Goal: Task Accomplishment & Management: Manage account settings

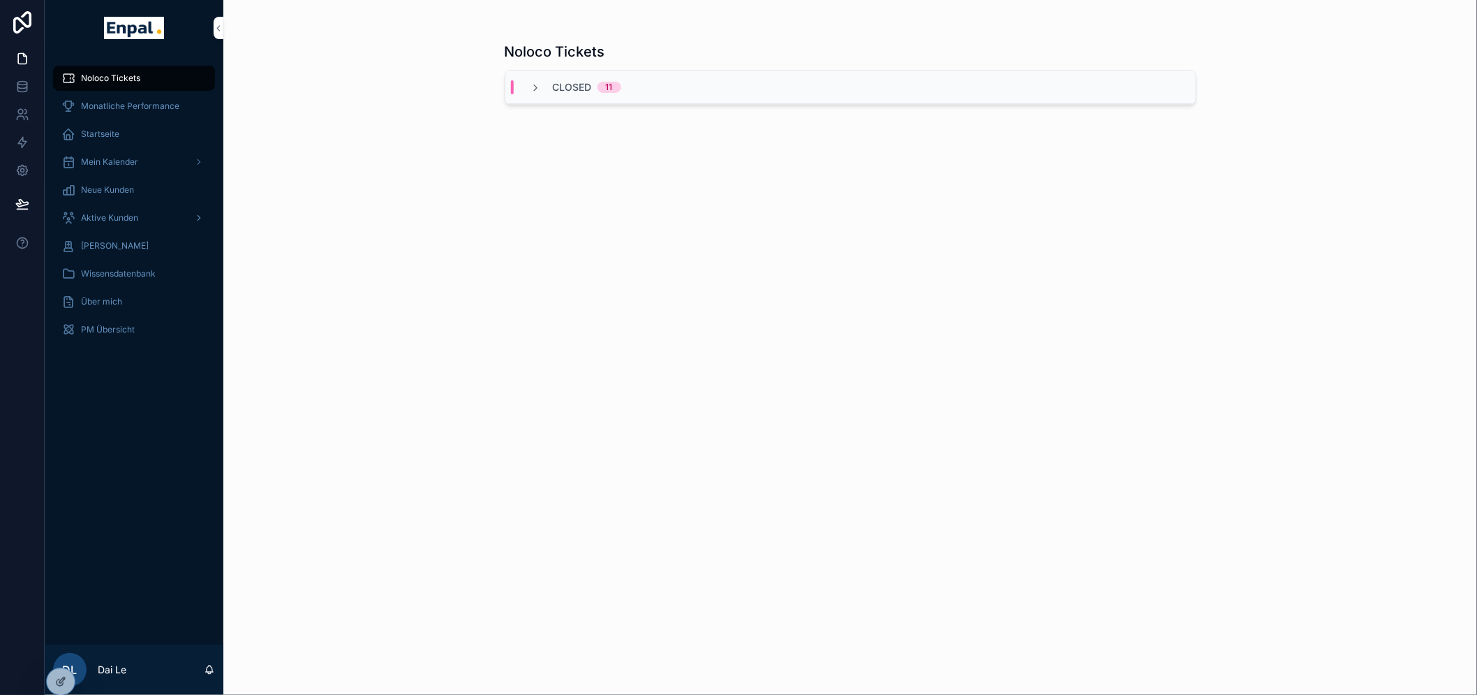
click at [128, 209] on div "Aktive Kunden" at bounding box center [133, 218] width 145 height 22
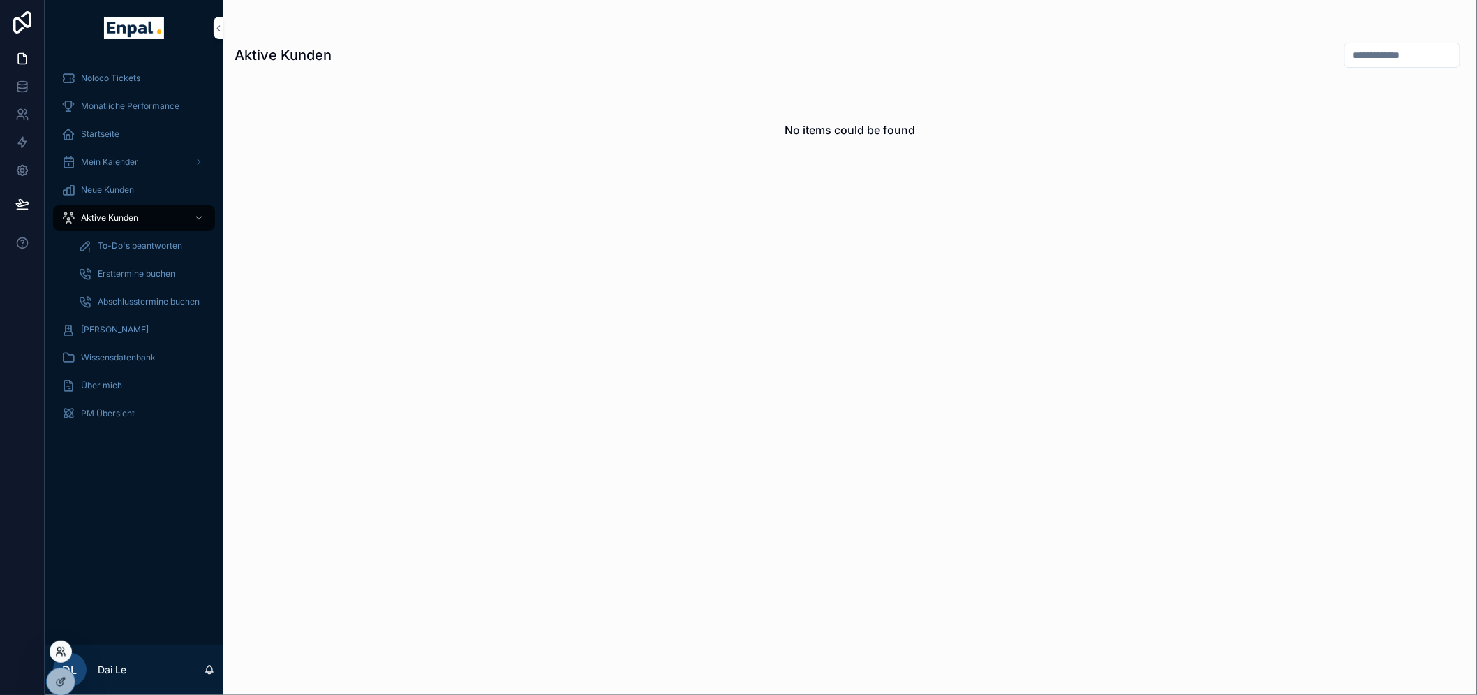
click at [65, 653] on icon at bounding box center [64, 654] width 1 height 3
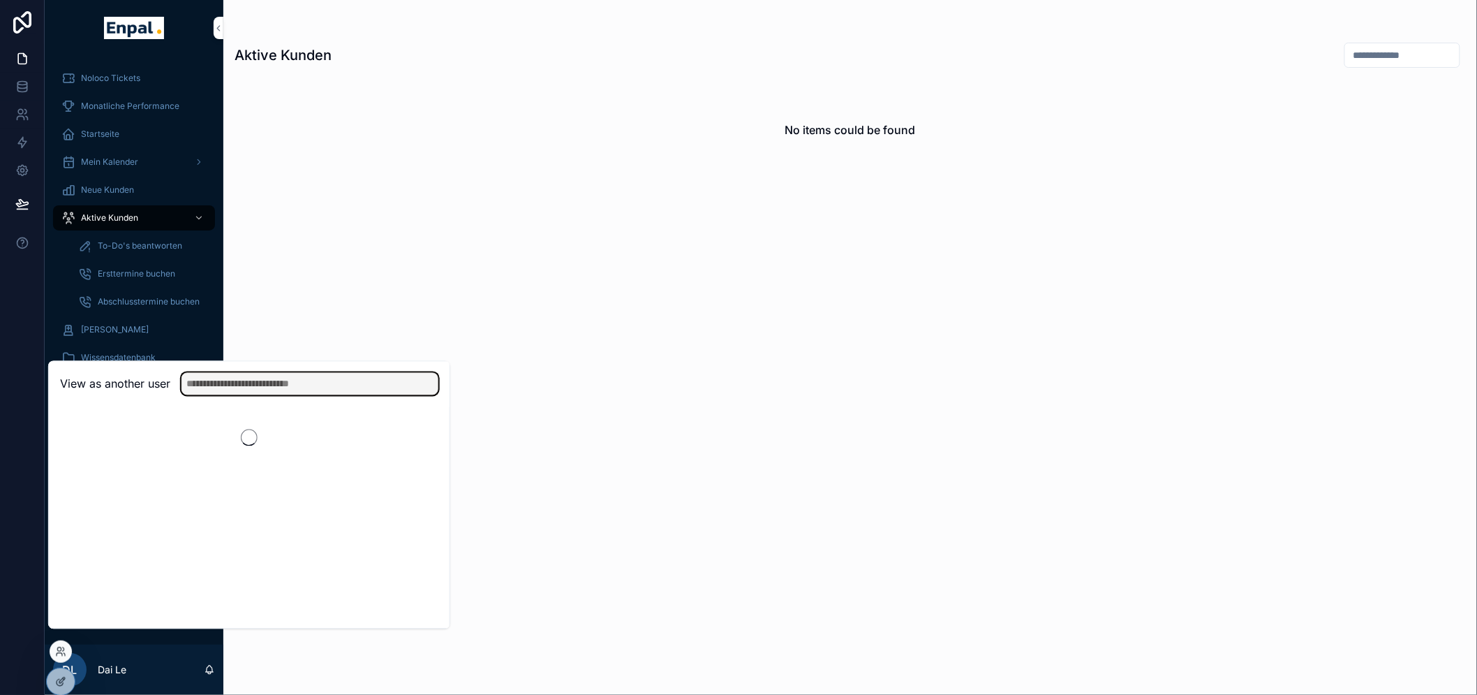
click at [274, 395] on input "text" at bounding box center [309, 384] width 257 height 22
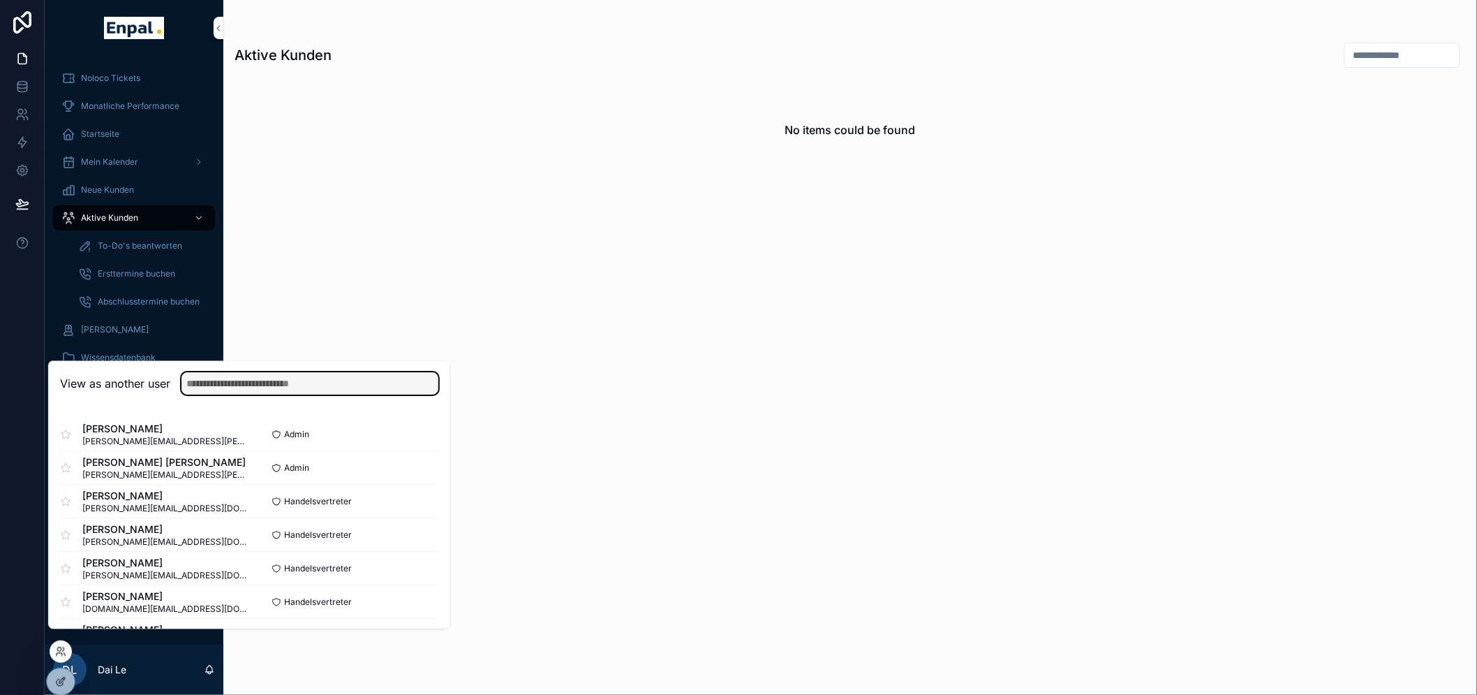
click at [239, 393] on input "text" at bounding box center [309, 384] width 257 height 22
type input "*"
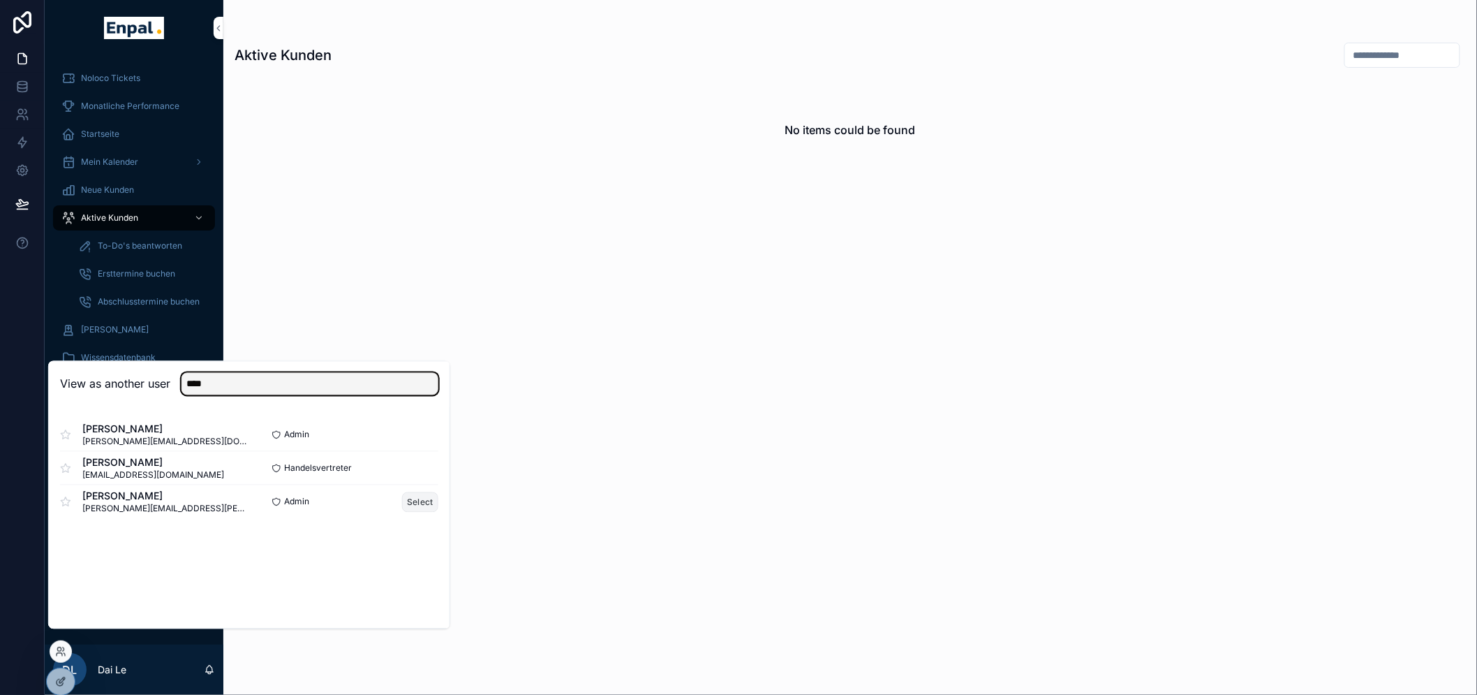
type input "****"
click at [417, 512] on button "Select" at bounding box center [420, 501] width 36 height 20
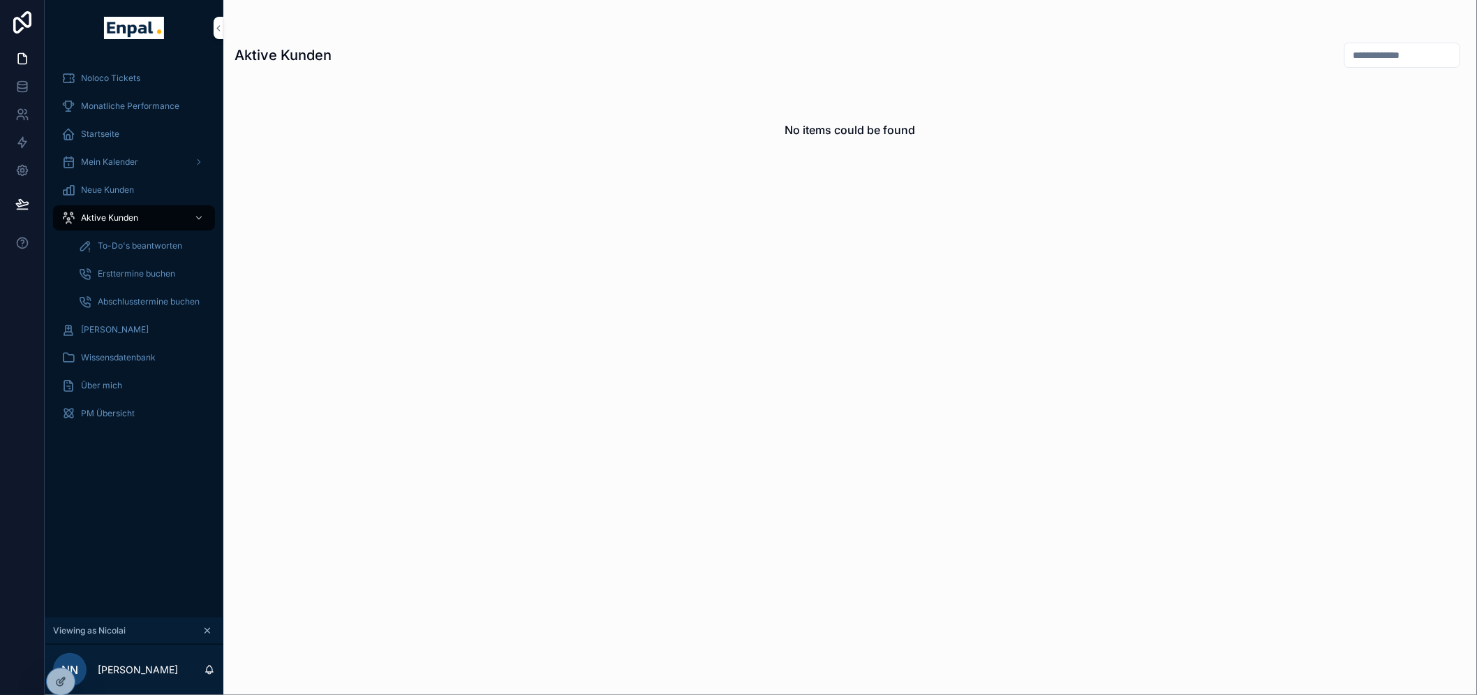
click at [204, 635] on icon "scrollable content" at bounding box center [207, 630] width 10 height 10
click at [57, 652] on icon at bounding box center [60, 651] width 11 height 11
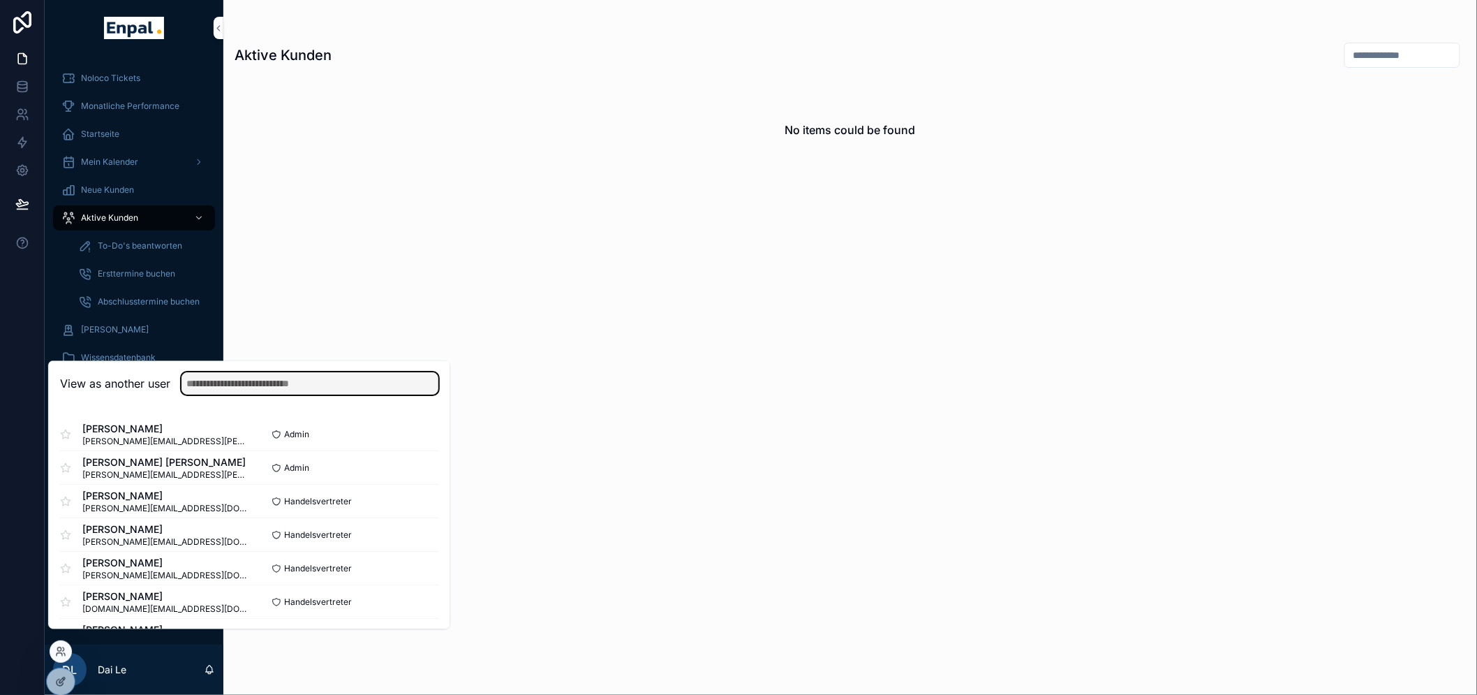
click at [254, 388] on input "text" at bounding box center [309, 384] width 257 height 22
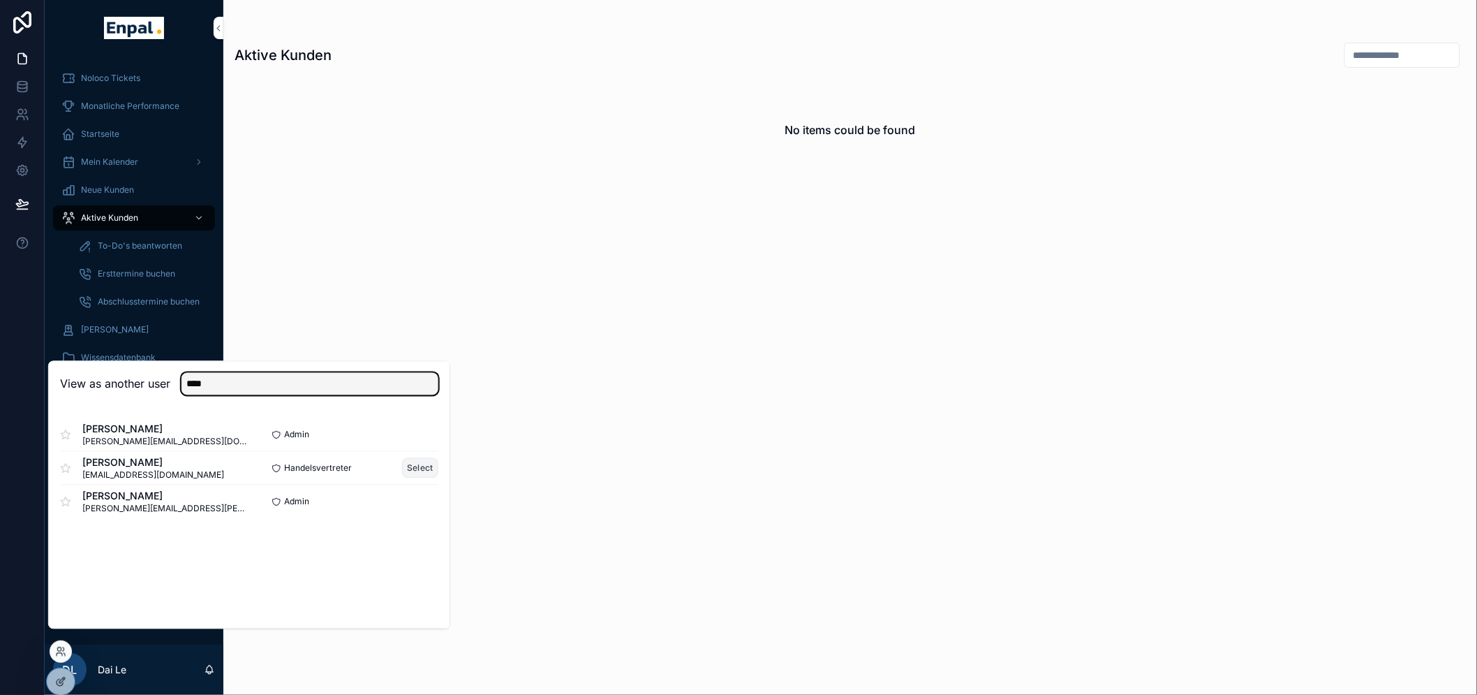
type input "****"
click at [422, 477] on button "Select" at bounding box center [420, 468] width 36 height 20
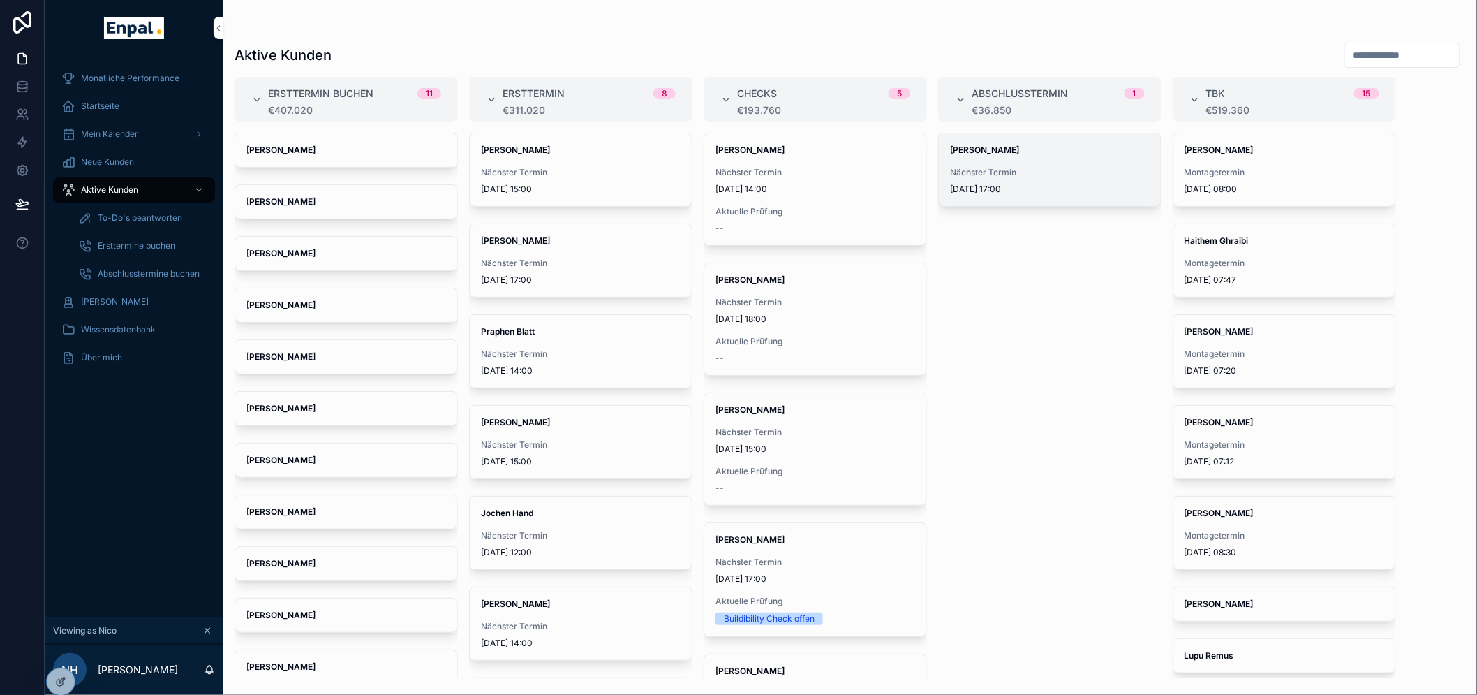
click at [1016, 172] on span "Nächster Termin" at bounding box center [1050, 172] width 200 height 11
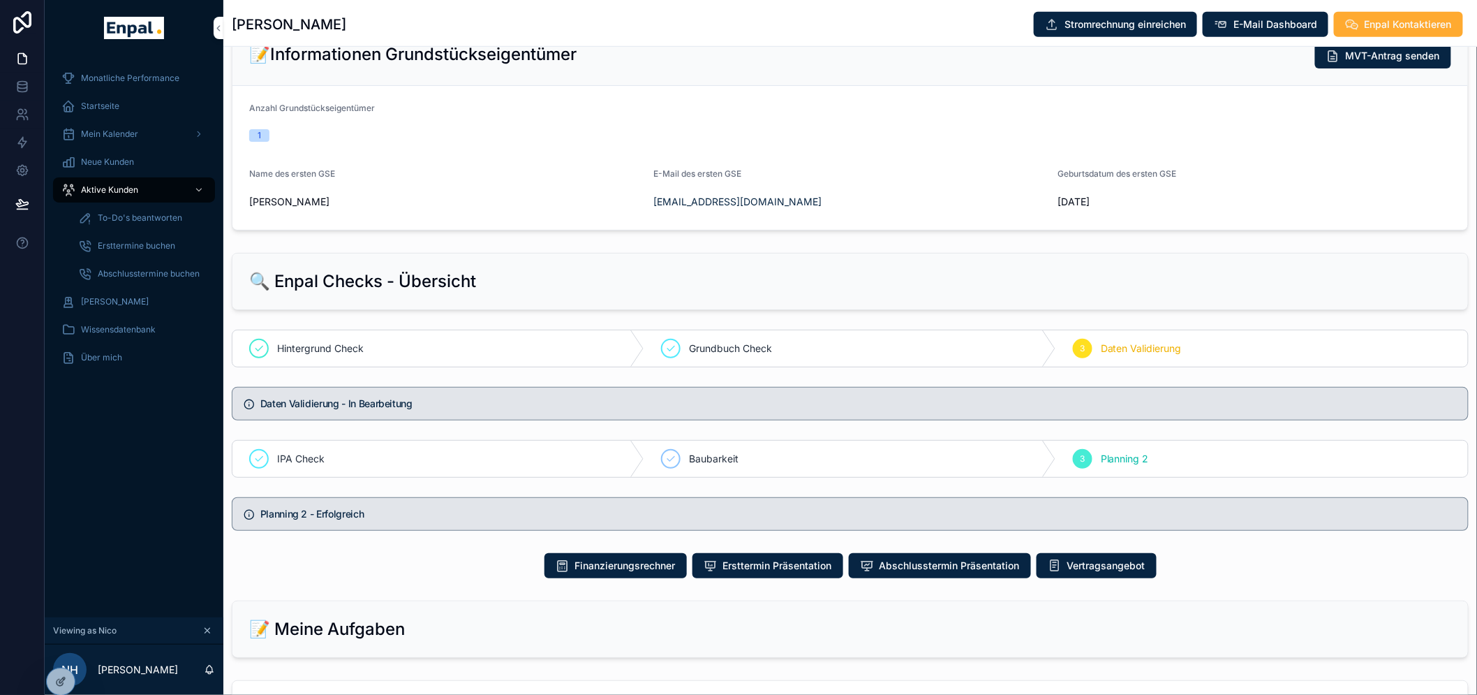
scroll to position [775, 0]
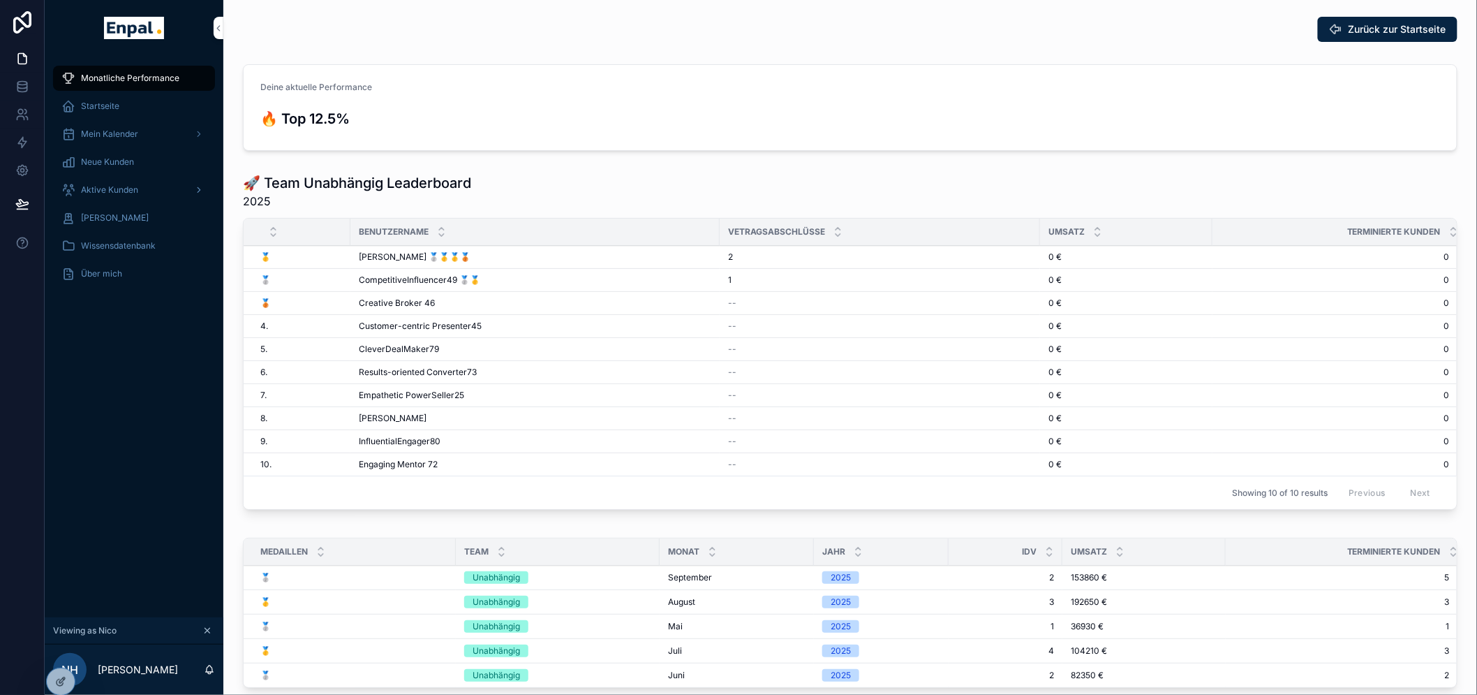
drag, startPoint x: 105, startPoint y: 200, endPoint x: 178, endPoint y: 184, distance: 74.9
click at [105, 200] on div "Aktive Kunden" at bounding box center [133, 190] width 145 height 22
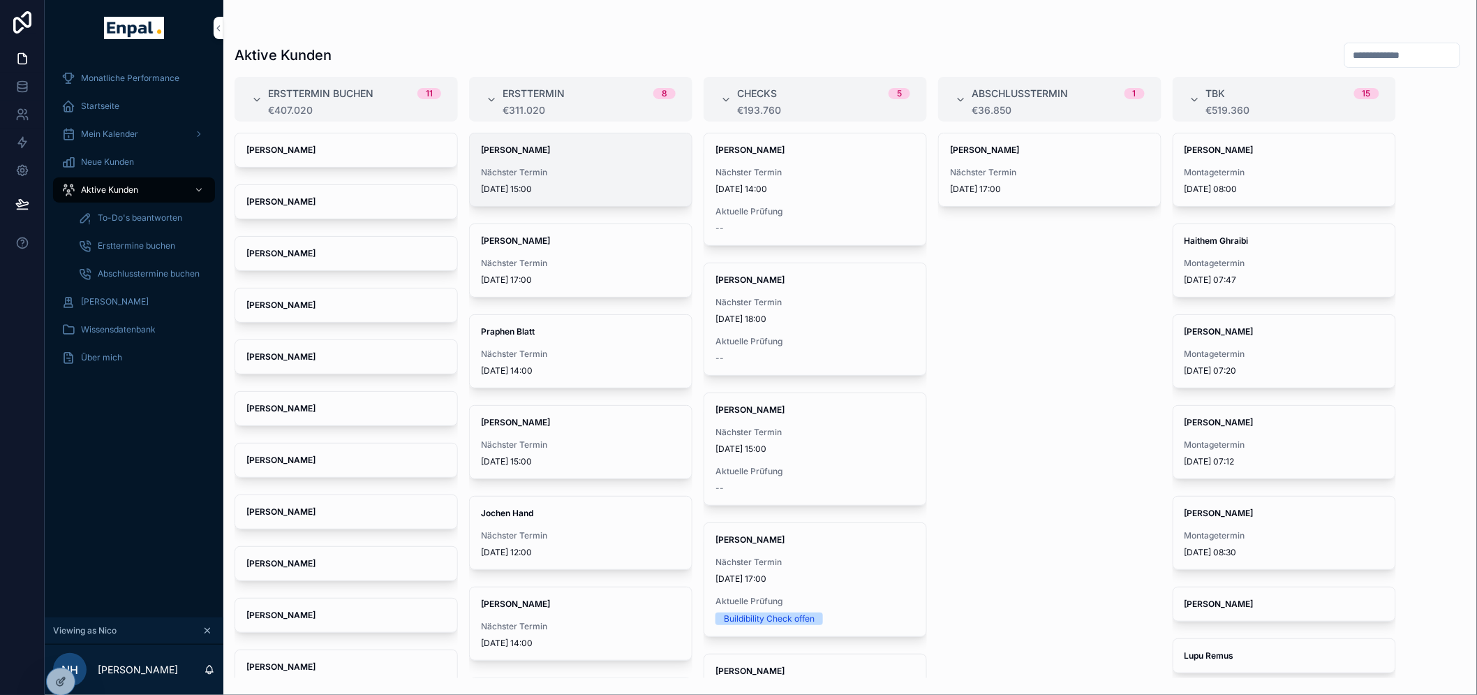
click at [585, 157] on div "Jannik Mußler Nächster Termin 25.10.2025 15:00" at bounding box center [581, 169] width 222 height 73
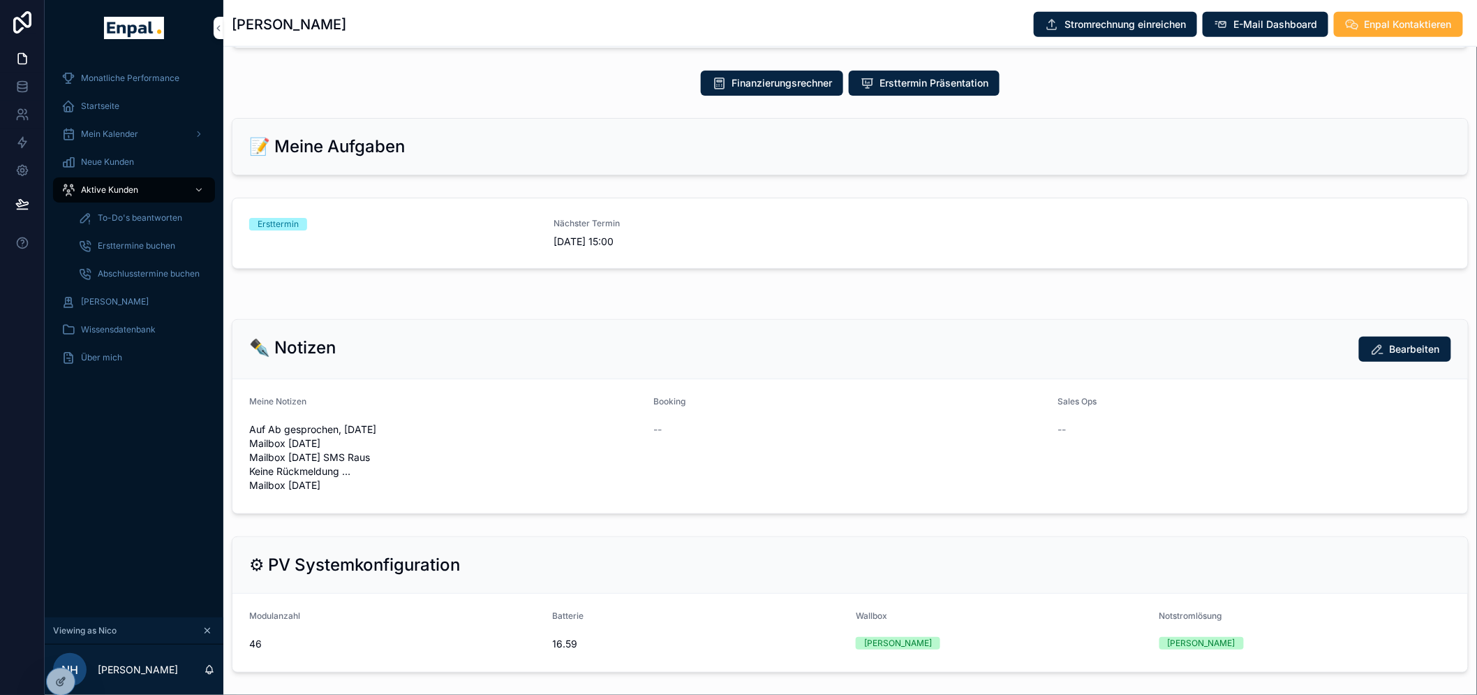
scroll to position [542, 0]
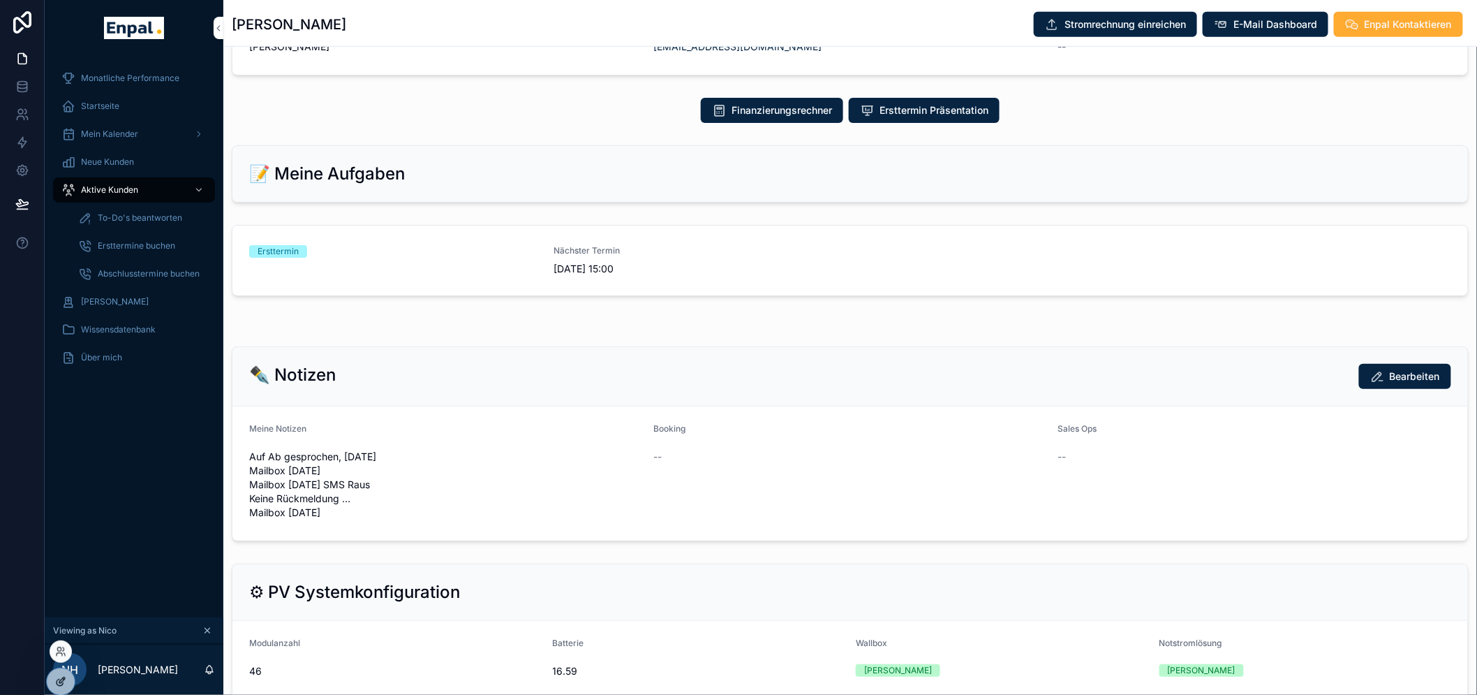
click at [68, 678] on div at bounding box center [61, 681] width 28 height 27
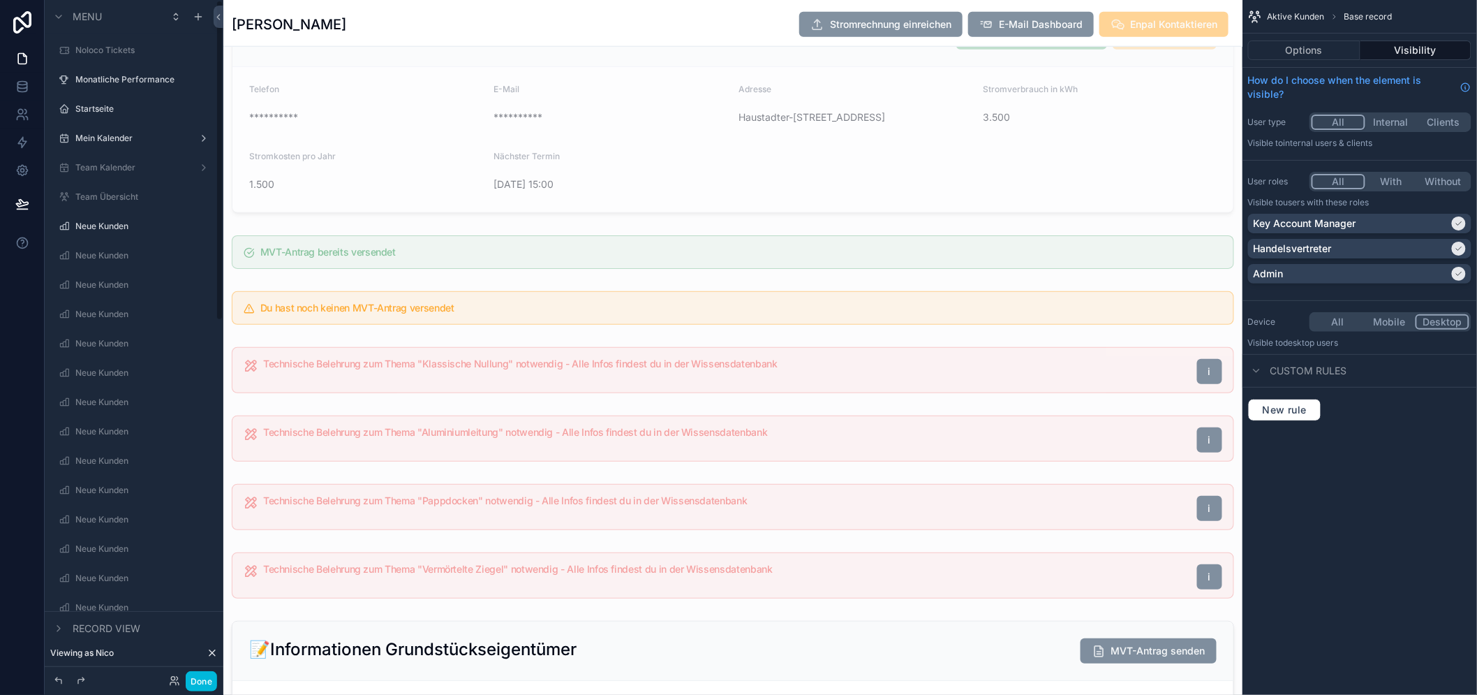
click at [213, 649] on icon at bounding box center [212, 652] width 11 height 11
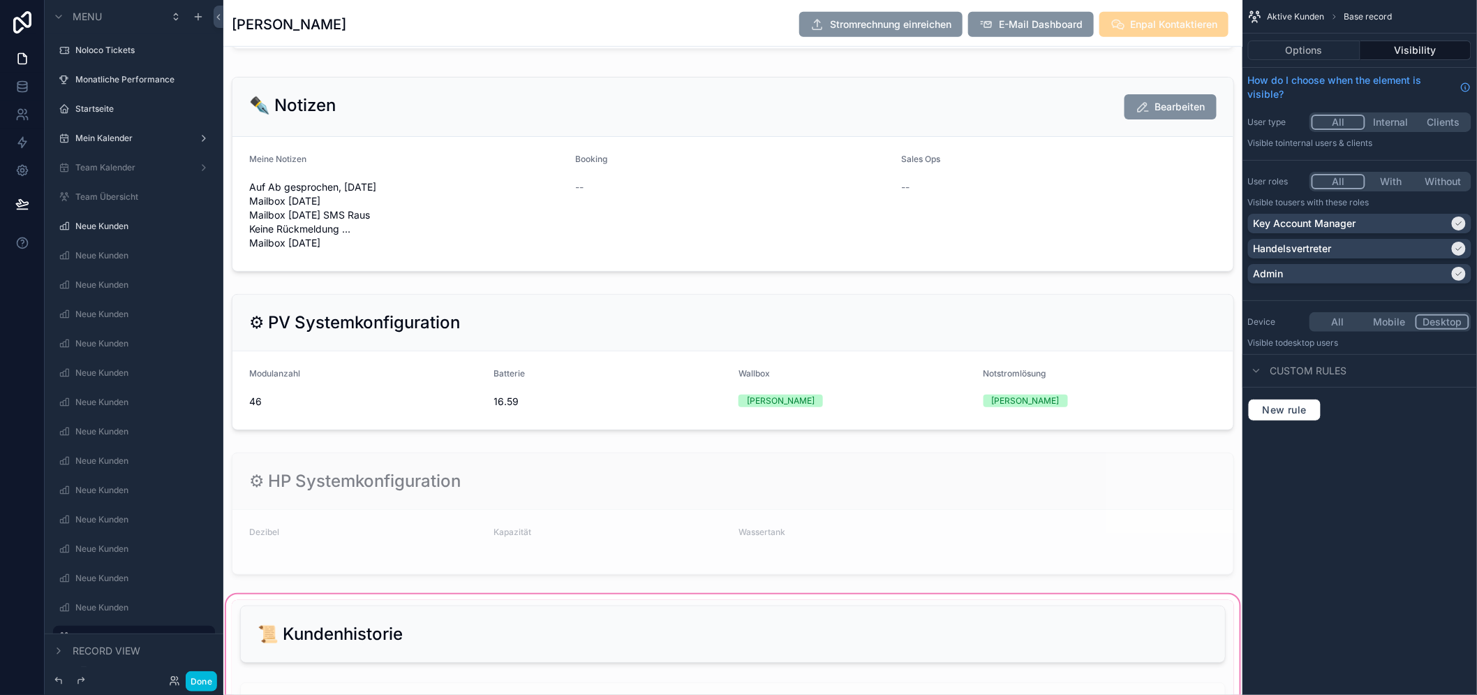
scroll to position [2618, 0]
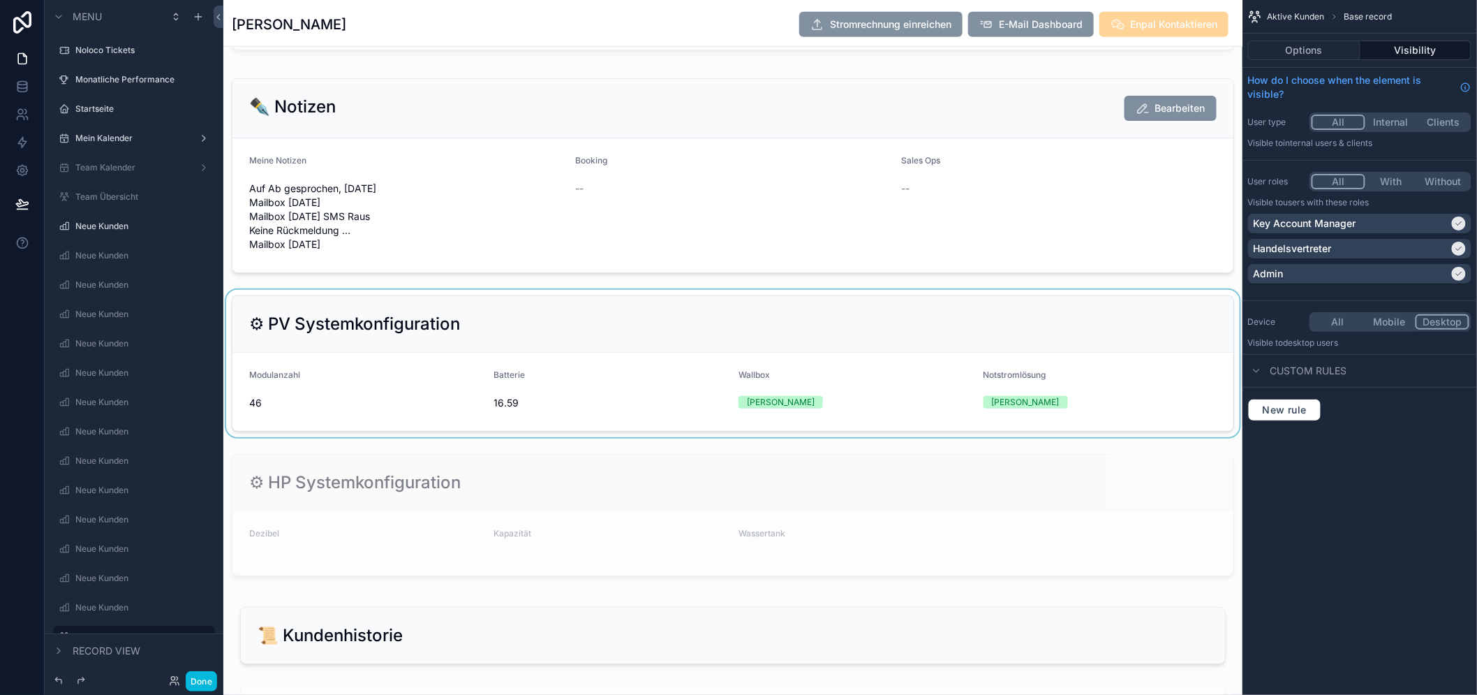
click at [677, 344] on div "scrollable content" at bounding box center [732, 363] width 1019 height 147
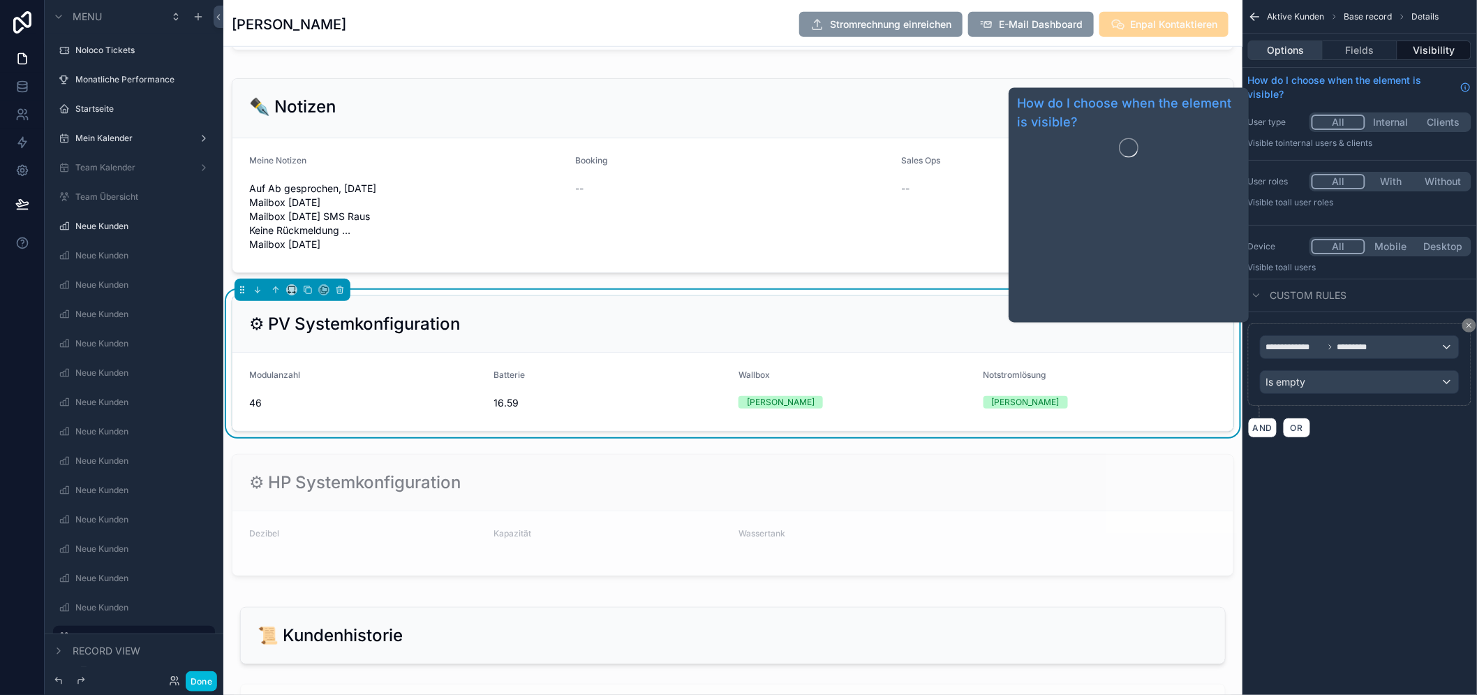
click at [1316, 57] on button "Options" at bounding box center [1285, 50] width 75 height 20
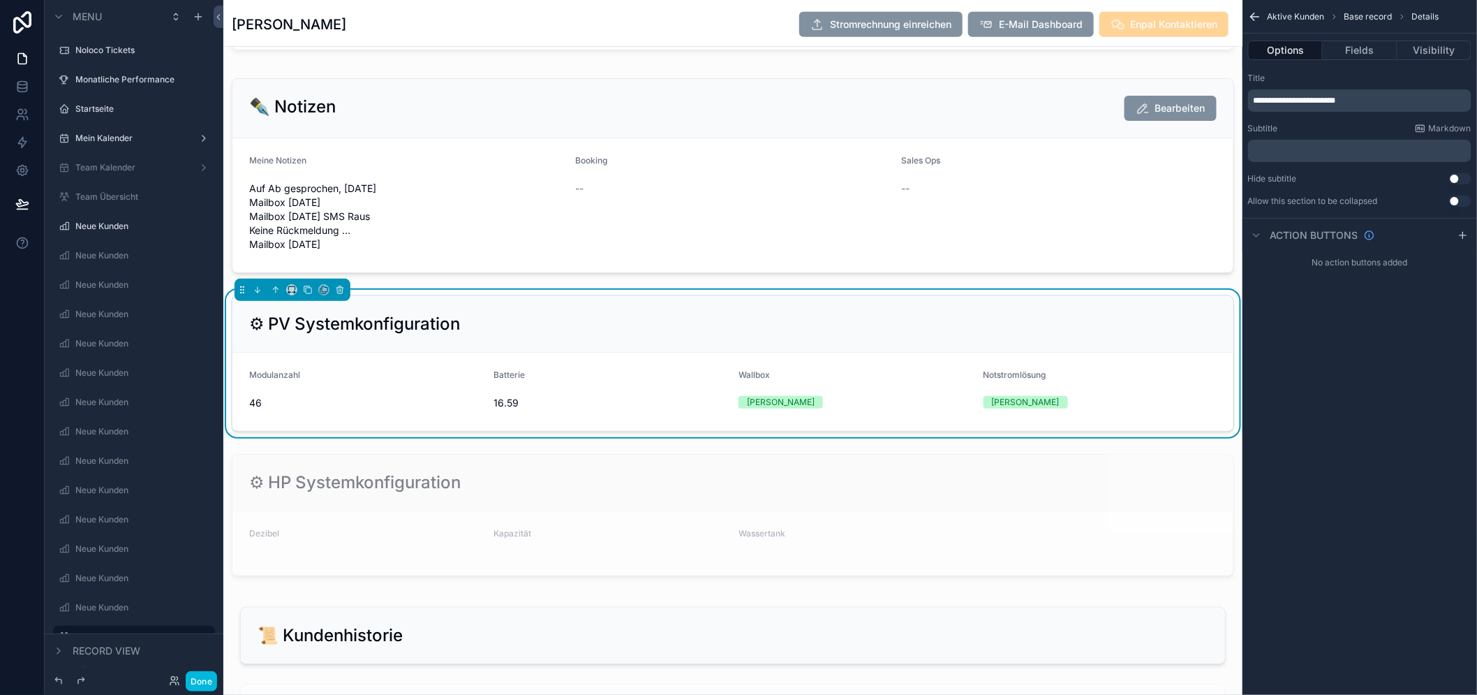
click at [1358, 36] on div "Options Fields Visibility" at bounding box center [1359, 51] width 235 height 34
click at [1358, 42] on button "Fields" at bounding box center [1360, 50] width 74 height 20
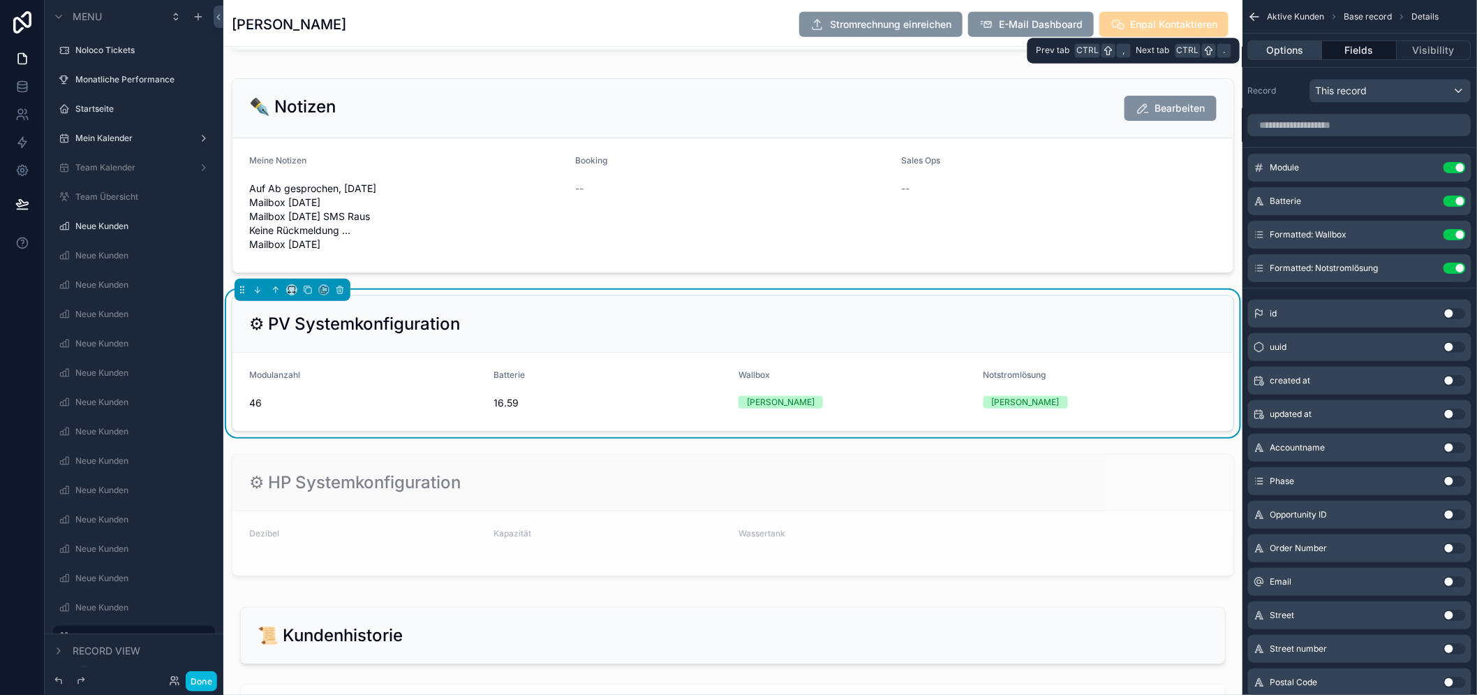
click at [1314, 43] on button "Options" at bounding box center [1285, 50] width 75 height 20
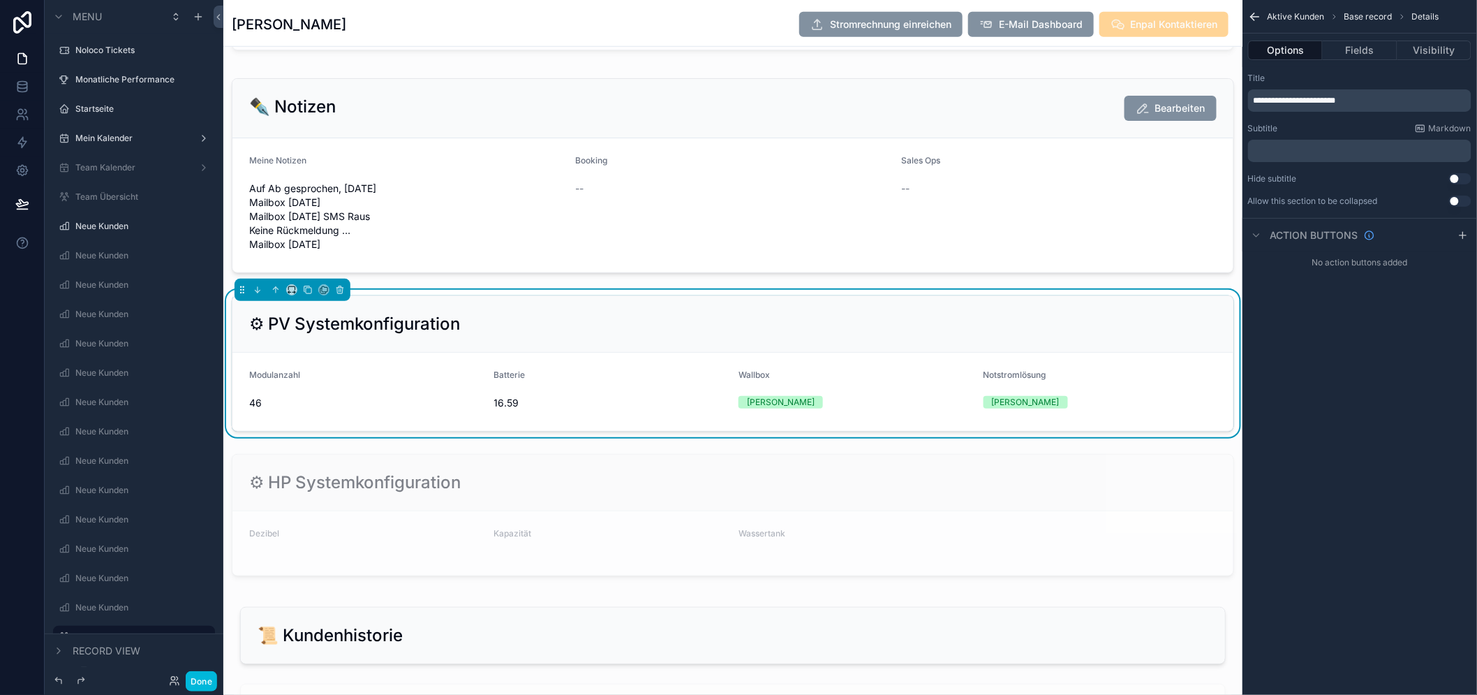
click at [1462, 199] on button "Use setting" at bounding box center [1460, 200] width 22 height 11
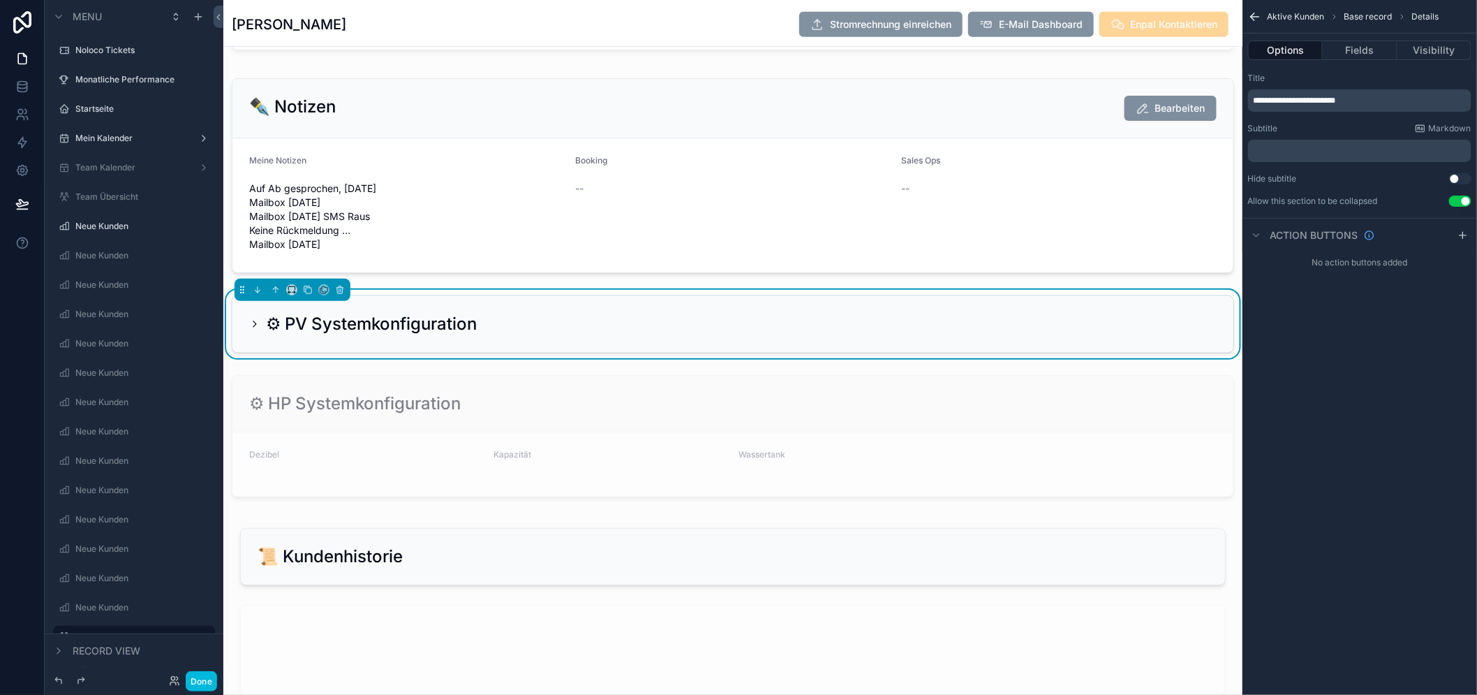
click at [257, 329] on icon "scrollable content" at bounding box center [254, 323] width 11 height 11
click at [255, 329] on icon "scrollable content" at bounding box center [254, 323] width 11 height 11
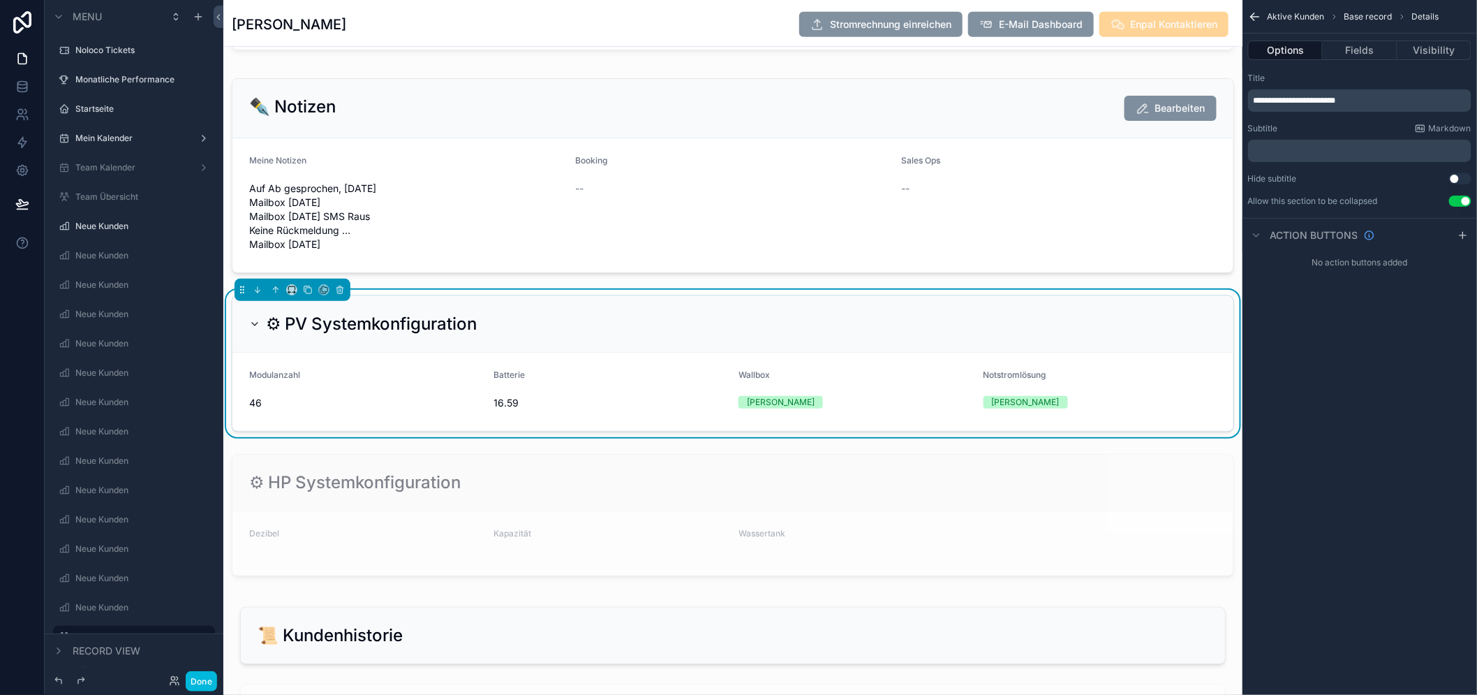
click at [1467, 198] on button "Use setting" at bounding box center [1460, 200] width 22 height 11
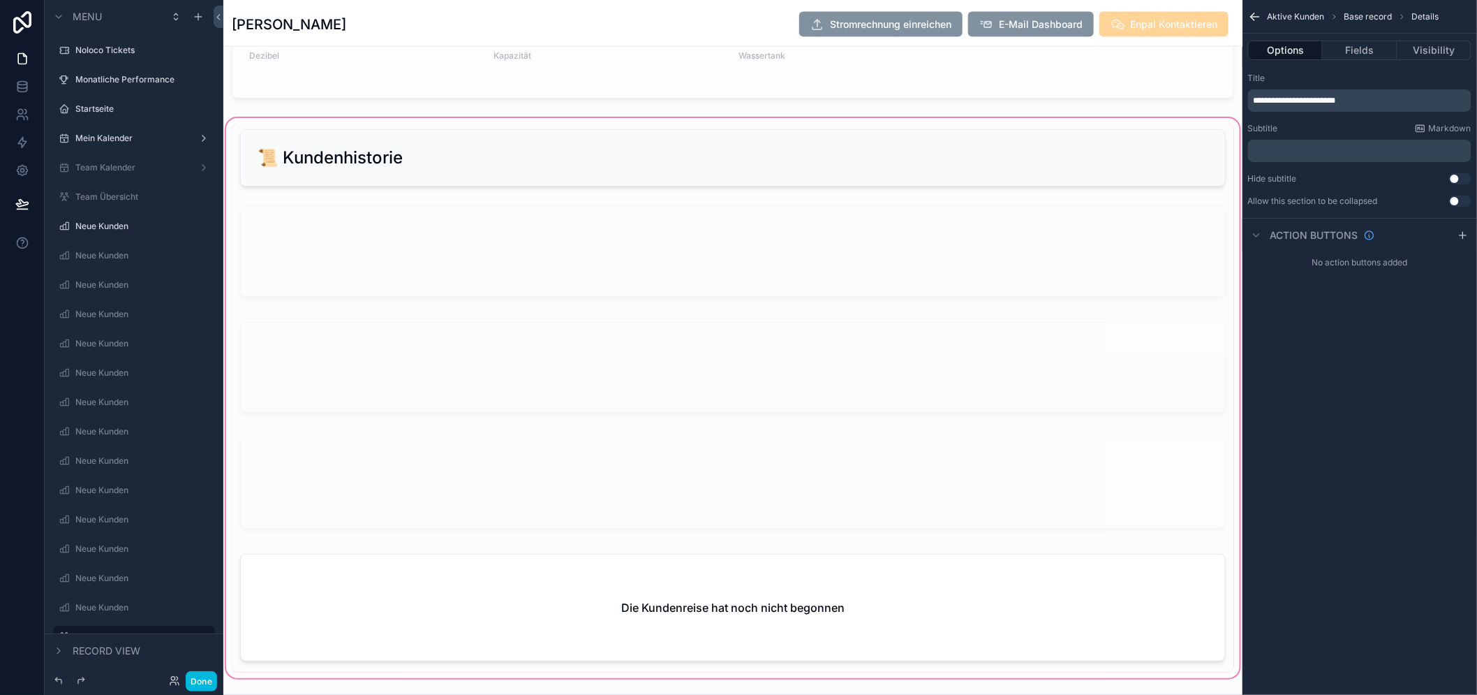
scroll to position [3082, 0]
click at [762, 191] on div "scrollable content" at bounding box center [732, 410] width 1019 height 565
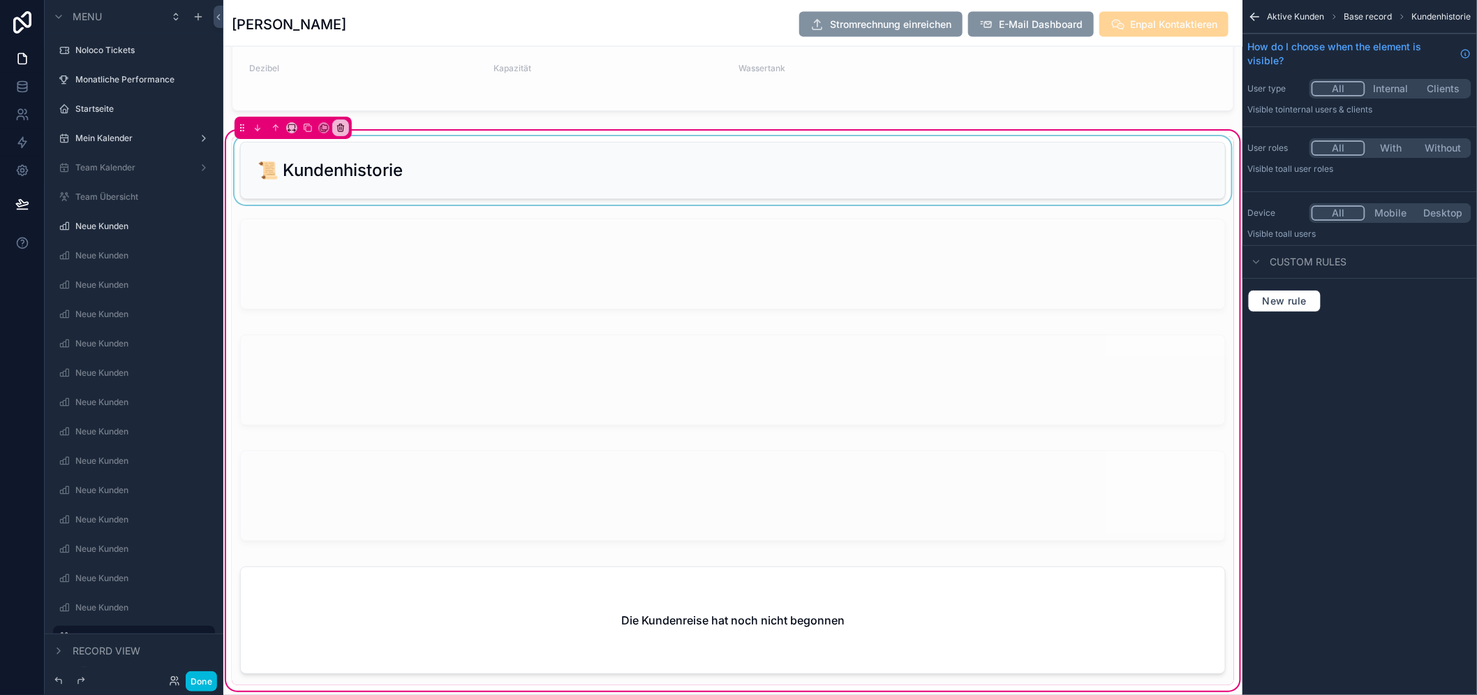
click at [766, 183] on div "scrollable content" at bounding box center [733, 170] width 1002 height 68
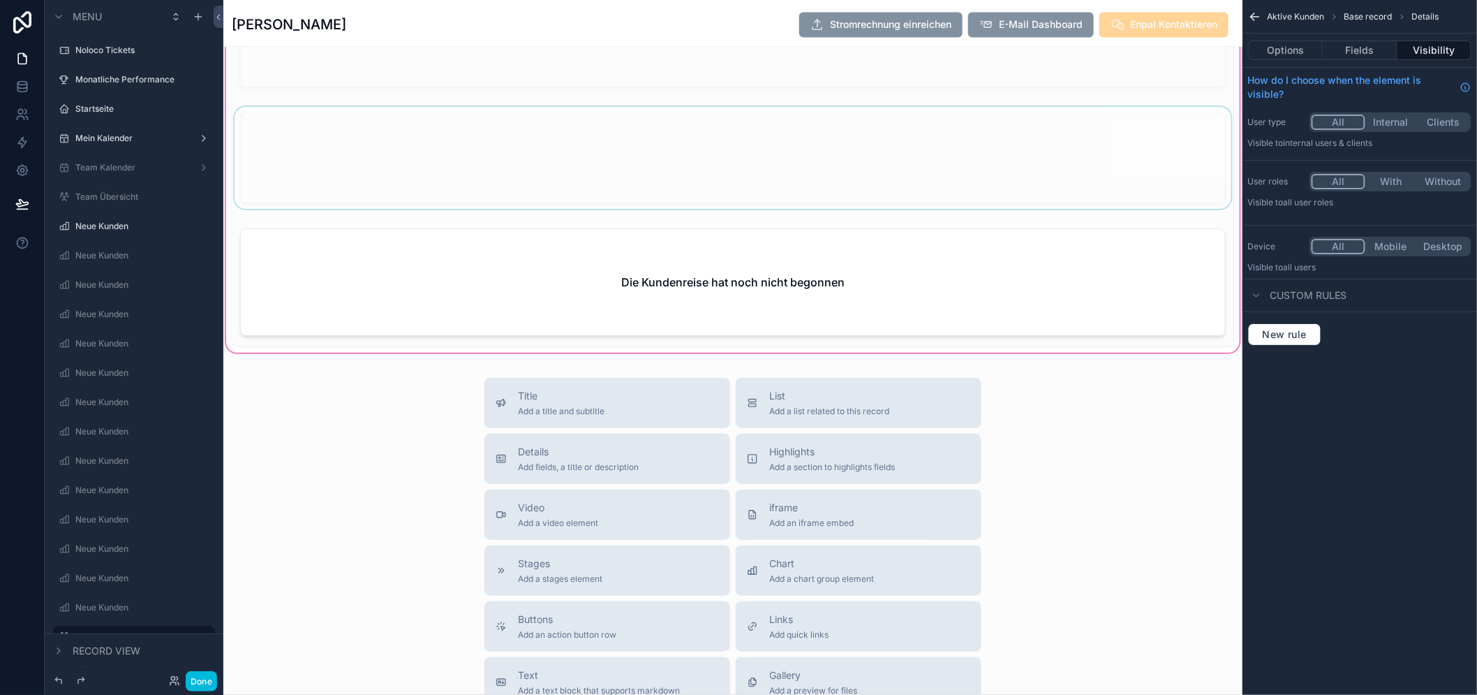
scroll to position [3625, 0]
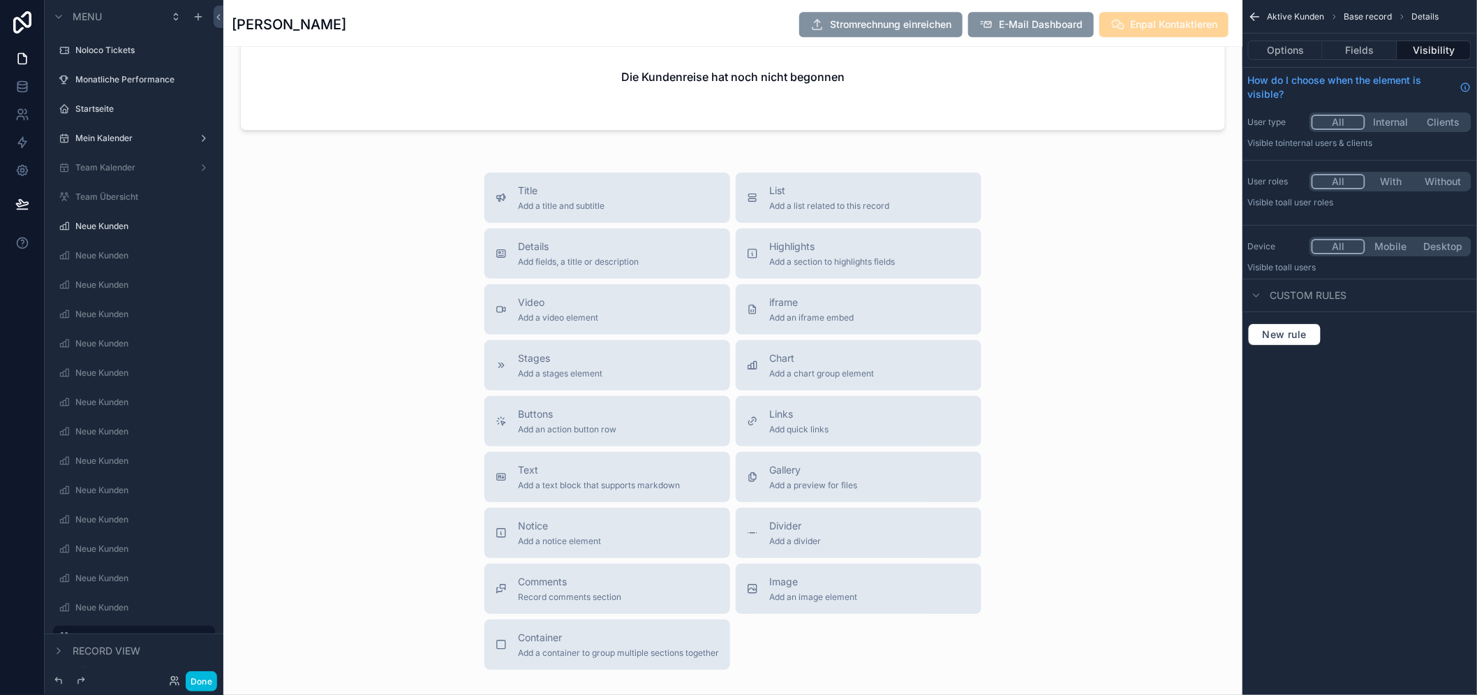
click at [382, 242] on div "Title Add a title and subtitle List Add a list related to this record Details A…" at bounding box center [732, 420] width 1019 height 497
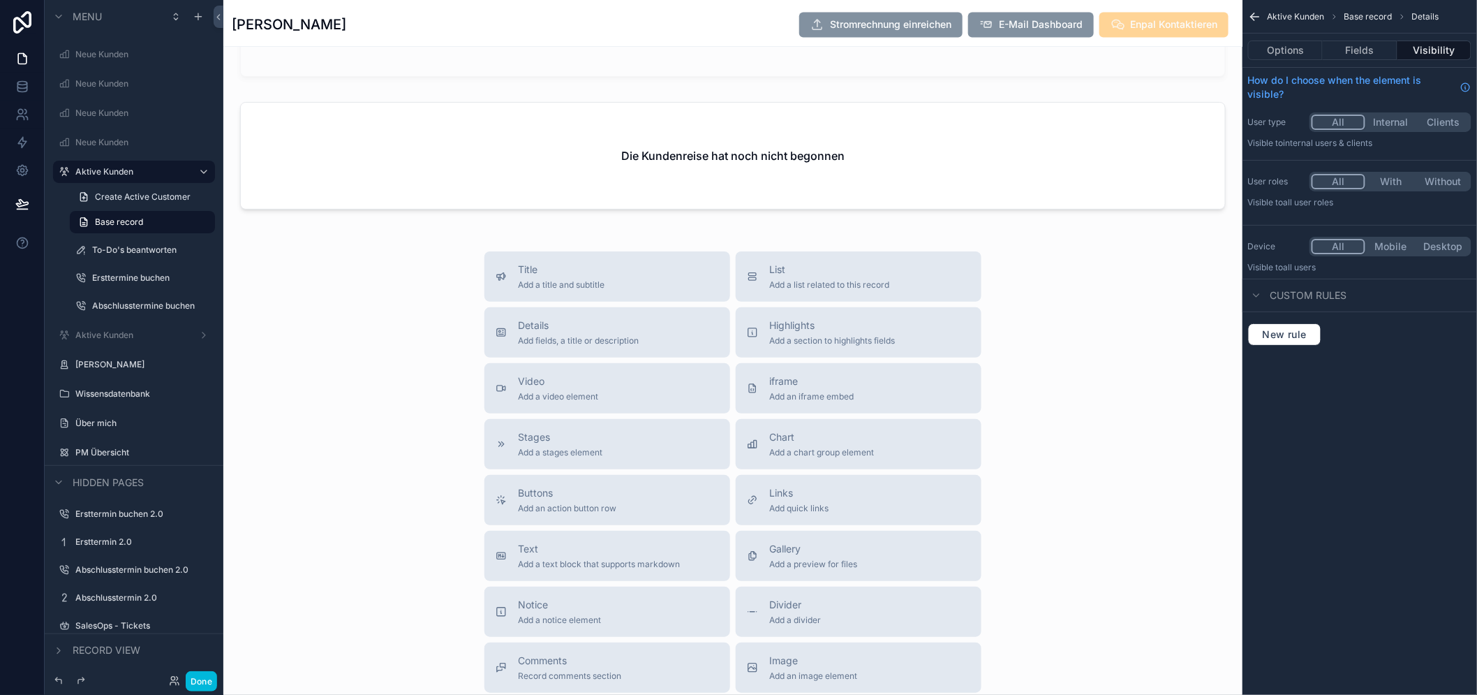
scroll to position [3703, 0]
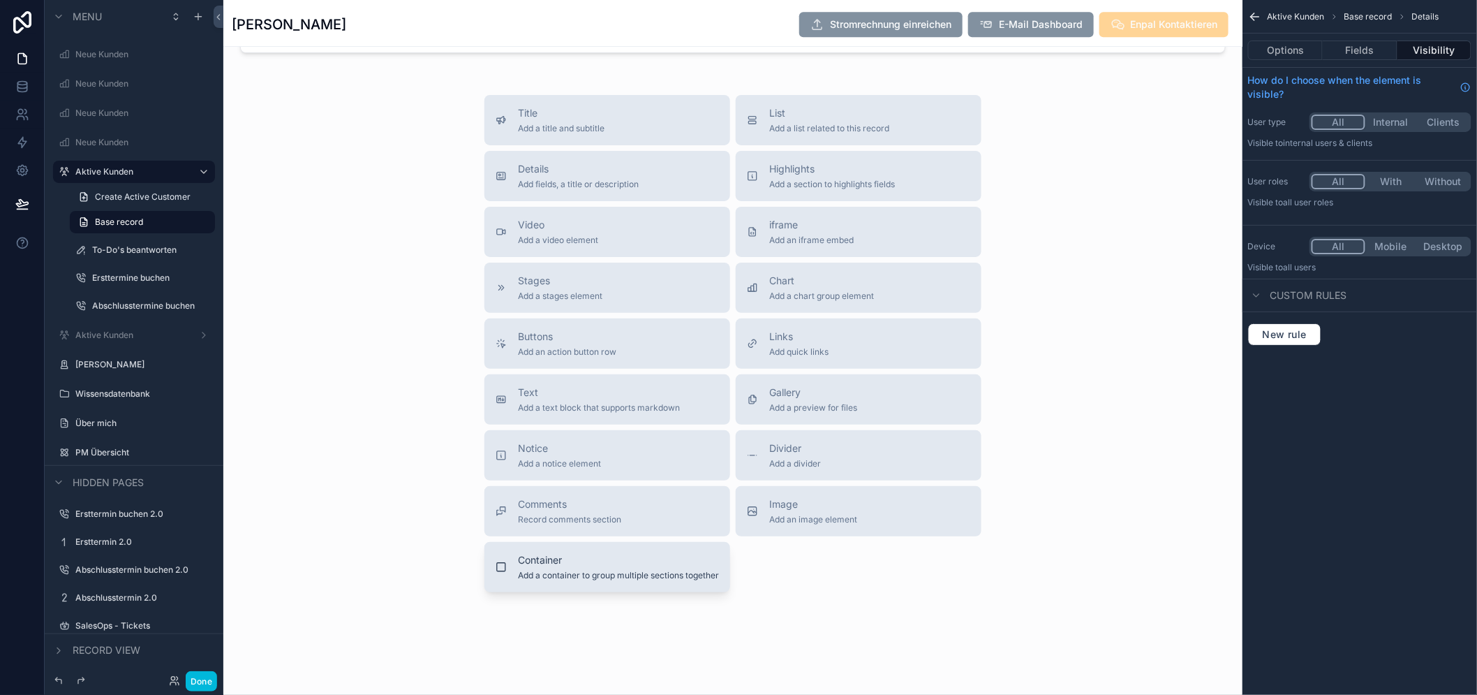
click at [658, 566] on span "Container" at bounding box center [618, 560] width 201 height 14
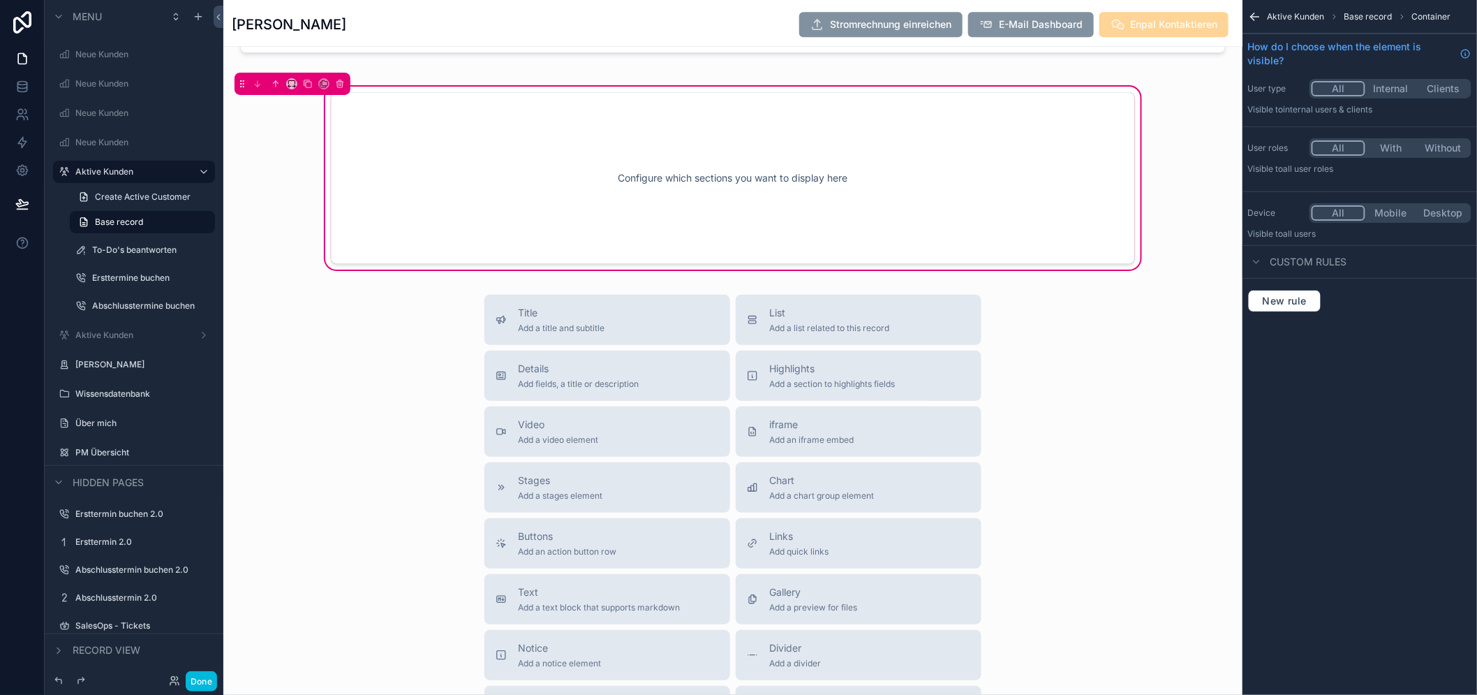
scroll to position [3531, 0]
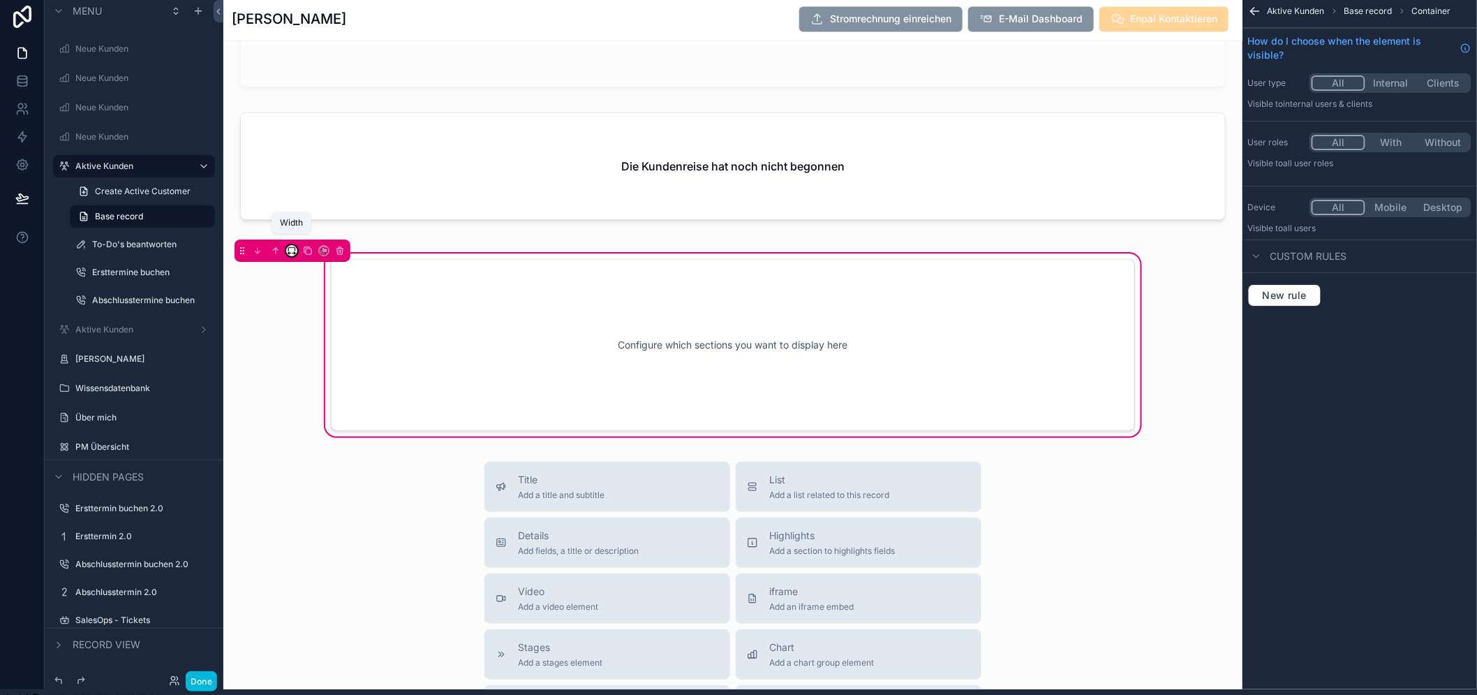
click at [294, 252] on icon "scrollable content" at bounding box center [292, 251] width 10 height 10
click at [337, 401] on span "Full width" at bounding box center [319, 401] width 43 height 17
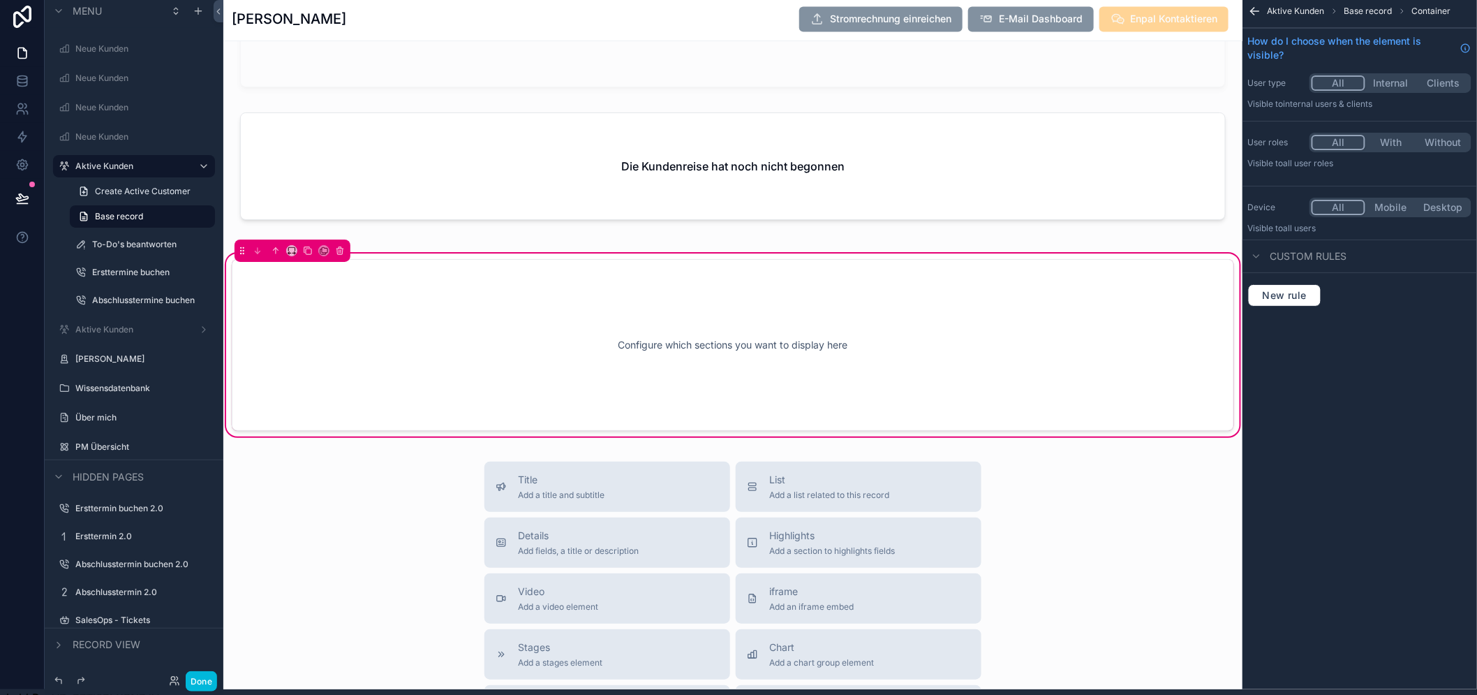
click at [967, 360] on div "Configure which sections you want to display here" at bounding box center [733, 345] width 956 height 126
click at [1387, 143] on button "With" at bounding box center [1391, 142] width 52 height 15
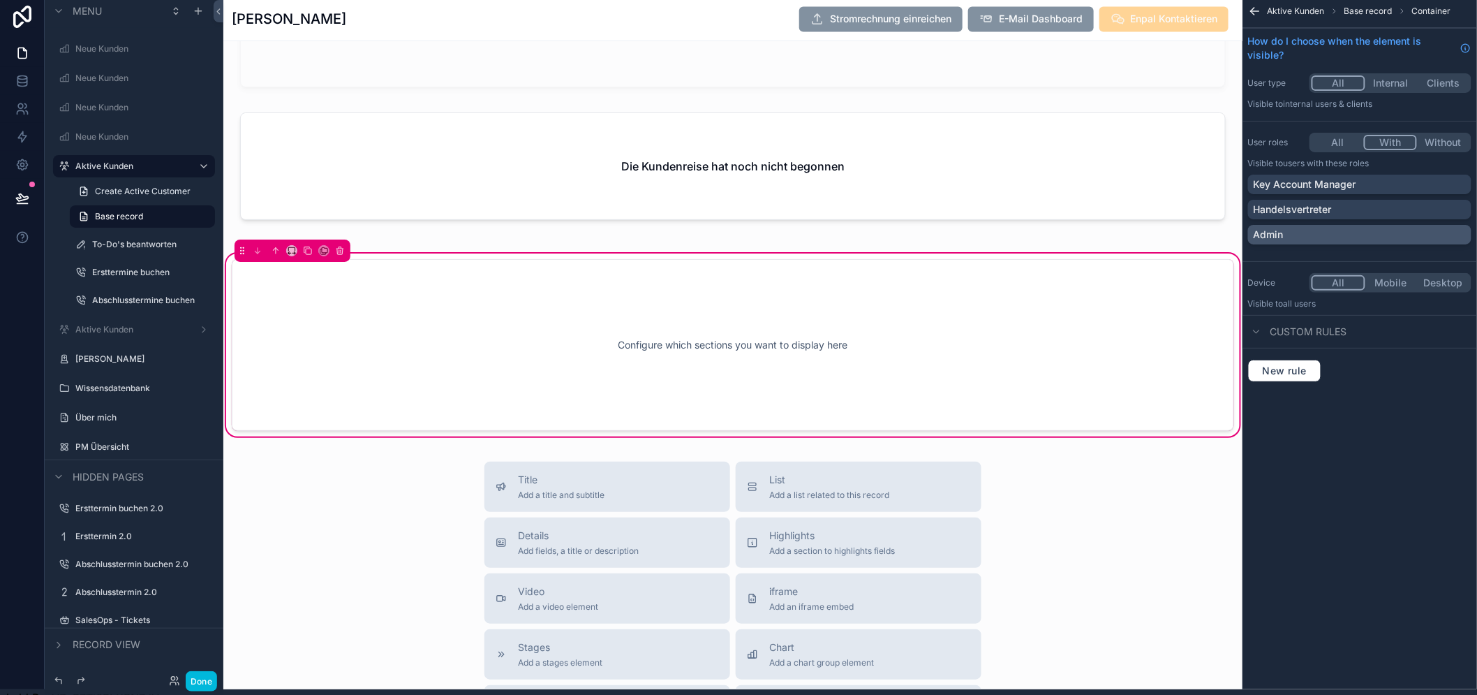
click at [1380, 229] on div "Admin" at bounding box center [1360, 235] width 212 height 14
click at [845, 306] on div "Configure which sections you want to display here" at bounding box center [733, 345] width 956 height 126
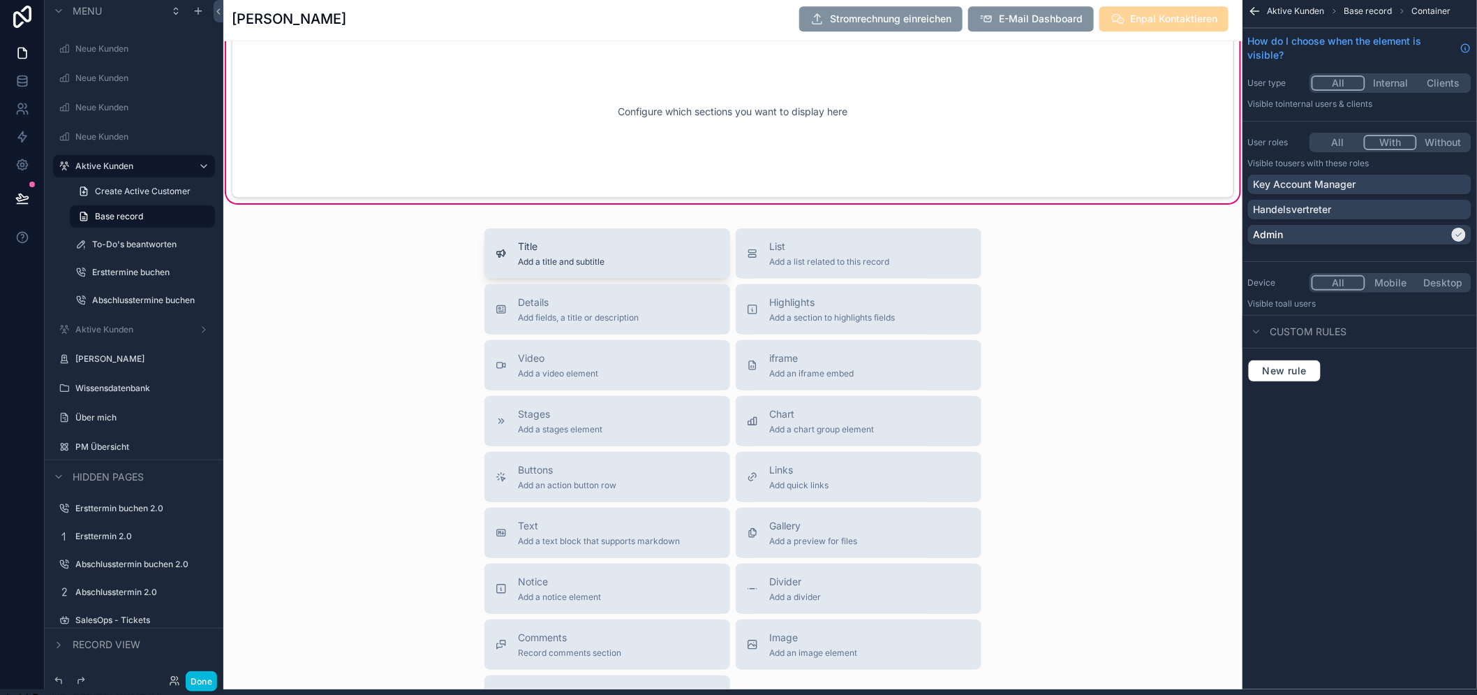
click at [618, 267] on div "Title Add a title and subtitle" at bounding box center [607, 253] width 223 height 28
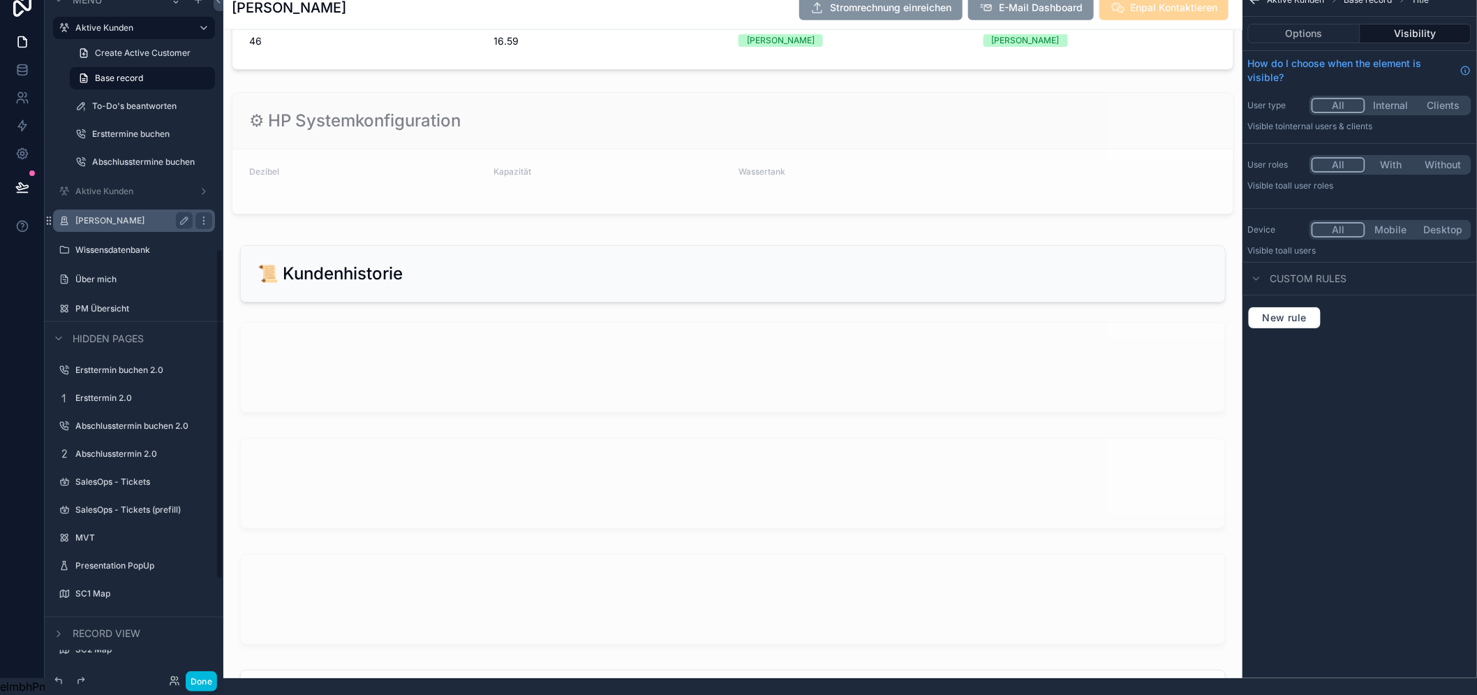
scroll to position [282, 0]
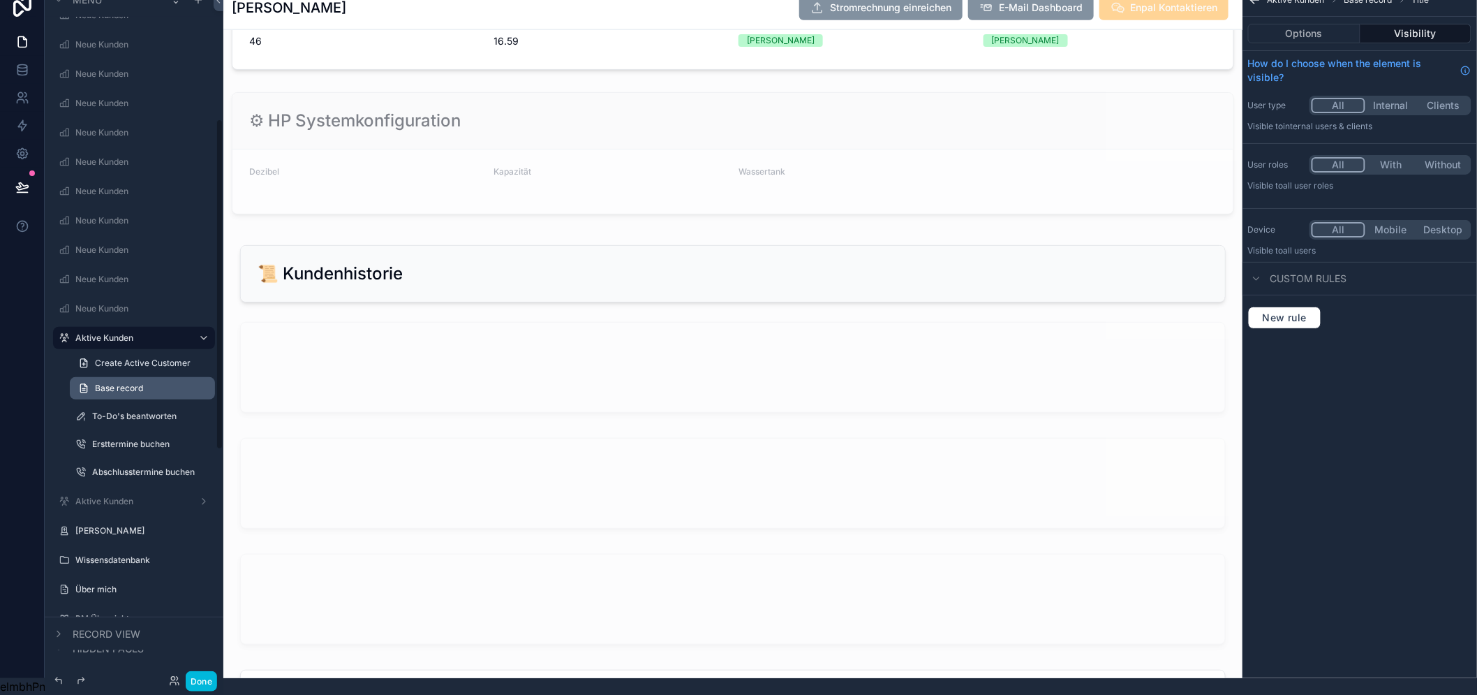
click at [121, 383] on span "Base record" at bounding box center [119, 388] width 48 height 11
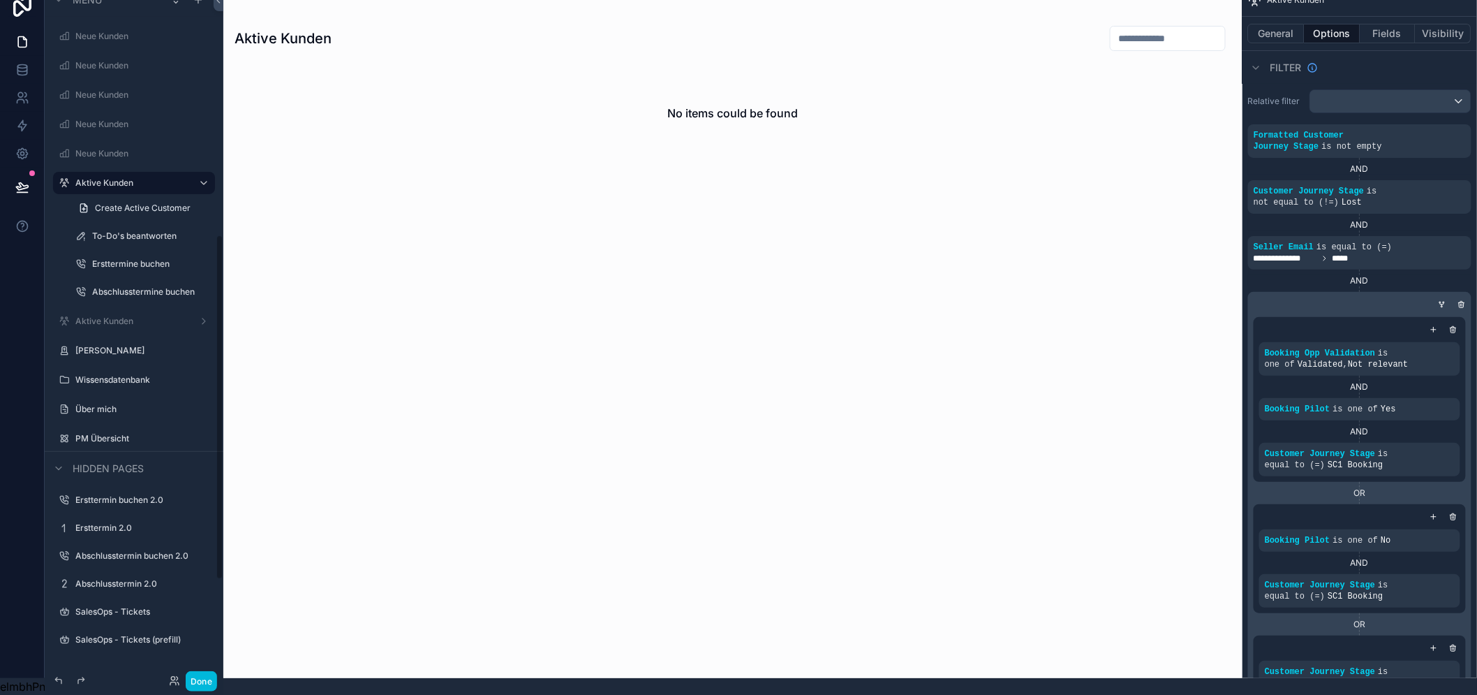
scroll to position [689, 0]
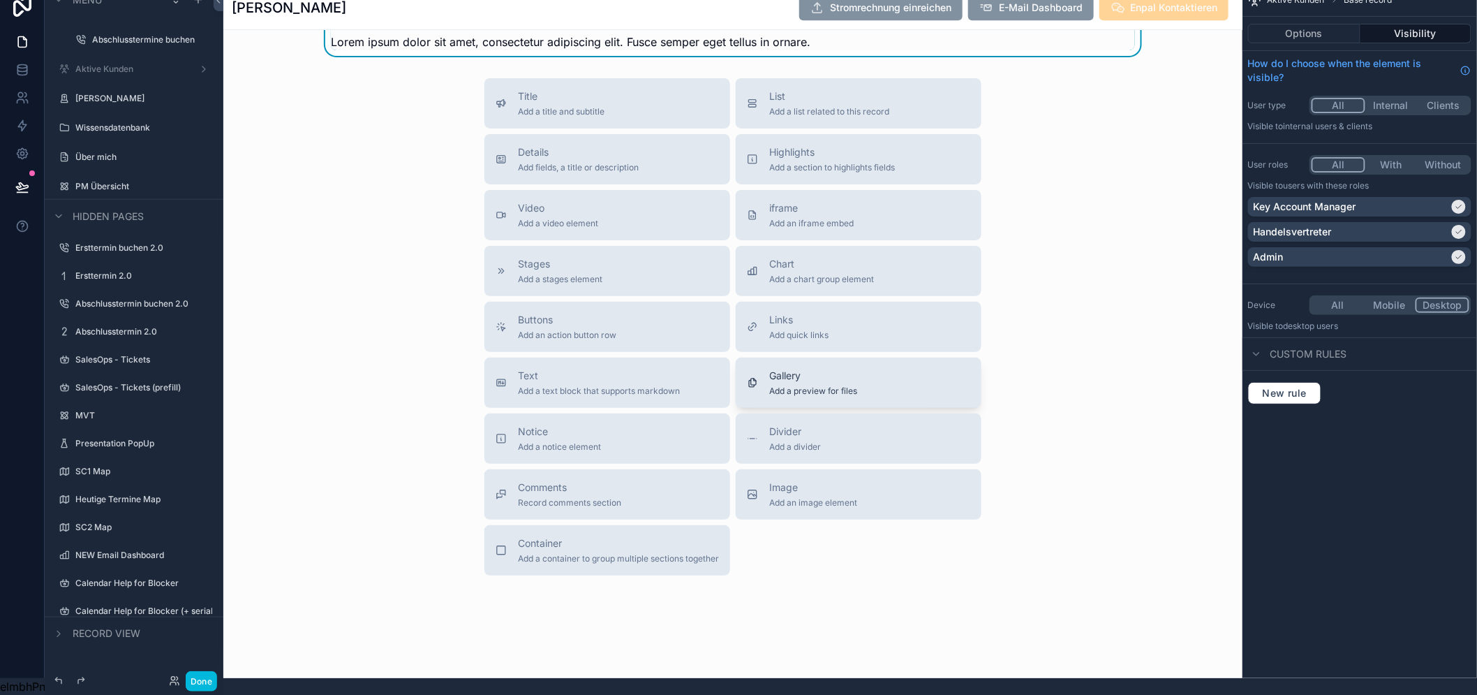
scroll to position [3574, 0]
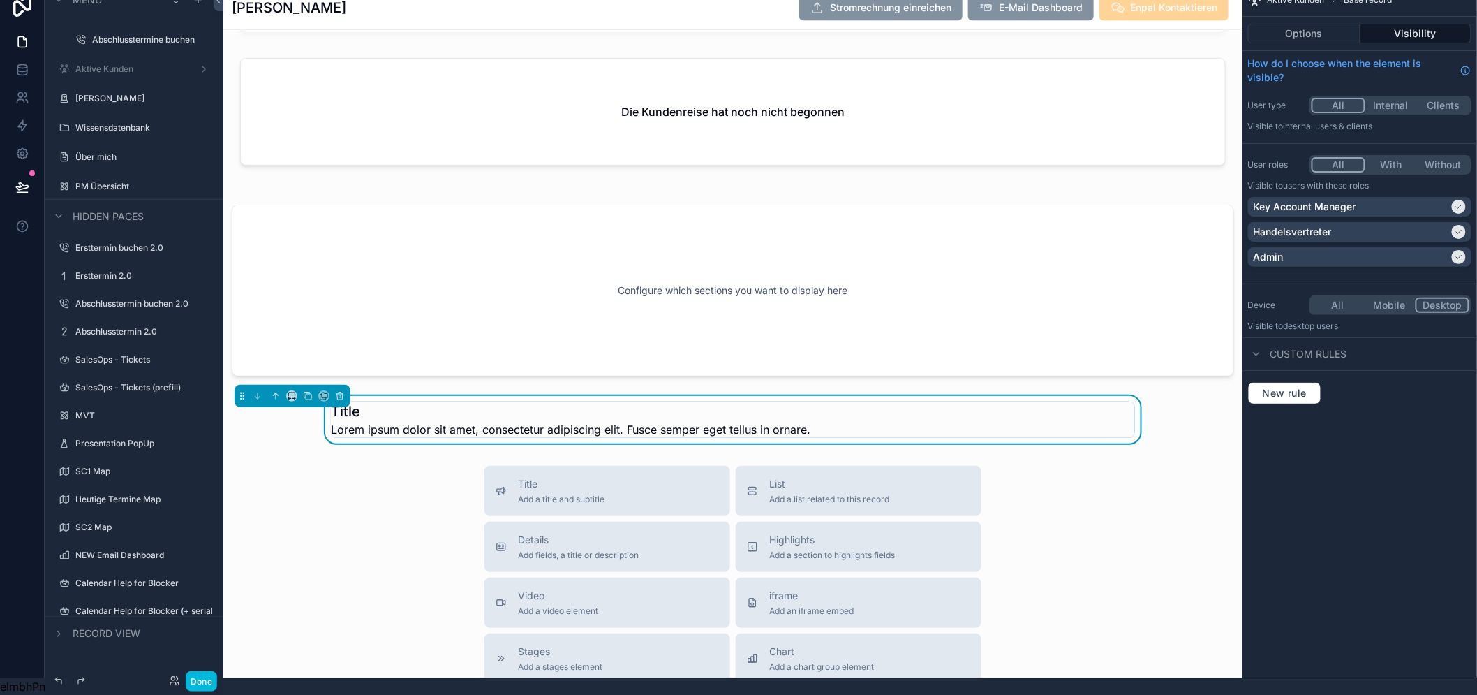
click at [500, 401] on h1 "Title" at bounding box center [571, 411] width 480 height 20
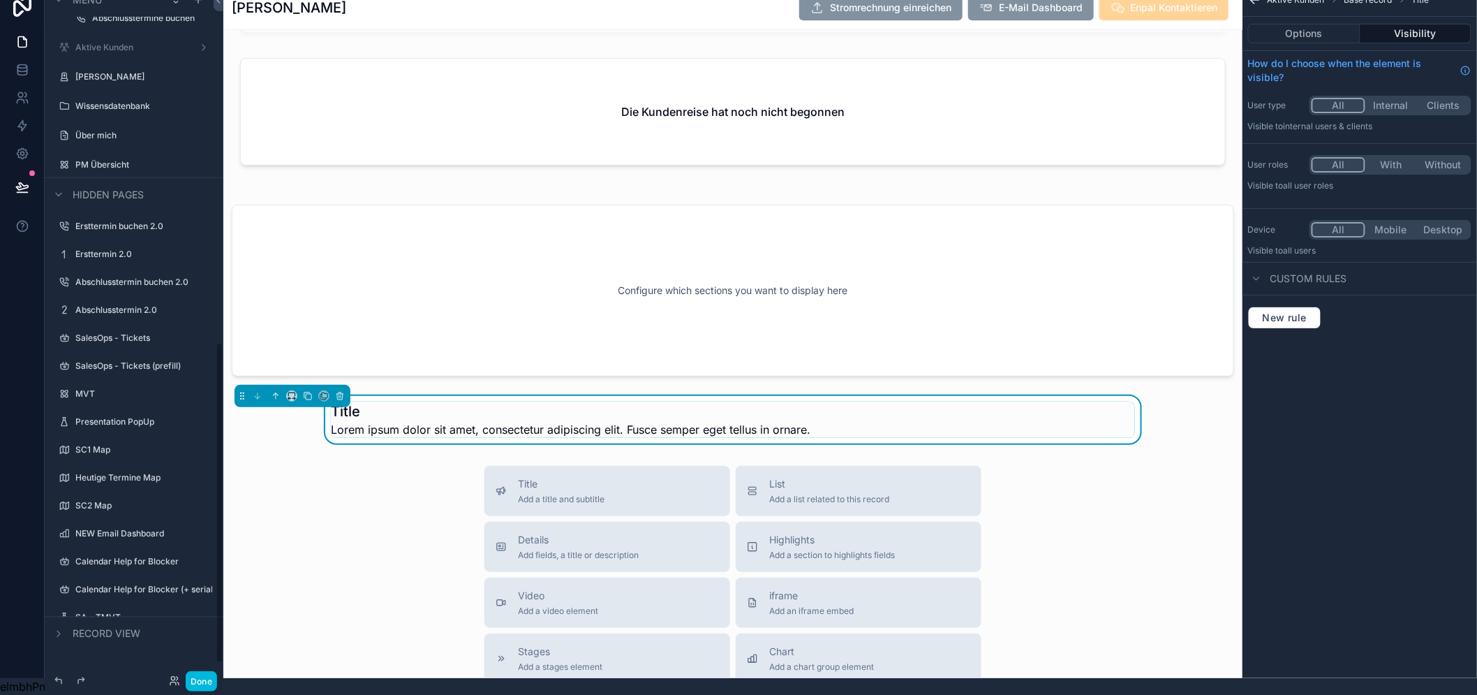
scroll to position [748, 0]
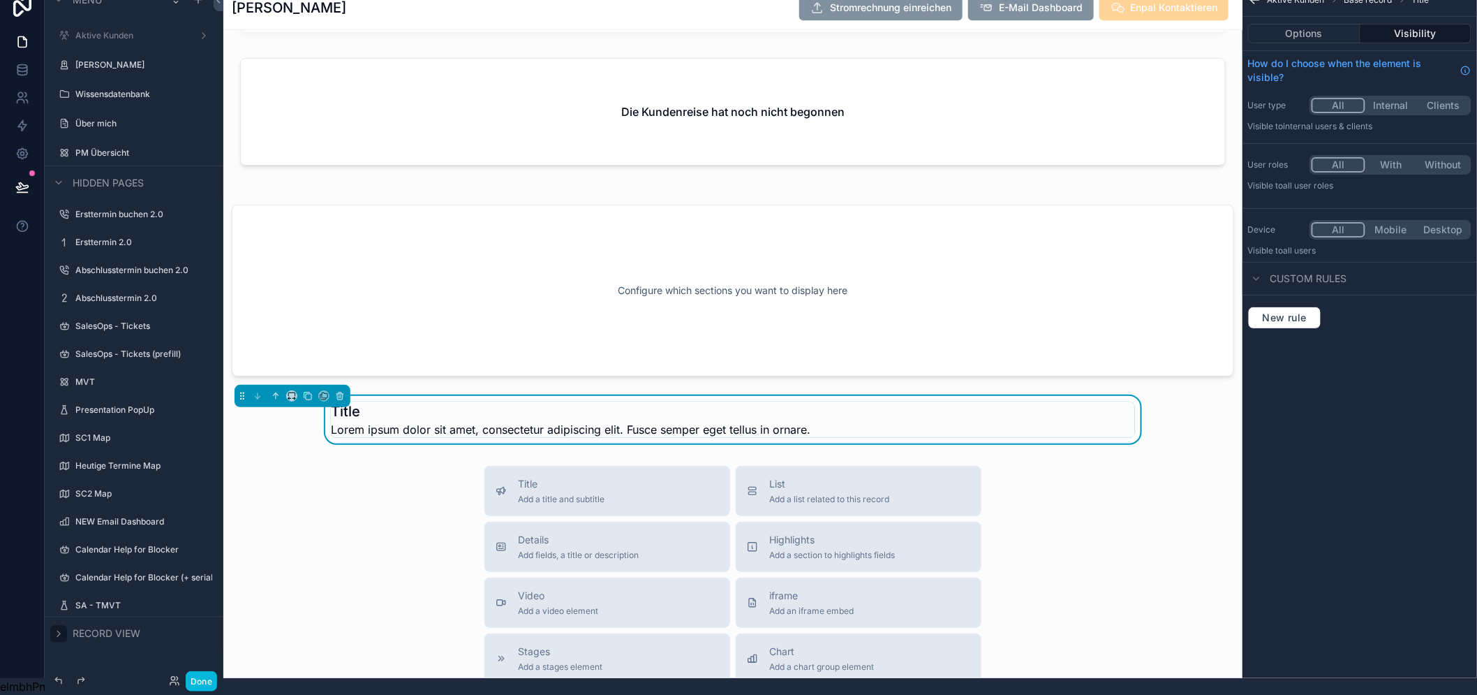
click at [58, 631] on icon "scrollable content" at bounding box center [58, 634] width 3 height 6
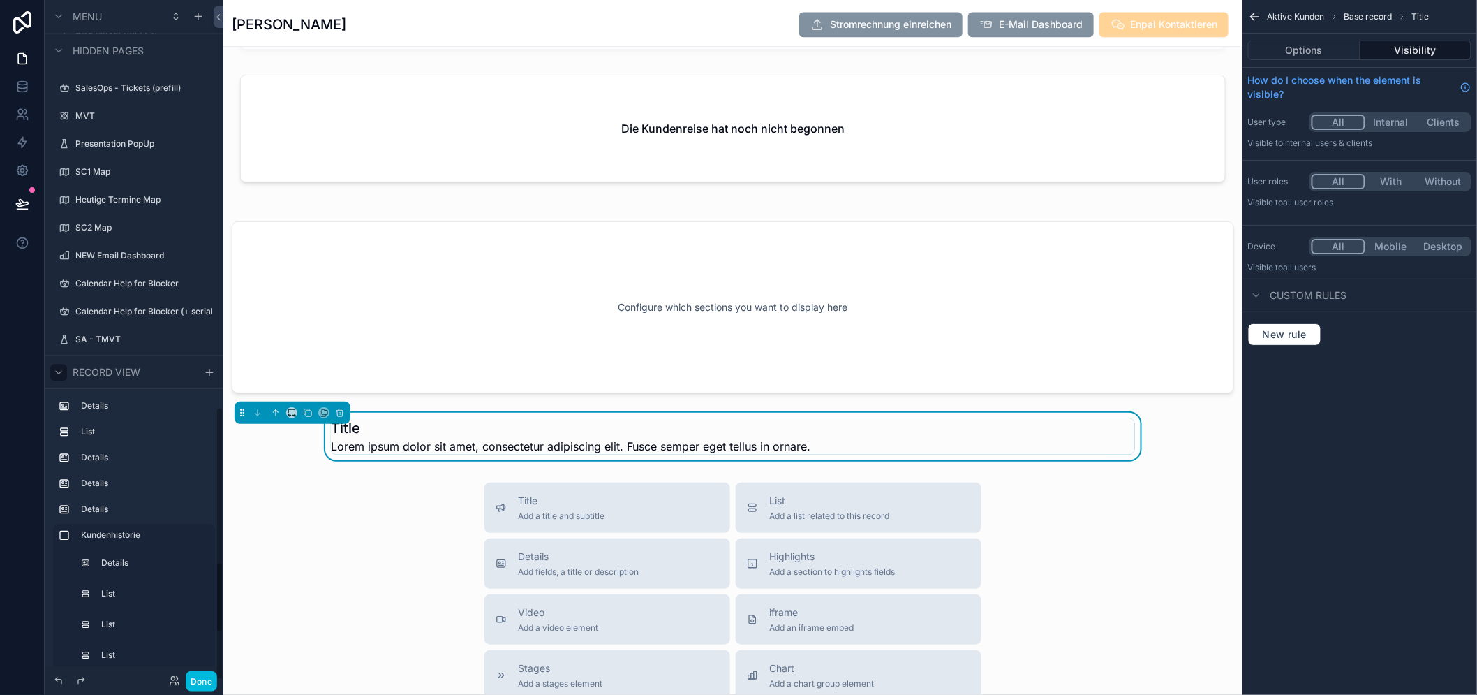
scroll to position [565, 0]
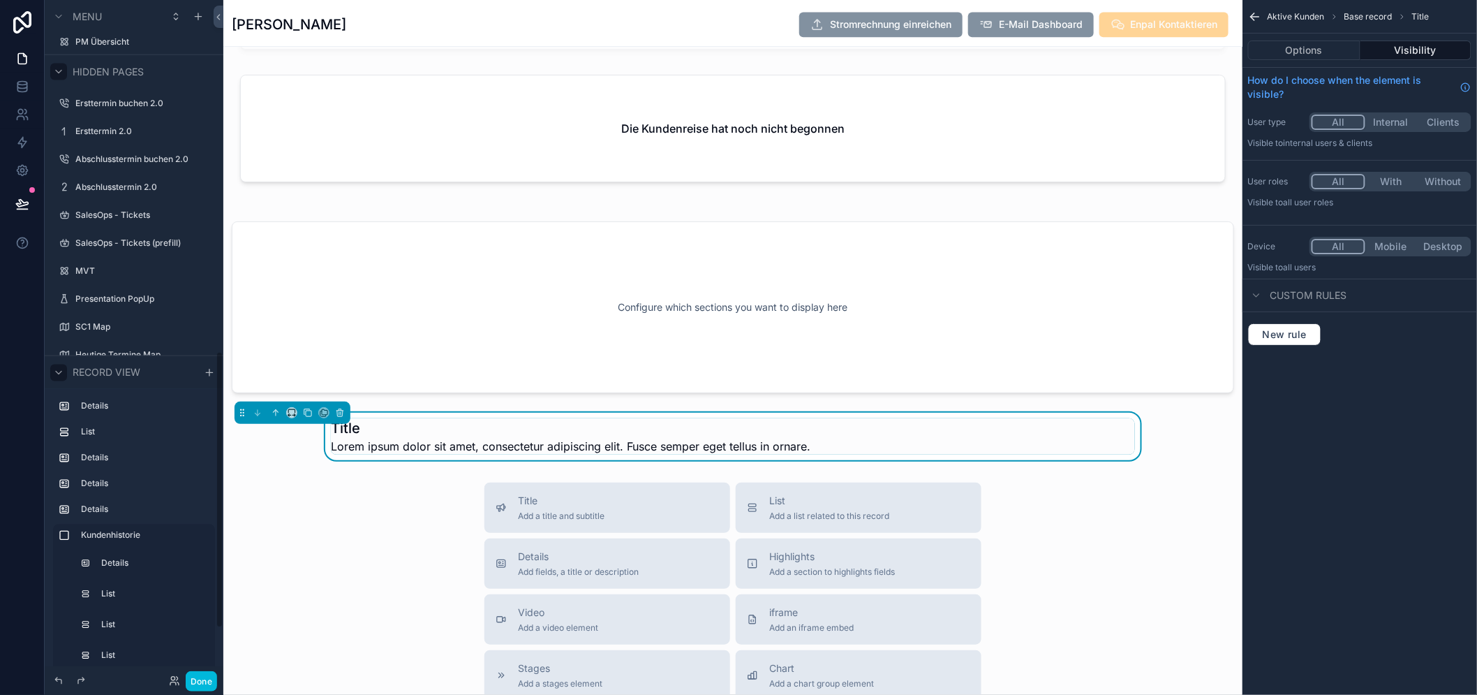
click at [59, 70] on icon "scrollable content" at bounding box center [58, 71] width 11 height 11
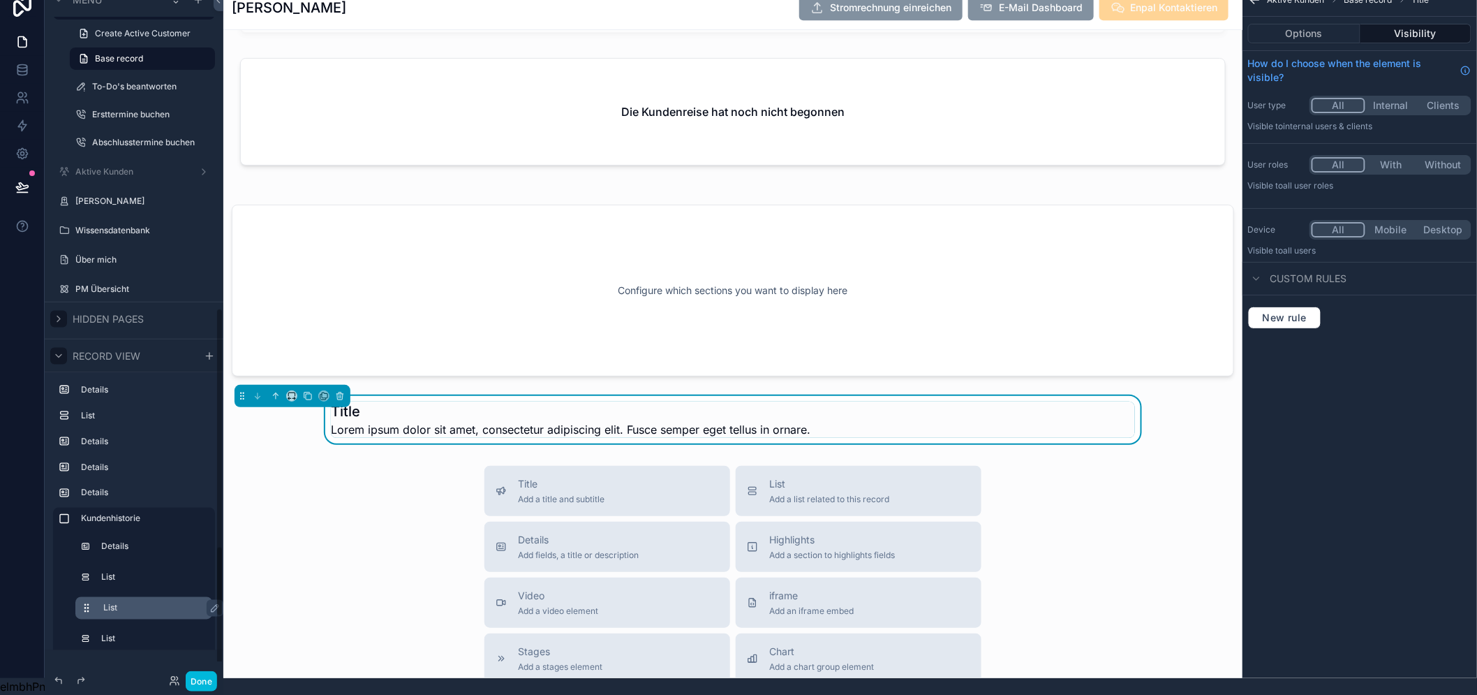
scroll to position [850, 0]
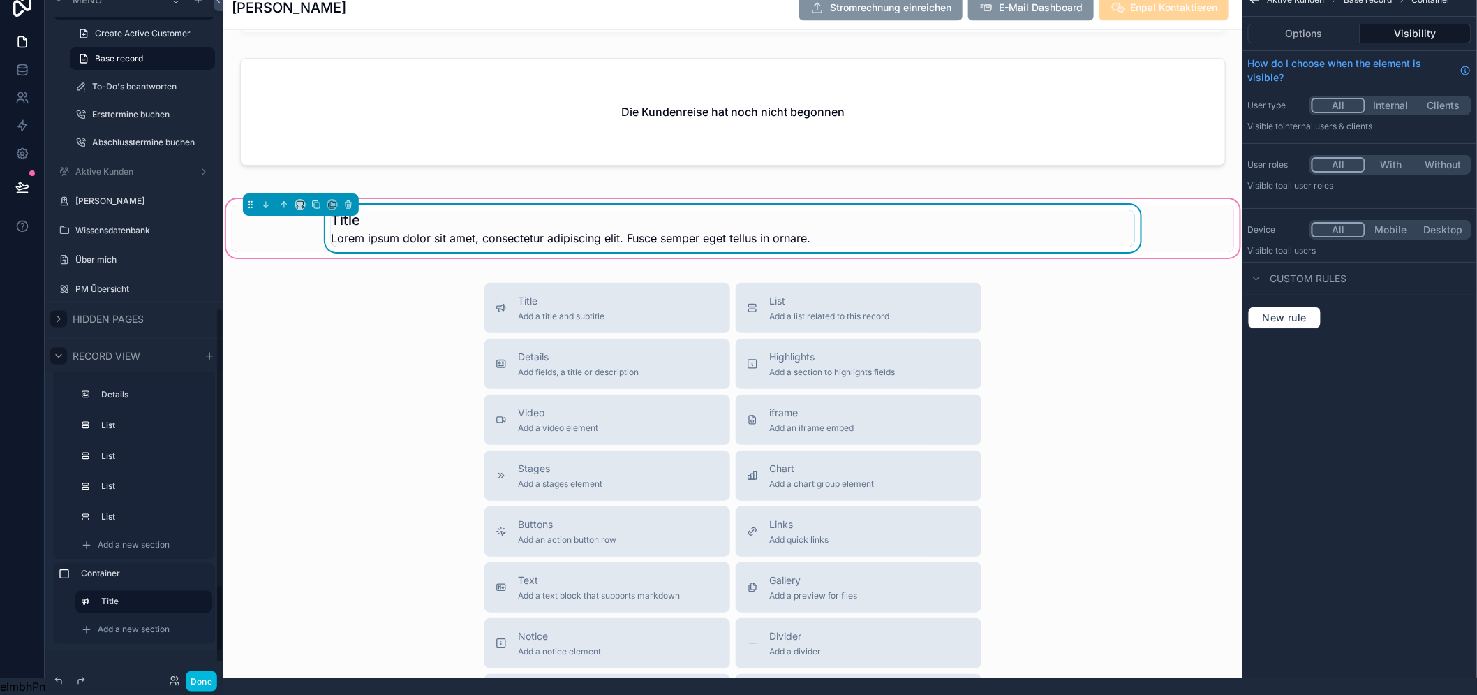
click at [519, 214] on h1 "Title" at bounding box center [571, 220] width 480 height 20
click at [302, 200] on icon "scrollable content" at bounding box center [300, 205] width 10 height 10
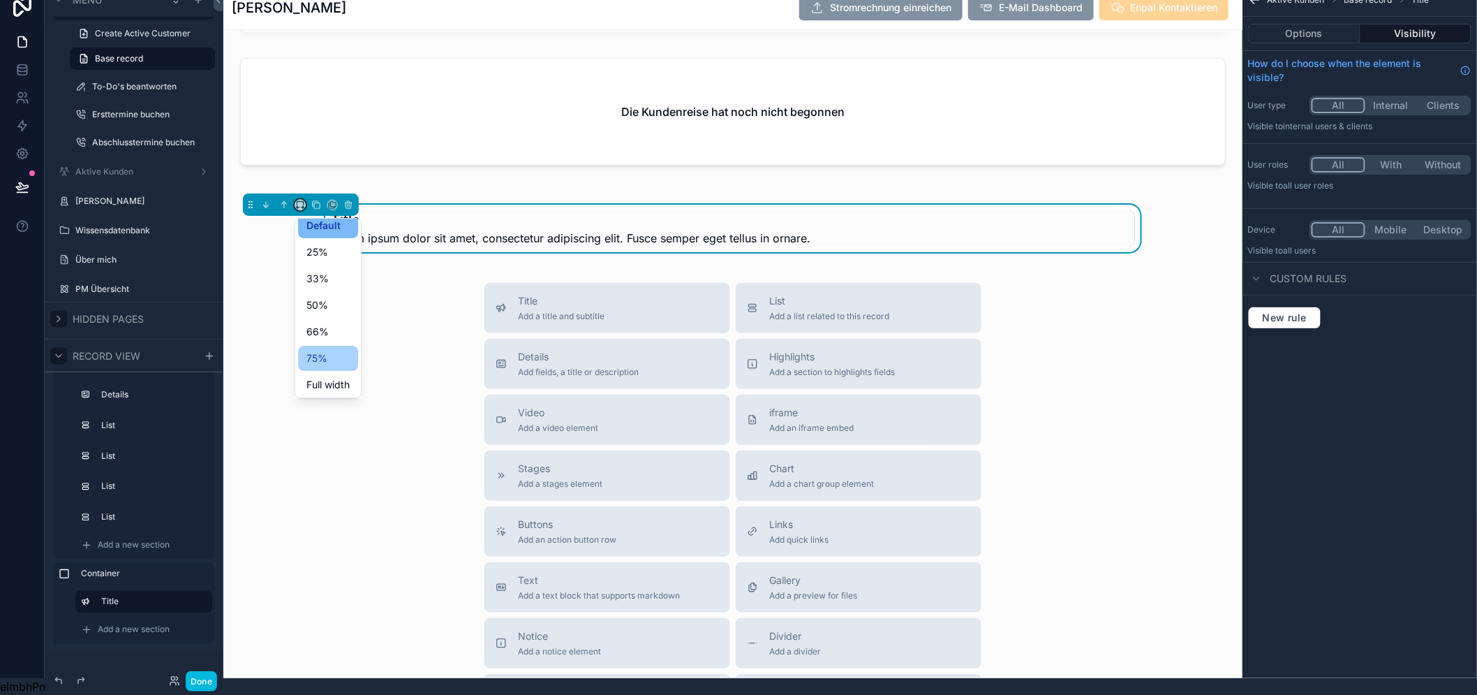
scroll to position [10, 0]
click at [335, 374] on span "Full width" at bounding box center [327, 382] width 43 height 17
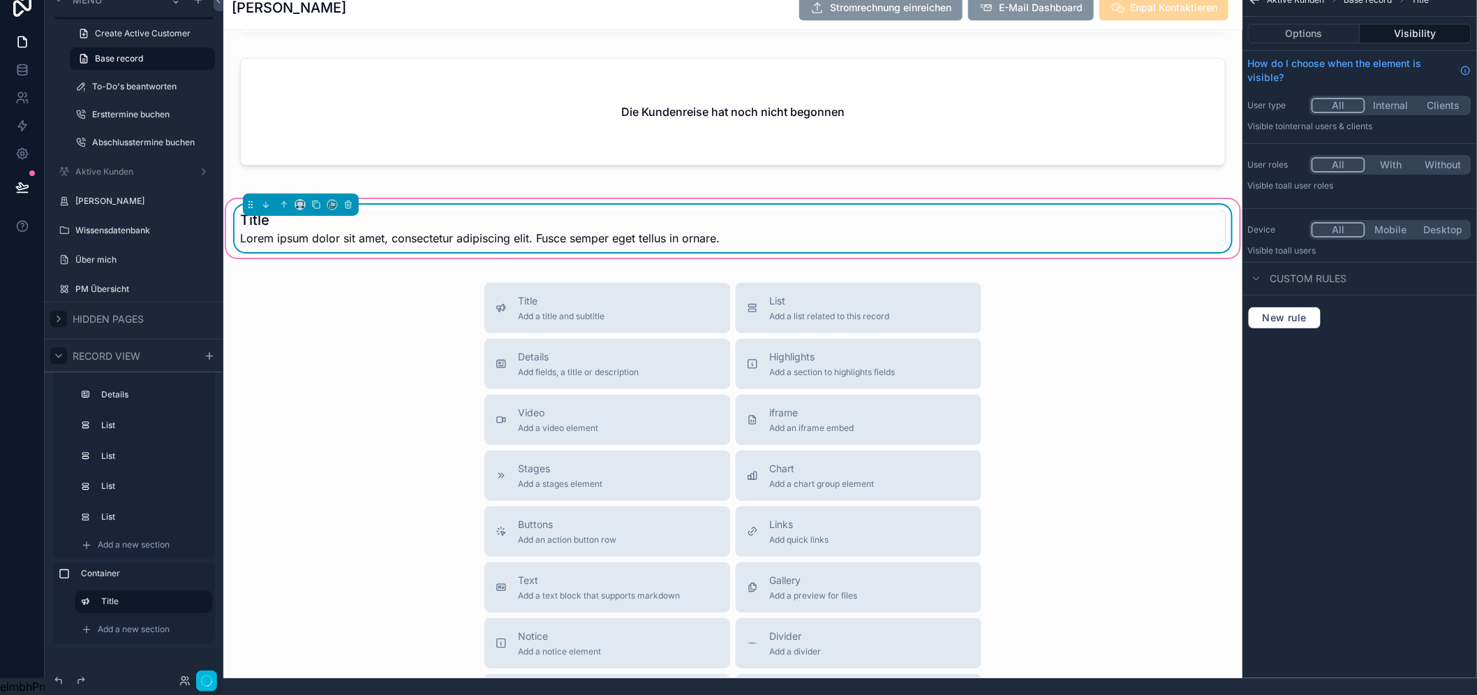
click at [438, 213] on h1 "Title" at bounding box center [480, 220] width 480 height 20
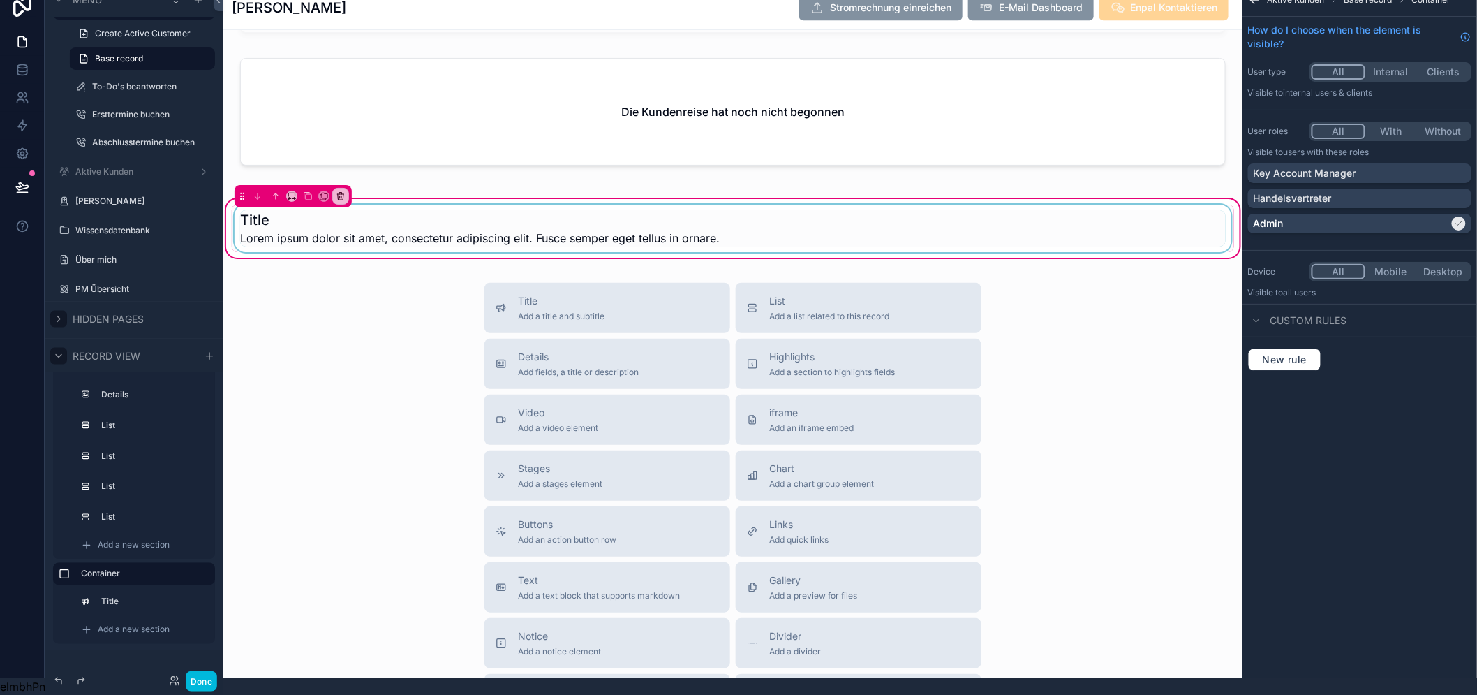
click at [988, 219] on div "scrollable content" at bounding box center [733, 228] width 1002 height 47
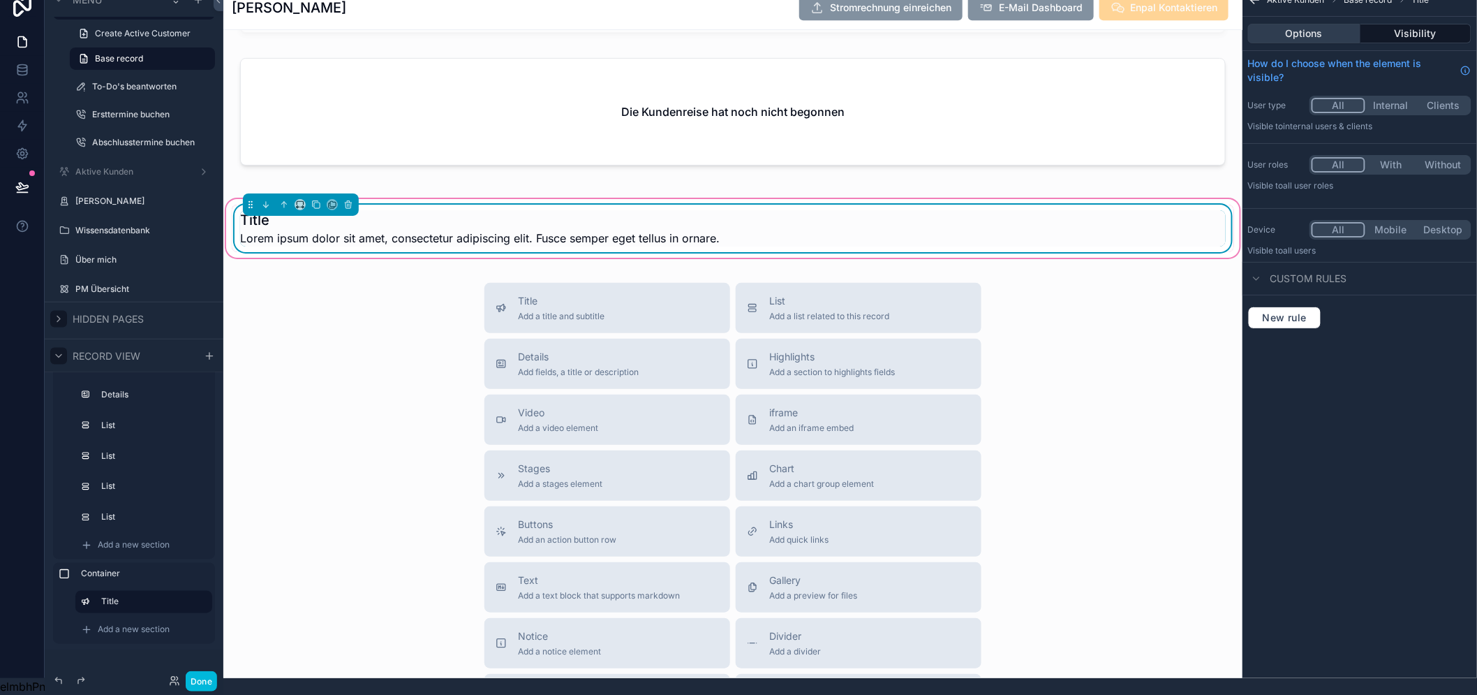
click at [1321, 24] on button "Options" at bounding box center [1304, 34] width 112 height 20
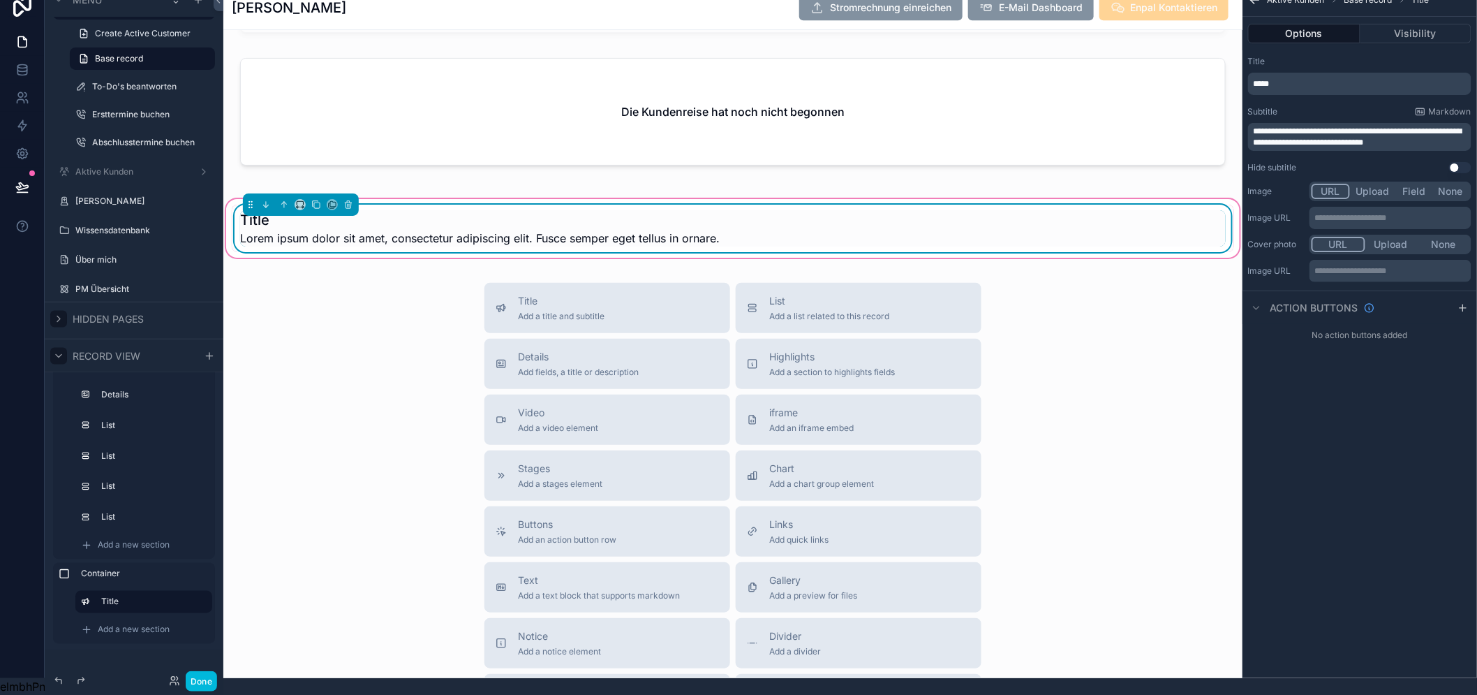
click at [1364, 73] on div "*****" at bounding box center [1359, 84] width 223 height 22
click at [1363, 78] on p "*****" at bounding box center [1361, 83] width 215 height 11
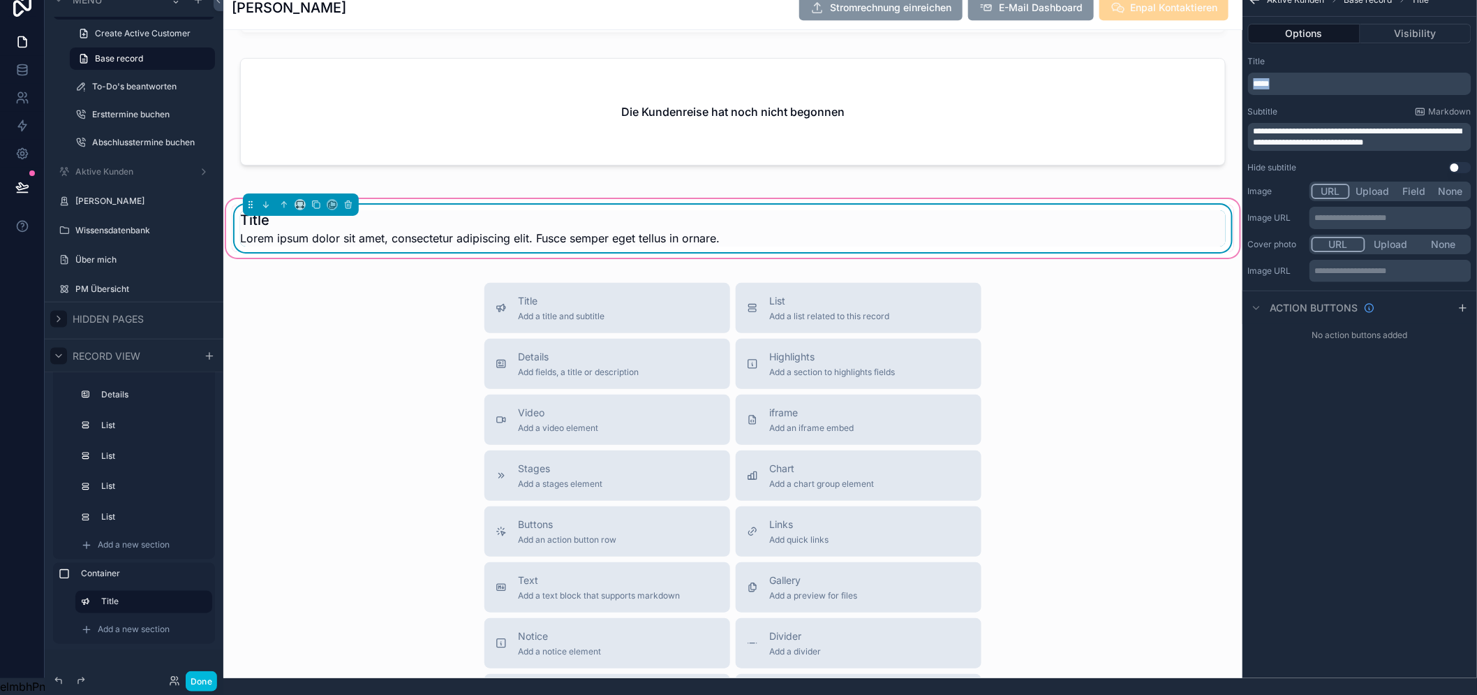
click at [1363, 78] on p "*****" at bounding box center [1361, 83] width 215 height 11
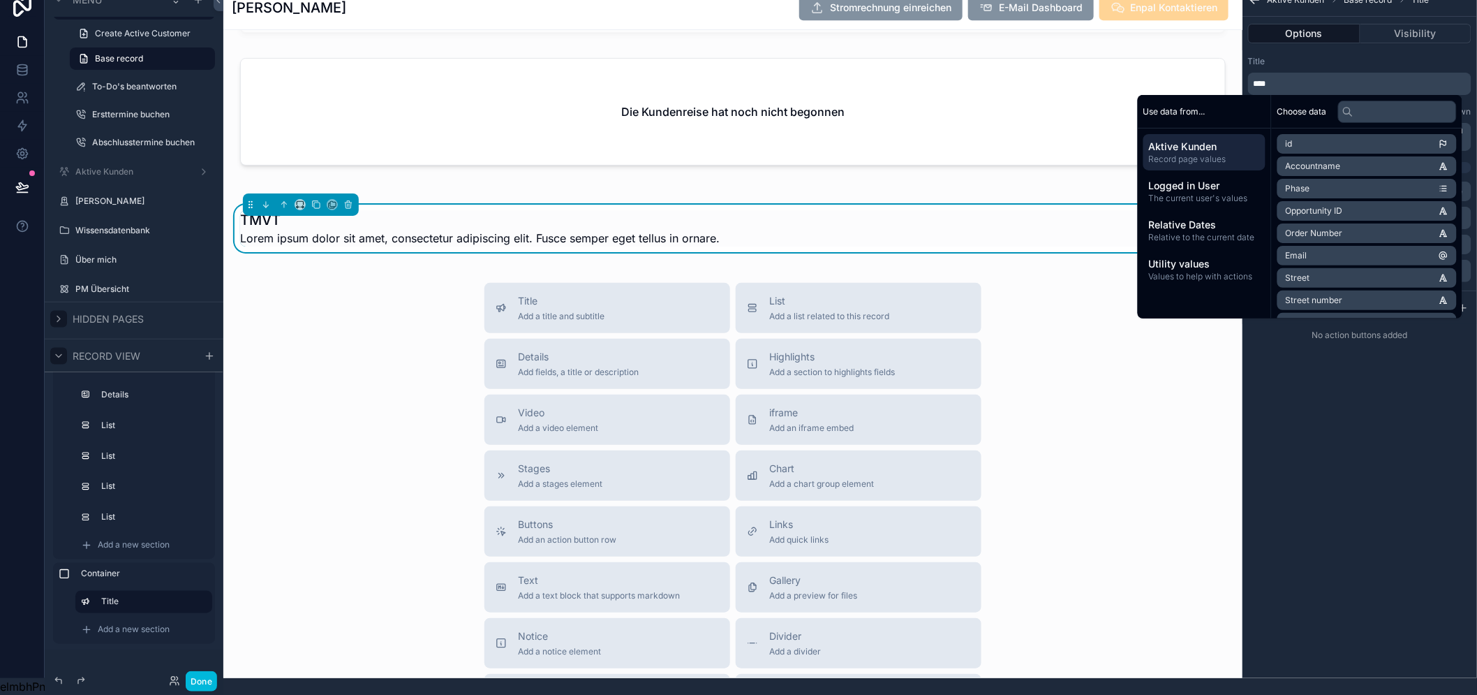
click at [1361, 373] on div "**********" at bounding box center [1359, 330] width 235 height 695
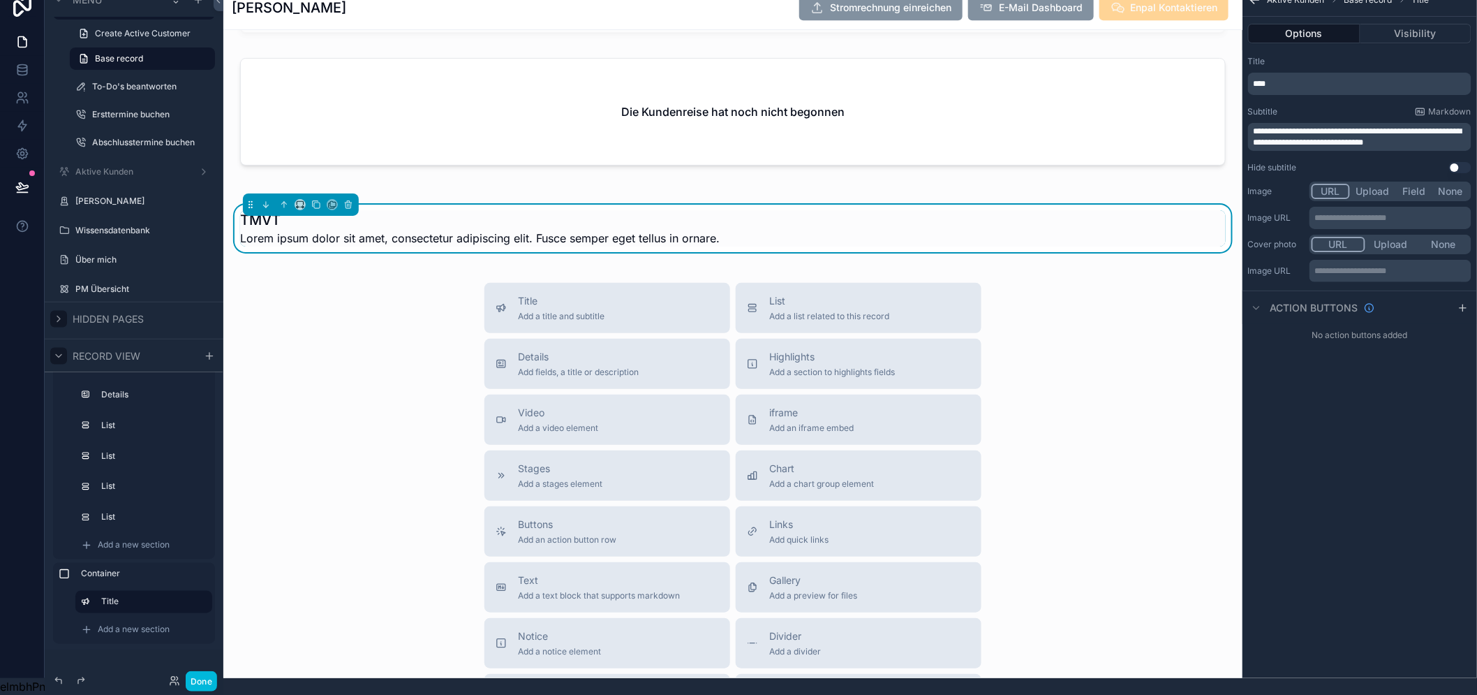
click at [1418, 127] on span "**********" at bounding box center [1358, 137] width 209 height 20
click at [1418, 119] on div "Menu Noloco Tickets Monatliche Performance Startseite Mein Kalender Team Kalend…" at bounding box center [738, 330] width 1477 height 695
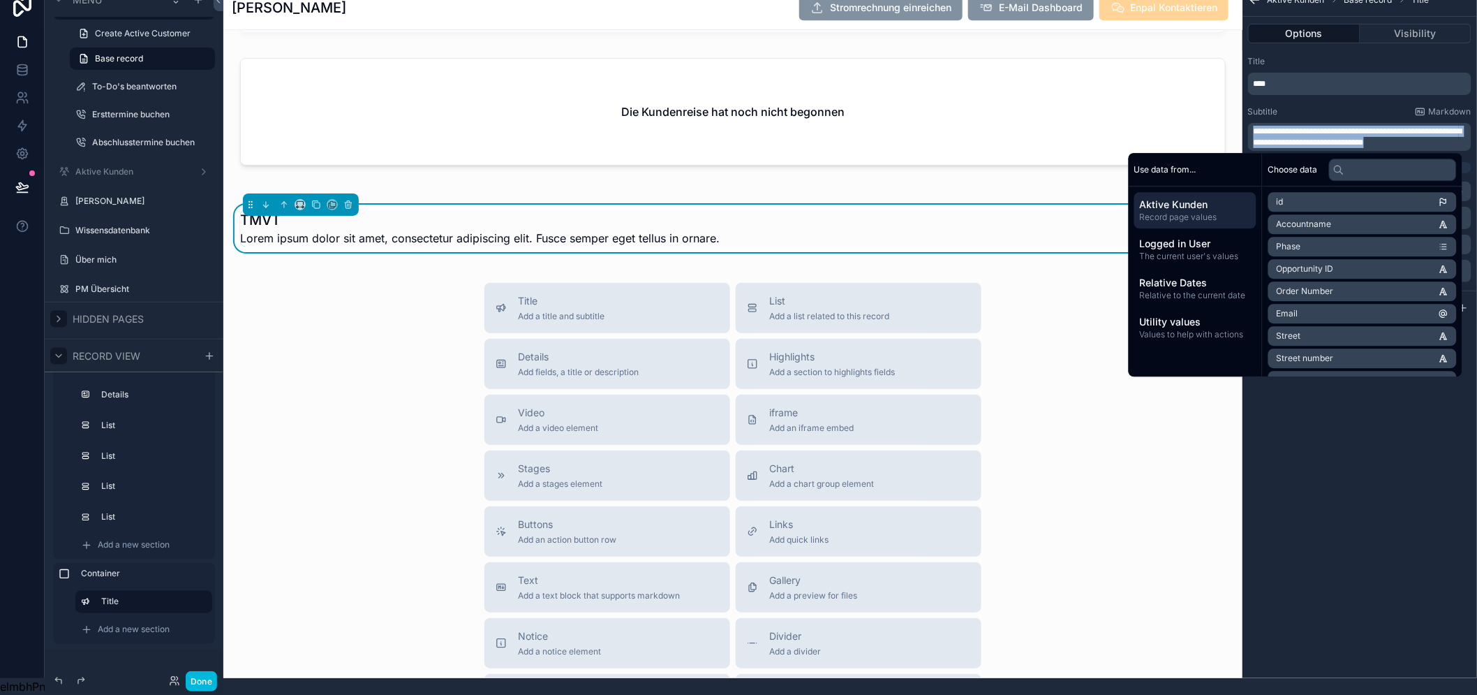
click at [1418, 127] on span "**********" at bounding box center [1358, 137] width 209 height 20
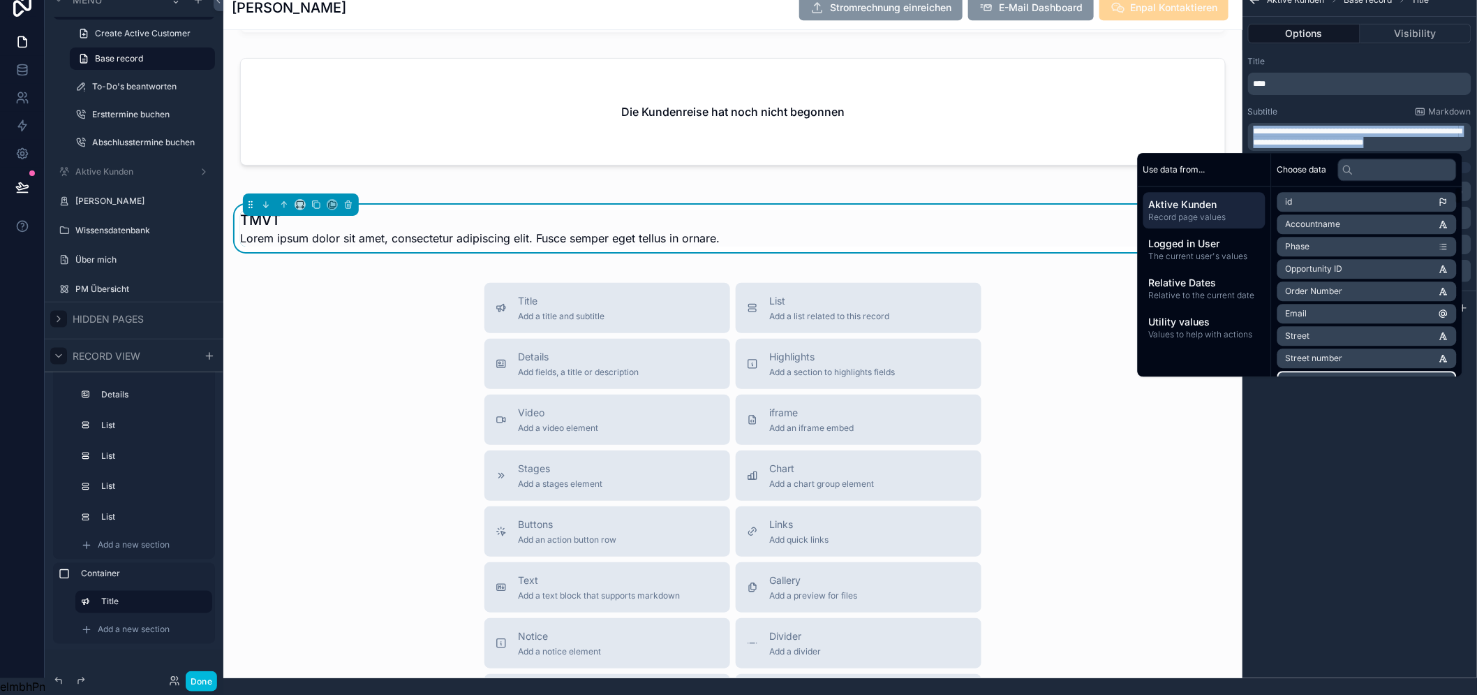
click at [1388, 477] on div "**********" at bounding box center [1359, 330] width 235 height 695
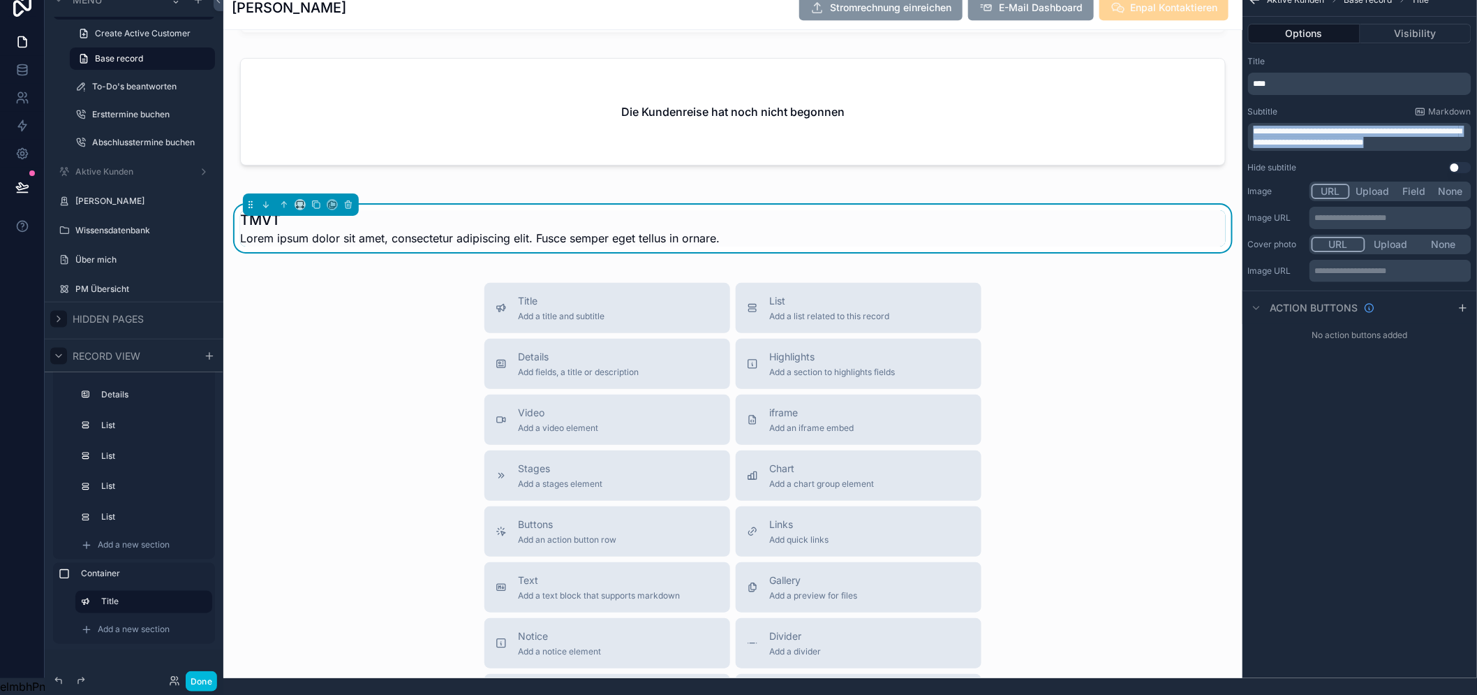
click at [1426, 126] on p "**********" at bounding box center [1361, 137] width 215 height 22
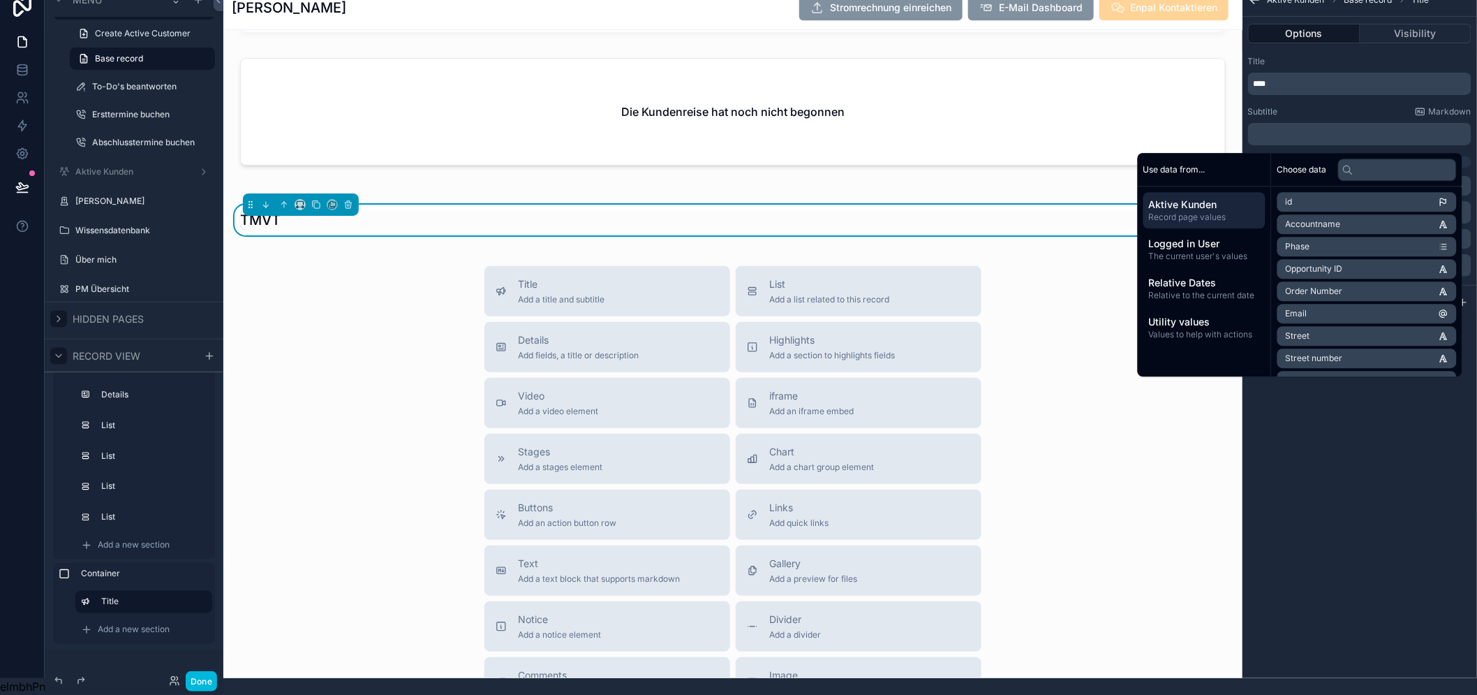
click at [1447, 482] on div "Aktive Kunden Base record Title Options Visibility Title **** Subtitle Markdown…" at bounding box center [1359, 330] width 235 height 695
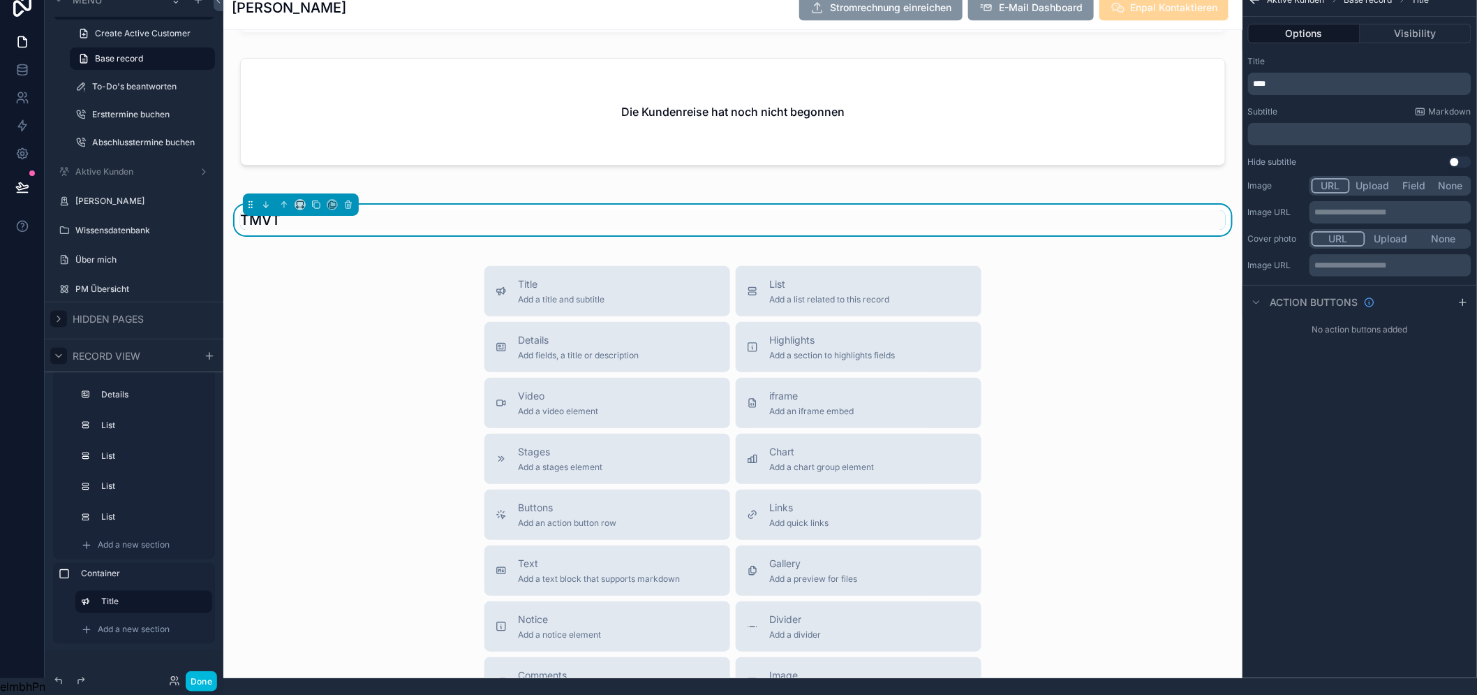
click at [1460, 159] on div "Title **** Subtitle Markdown ﻿ Hide subtitle Use setting" at bounding box center [1359, 111] width 235 height 123
click at [1461, 156] on button "Use setting" at bounding box center [1460, 161] width 22 height 11
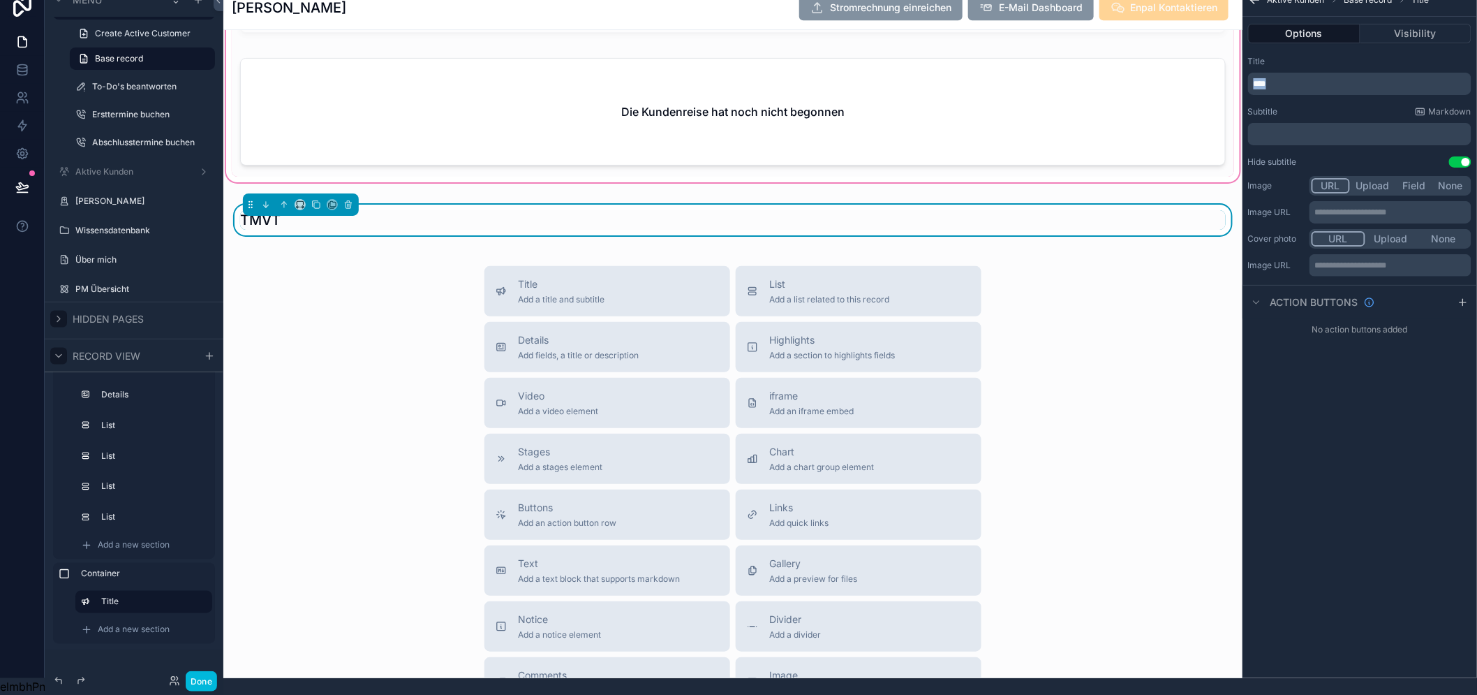
drag, startPoint x: 1203, startPoint y: 73, endPoint x: 1166, endPoint y: 74, distance: 37.0
click at [1166, 74] on div "Noloco Tickets Monatliche Performance Startseite Mein Kalender Team Kalender Te…" at bounding box center [850, 330] width 1254 height 695
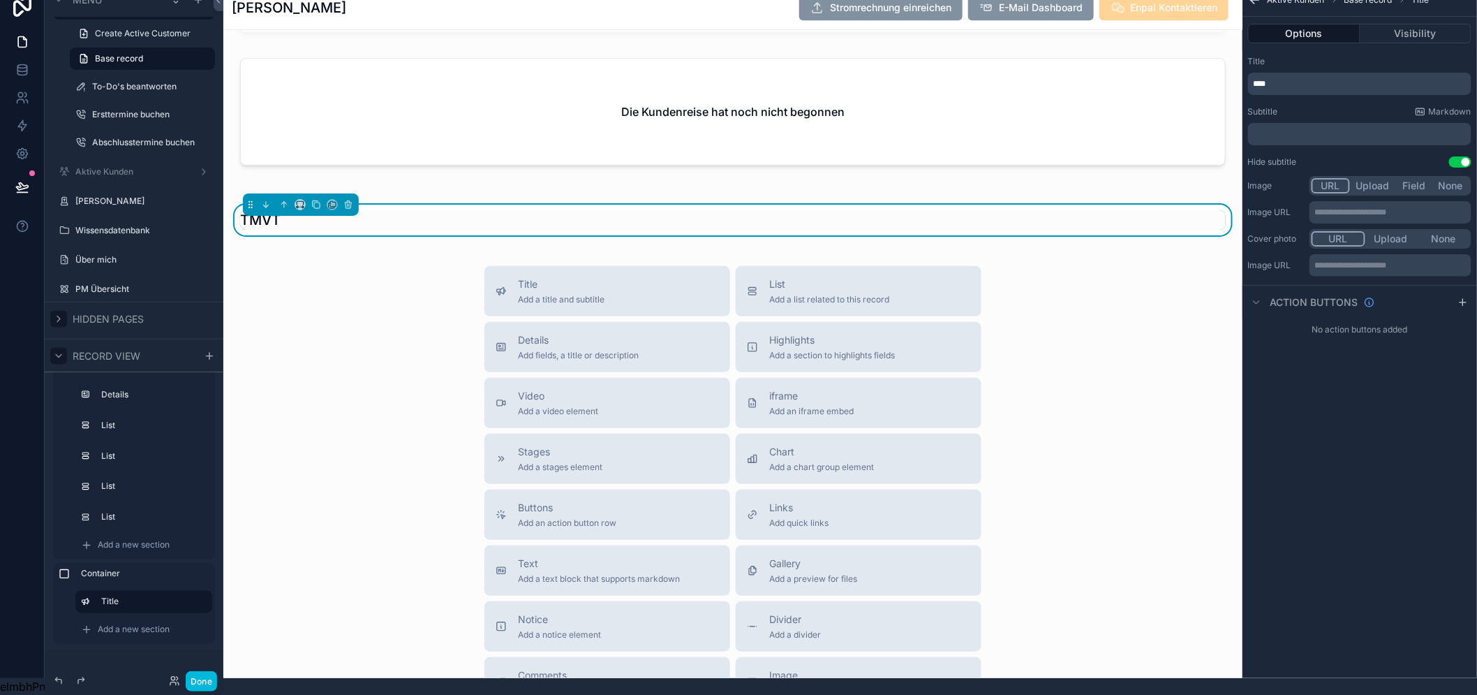
click at [1277, 128] on p "﻿" at bounding box center [1361, 133] width 215 height 11
click at [1312, 78] on p "****" at bounding box center [1361, 83] width 215 height 11
click at [1356, 389] on div "**********" at bounding box center [1359, 330] width 235 height 695
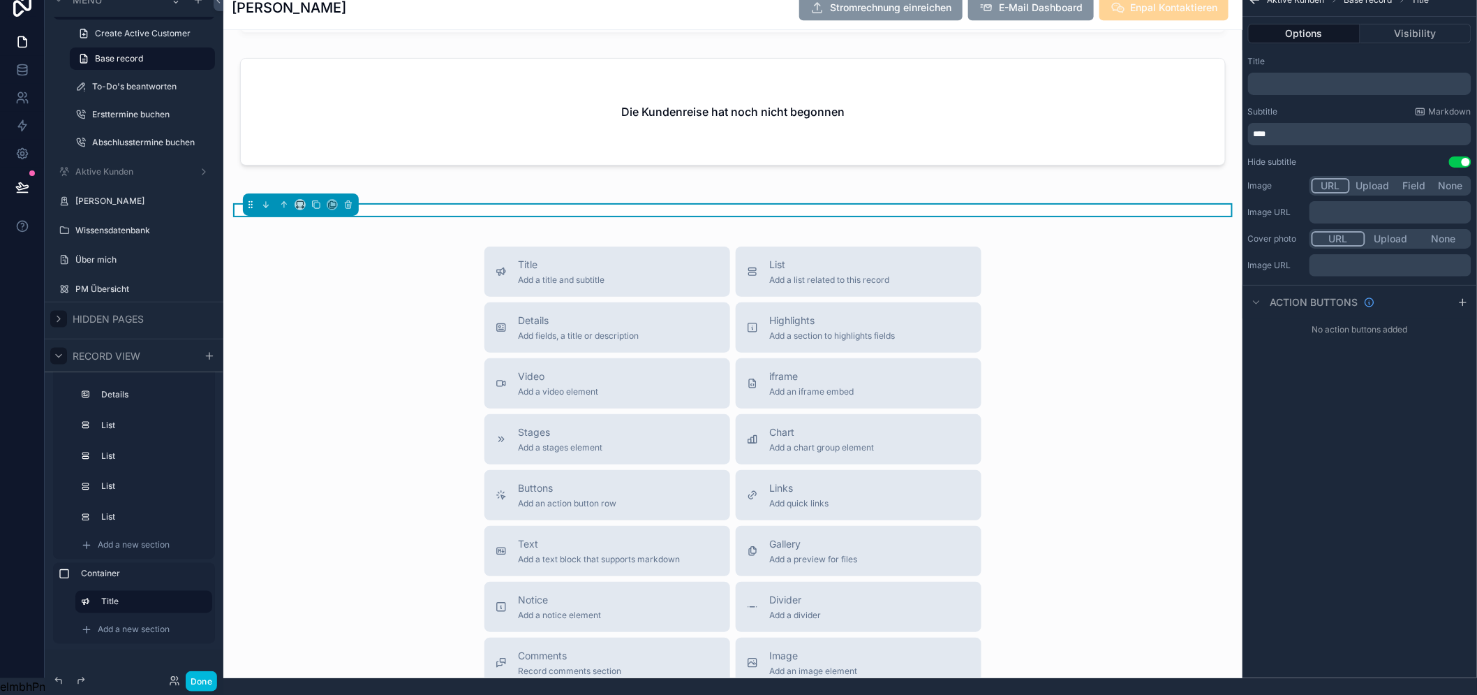
click at [1471, 156] on button "Use setting" at bounding box center [1460, 161] width 22 height 11
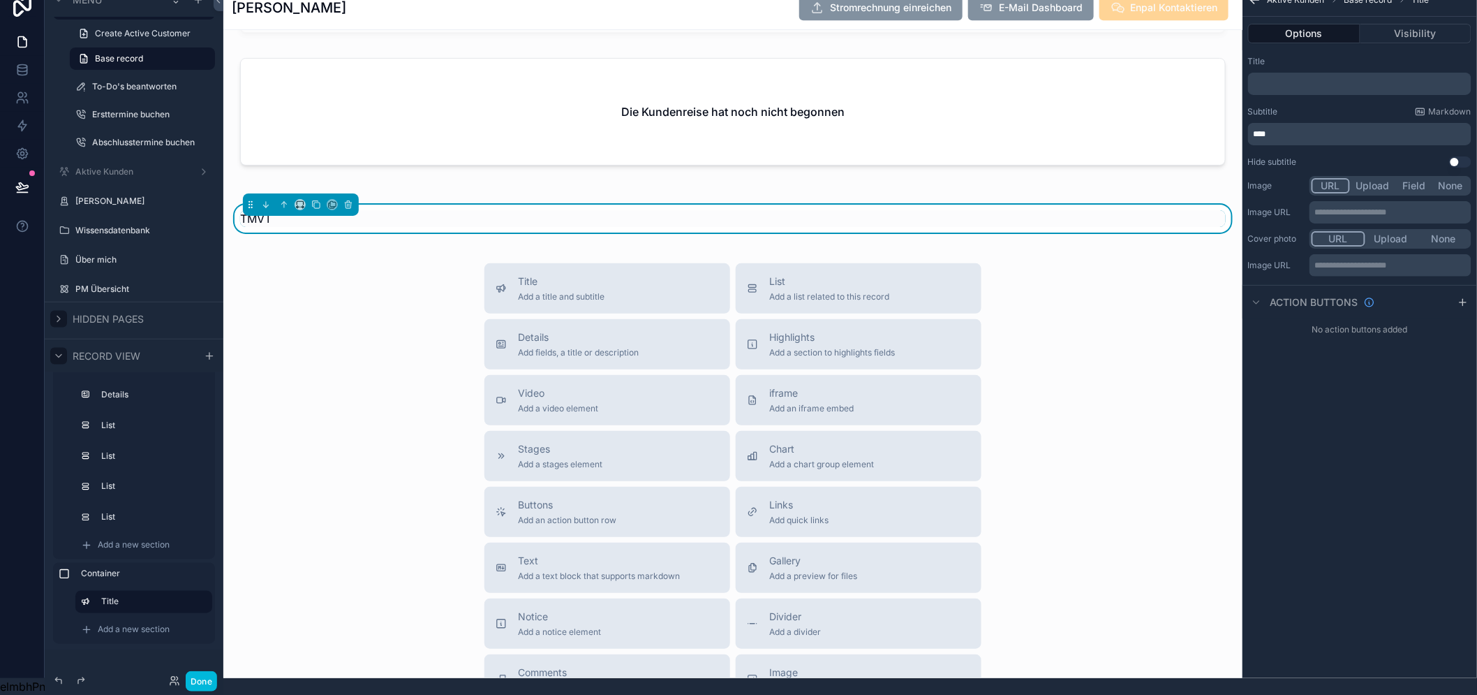
click at [1408, 133] on div "****" at bounding box center [1359, 134] width 223 height 22
click at [1400, 128] on p "****" at bounding box center [1361, 133] width 215 height 11
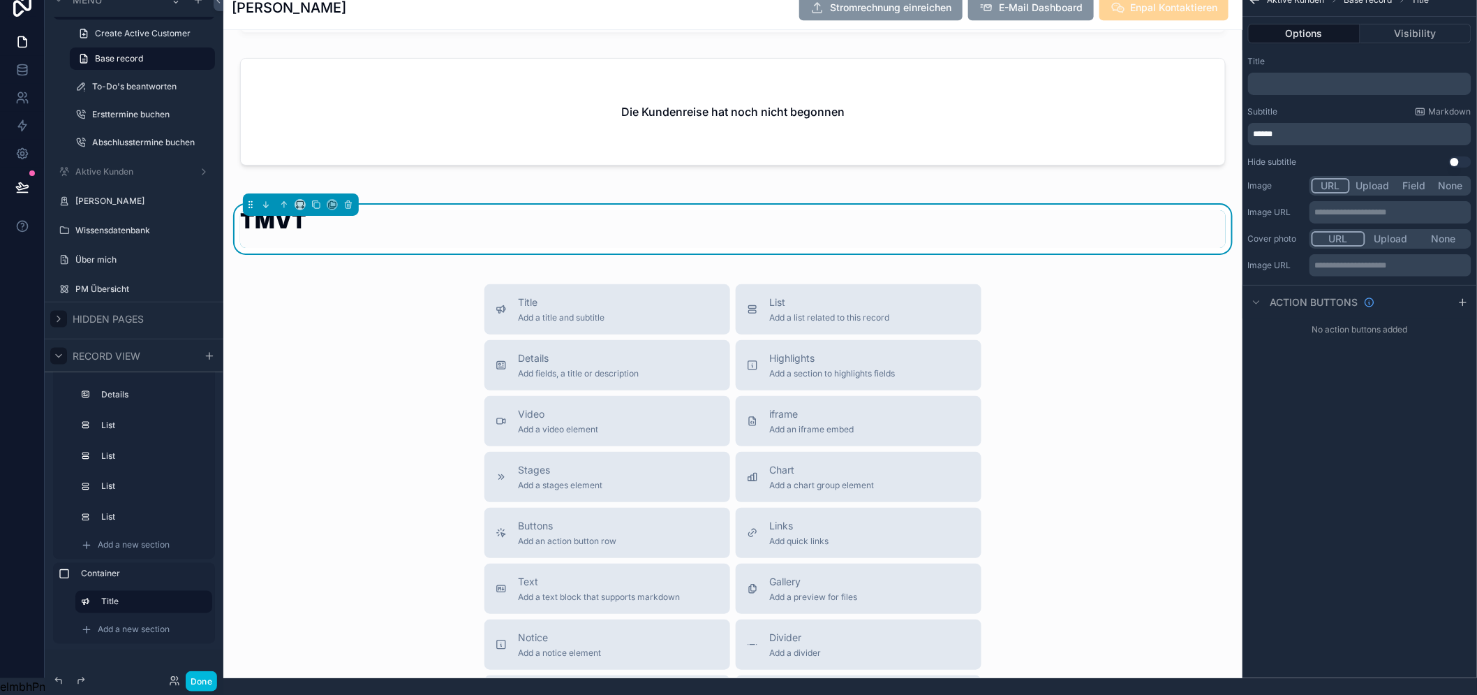
click at [1368, 445] on div "**********" at bounding box center [1359, 330] width 235 height 695
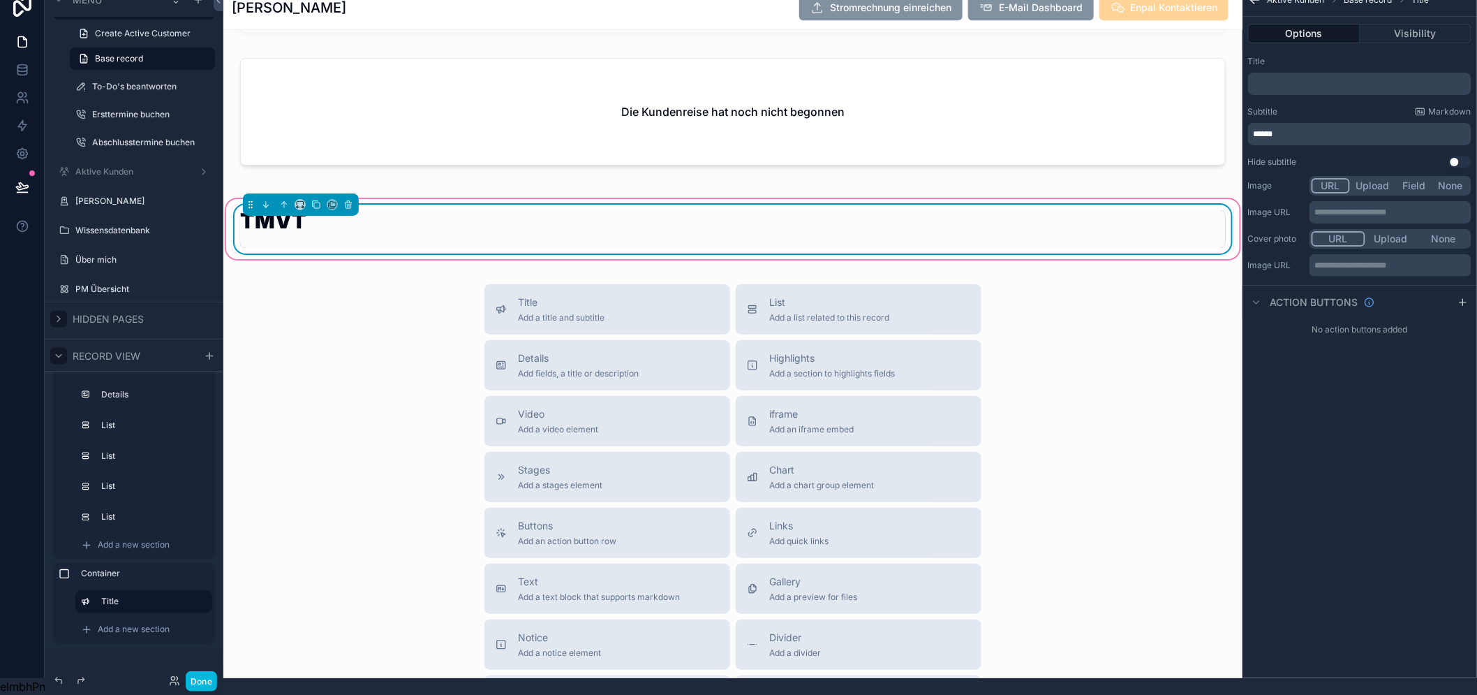
click at [1019, 227] on div "TMVT" at bounding box center [733, 229] width 986 height 38
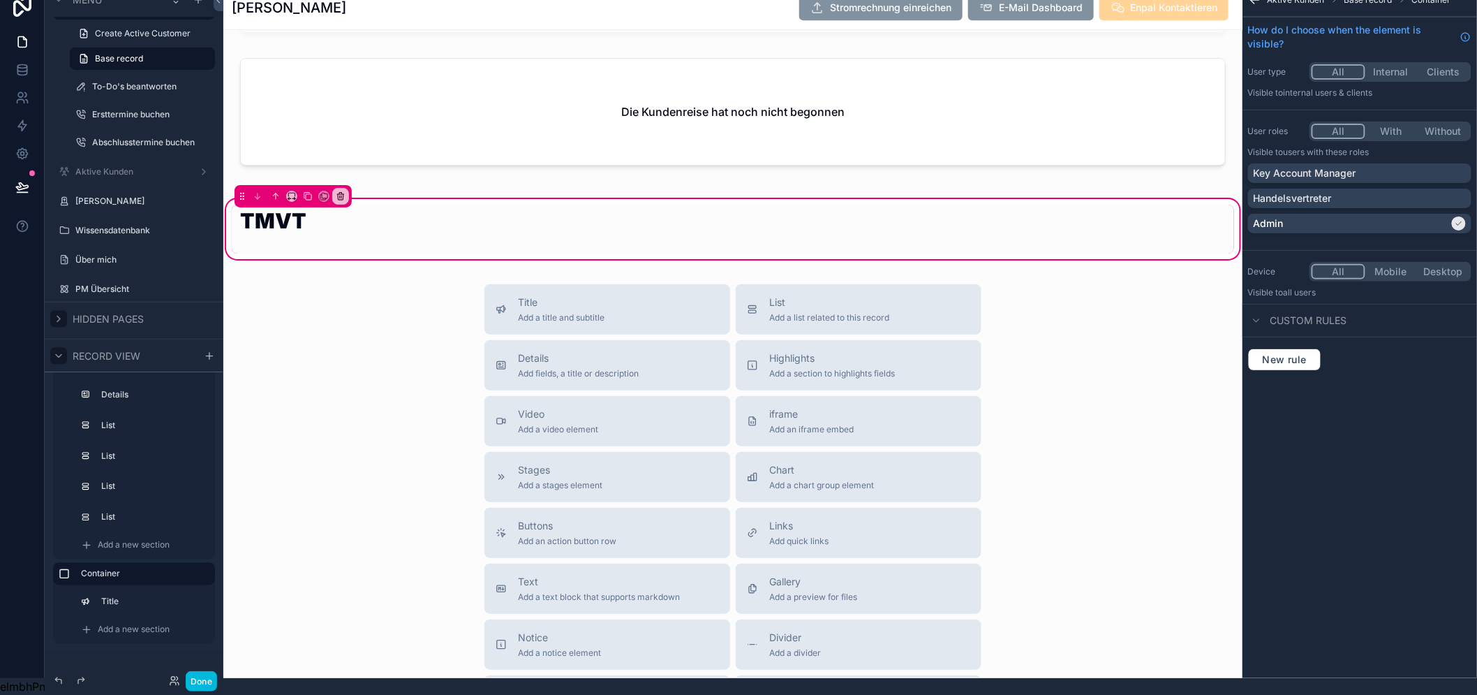
click at [1099, 308] on div "Title Add a title and subtitle List Add a list related to this record Details A…" at bounding box center [732, 532] width 1019 height 497
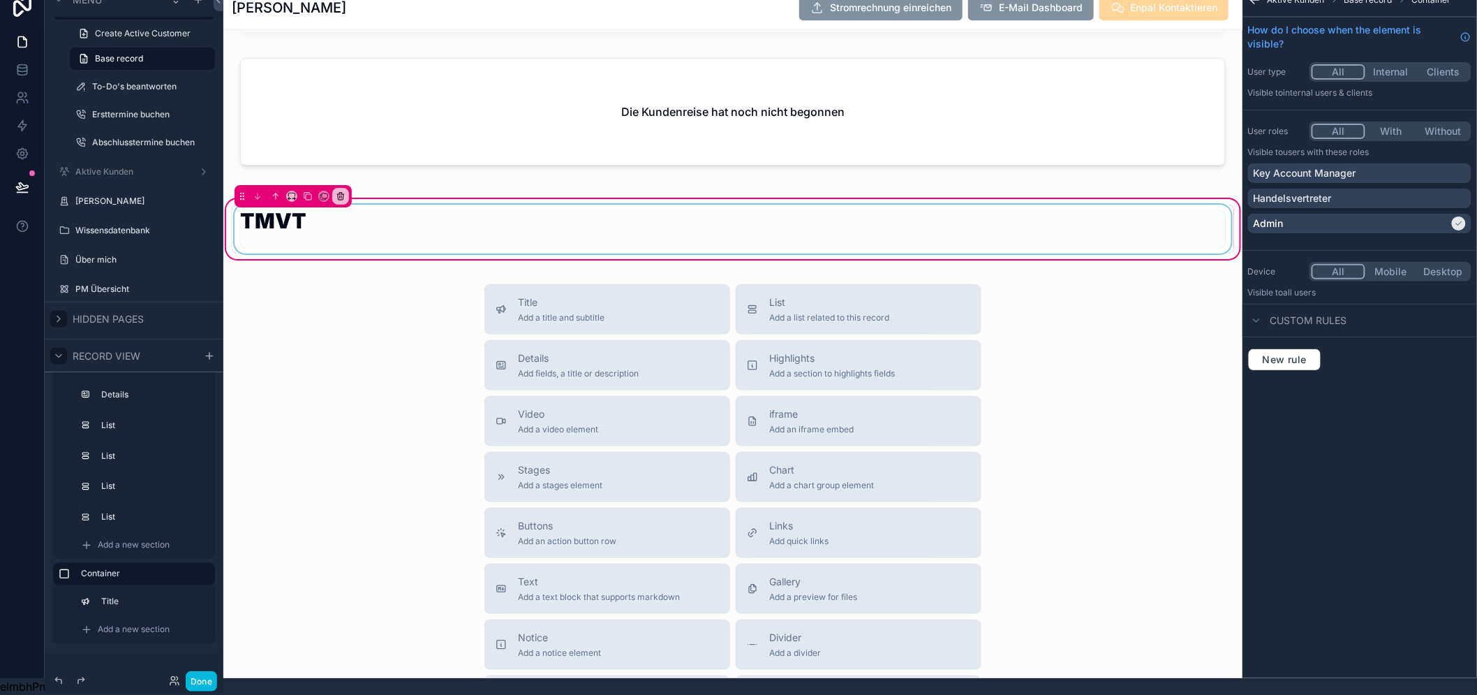
click at [1041, 222] on div "scrollable content" at bounding box center [733, 229] width 1002 height 49
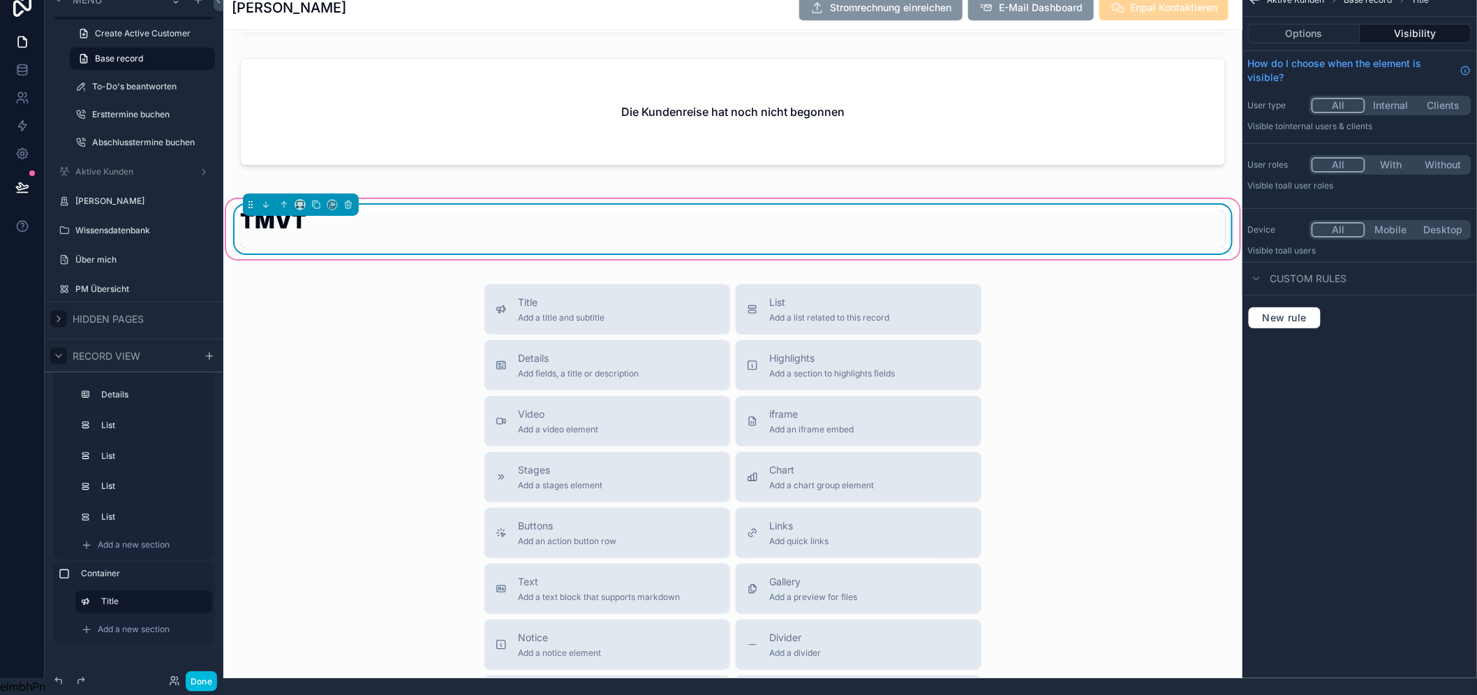
click at [866, 228] on div "TMVT" at bounding box center [733, 229] width 986 height 38
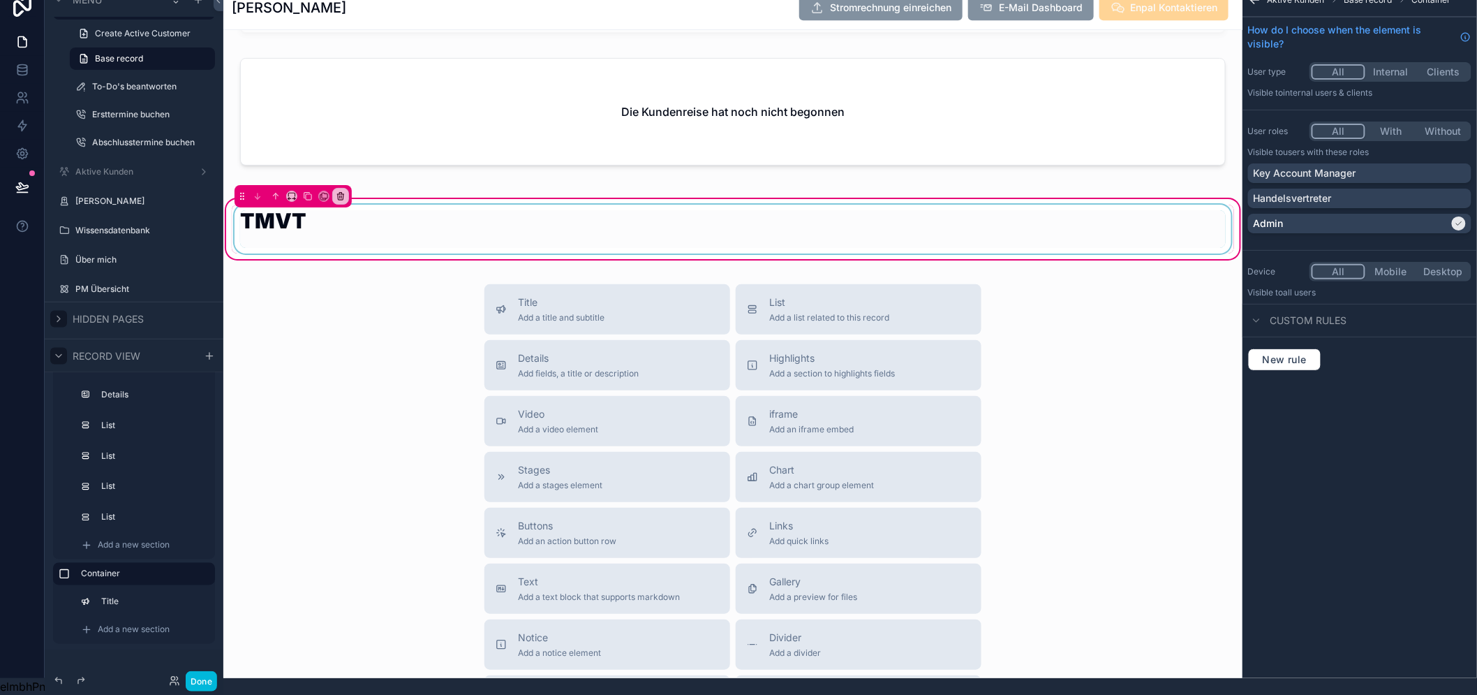
click at [1005, 211] on div "scrollable content" at bounding box center [733, 229] width 1002 height 49
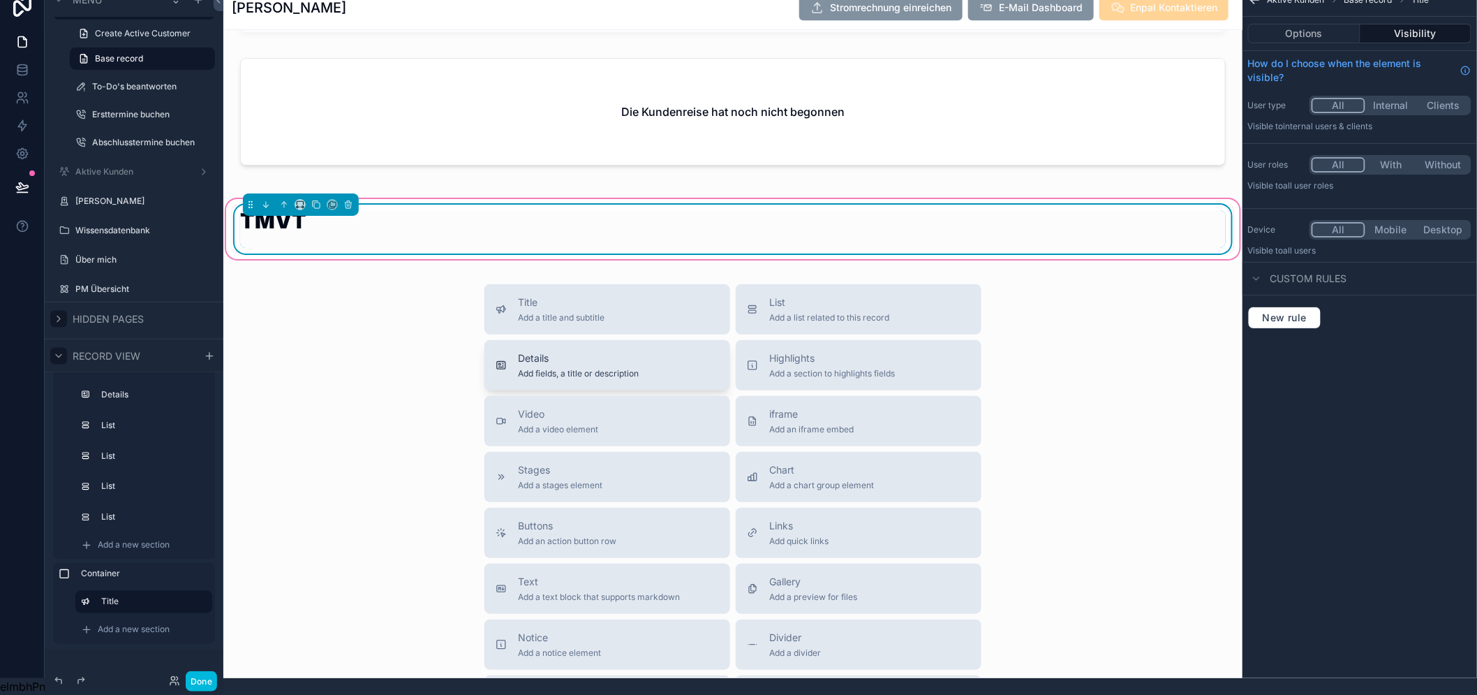
click at [638, 368] on span "Add fields, a title or description" at bounding box center [578, 373] width 121 height 11
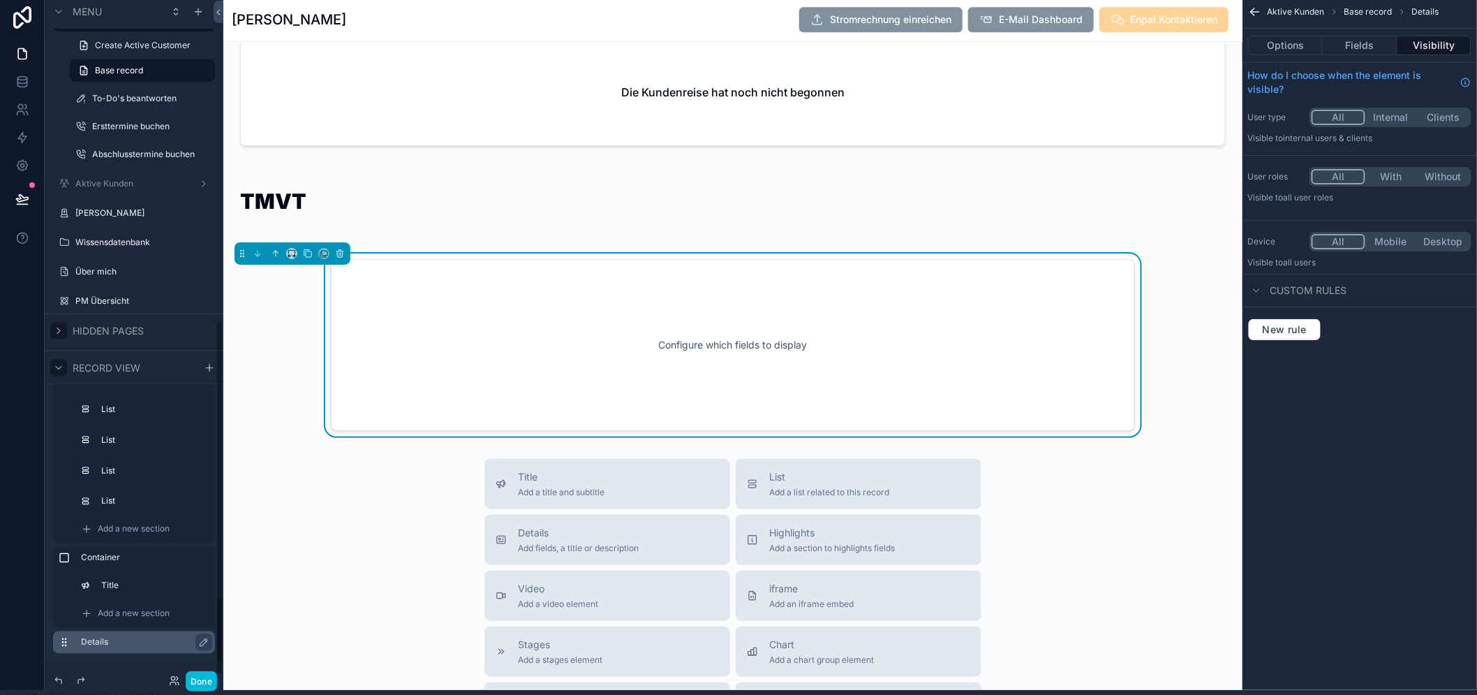
scroll to position [29, 0]
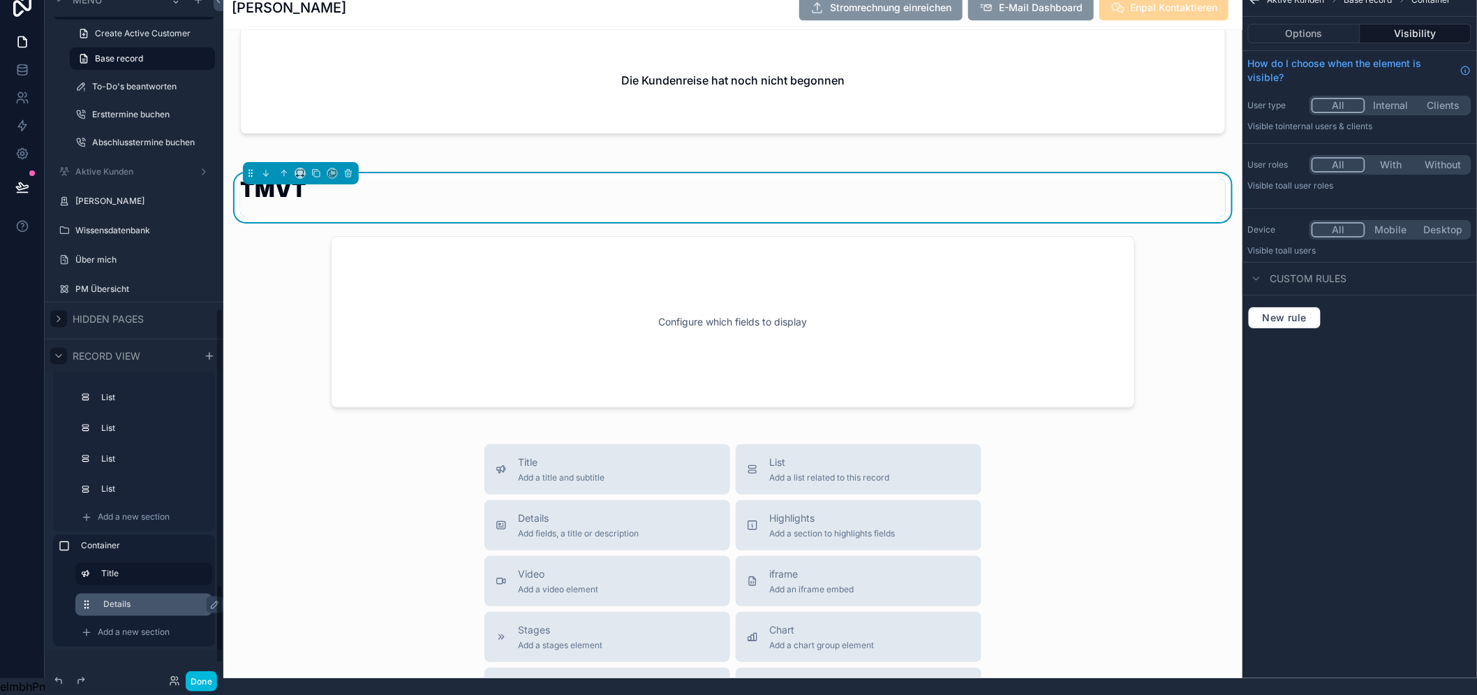
click at [137, 599] on label "Details" at bounding box center [152, 604] width 98 height 11
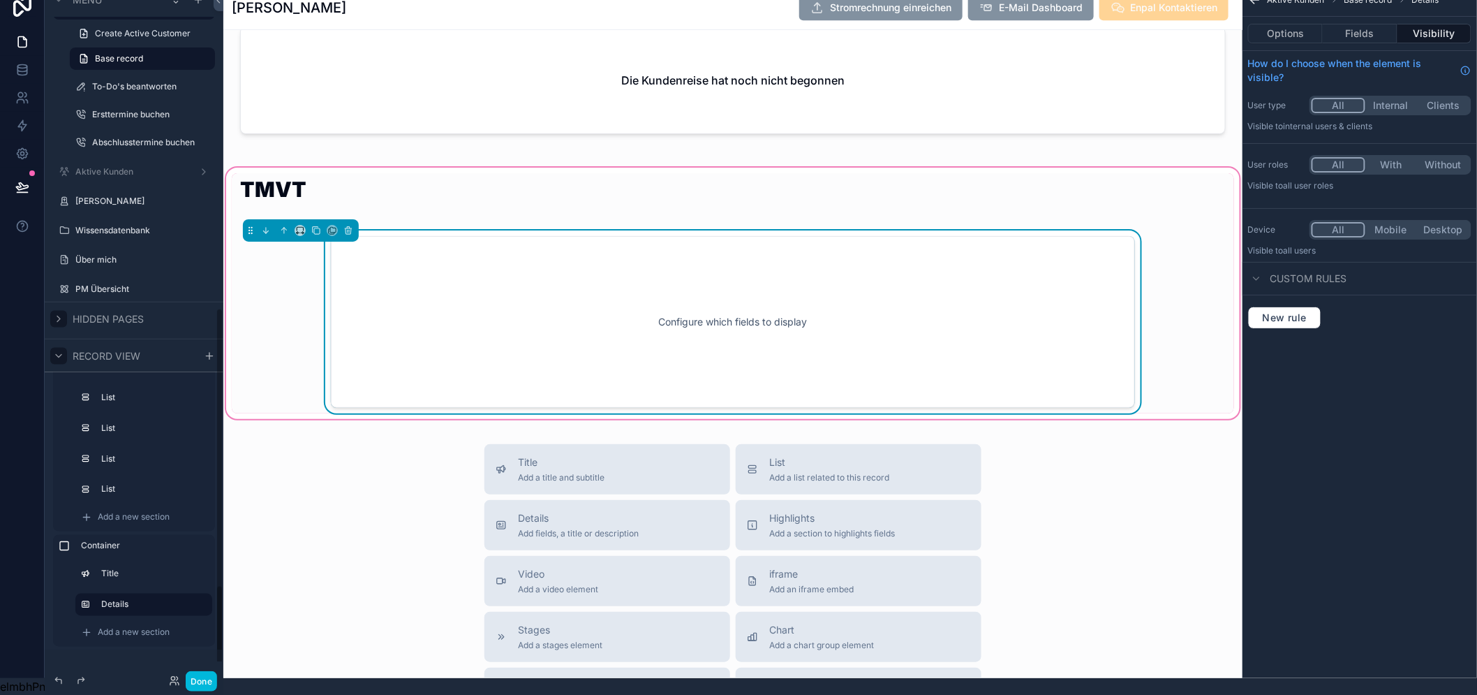
click at [735, 332] on div "Configure which fields to display" at bounding box center [733, 322] width 758 height 126
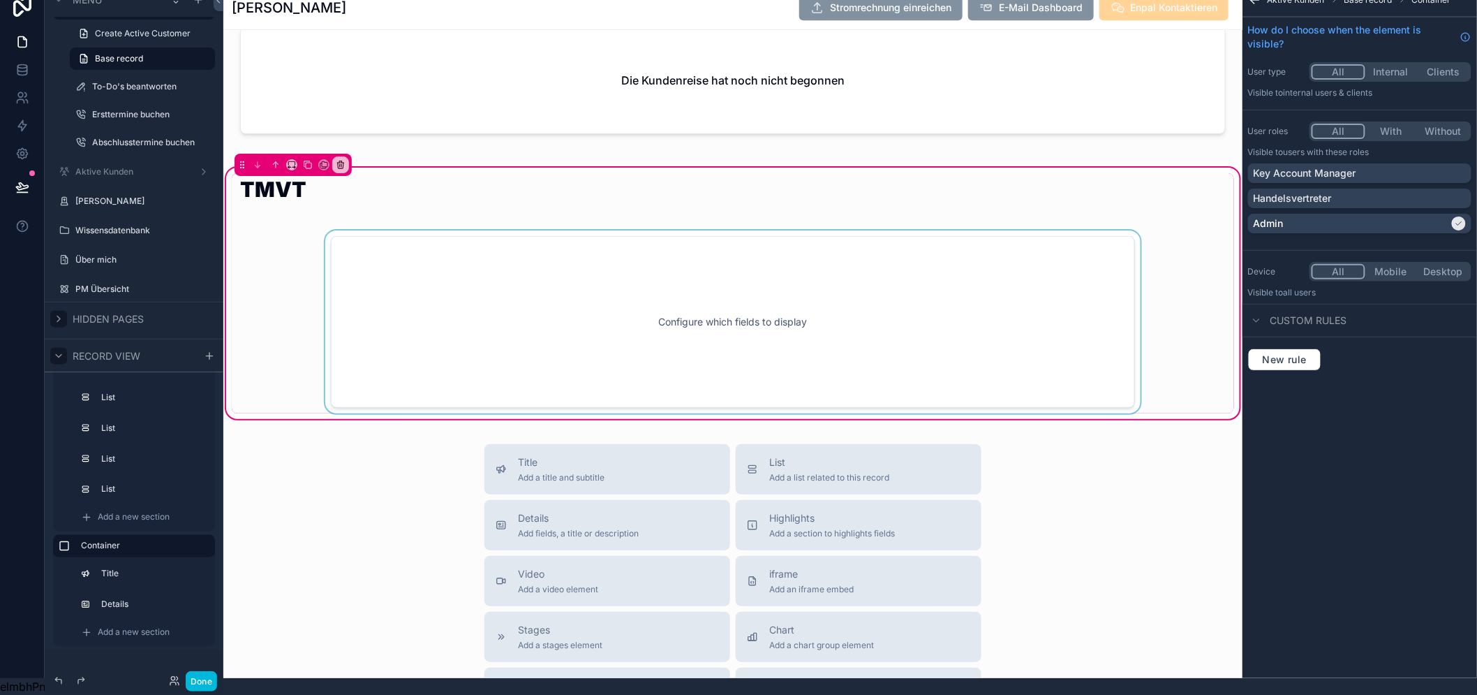
click at [426, 289] on div "scrollable content" at bounding box center [733, 321] width 1002 height 183
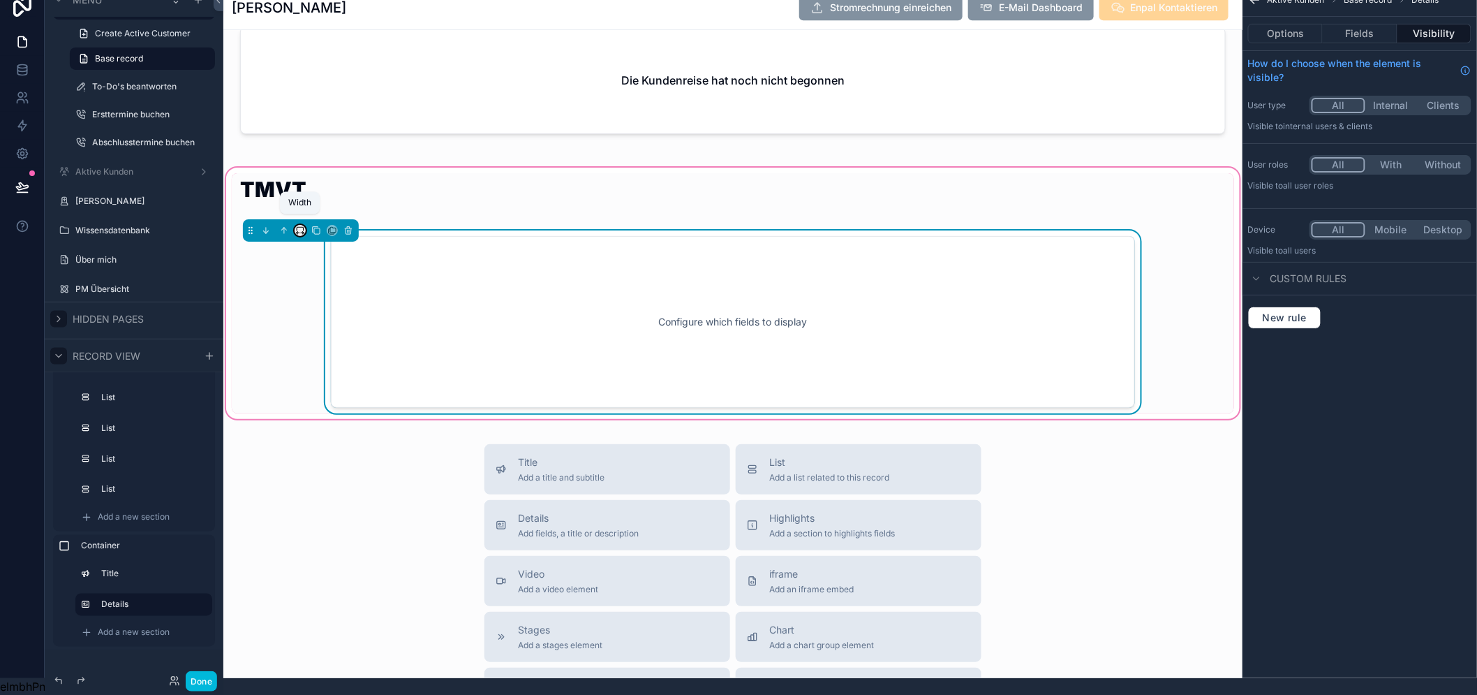
click at [302, 233] on icon "scrollable content" at bounding box center [302, 233] width 3 height 0
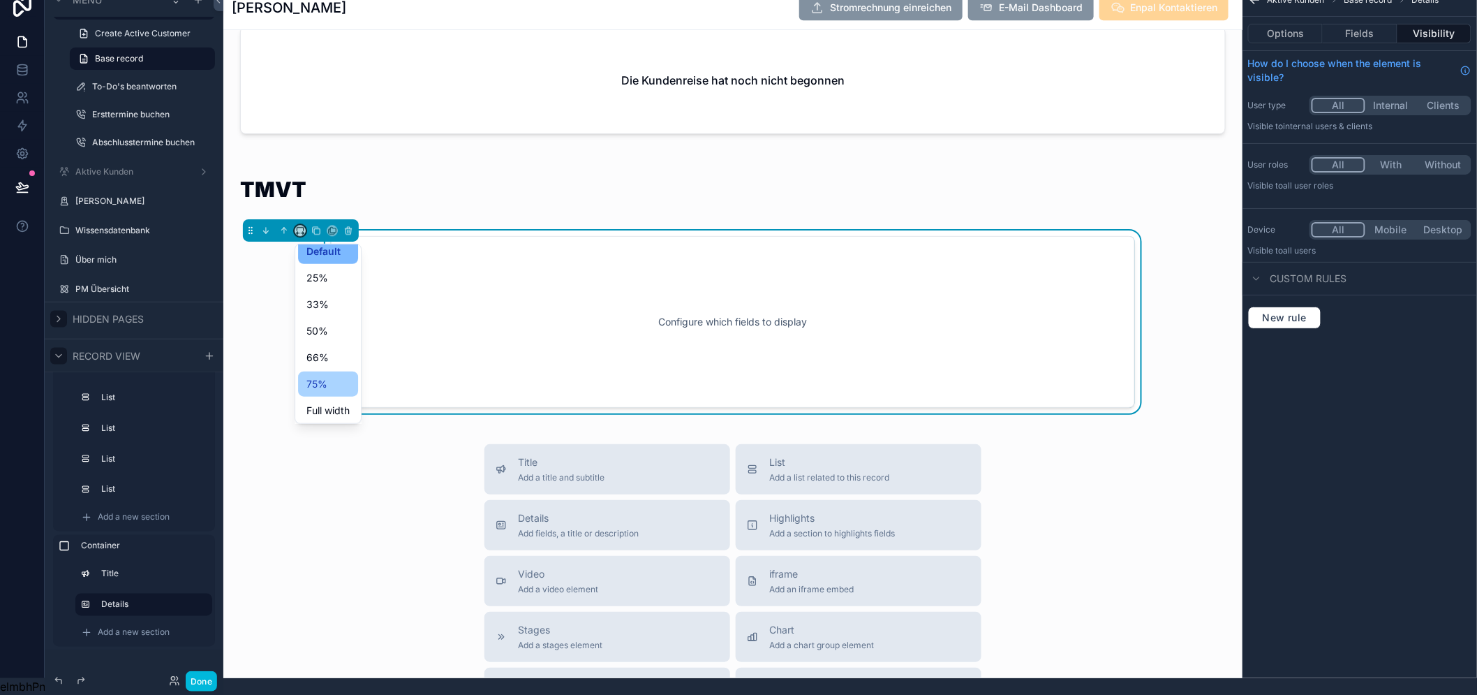
scroll to position [10, 0]
click at [329, 400] on span "Full width" at bounding box center [327, 408] width 43 height 17
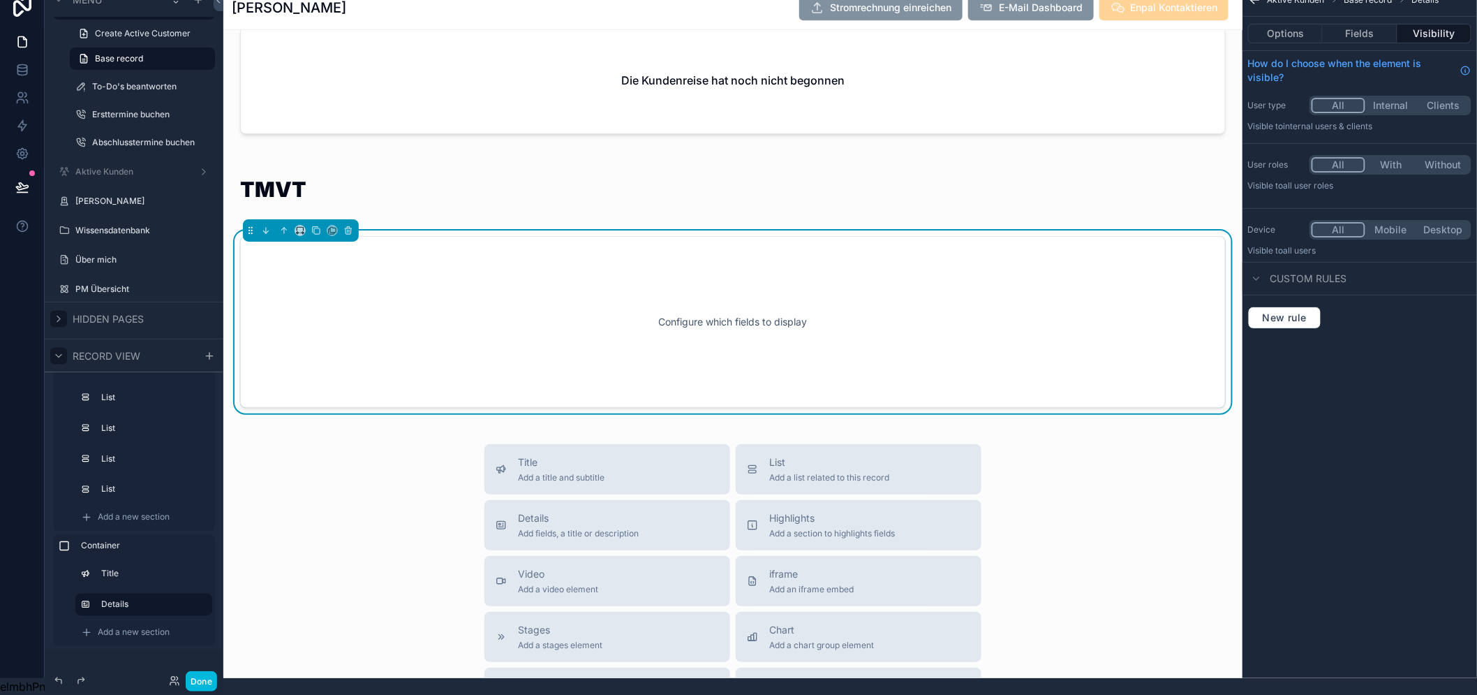
click at [671, 311] on div "Configure which fields to display" at bounding box center [733, 322] width 940 height 126
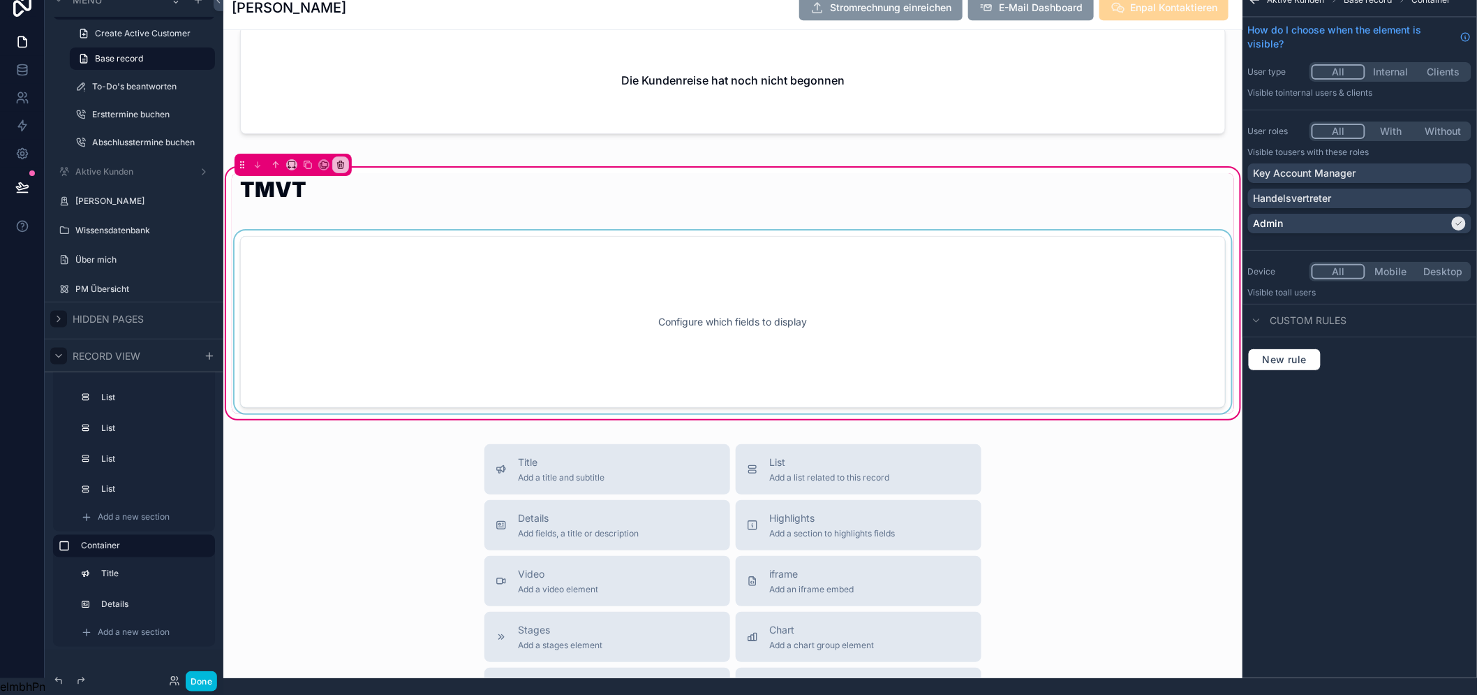
click at [1070, 260] on div "scrollable content" at bounding box center [733, 321] width 1002 height 183
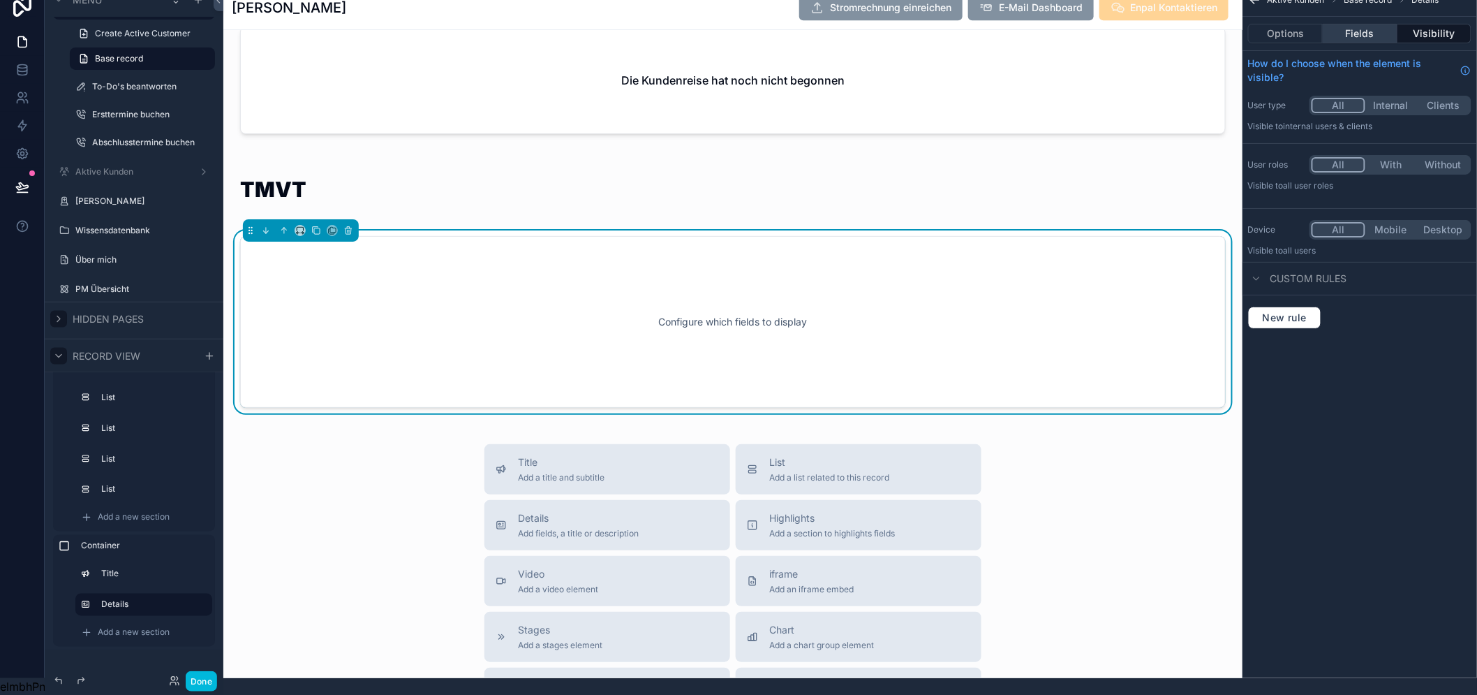
click at [1361, 24] on button "Fields" at bounding box center [1360, 34] width 74 height 20
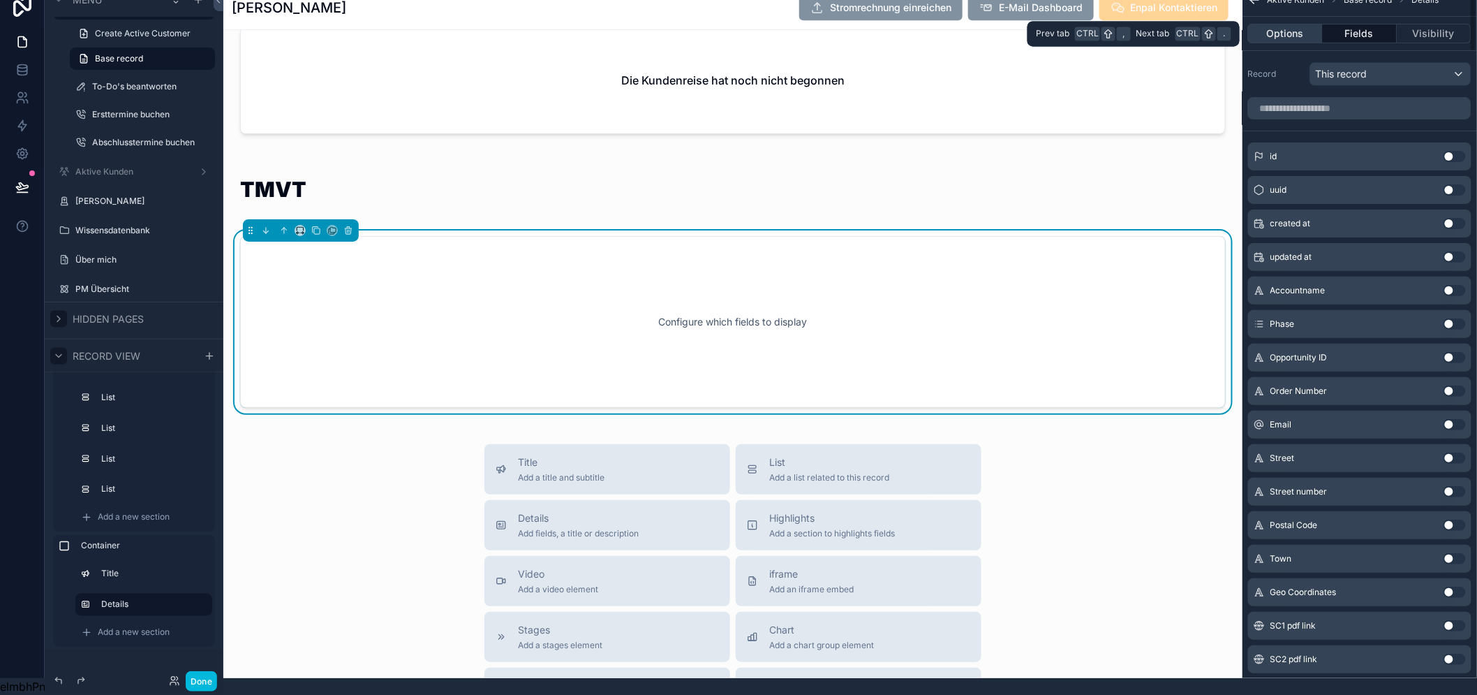
click at [1323, 24] on button "Options" at bounding box center [1285, 34] width 75 height 20
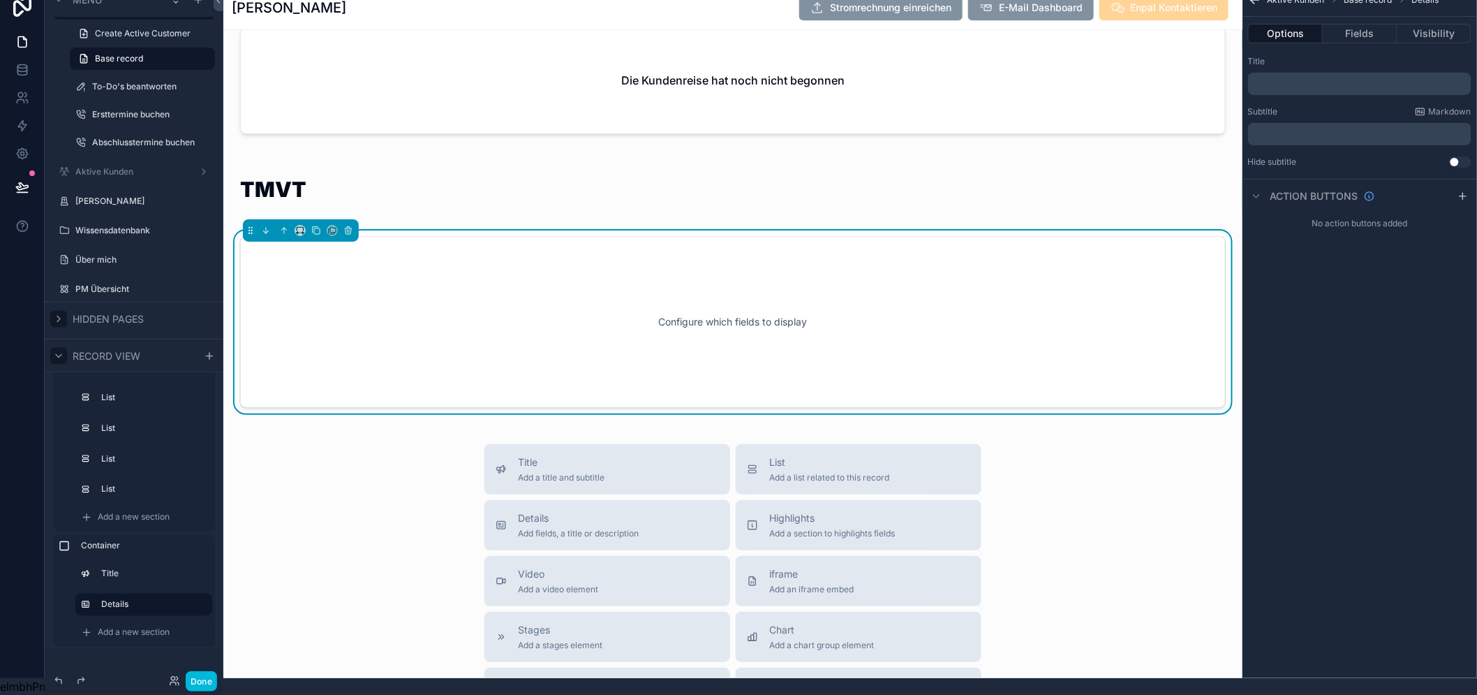
click at [1320, 57] on div "Title ﻿" at bounding box center [1359, 75] width 223 height 39
click at [1319, 73] on div "﻿" at bounding box center [1359, 84] width 223 height 22
click at [1321, 78] on p "﻿" at bounding box center [1361, 83] width 215 height 11
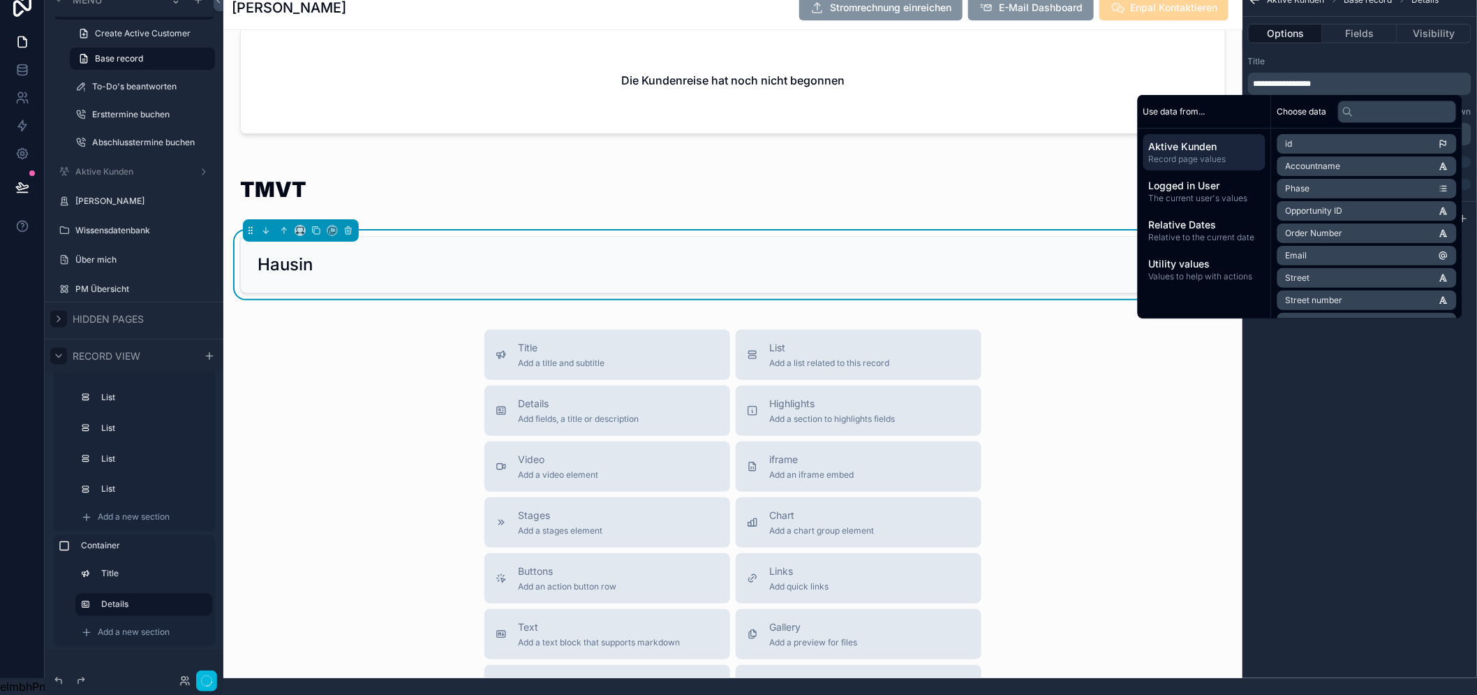
click at [1361, 422] on div "**********" at bounding box center [1359, 330] width 235 height 695
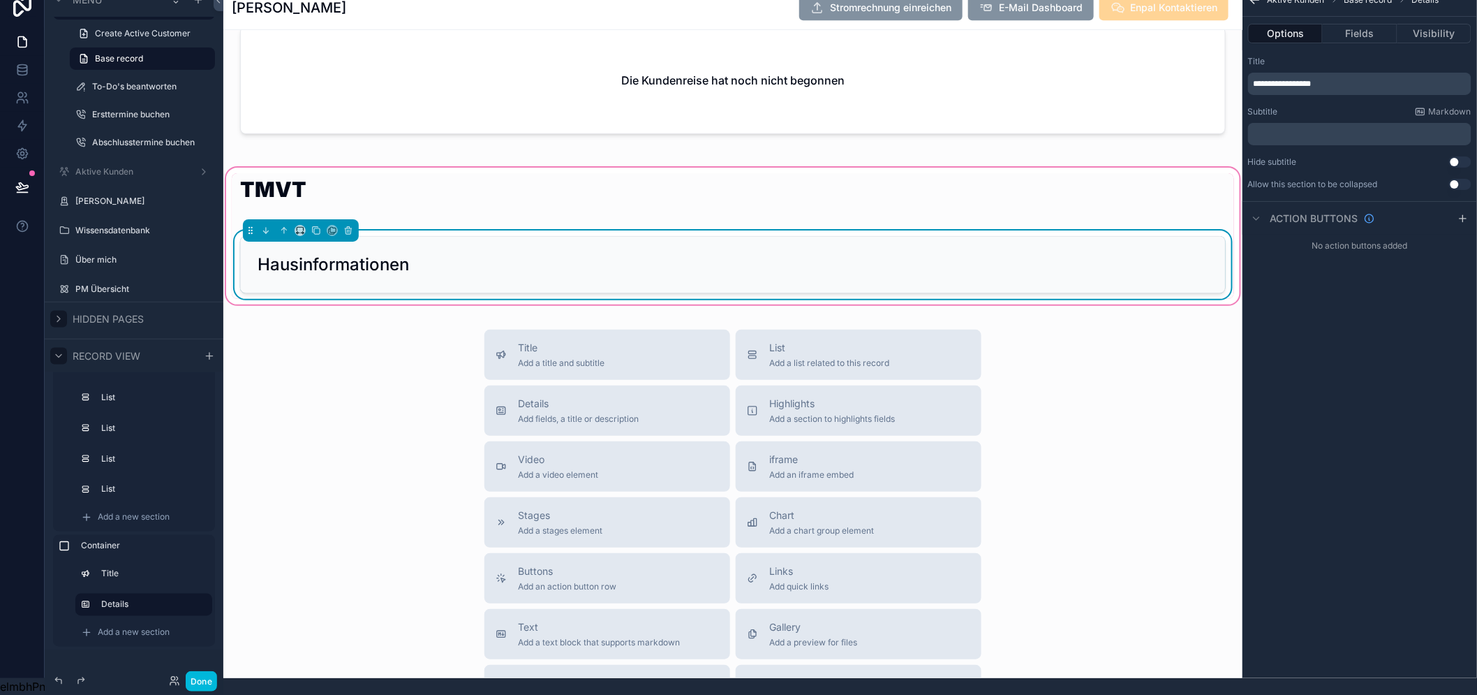
click at [924, 253] on div "Hausinformationen" at bounding box center [733, 264] width 951 height 22
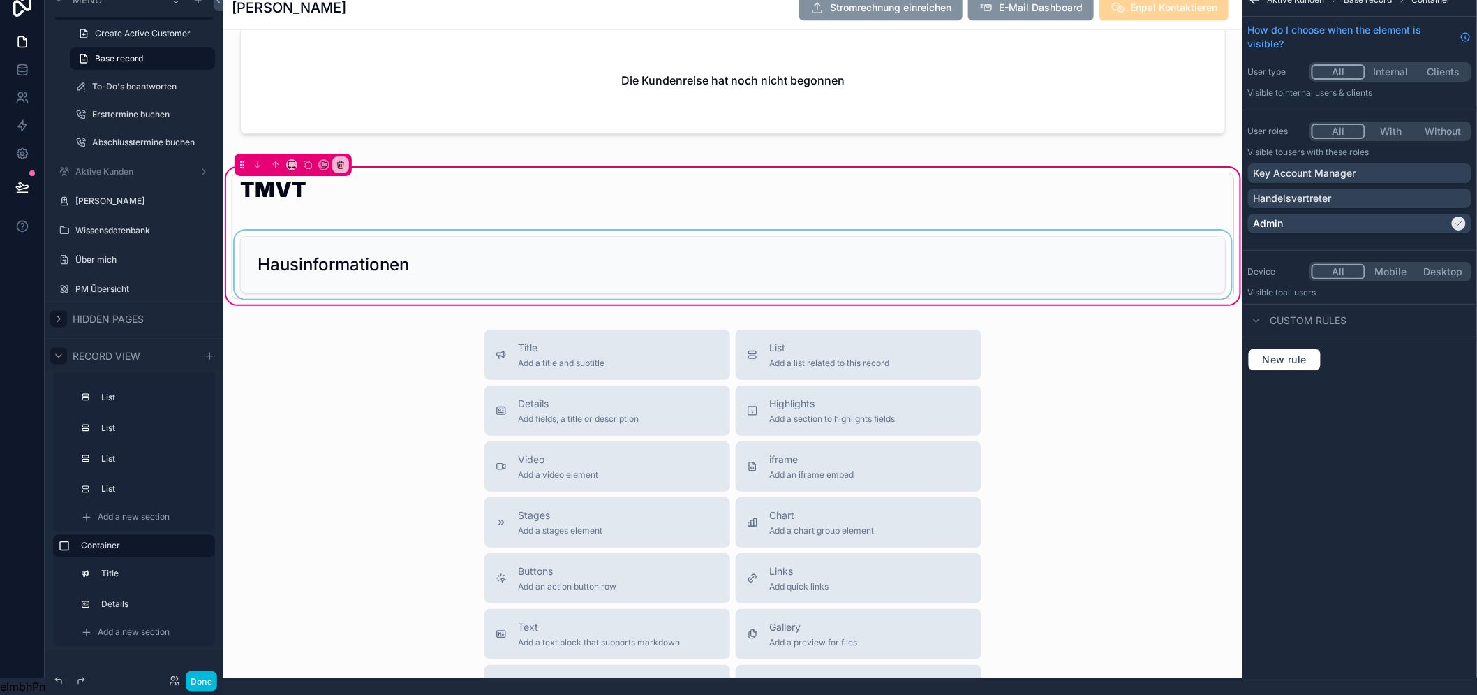
click at [1129, 258] on div "scrollable content" at bounding box center [733, 264] width 1002 height 68
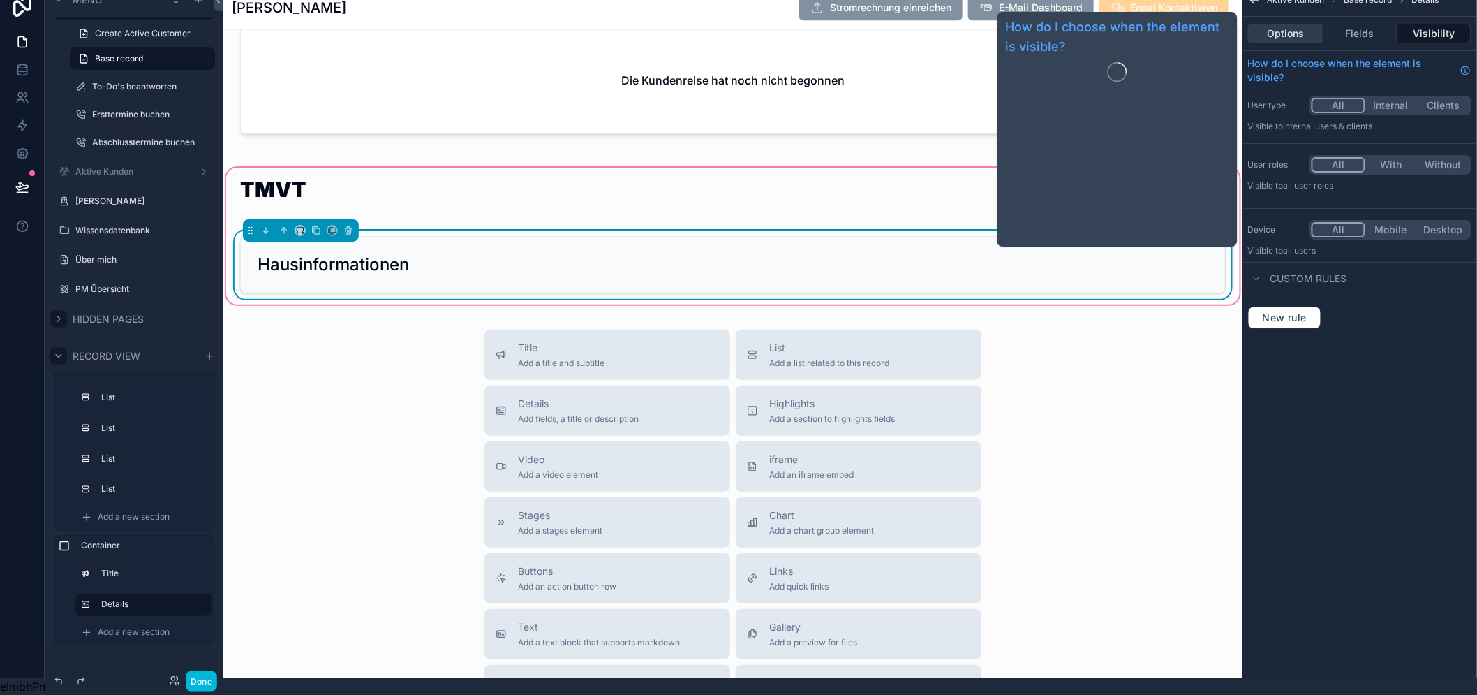
click at [1309, 24] on button "Options" at bounding box center [1285, 34] width 75 height 20
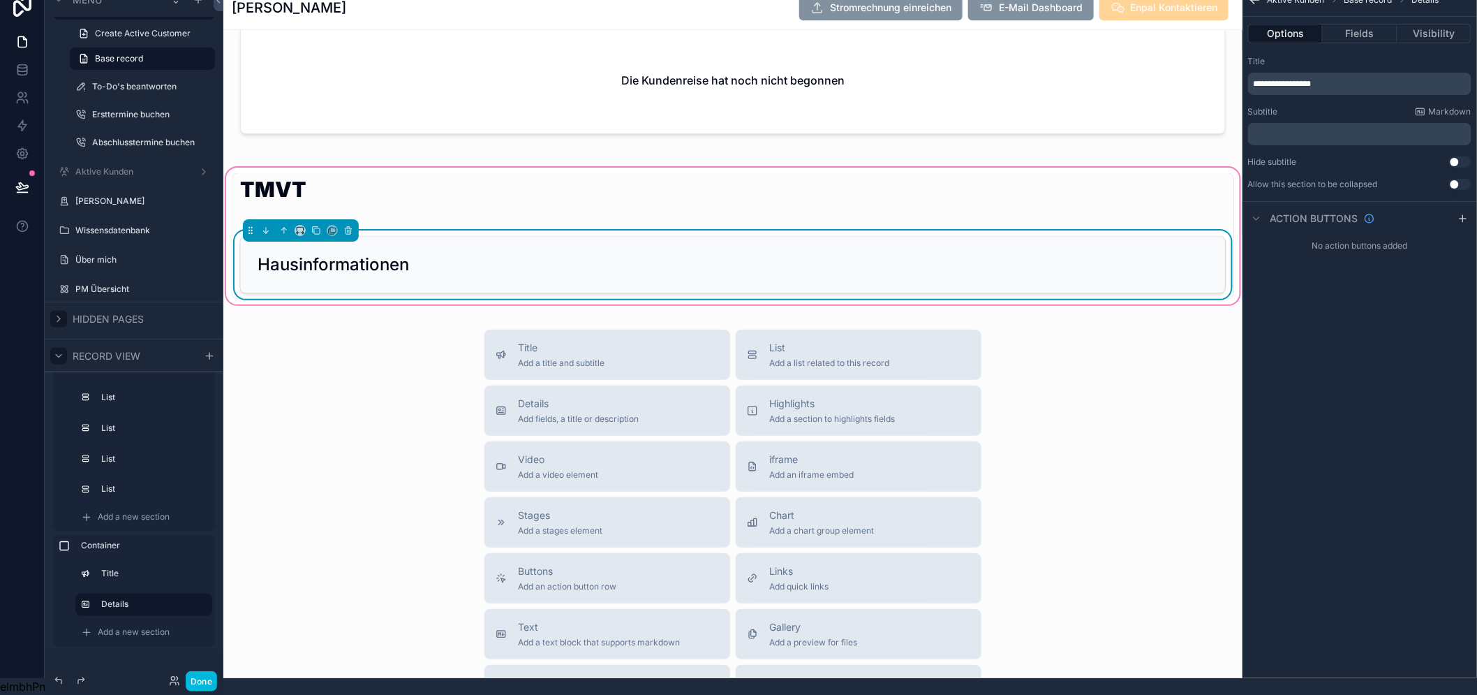
click at [1463, 179] on button "Use setting" at bounding box center [1460, 184] width 22 height 11
click at [1037, 257] on div "Hausinformationen" at bounding box center [733, 264] width 951 height 22
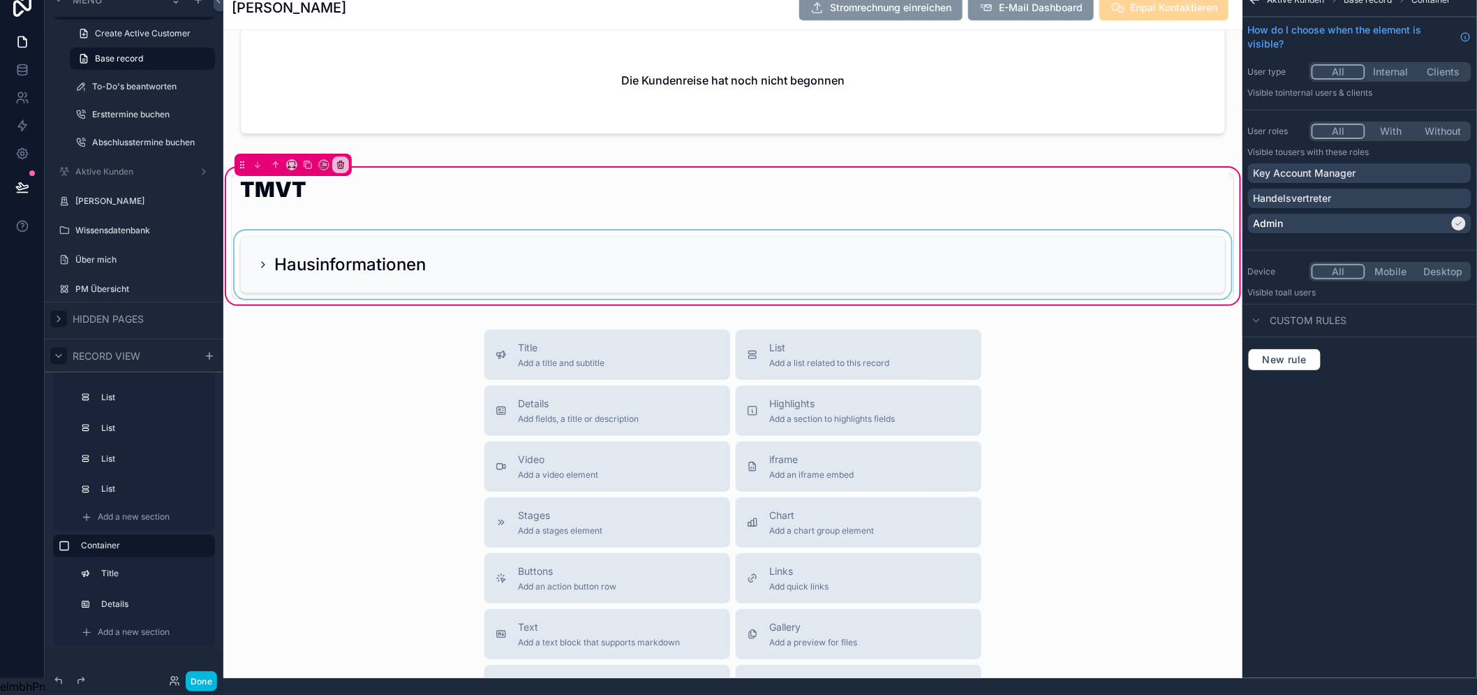
click at [265, 257] on div "scrollable content" at bounding box center [733, 264] width 1002 height 68
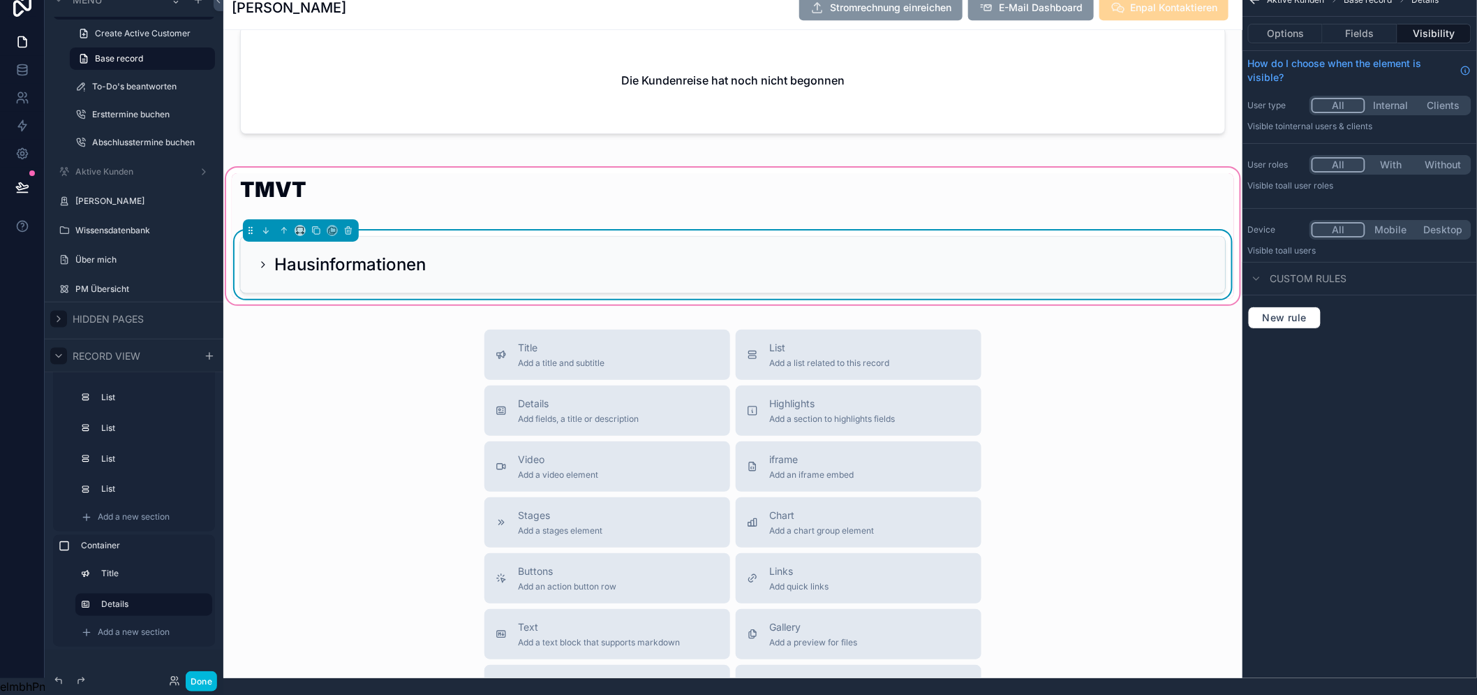
click at [261, 259] on icon "scrollable content" at bounding box center [263, 264] width 11 height 11
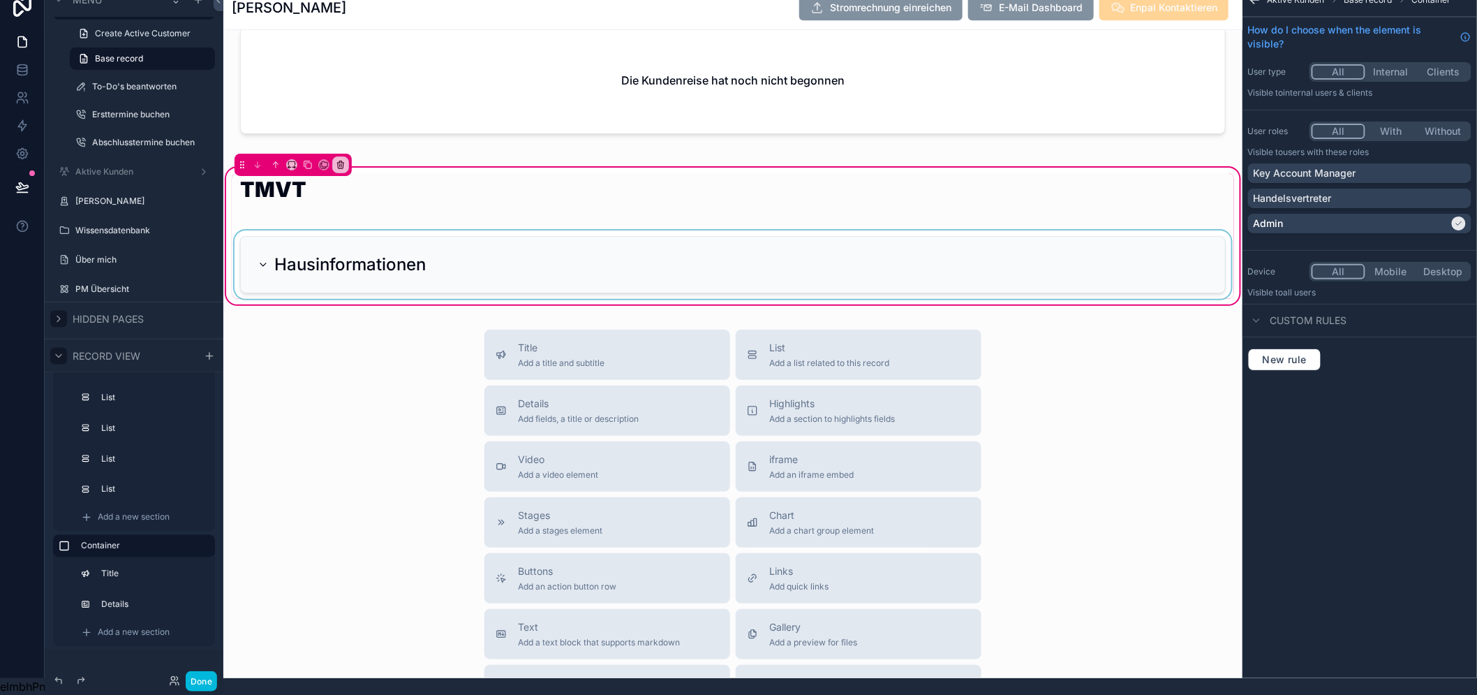
click at [1078, 230] on div "scrollable content" at bounding box center [733, 264] width 1002 height 68
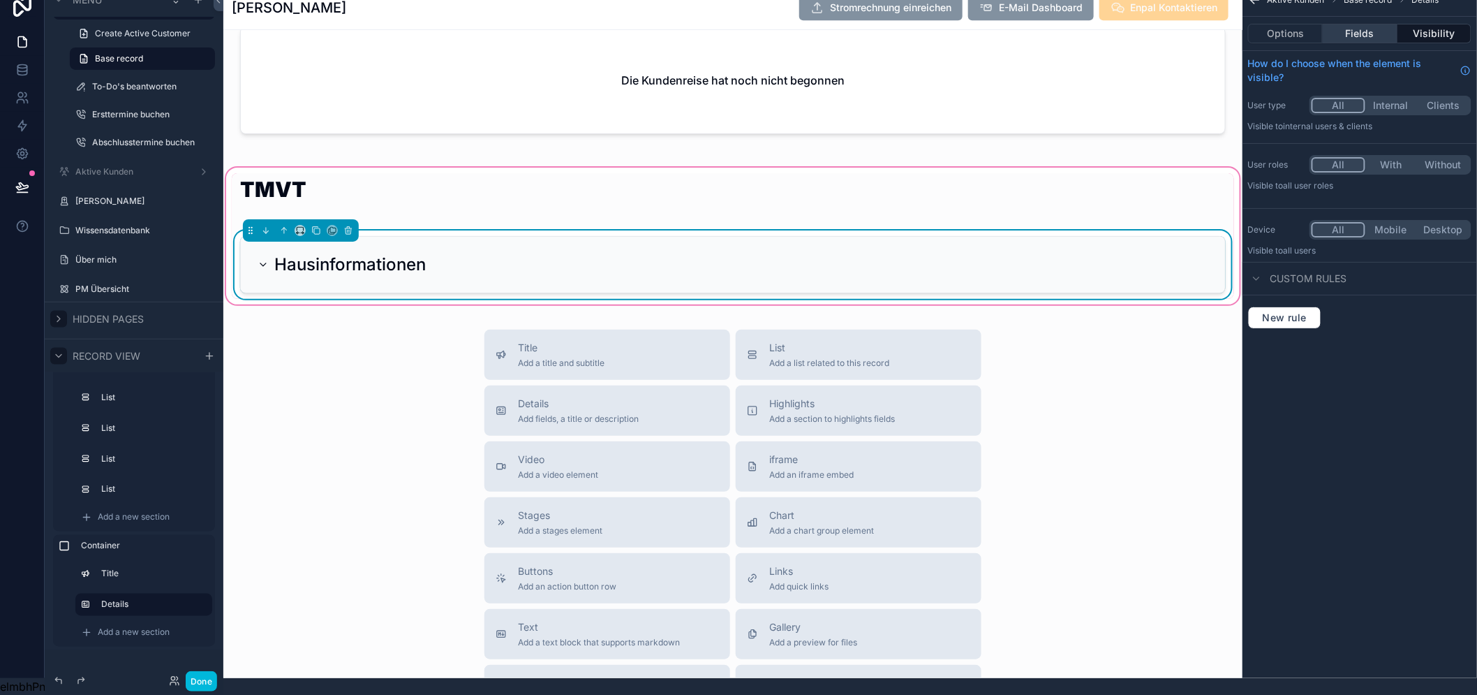
click at [1365, 27] on button "Fields" at bounding box center [1360, 34] width 74 height 20
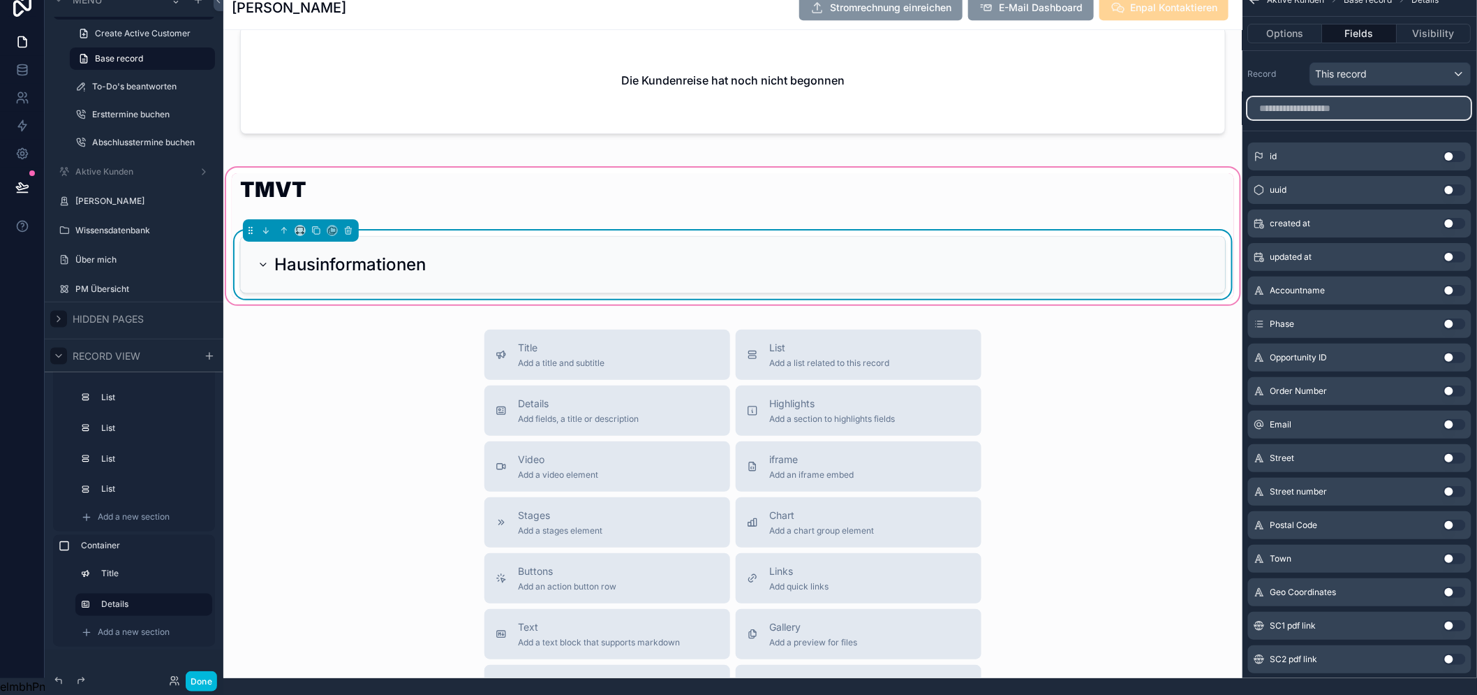
click at [1352, 97] on input "scrollable content" at bounding box center [1359, 108] width 223 height 22
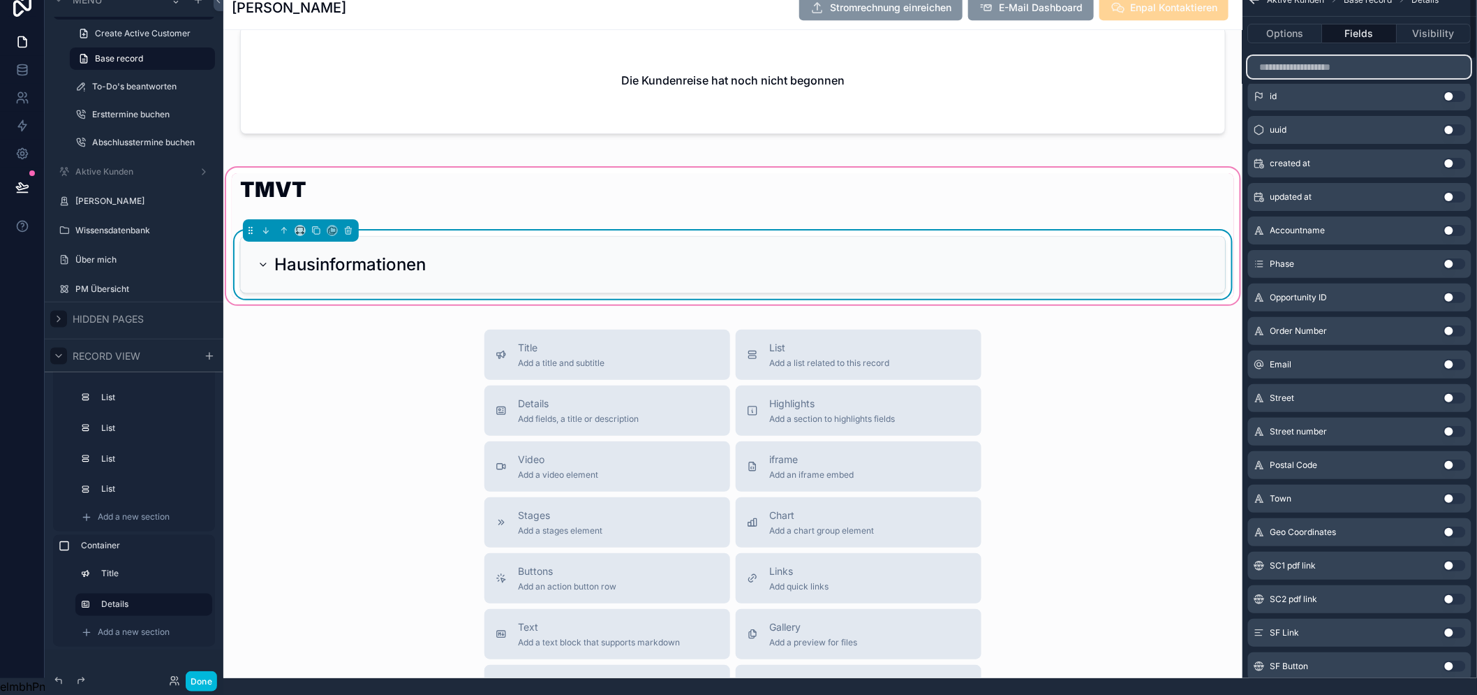
scroll to position [0, 0]
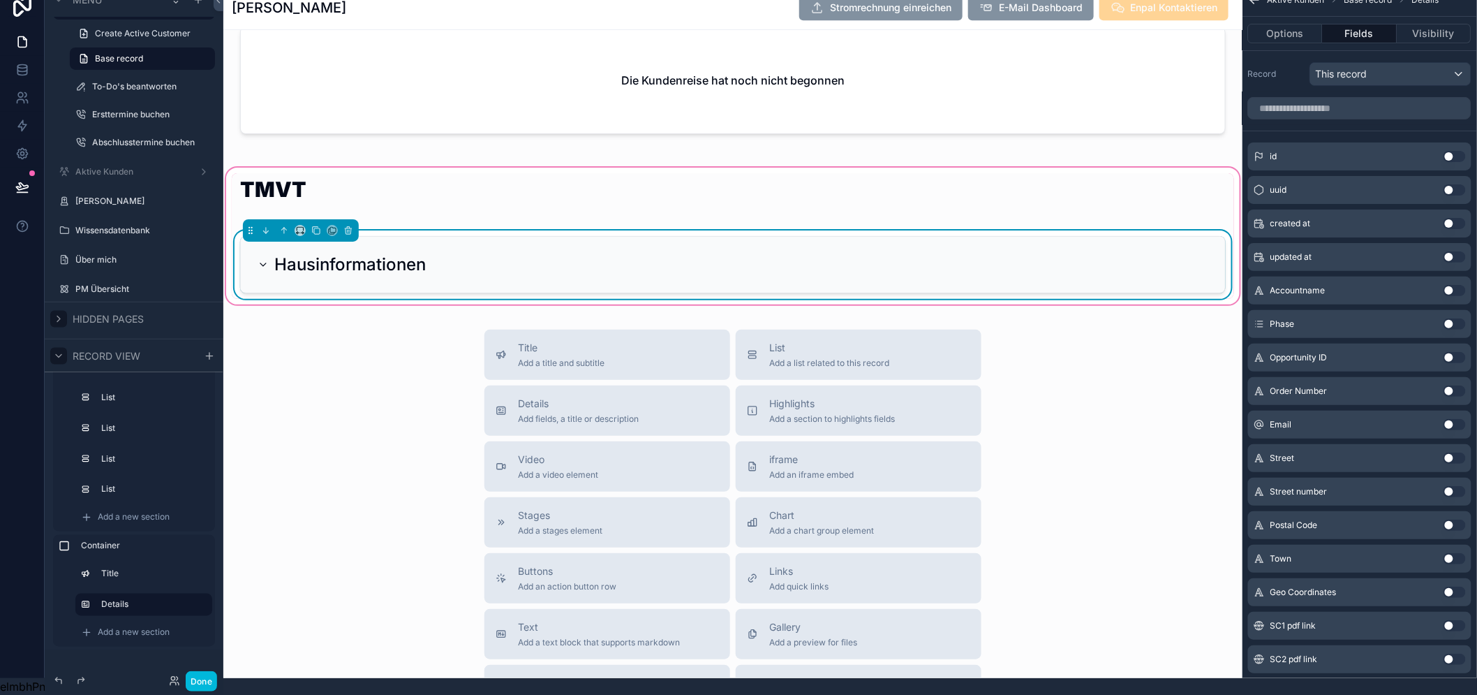
click at [1456, 553] on button "Use setting" at bounding box center [1454, 558] width 22 height 11
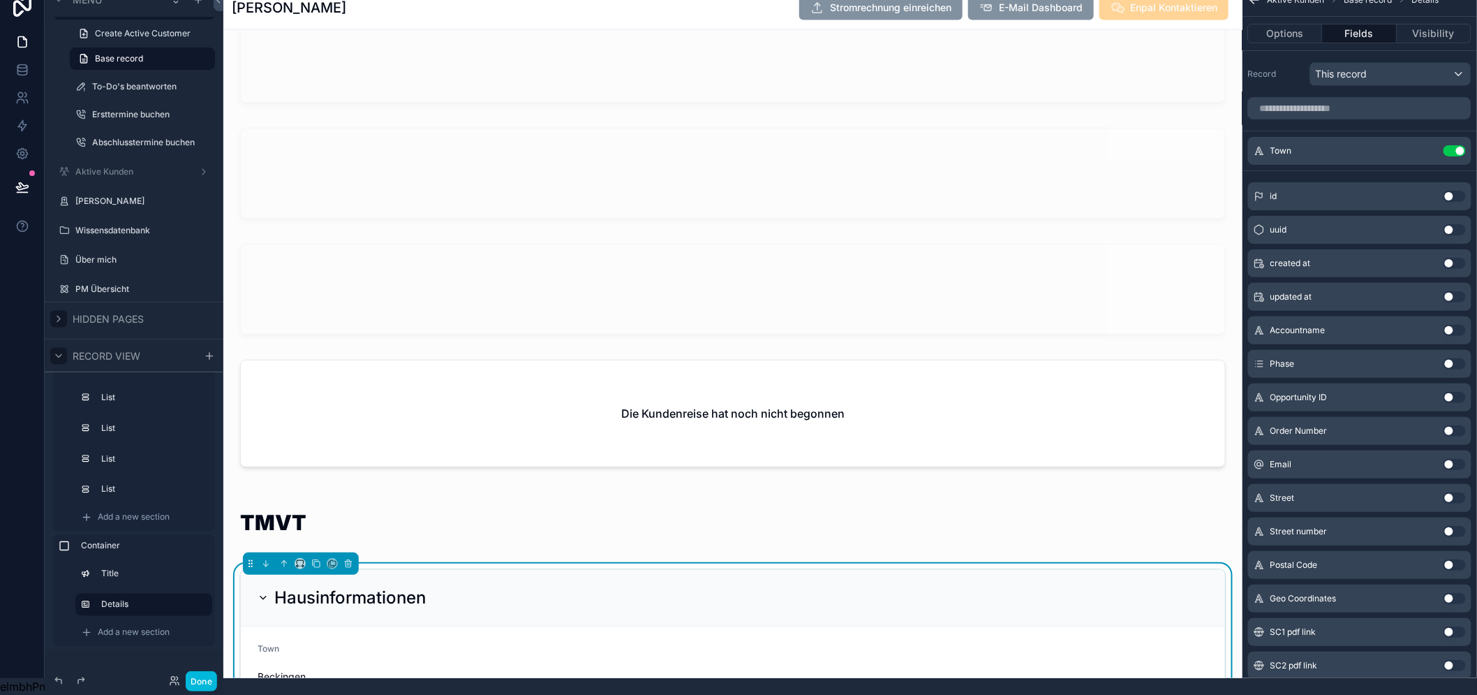
scroll to position [3397, 0]
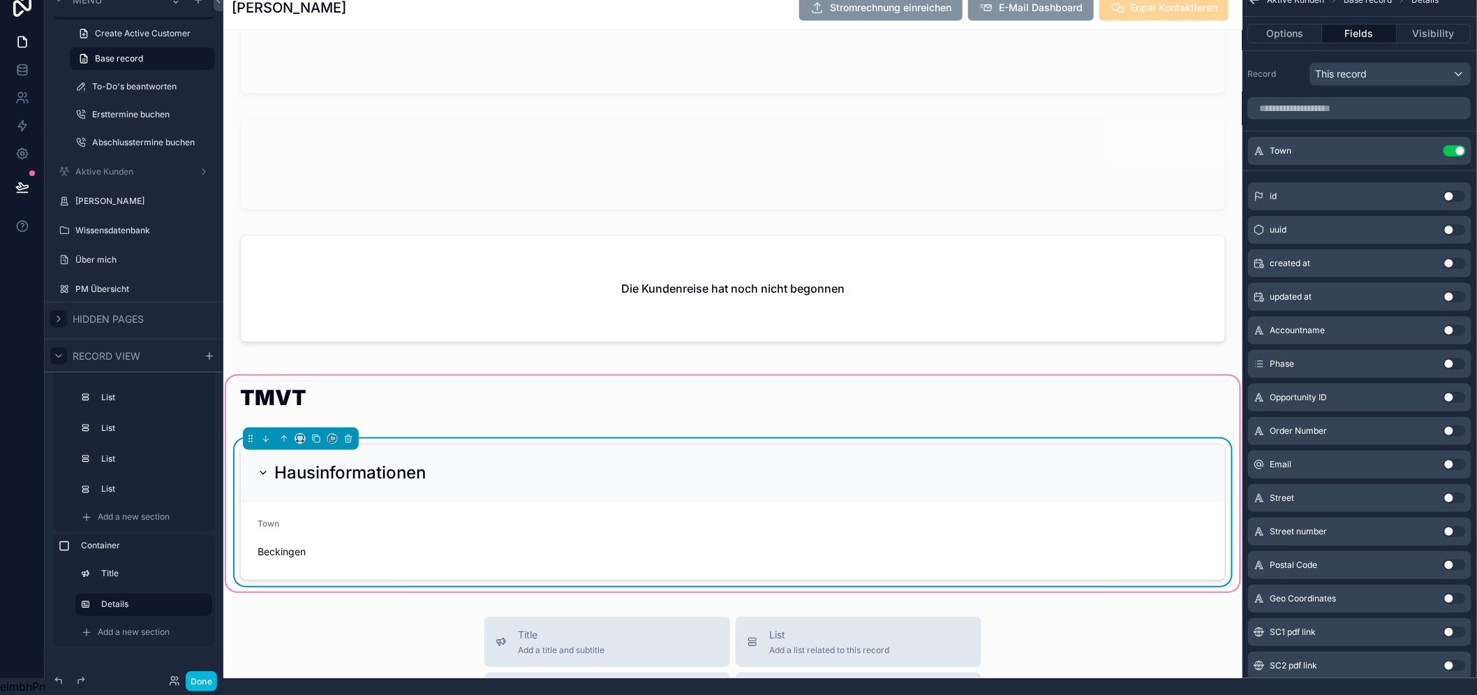
click at [713, 501] on form "Town [GEOGRAPHIC_DATA]" at bounding box center [733, 540] width 984 height 78
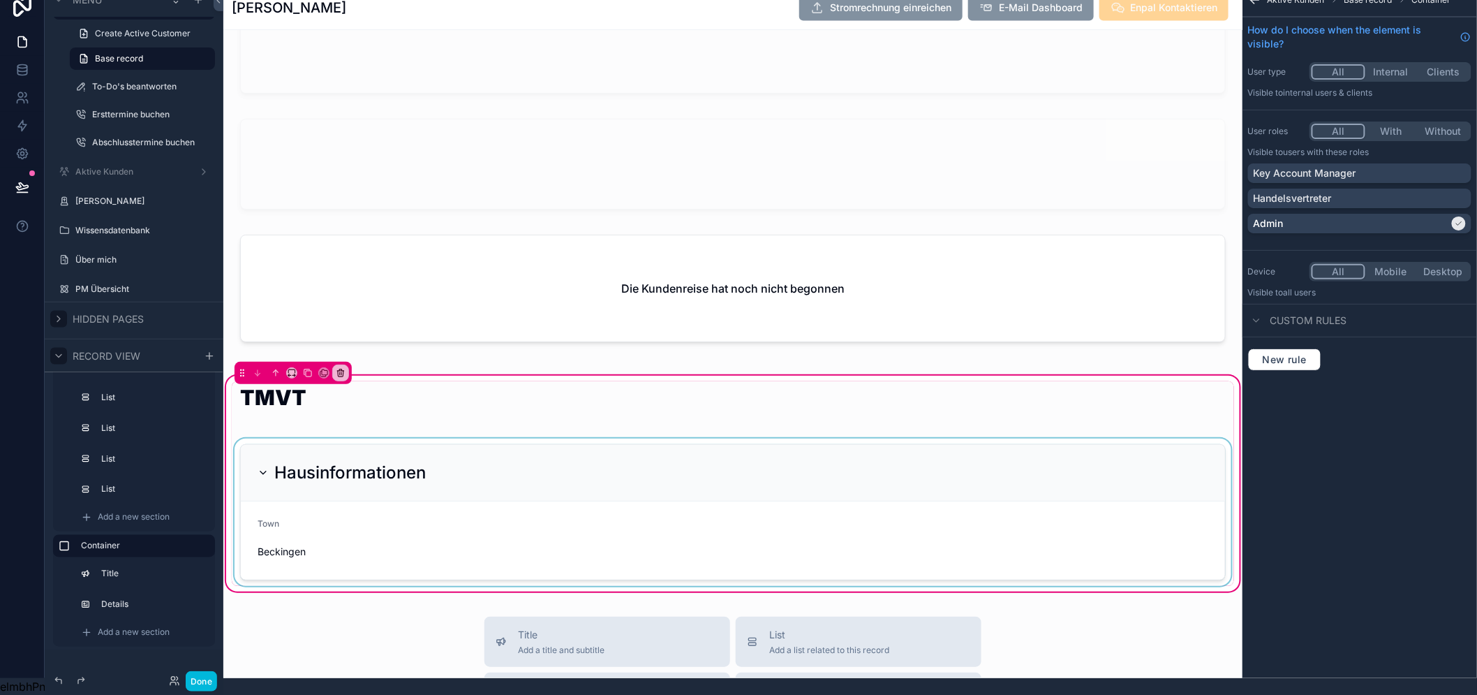
click at [653, 531] on div "scrollable content" at bounding box center [733, 511] width 1002 height 147
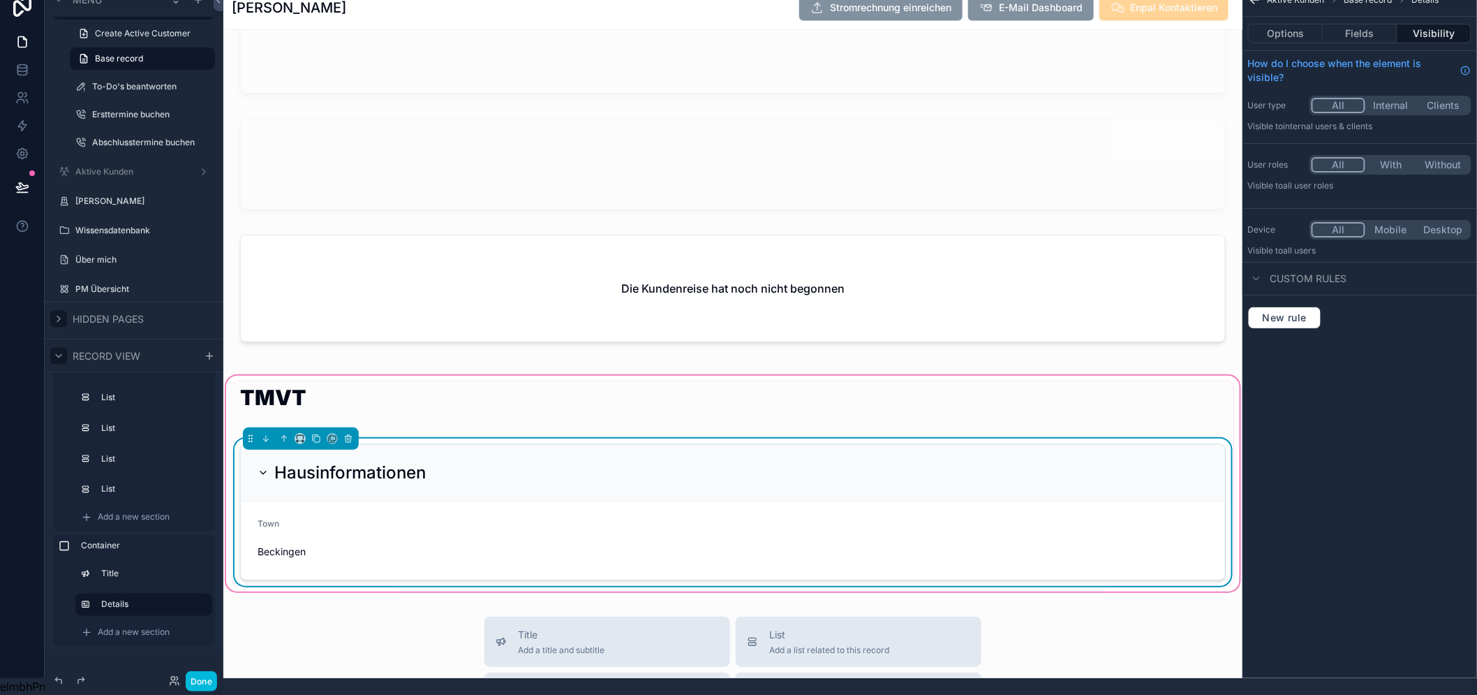
click at [271, 461] on div "Hausinformationen" at bounding box center [342, 472] width 168 height 22
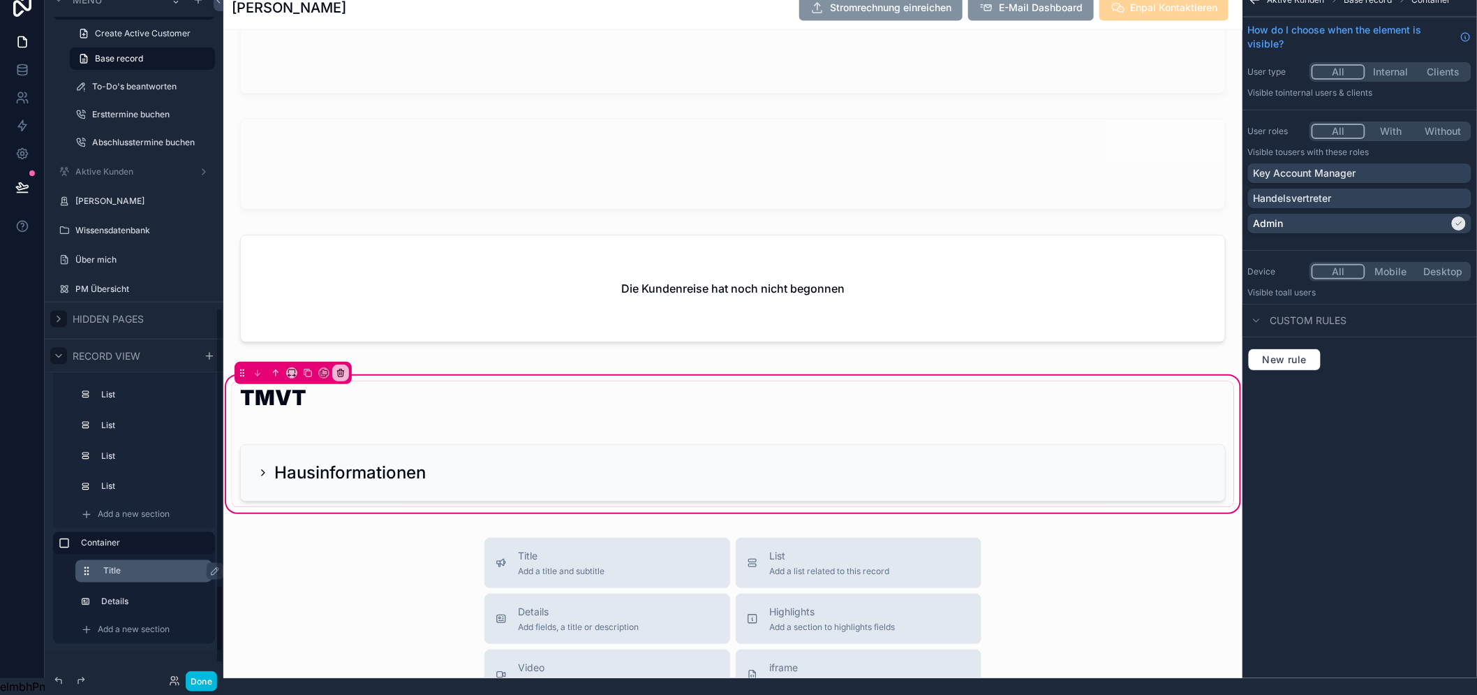
scroll to position [883, 0]
click at [0, 0] on icon "scrollable content" at bounding box center [0, 0] width 0 height 0
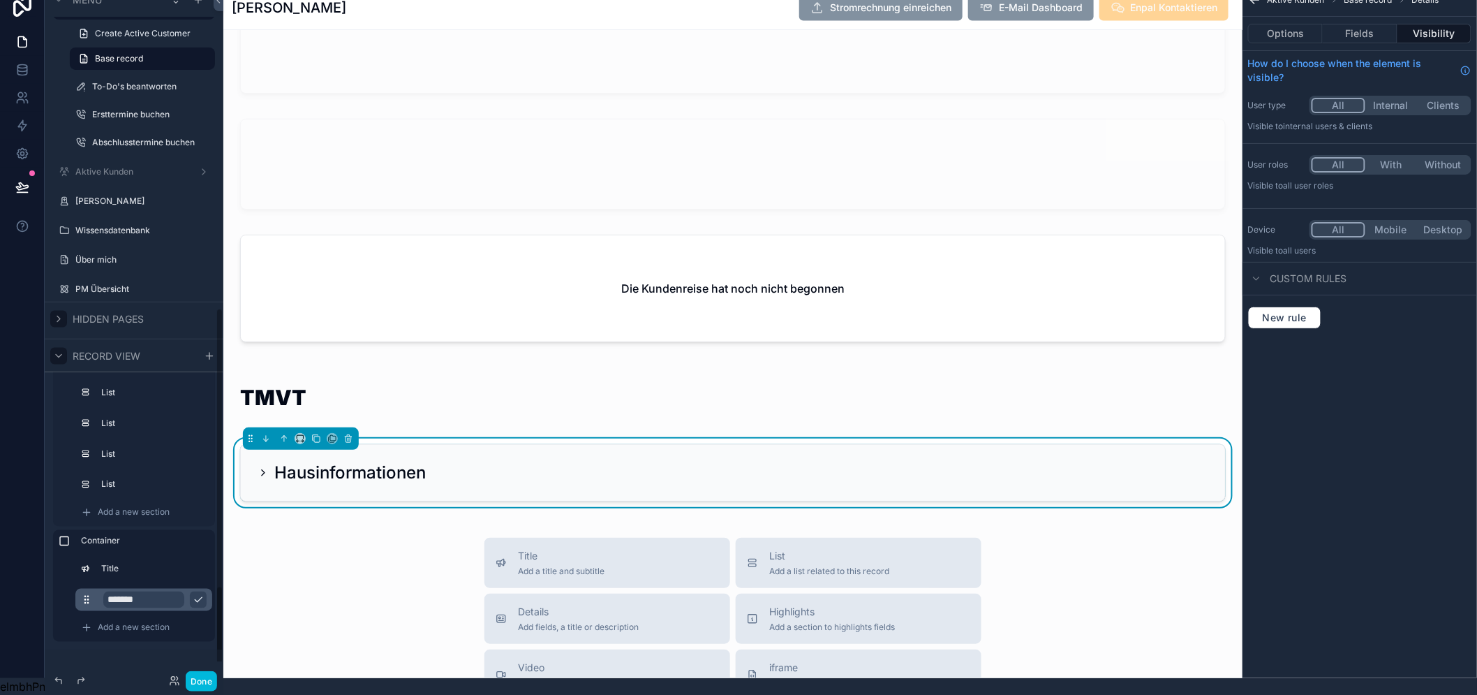
click at [200, 596] on icon "scrollable content" at bounding box center [198, 599] width 11 height 11
click at [318, 433] on icon "scrollable content" at bounding box center [316, 438] width 10 height 10
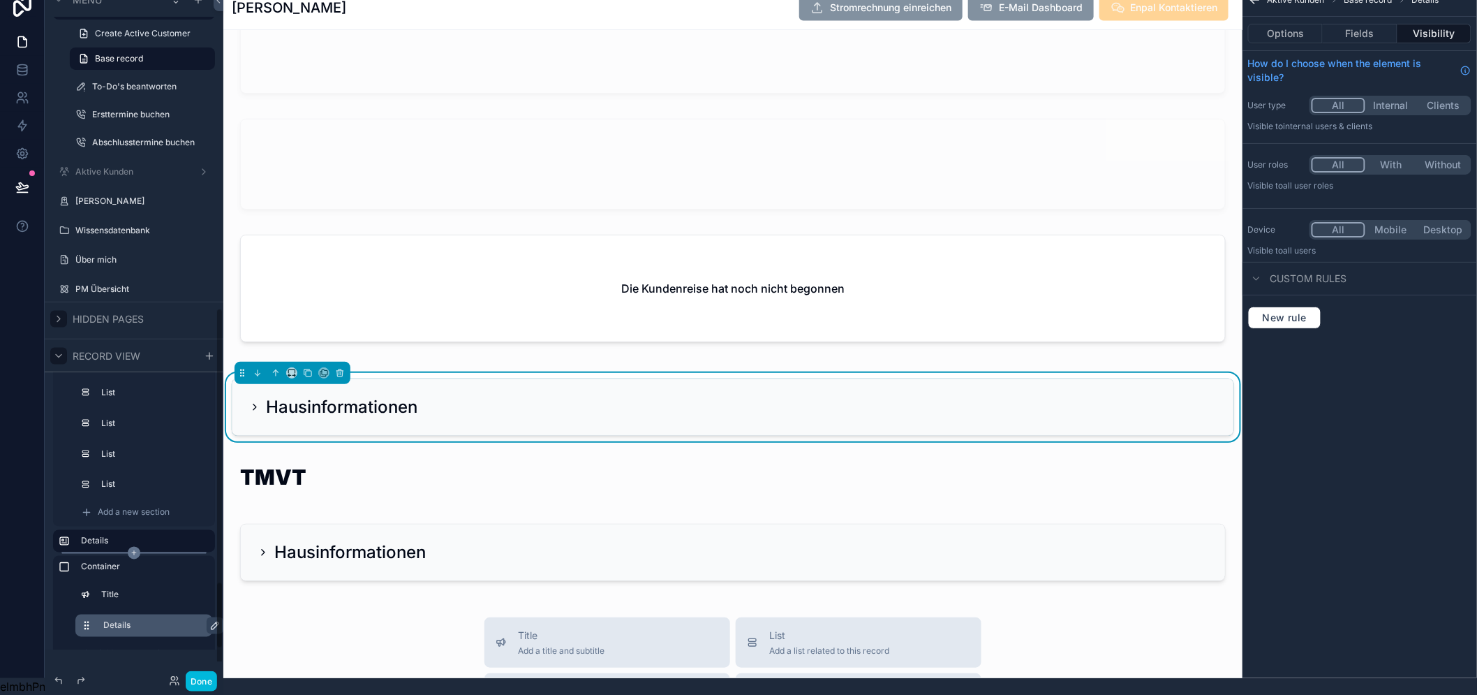
scroll to position [909, 0]
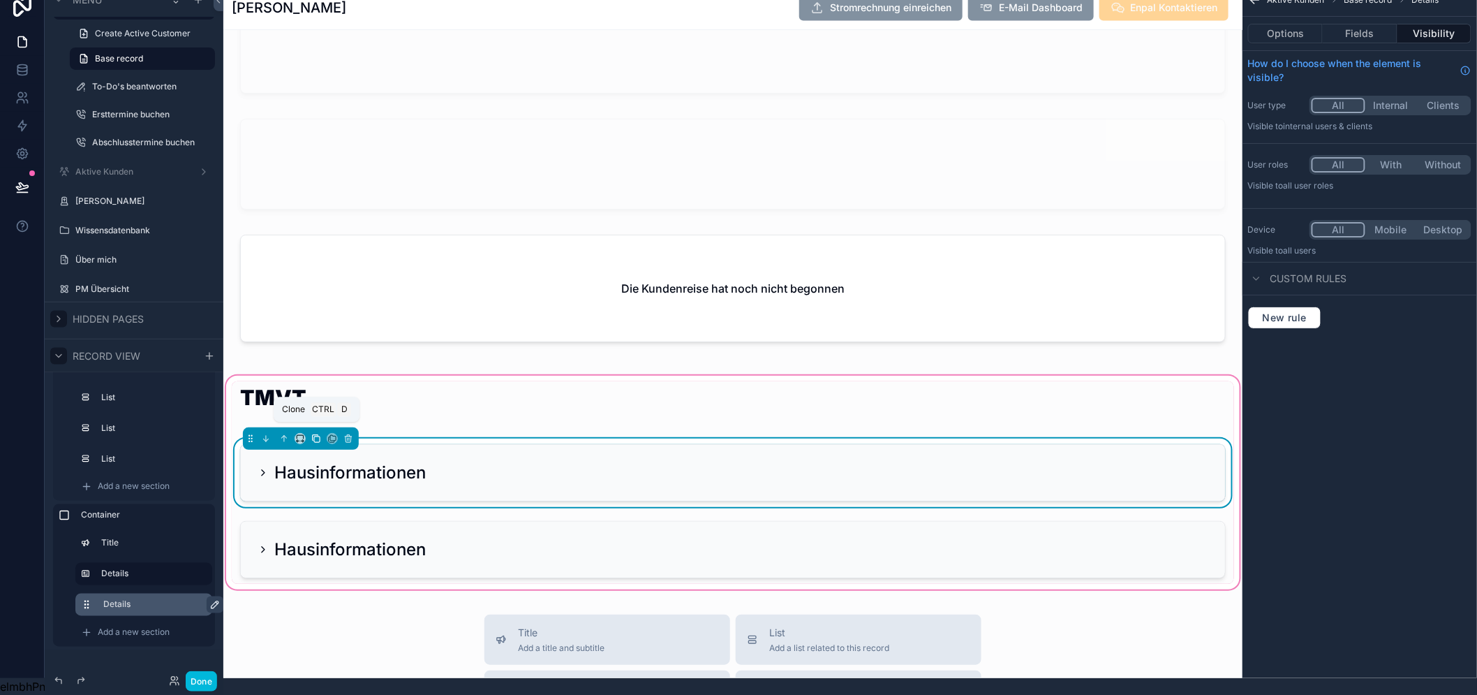
click at [316, 434] on icon "scrollable content" at bounding box center [316, 438] width 10 height 10
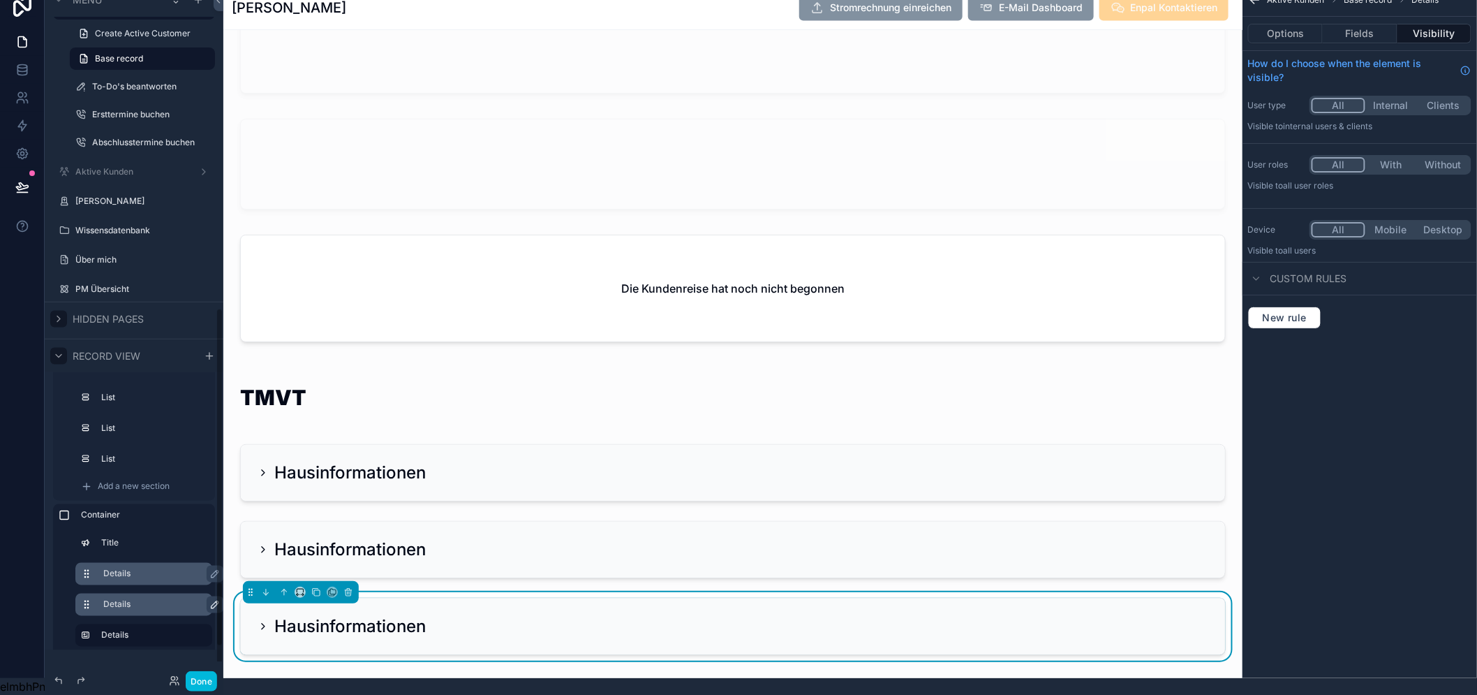
click at [135, 568] on label "Details" at bounding box center [152, 573] width 98 height 11
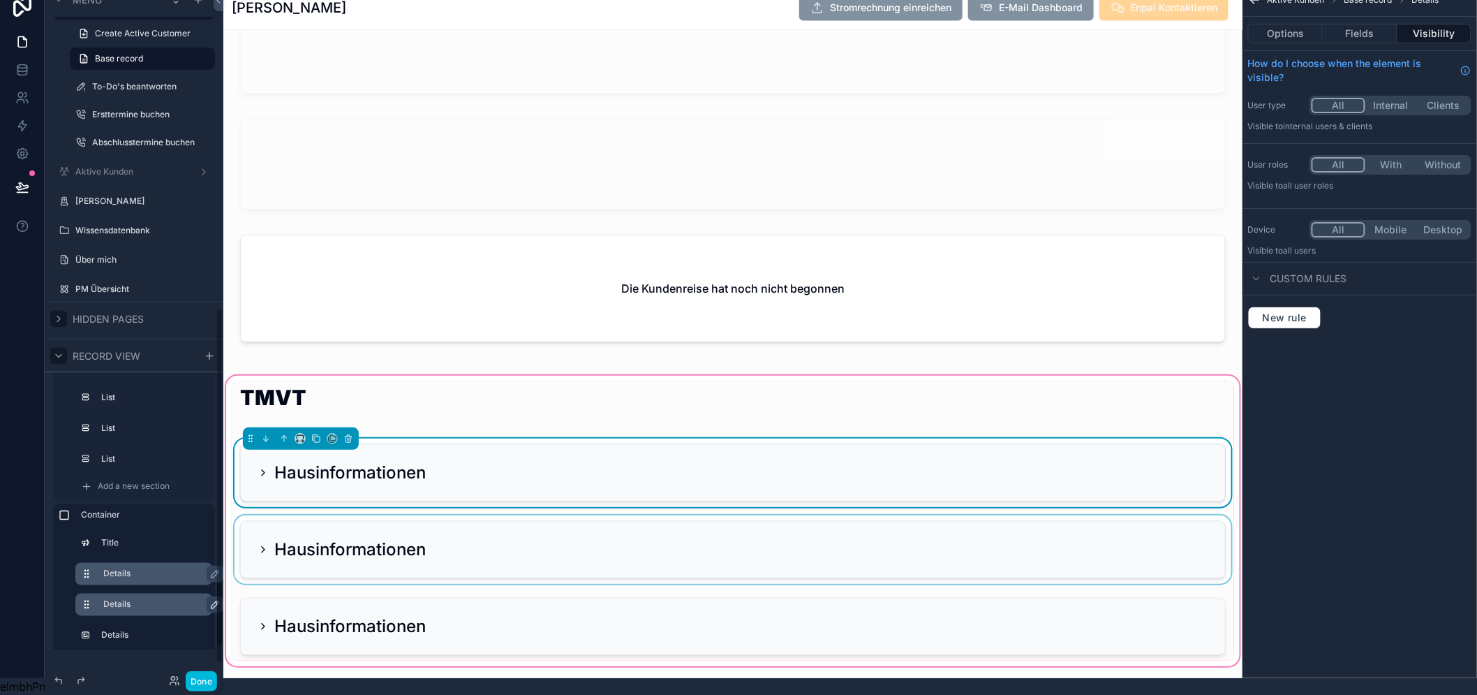
click at [463, 554] on div "scrollable content" at bounding box center [733, 549] width 1002 height 68
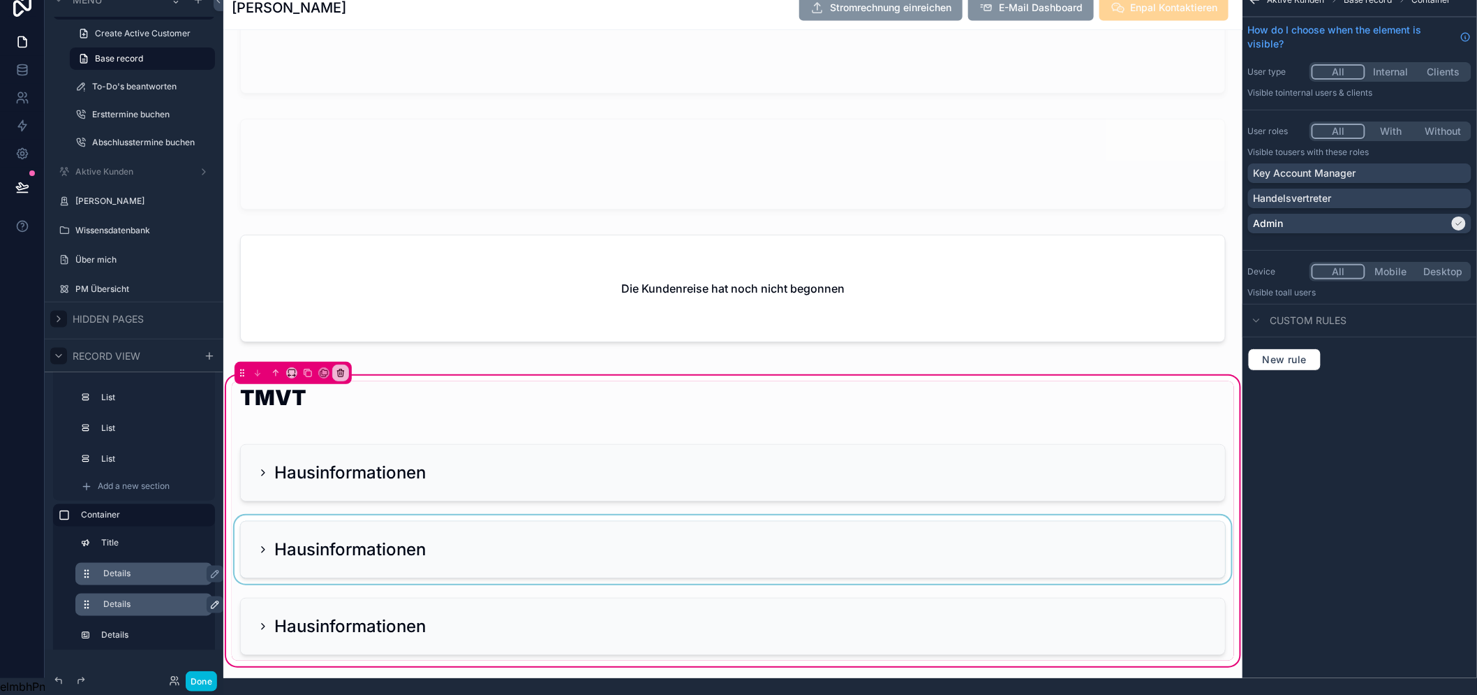
click at [1085, 526] on div "scrollable content" at bounding box center [733, 549] width 1002 height 68
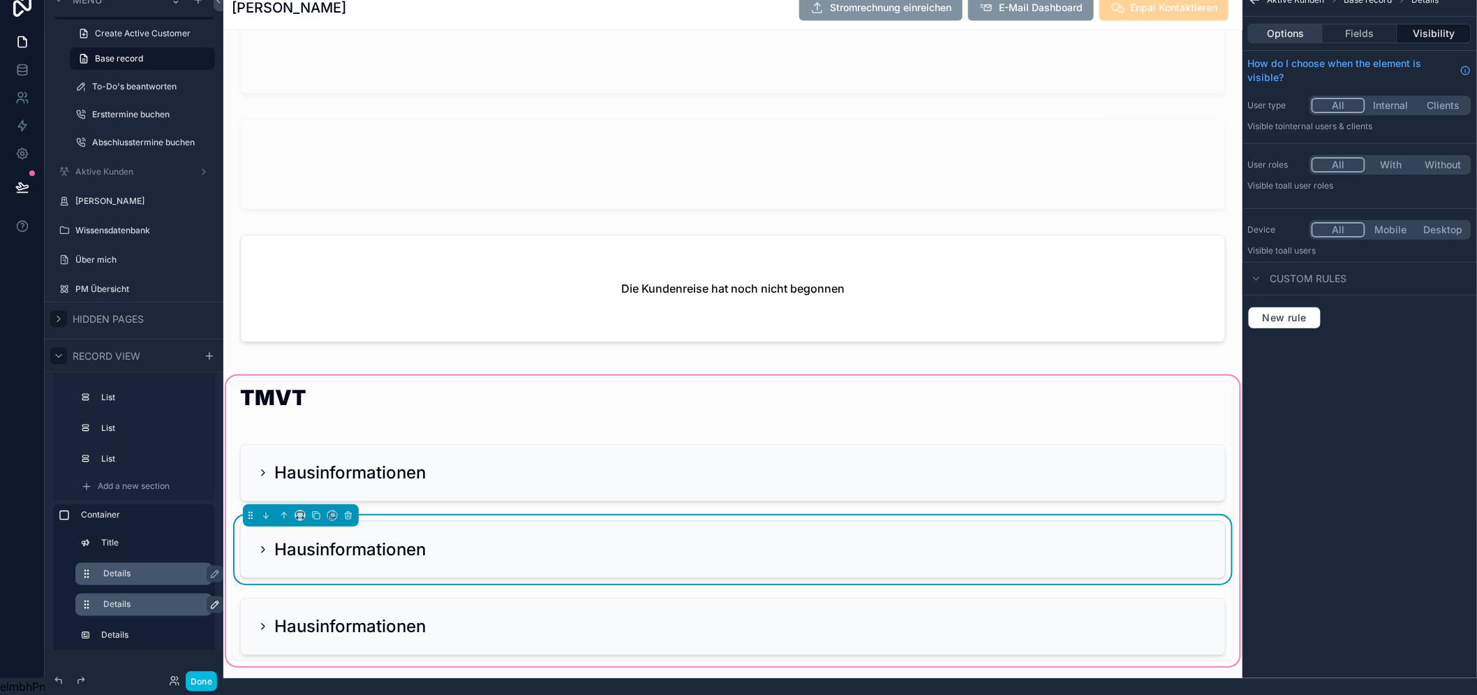
click at [1294, 24] on button "Options" at bounding box center [1285, 34] width 75 height 20
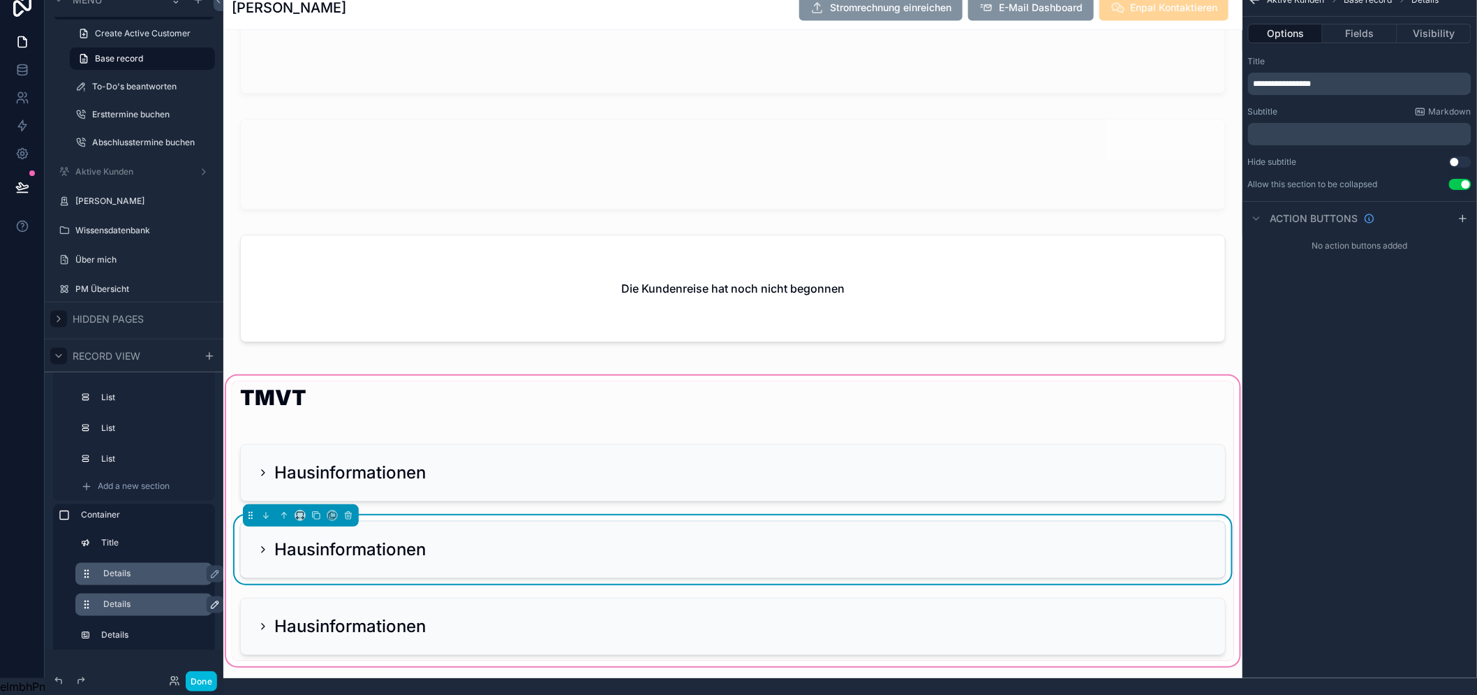
click at [898, 538] on div "Hausinformationen" at bounding box center [733, 549] width 951 height 22
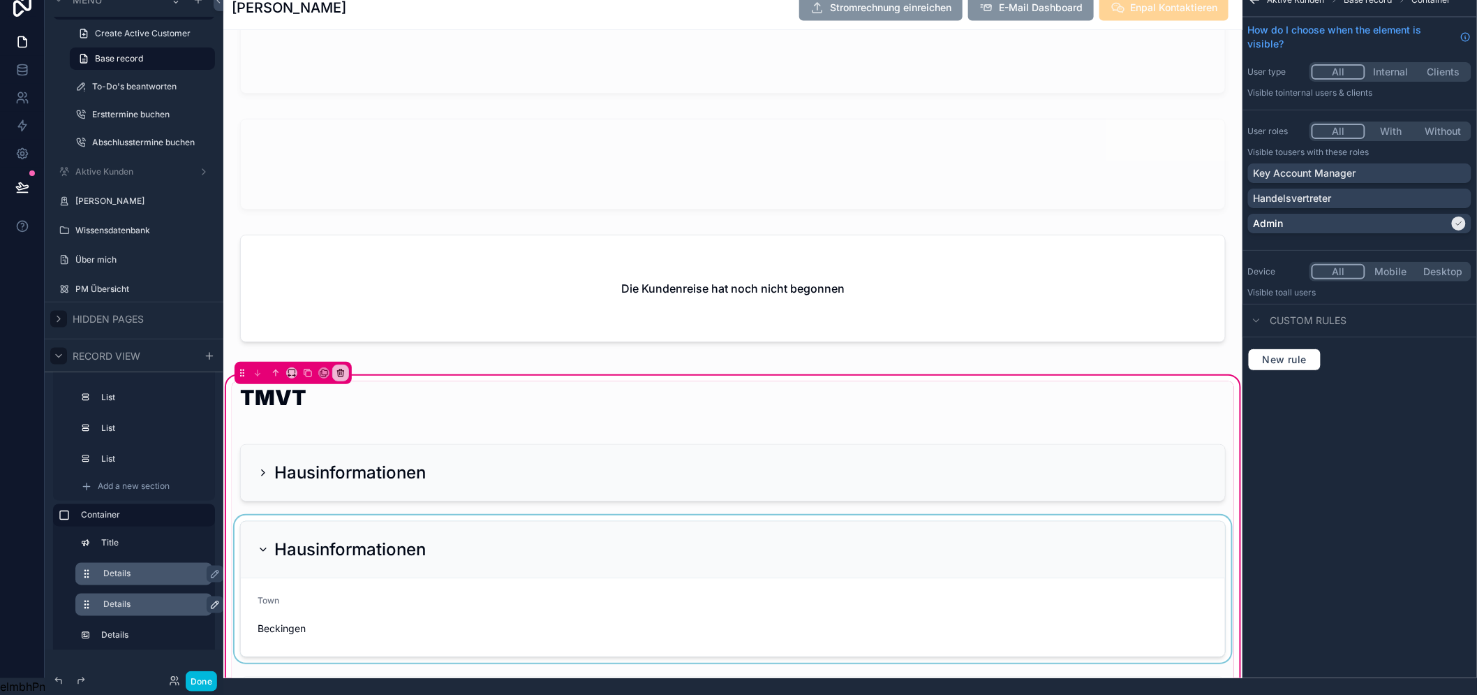
click at [944, 517] on div "scrollable content" at bounding box center [733, 588] width 1002 height 147
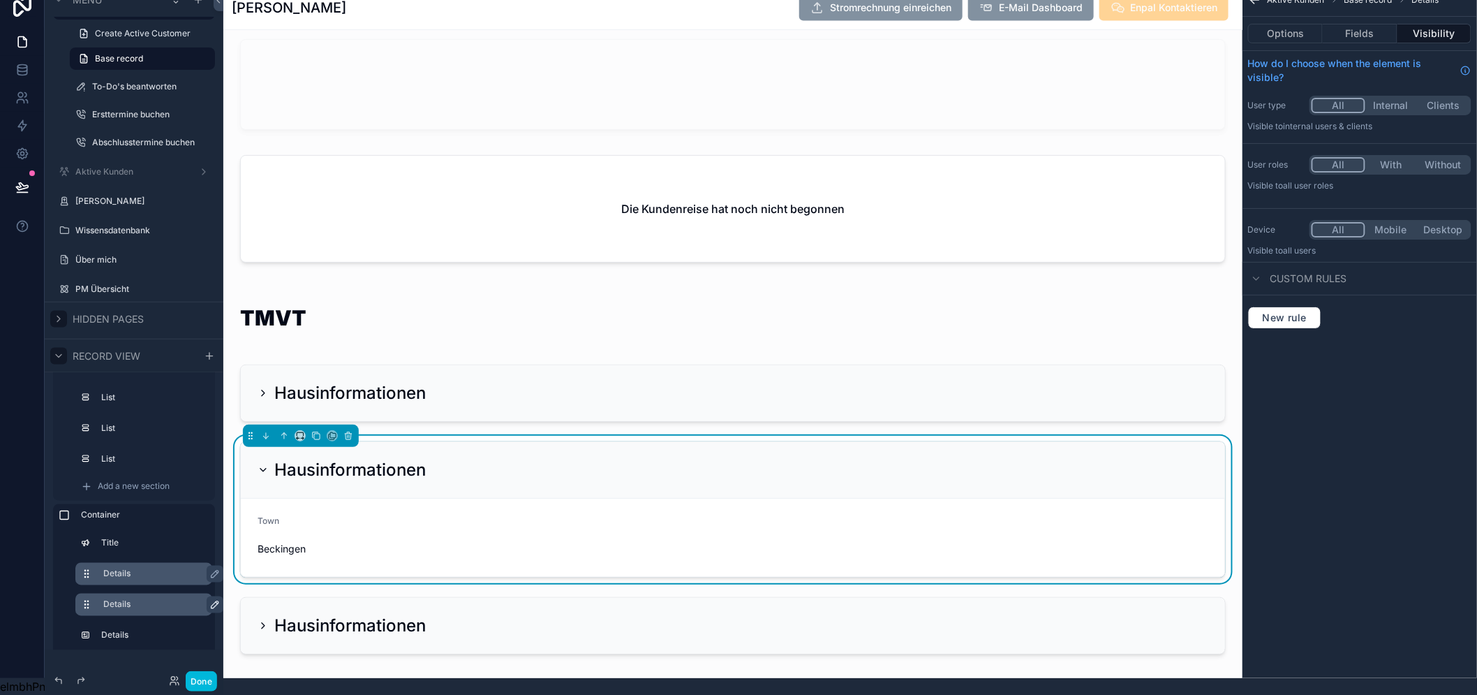
scroll to position [3553, 0]
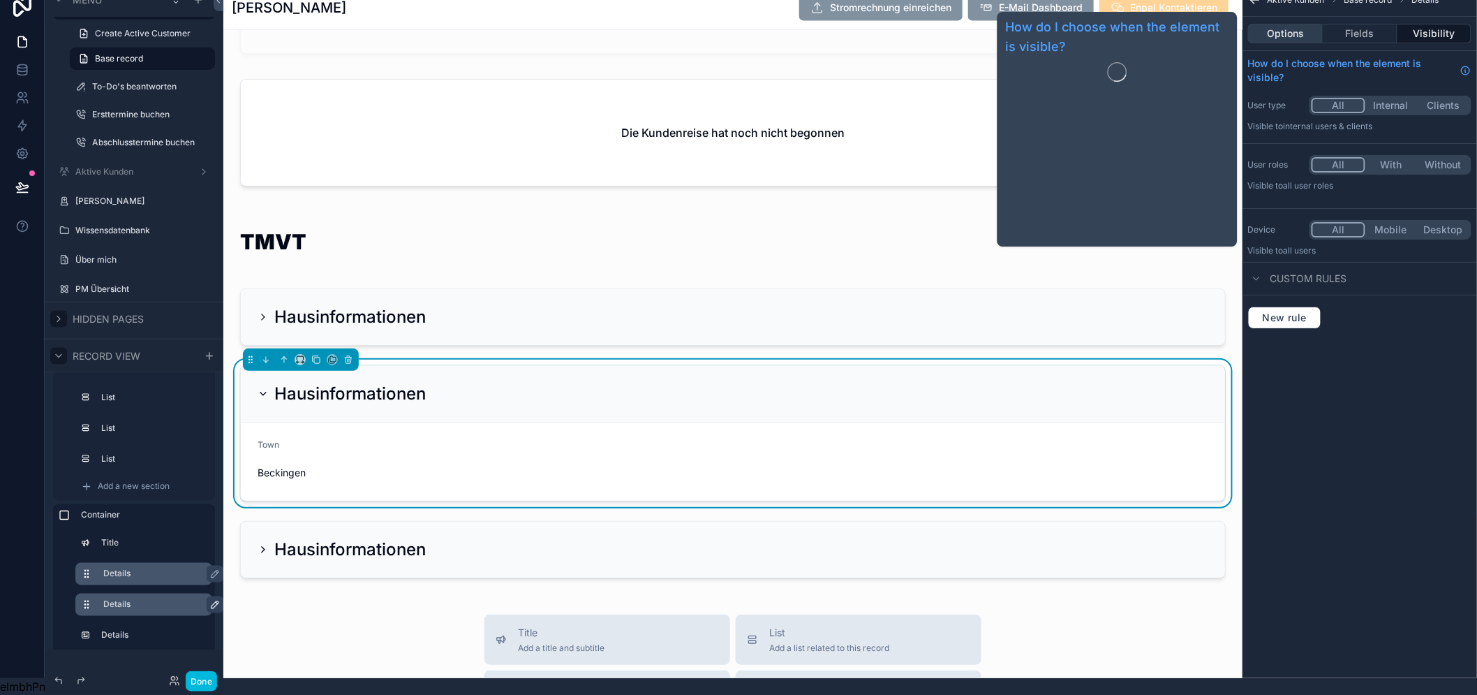
click at [1322, 24] on button "Options" at bounding box center [1285, 34] width 75 height 20
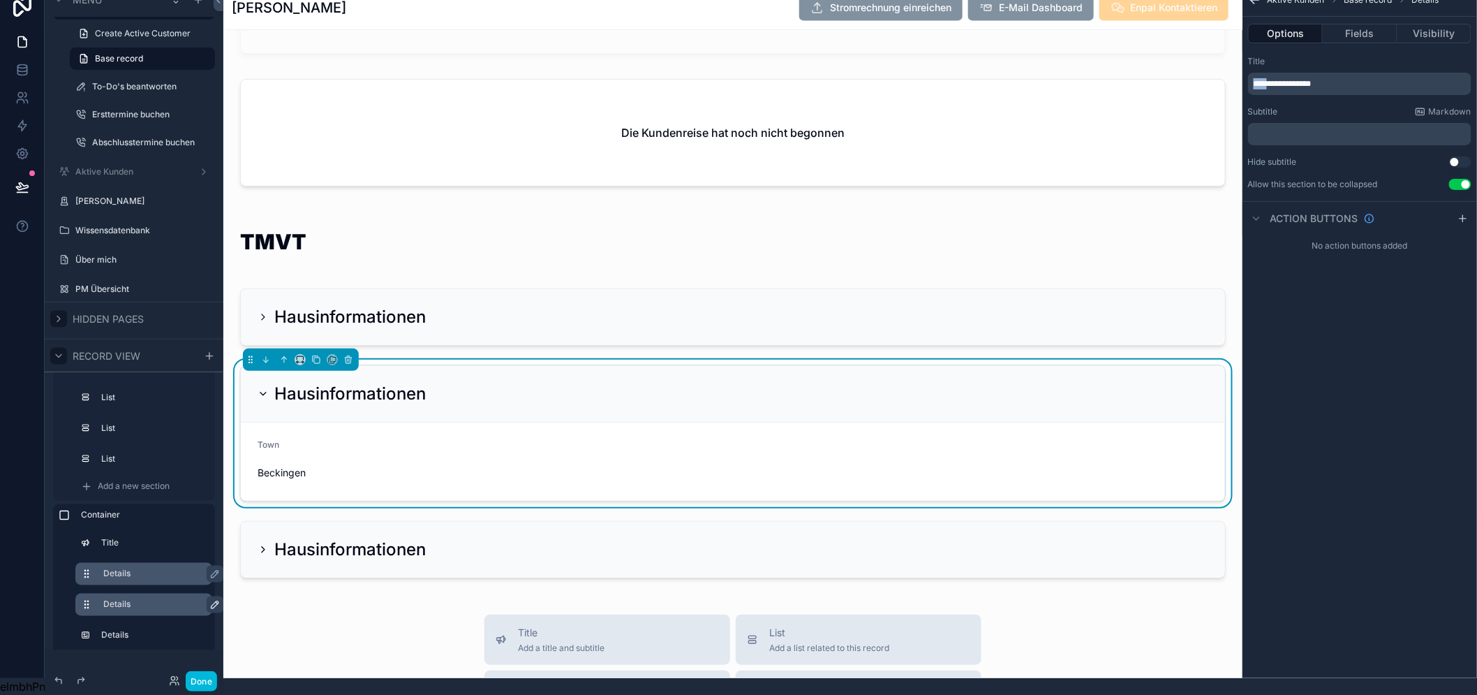
drag, startPoint x: 1284, startPoint y: 70, endPoint x: 1251, endPoint y: 74, distance: 33.8
click at [1251, 74] on div "Noloco Tickets Monatliche Performance Startseite Mein Kalender Team Kalender Te…" at bounding box center [850, 330] width 1254 height 695
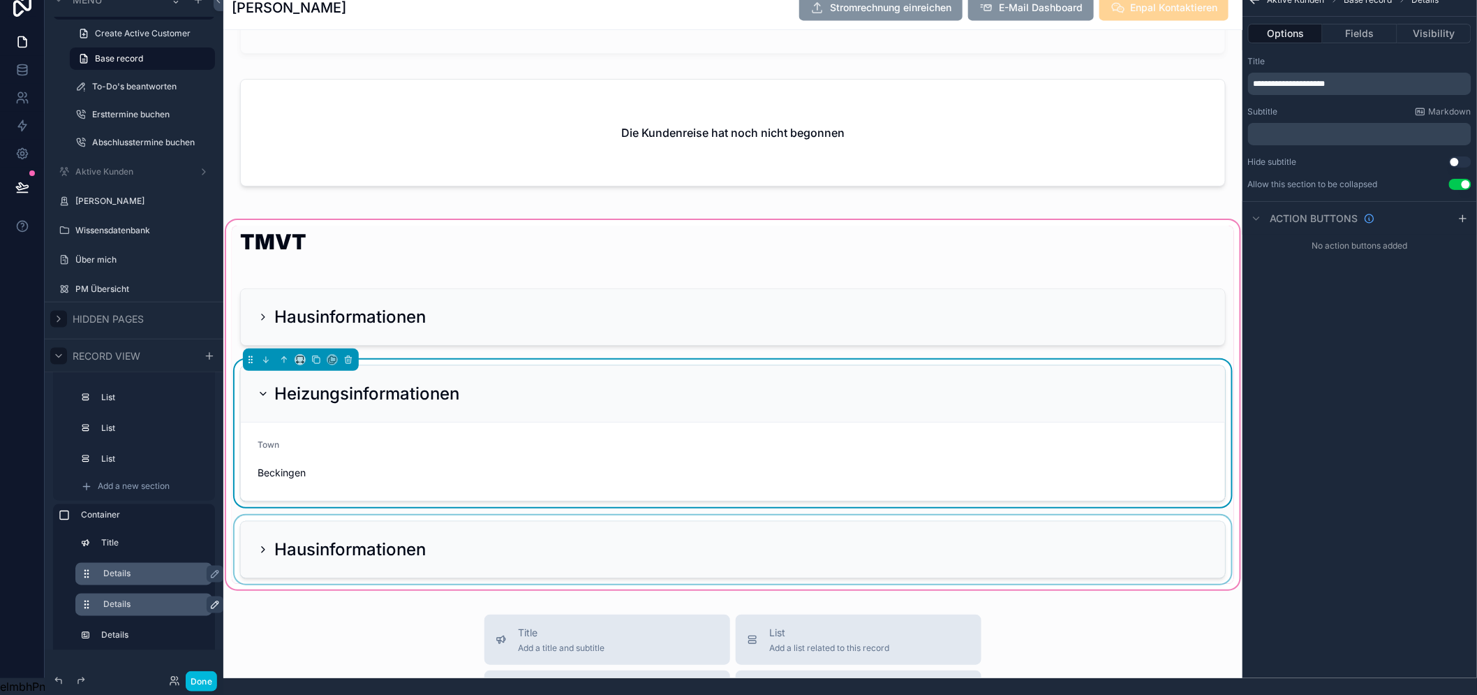
click at [877, 532] on div "scrollable content" at bounding box center [733, 549] width 1002 height 68
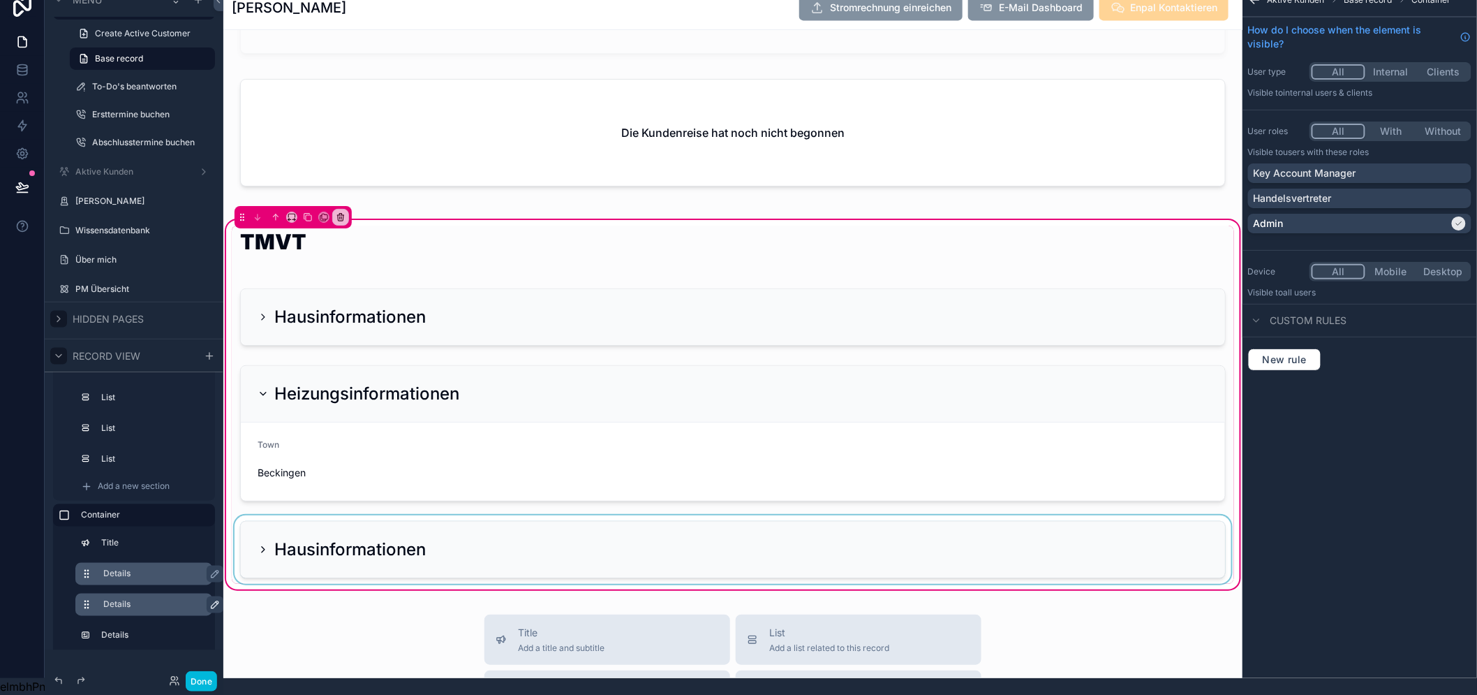
click at [892, 525] on div "scrollable content" at bounding box center [733, 549] width 1002 height 68
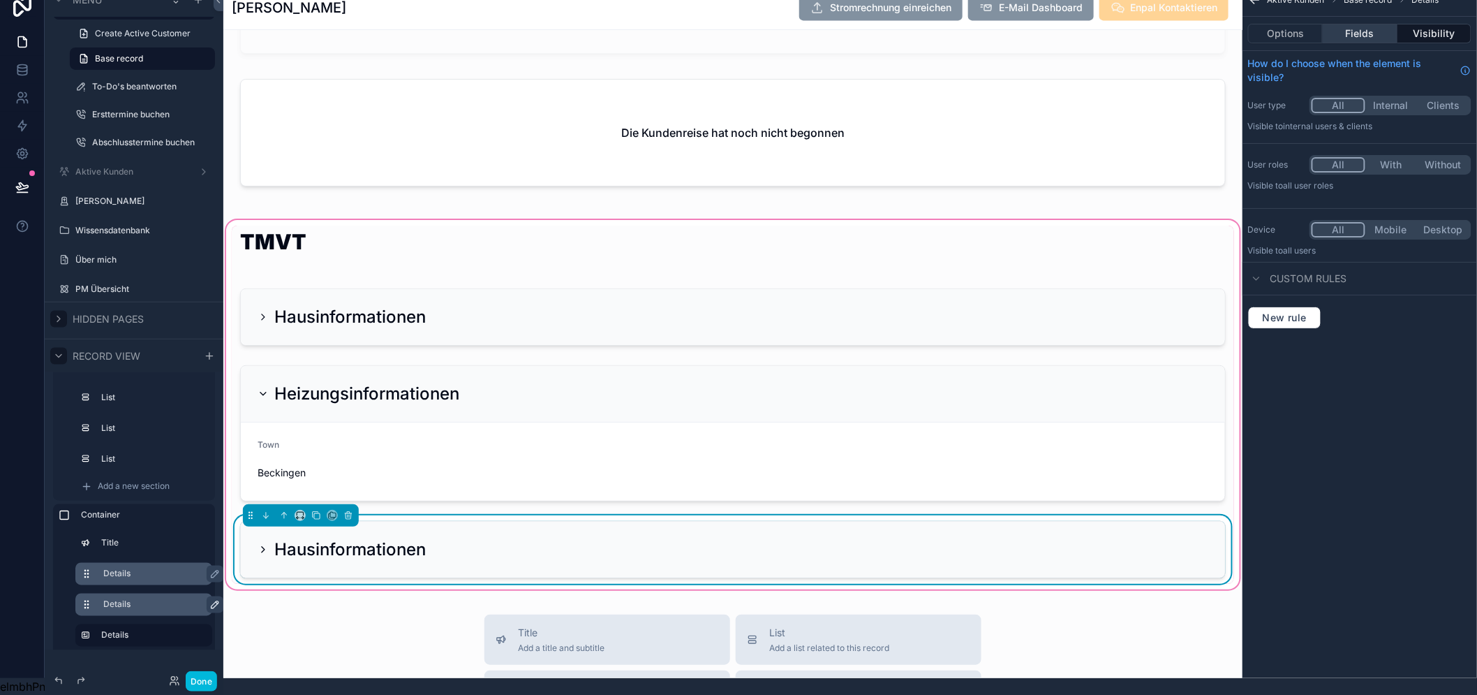
click at [1357, 24] on button "Fields" at bounding box center [1360, 34] width 74 height 20
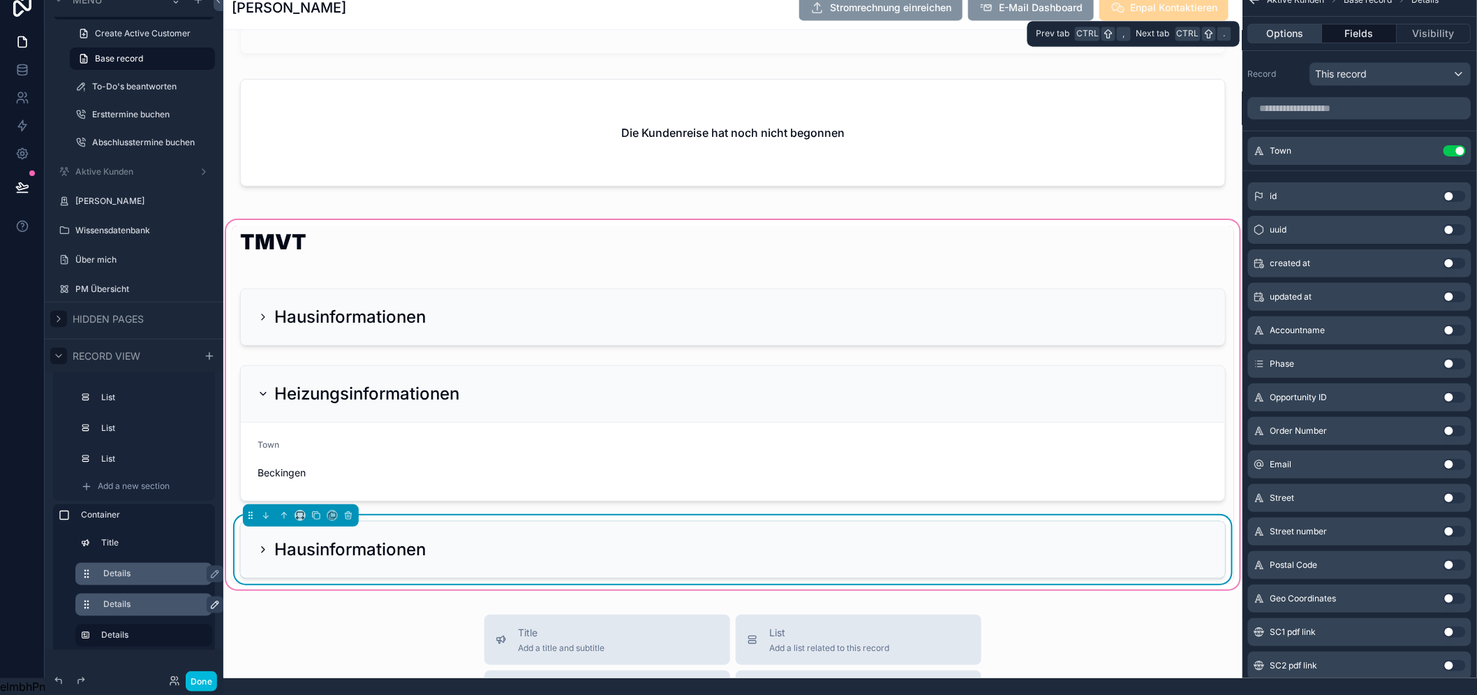
click at [1323, 24] on button "Options" at bounding box center [1285, 34] width 75 height 20
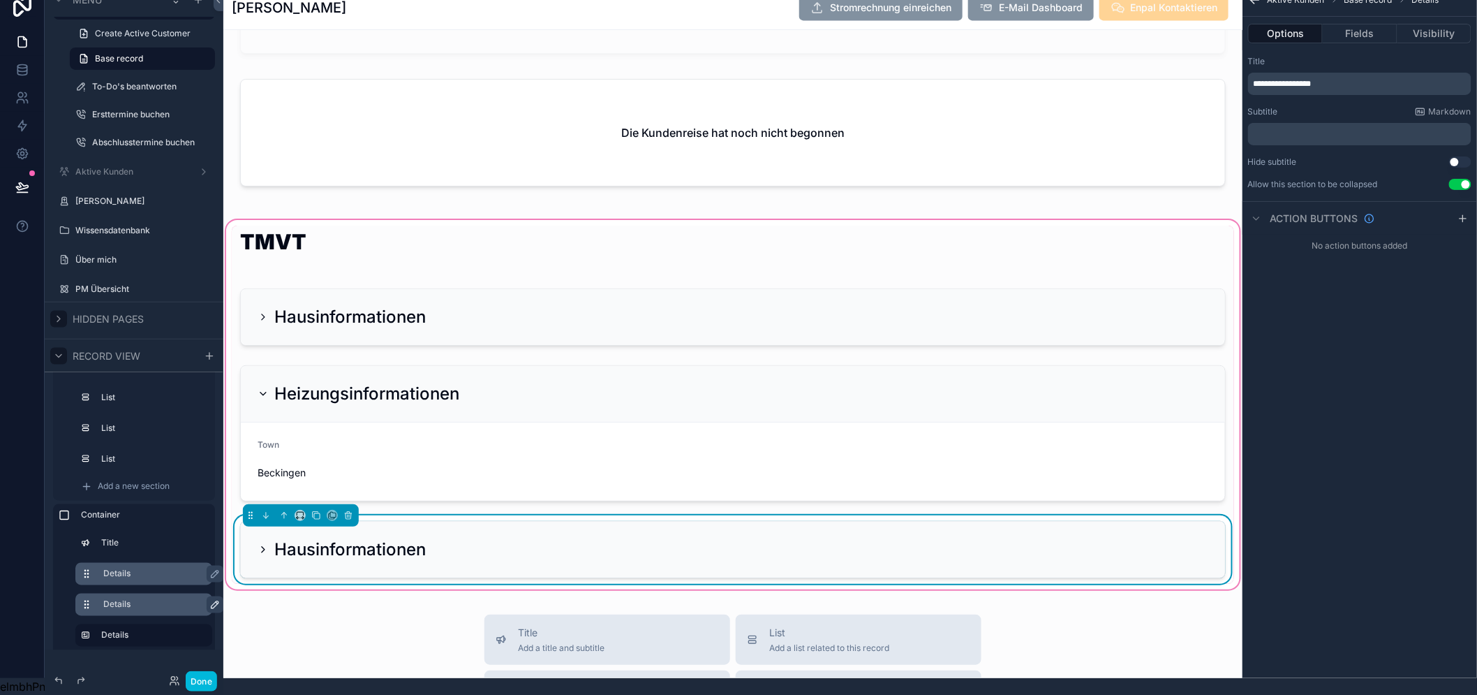
click at [1286, 80] on span "**********" at bounding box center [1283, 84] width 58 height 8
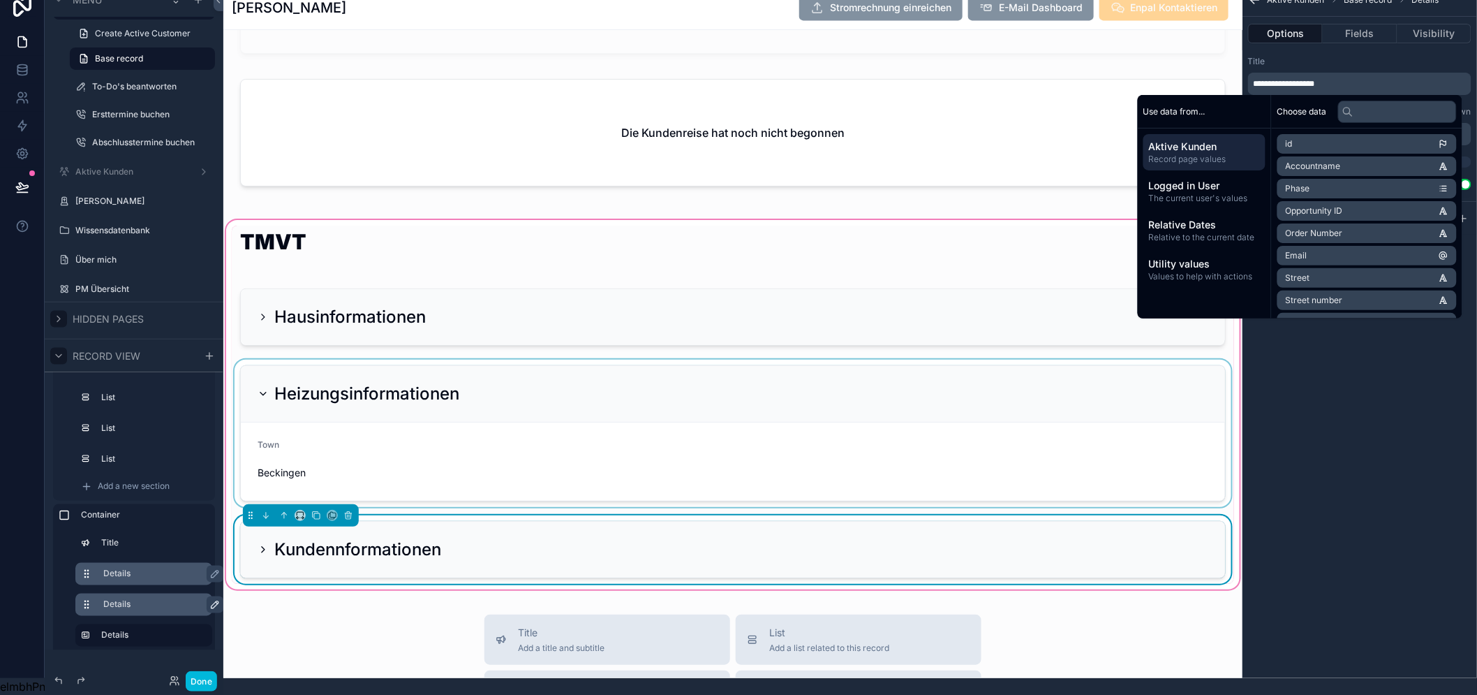
click at [259, 382] on div "scrollable content" at bounding box center [733, 432] width 1002 height 147
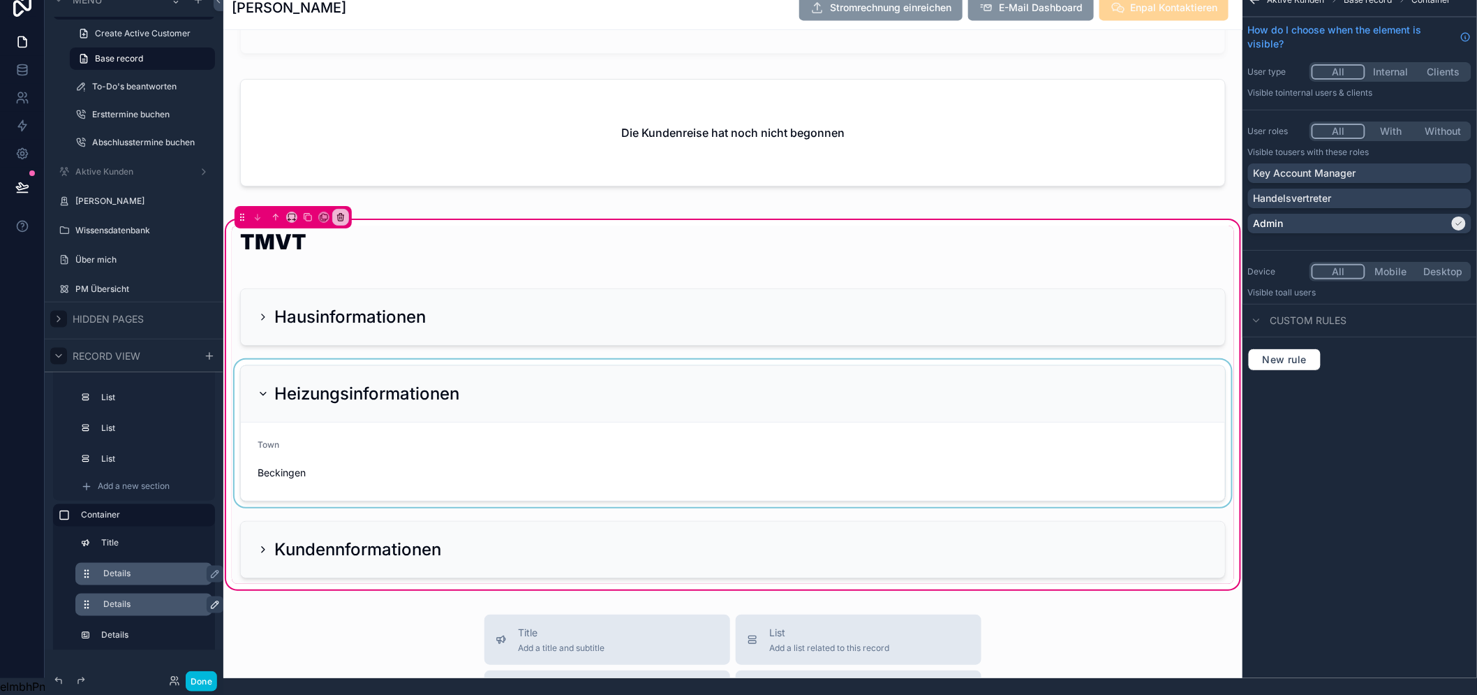
click at [263, 385] on div "scrollable content" at bounding box center [733, 432] width 1002 height 147
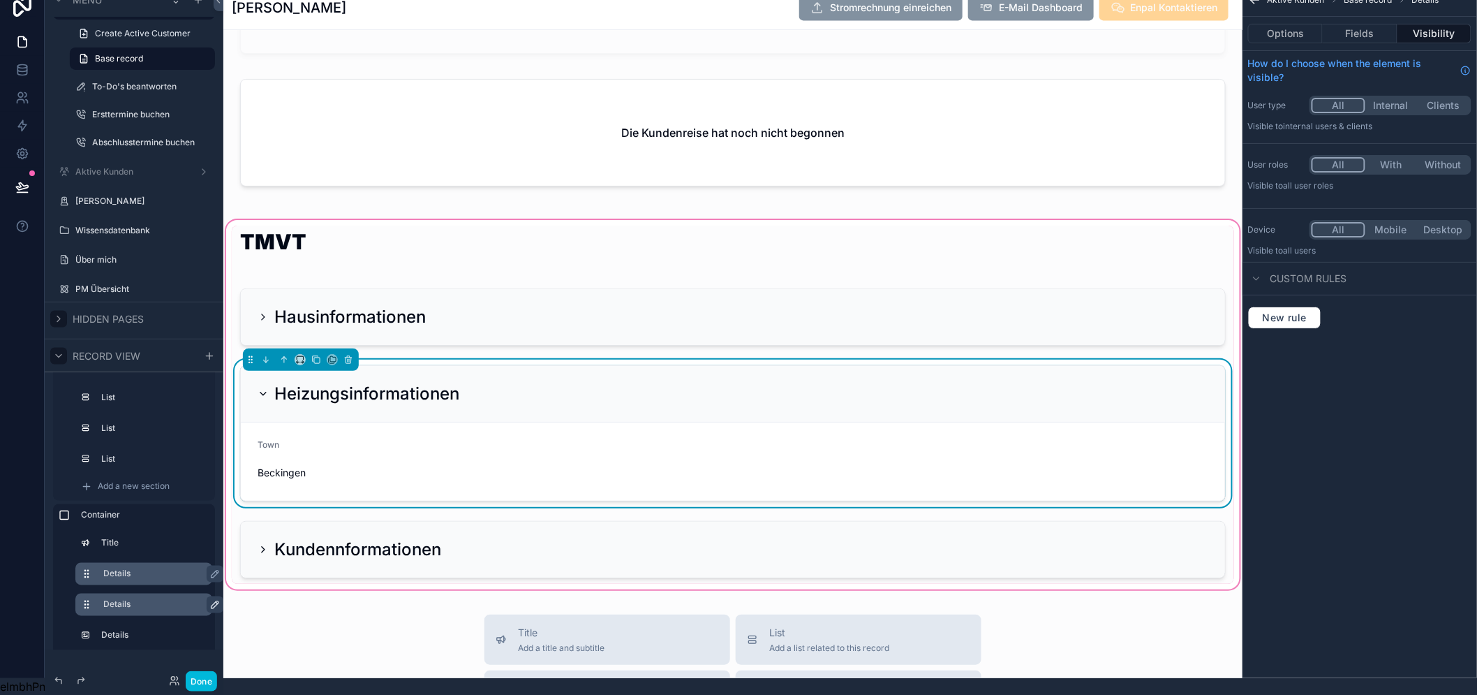
click at [263, 388] on icon "scrollable content" at bounding box center [263, 393] width 11 height 11
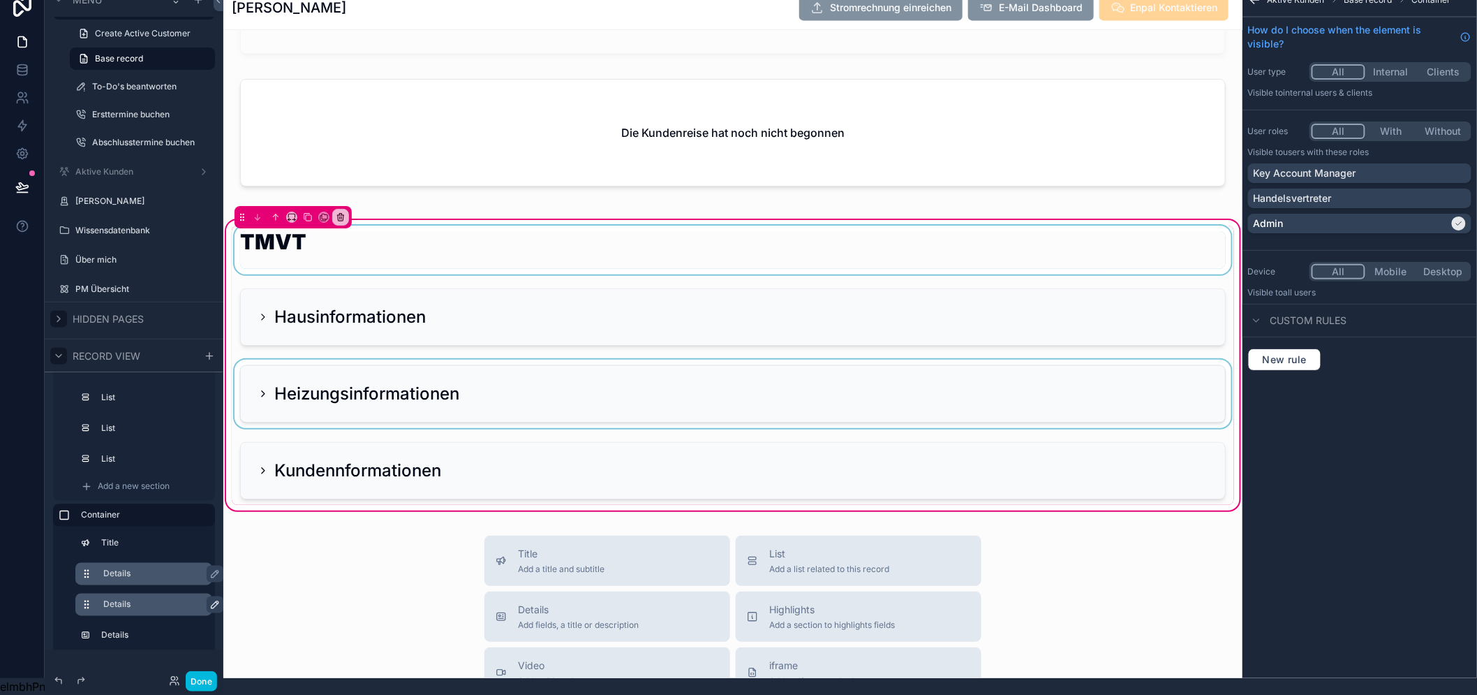
click at [428, 256] on div "scrollable content" at bounding box center [733, 249] width 1002 height 49
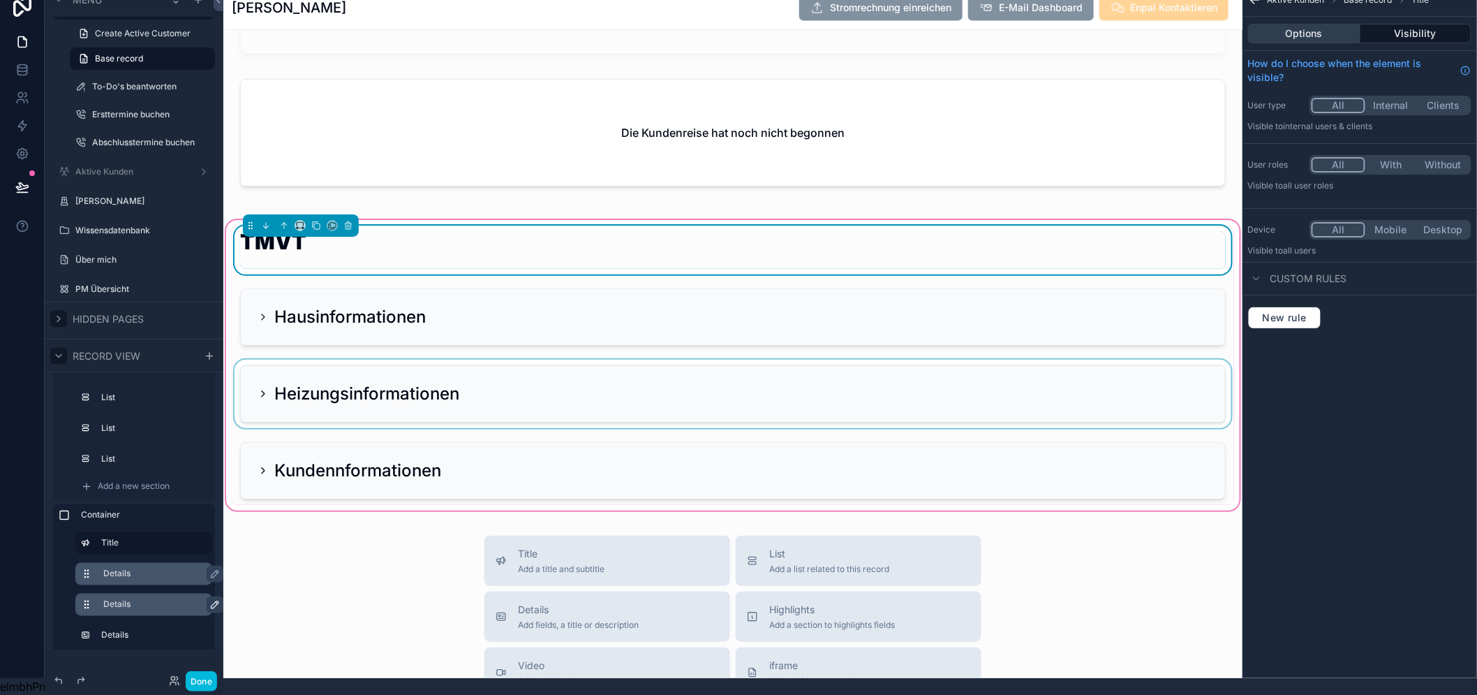
click at [1321, 24] on button "Options" at bounding box center [1304, 34] width 112 height 20
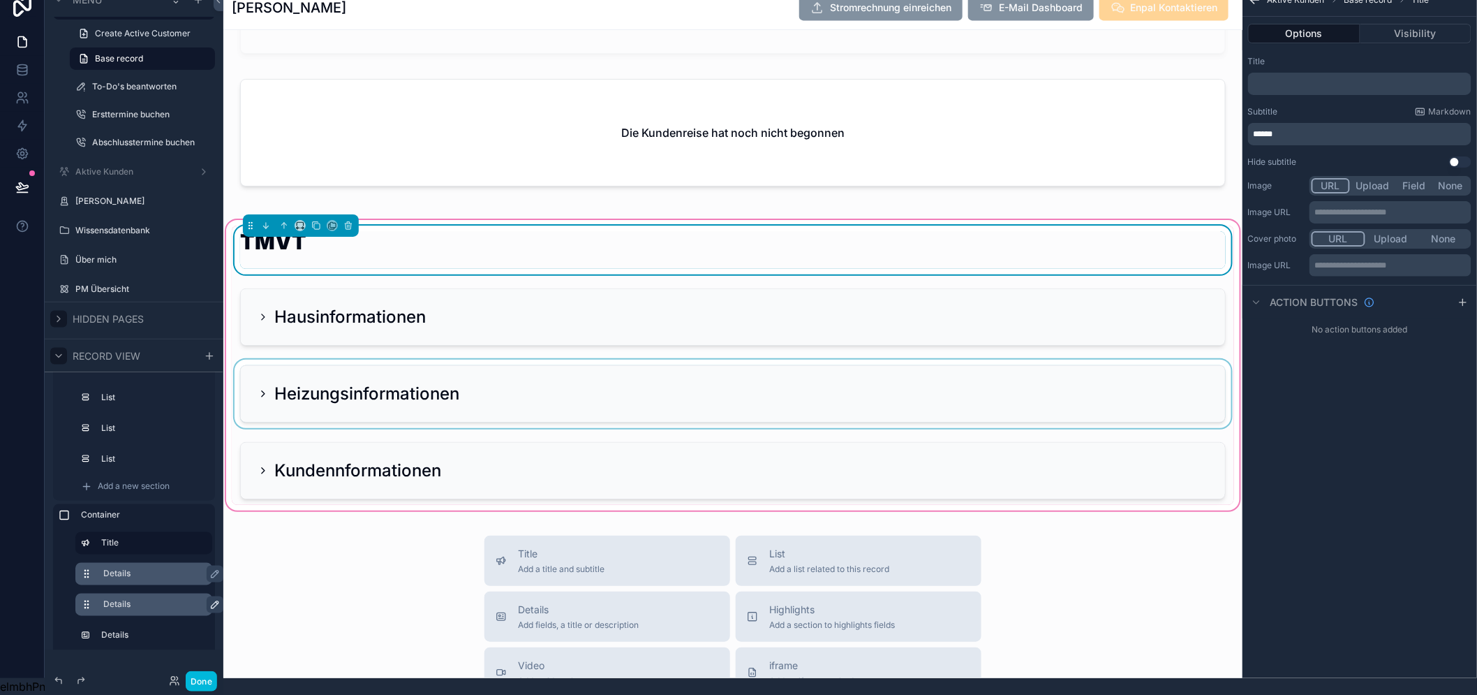
click at [765, 257] on div "TMVT" at bounding box center [733, 250] width 986 height 38
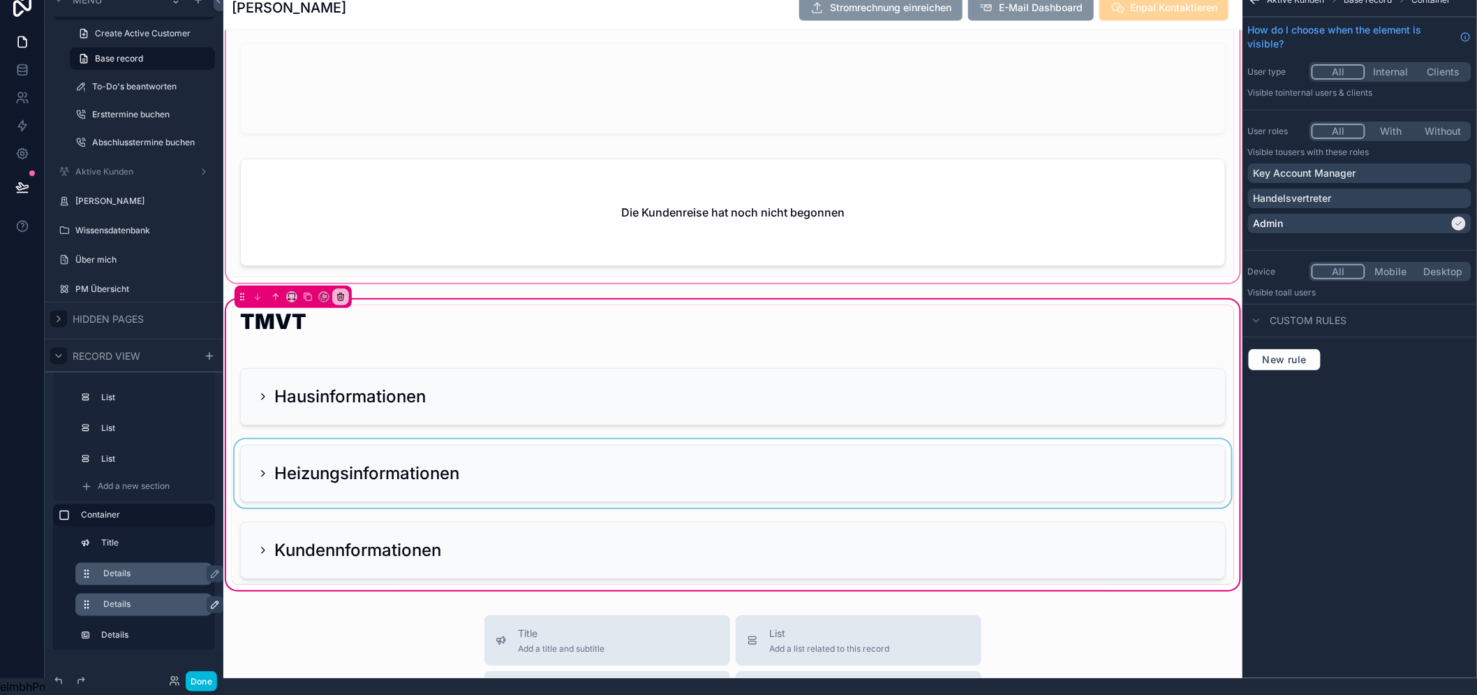
scroll to position [3475, 0]
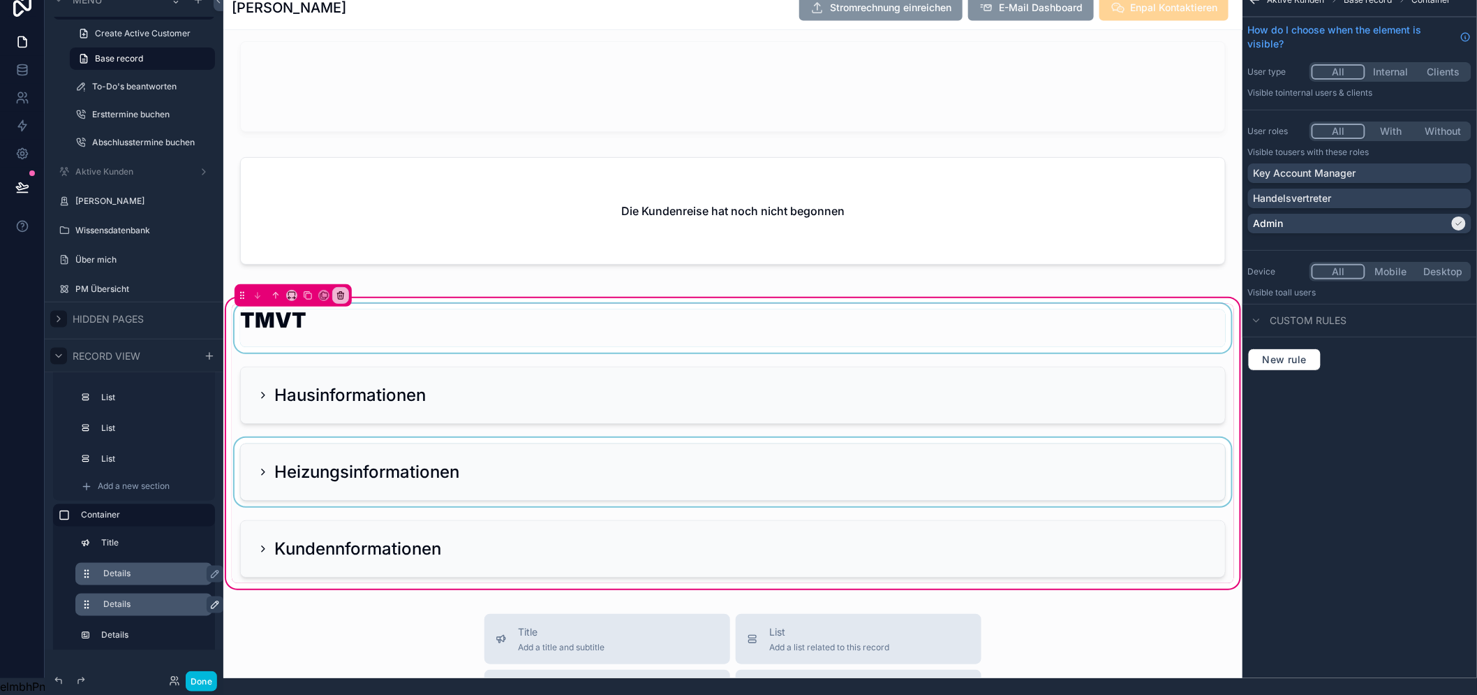
click at [346, 329] on div "scrollable content" at bounding box center [733, 328] width 1002 height 49
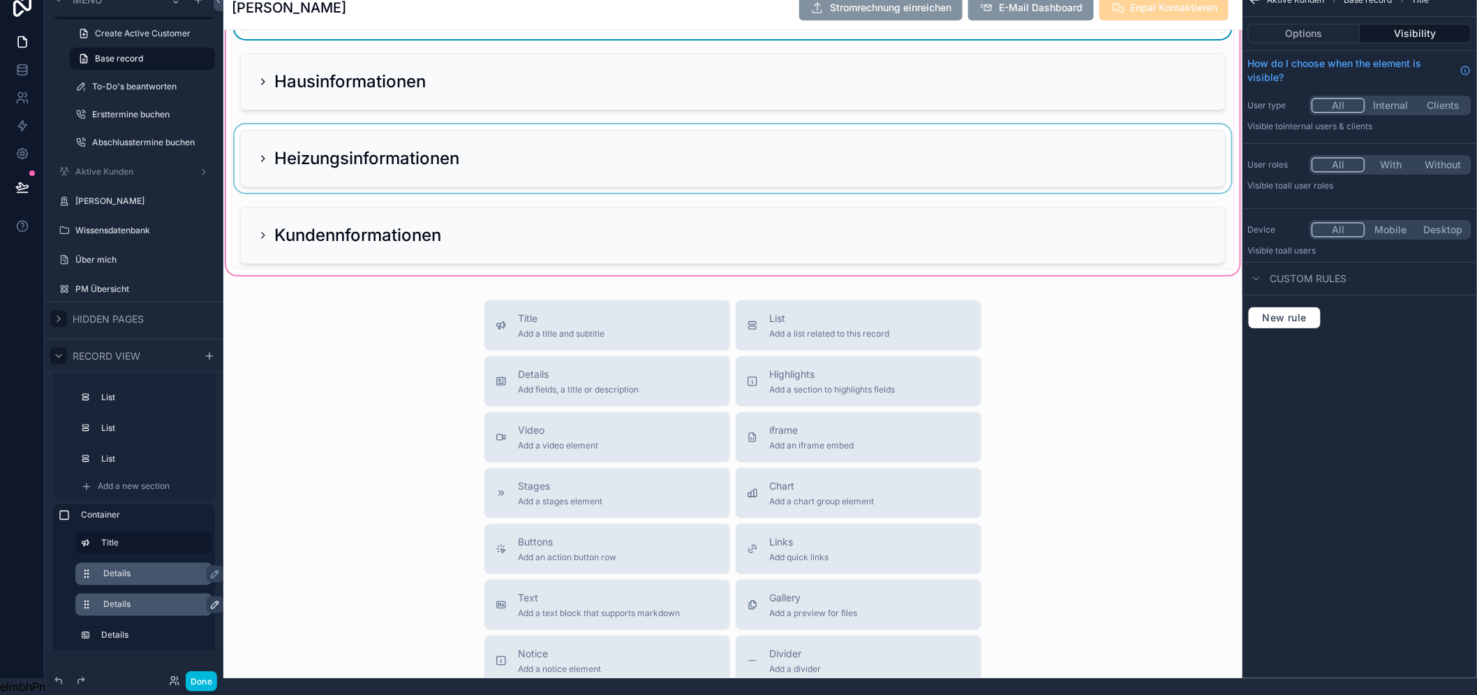
scroll to position [3940, 0]
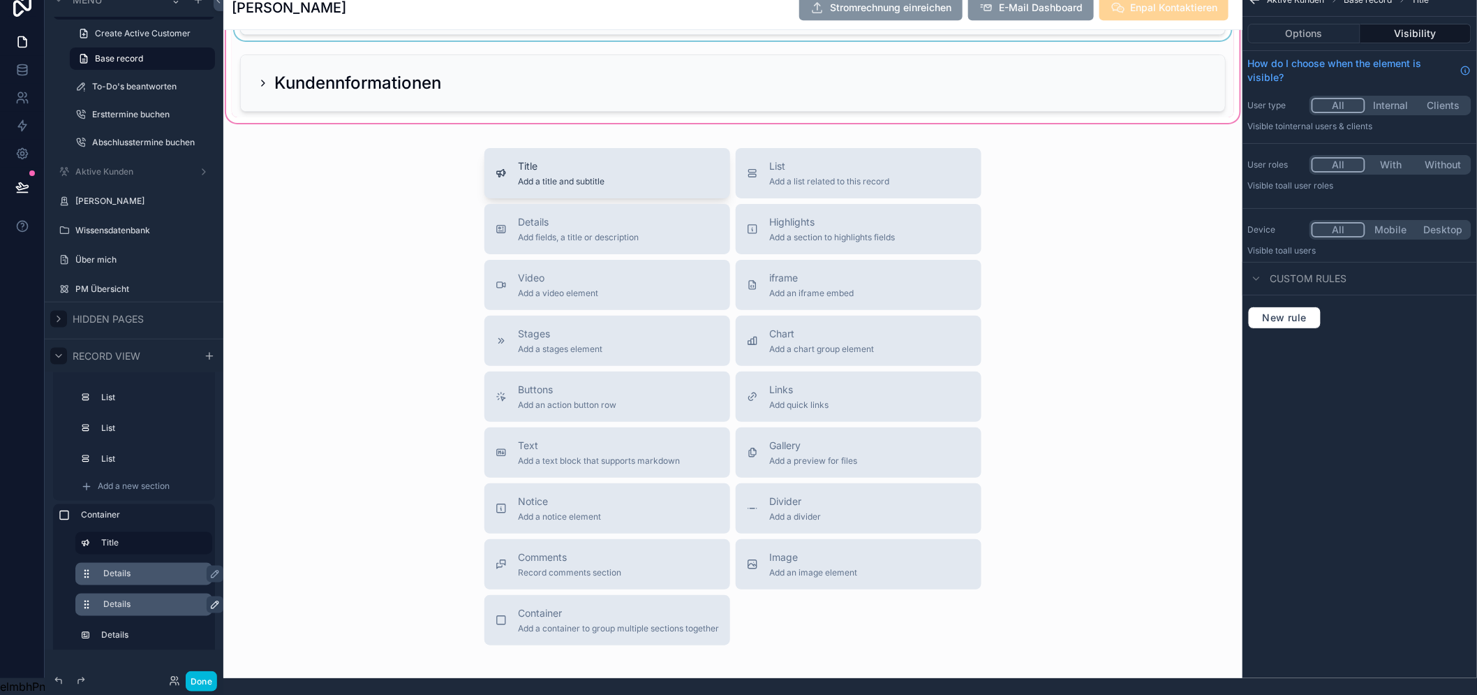
click at [574, 165] on div "Title Add a title and subtitle" at bounding box center [561, 173] width 87 height 28
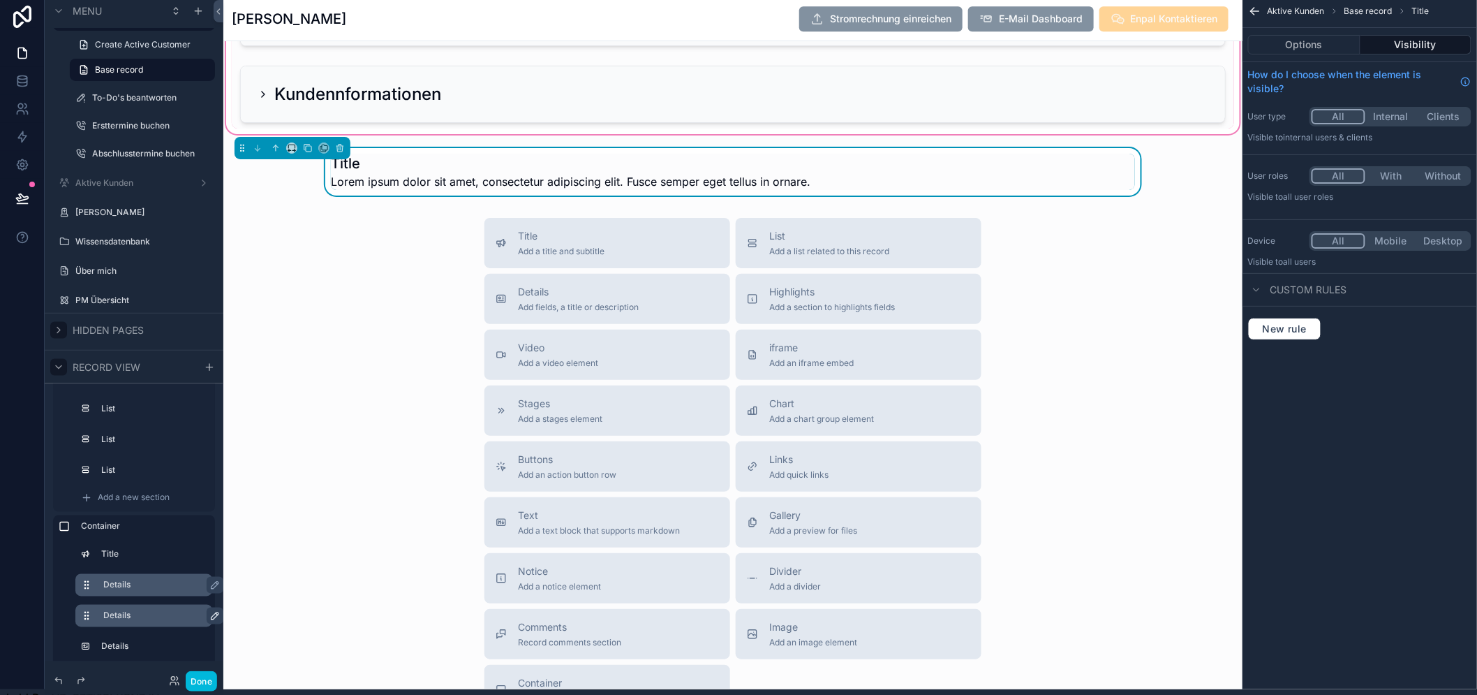
scroll to position [3768, 0]
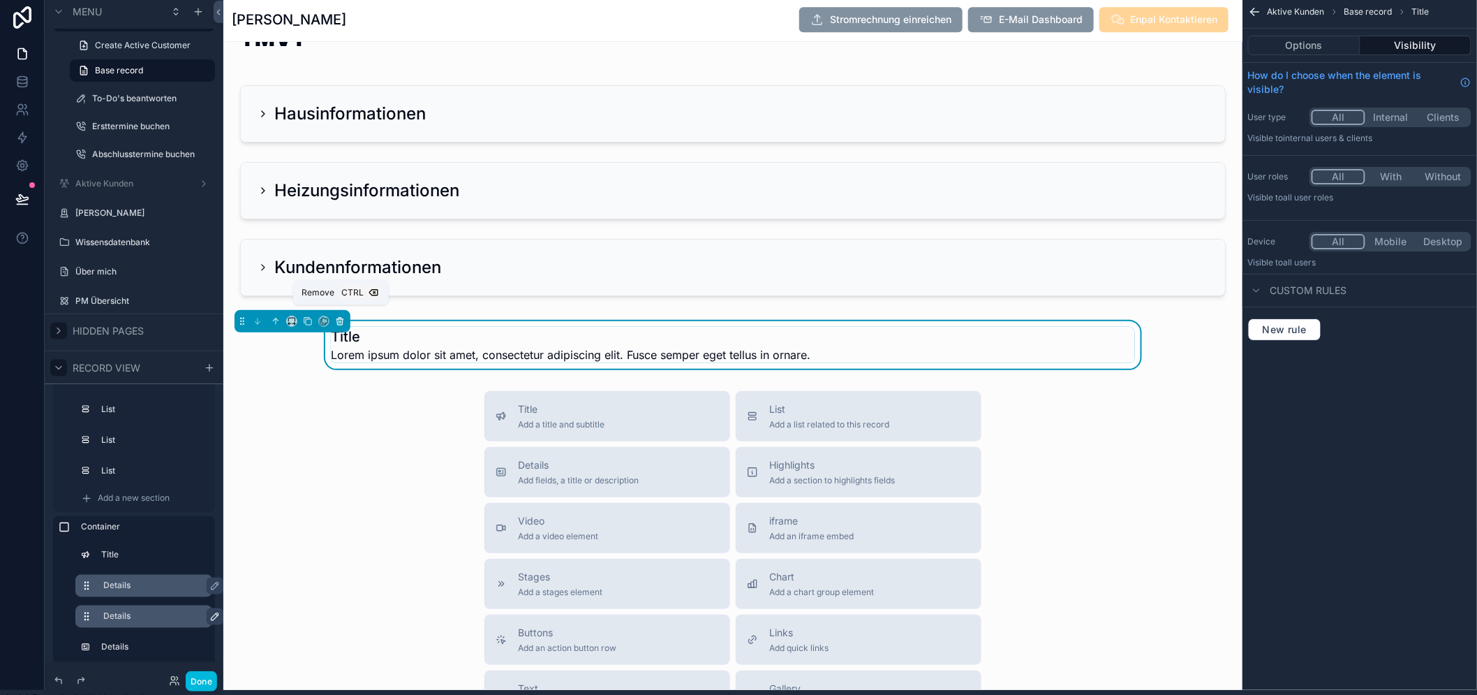
click at [340, 324] on icon "scrollable content" at bounding box center [340, 321] width 10 height 10
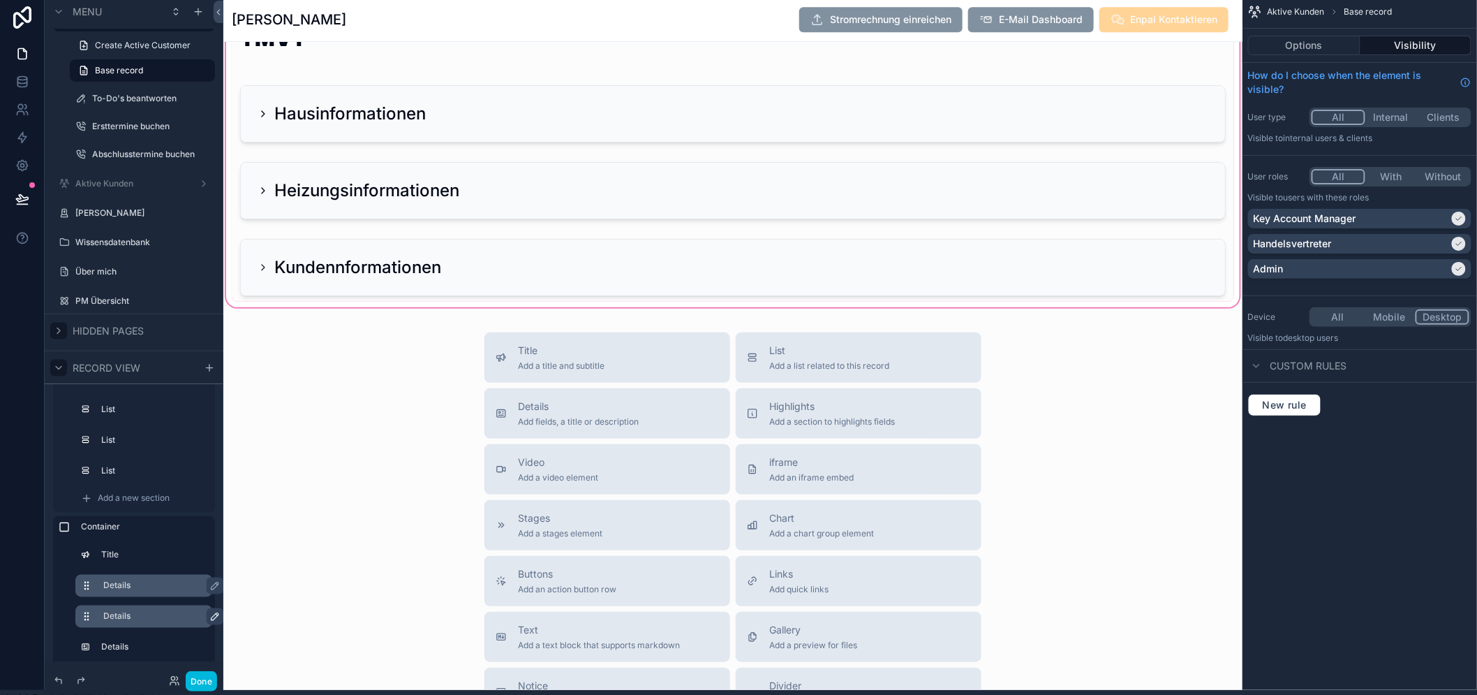
click at [398, 121] on div "scrollable content" at bounding box center [732, 162] width 1019 height 296
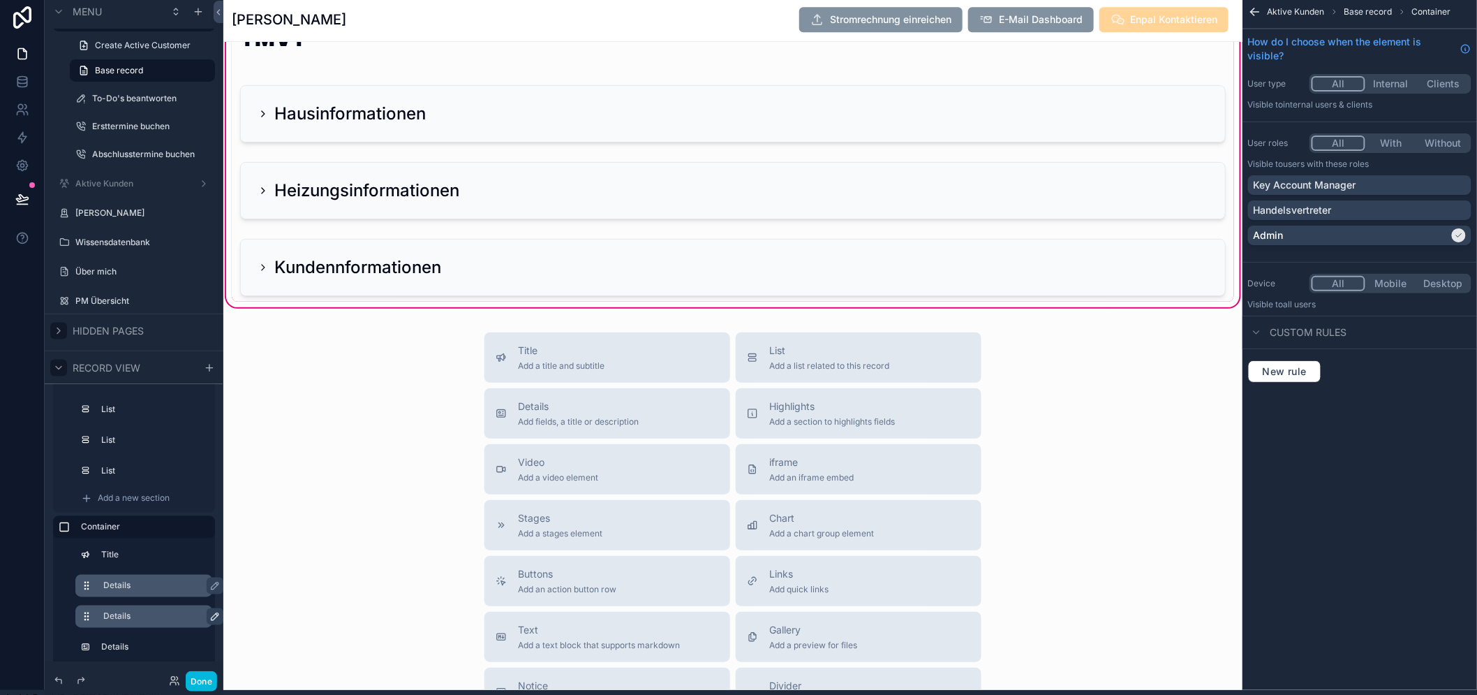
click at [400, 121] on div "scrollable content" at bounding box center [733, 114] width 1002 height 68
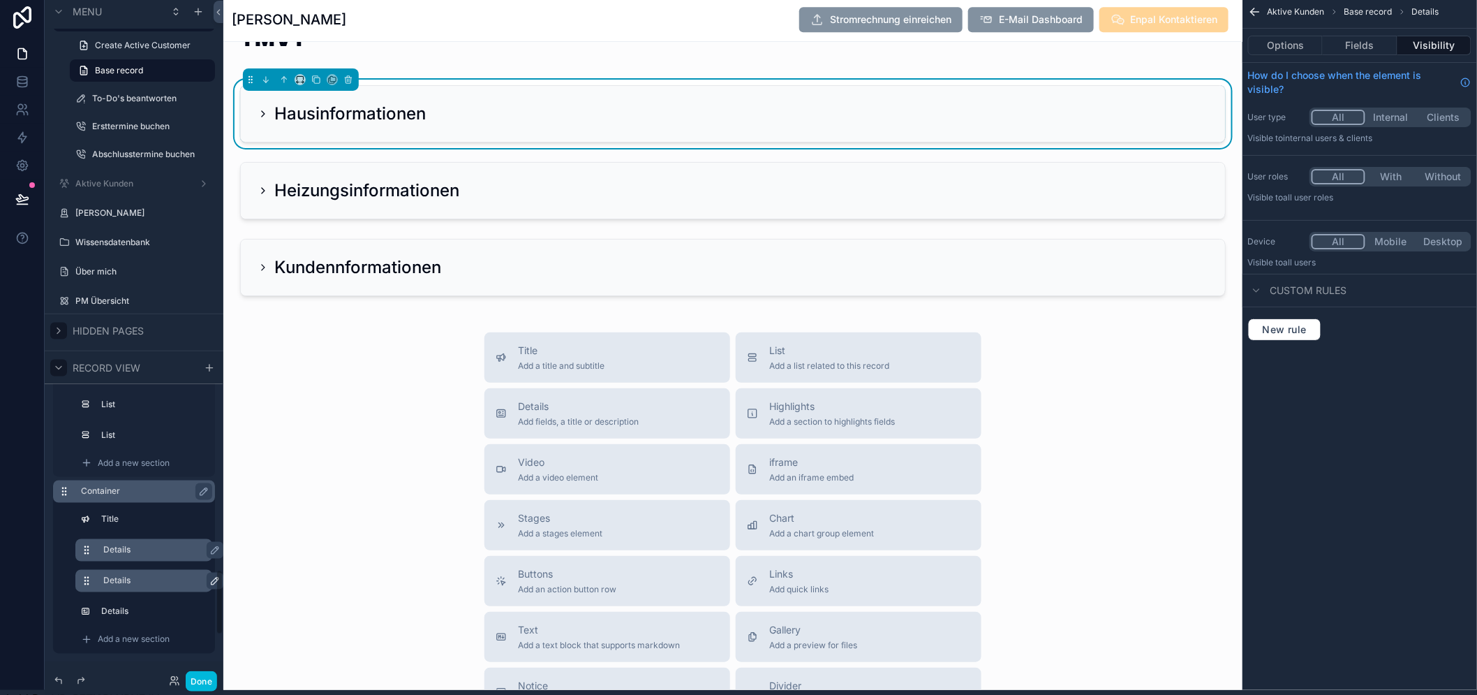
scroll to position [712, 0]
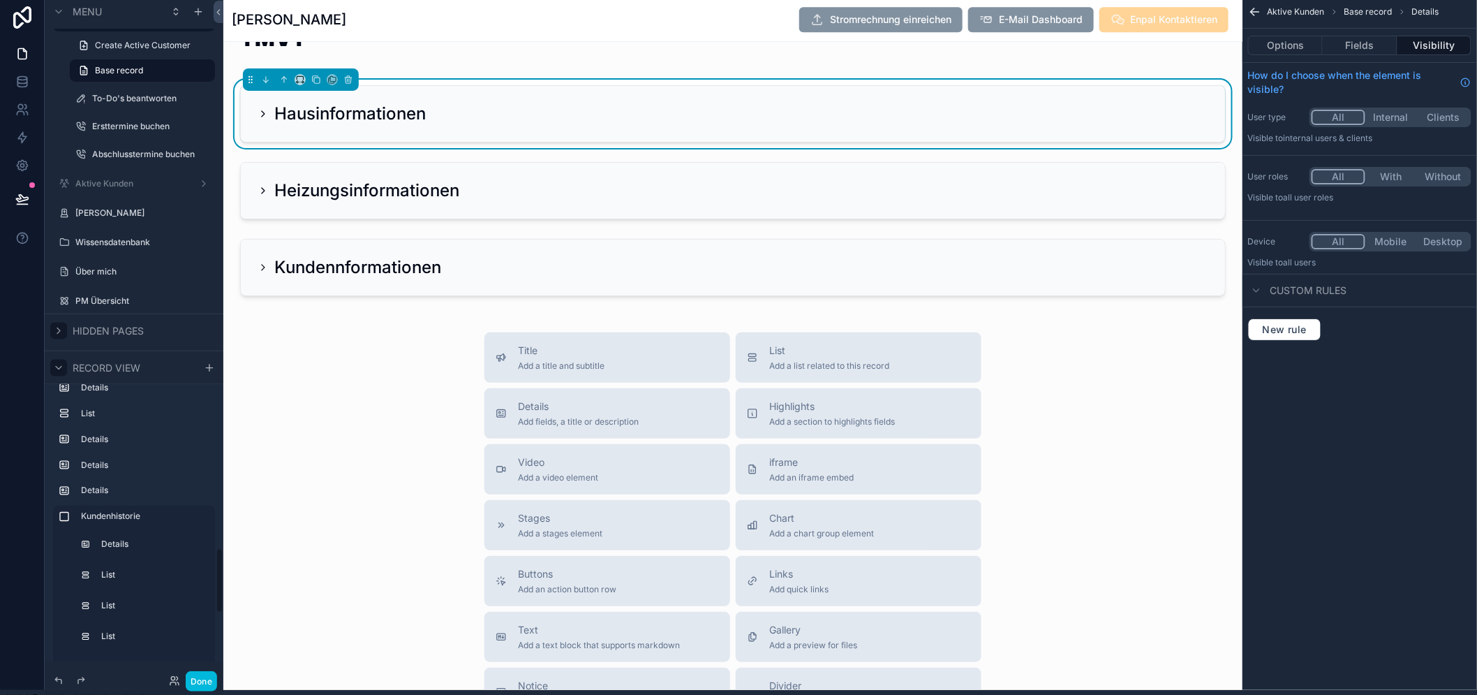
click at [344, 131] on div "Hausinformationen" at bounding box center [733, 114] width 984 height 56
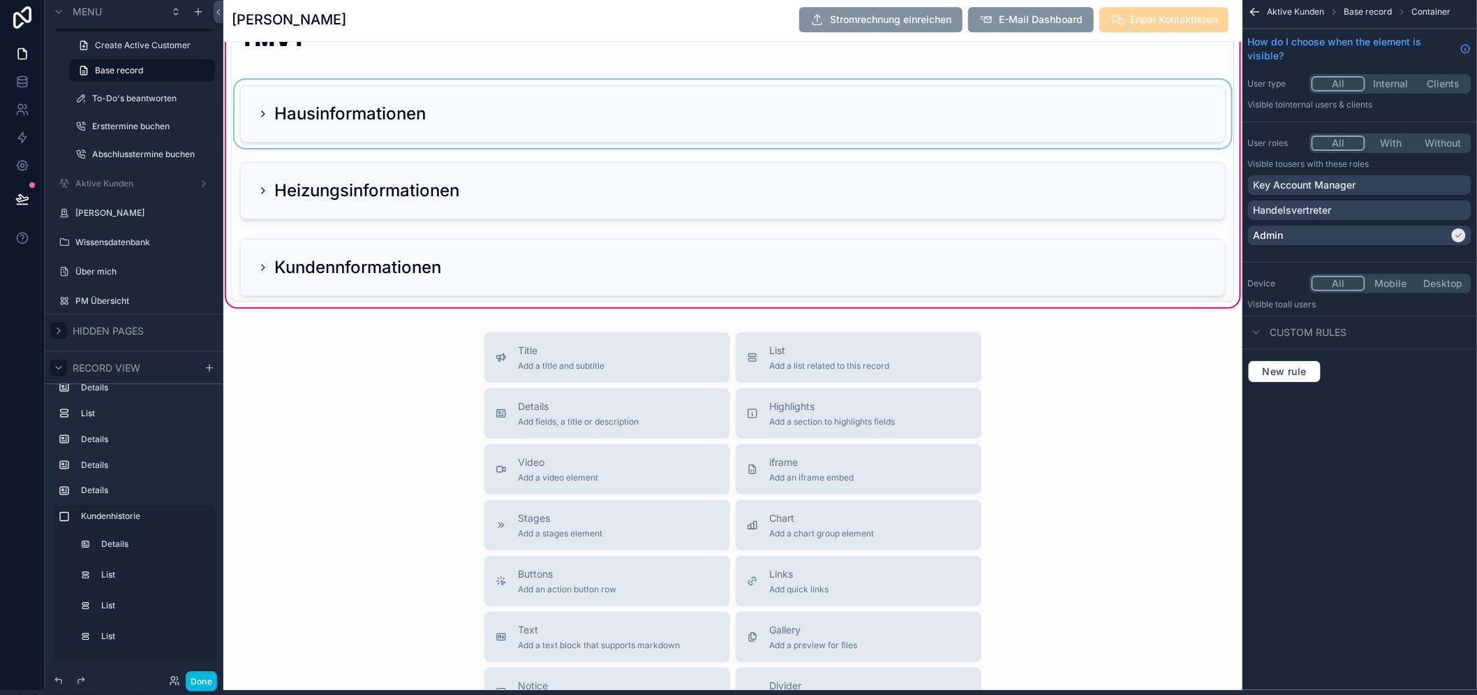
click at [335, 107] on div "scrollable content" at bounding box center [733, 114] width 1002 height 68
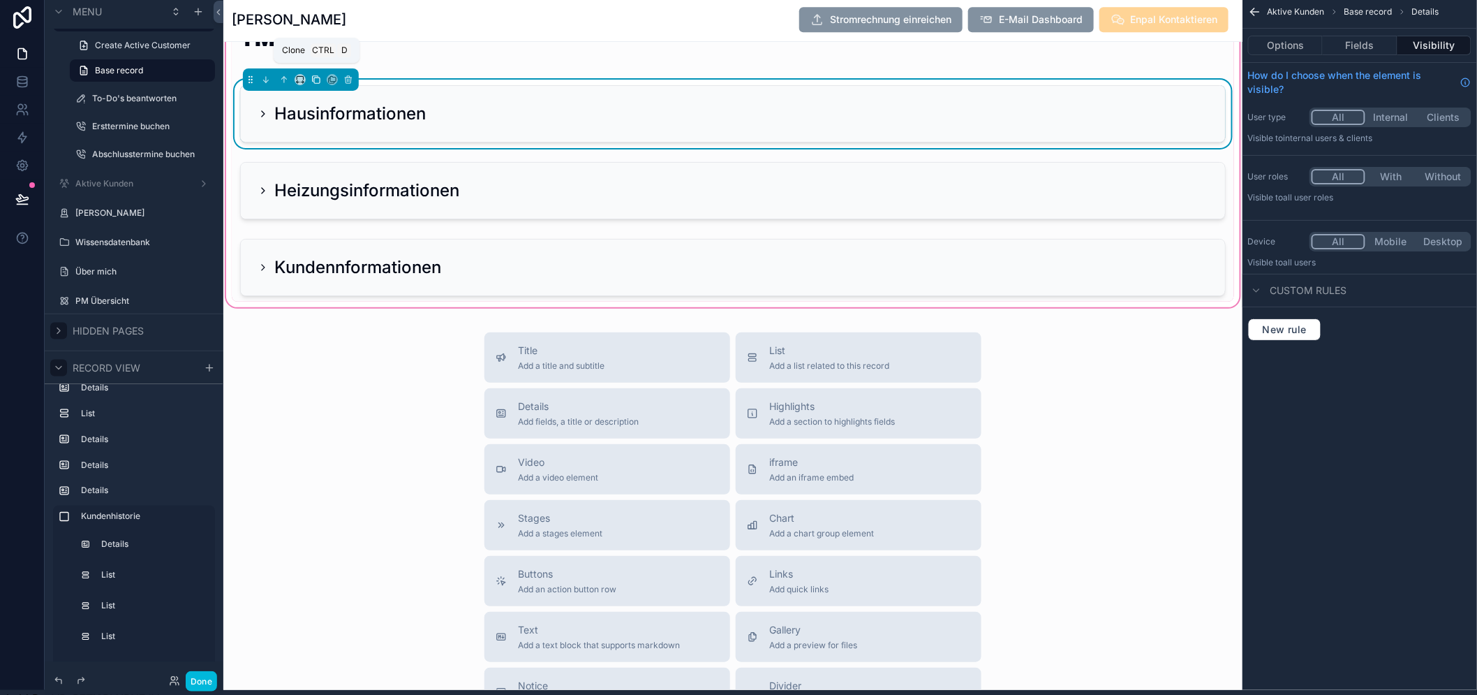
click at [316, 81] on icon "scrollable content" at bounding box center [316, 80] width 10 height 10
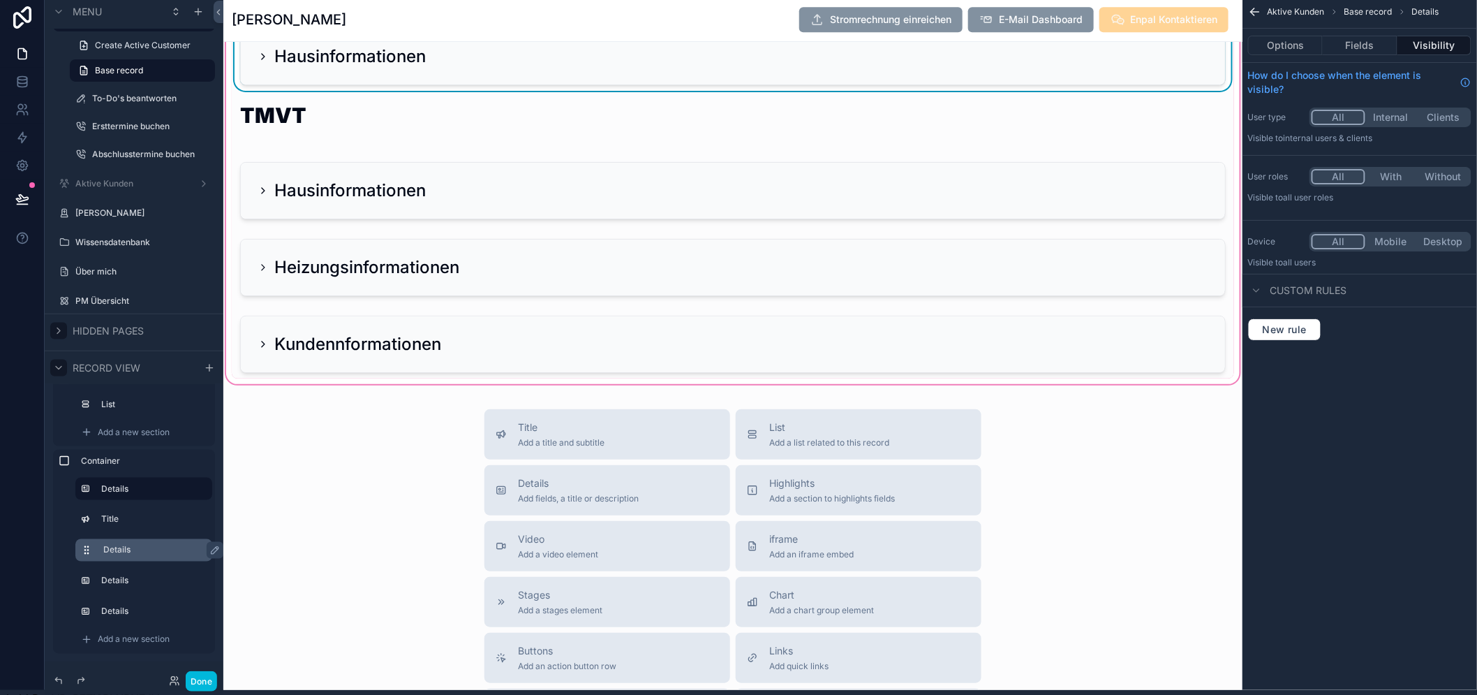
scroll to position [3535, 0]
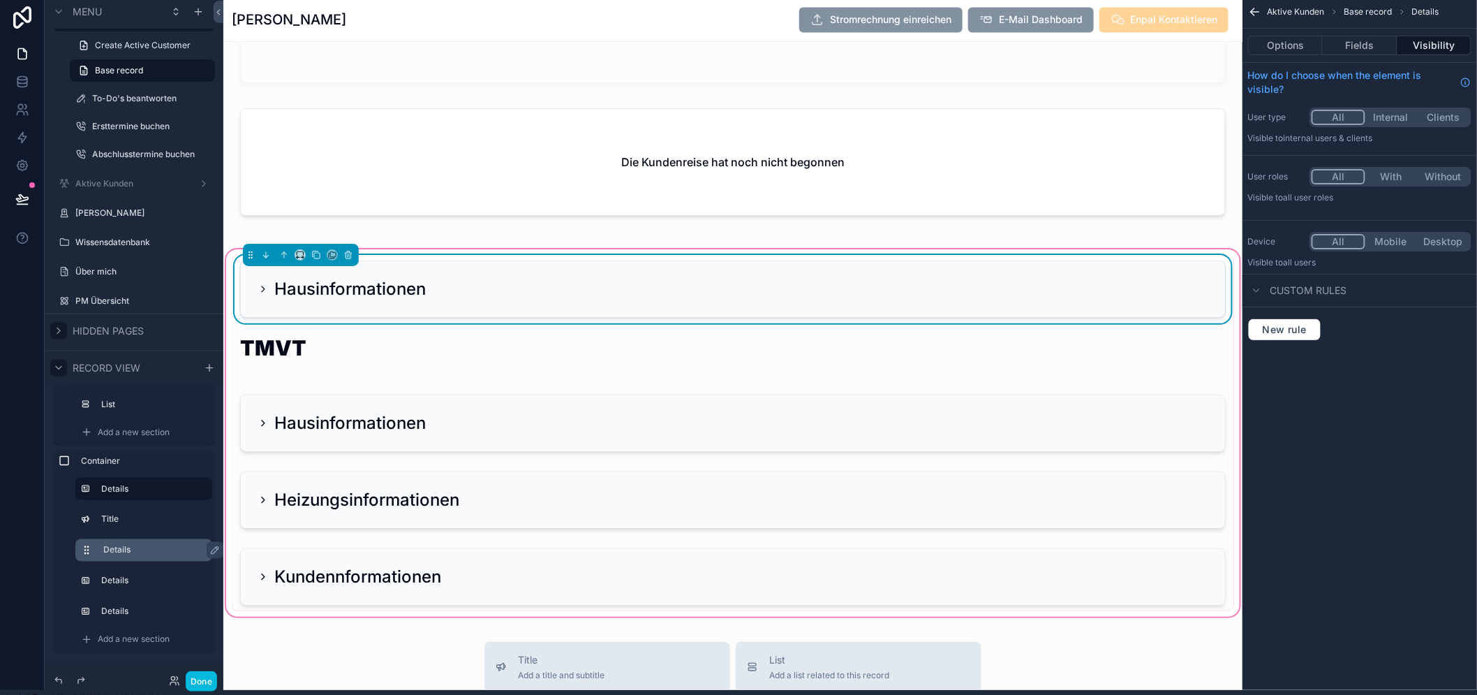
click at [493, 300] on div "Hausinformationen" at bounding box center [733, 289] width 951 height 22
click at [1384, 40] on button "Fields" at bounding box center [1360, 46] width 74 height 20
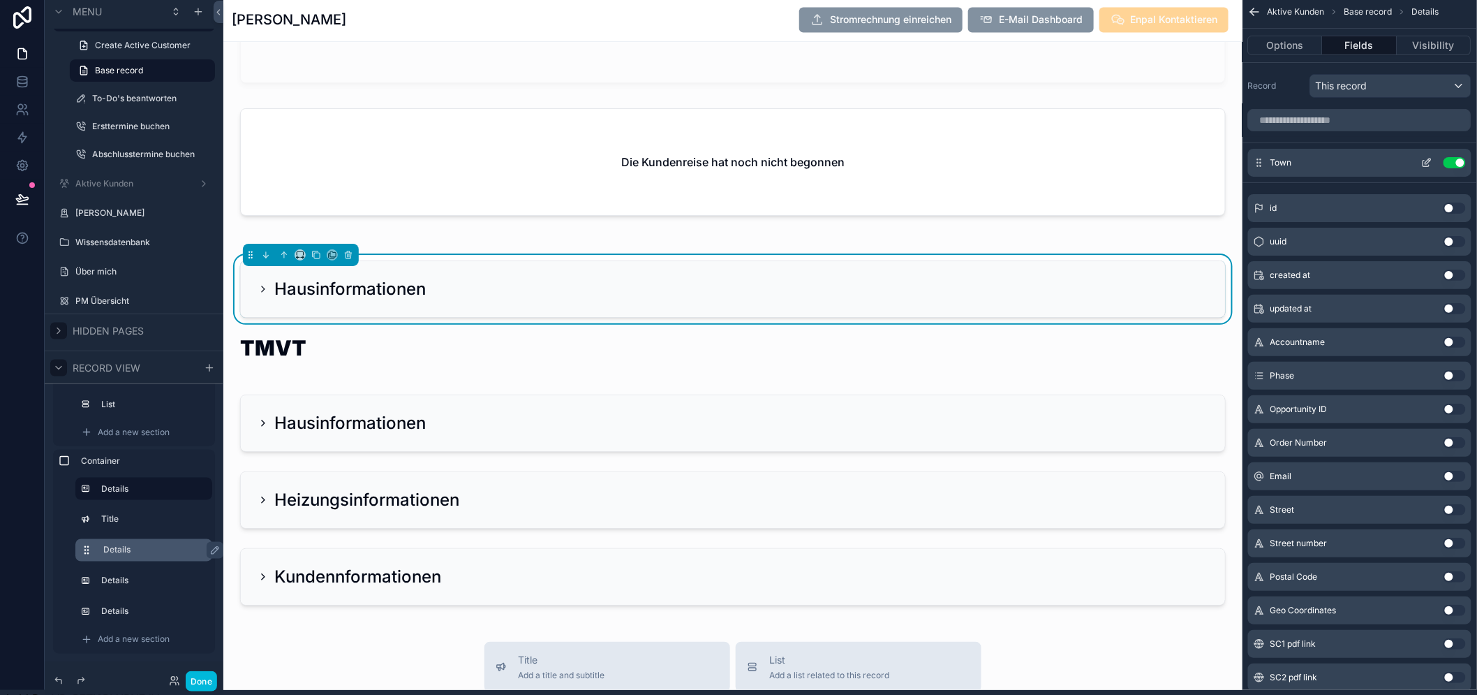
click at [1466, 164] on button "Use setting" at bounding box center [1454, 162] width 22 height 11
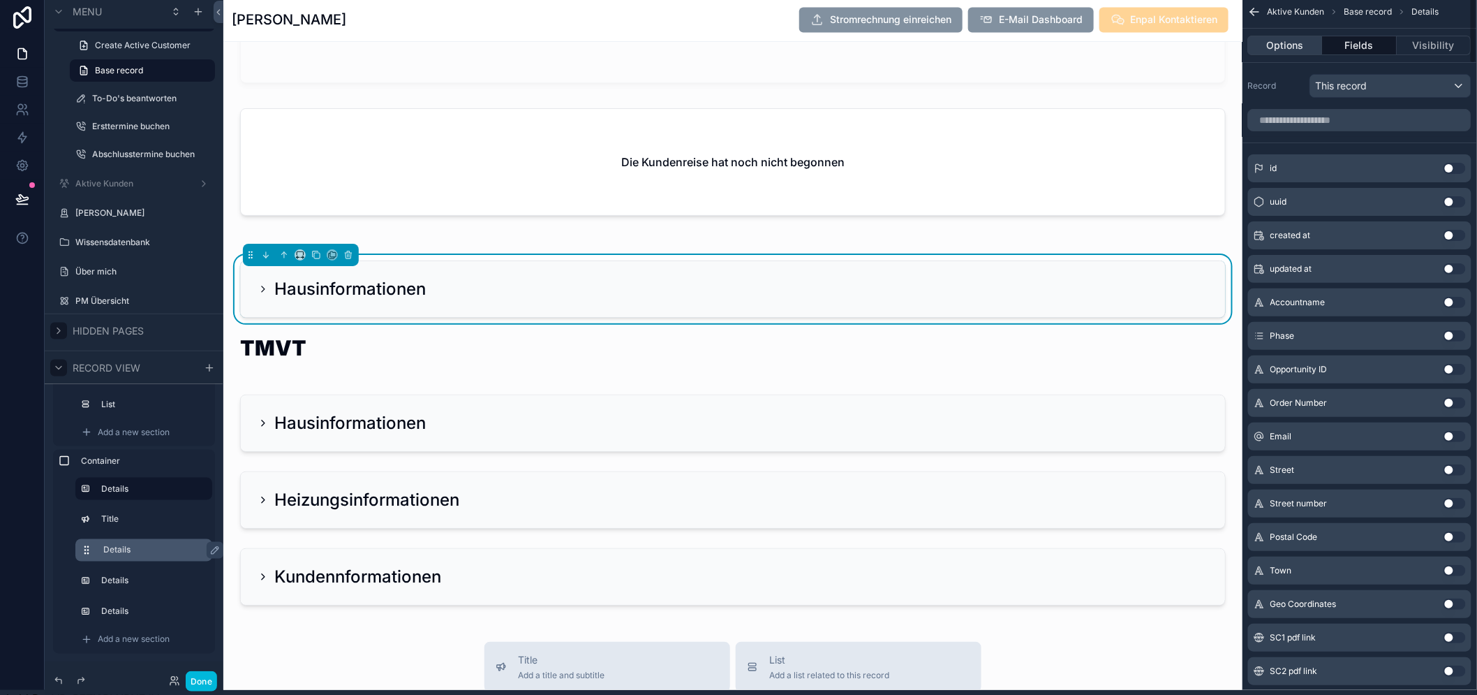
click at [1308, 42] on button "Options" at bounding box center [1285, 46] width 75 height 20
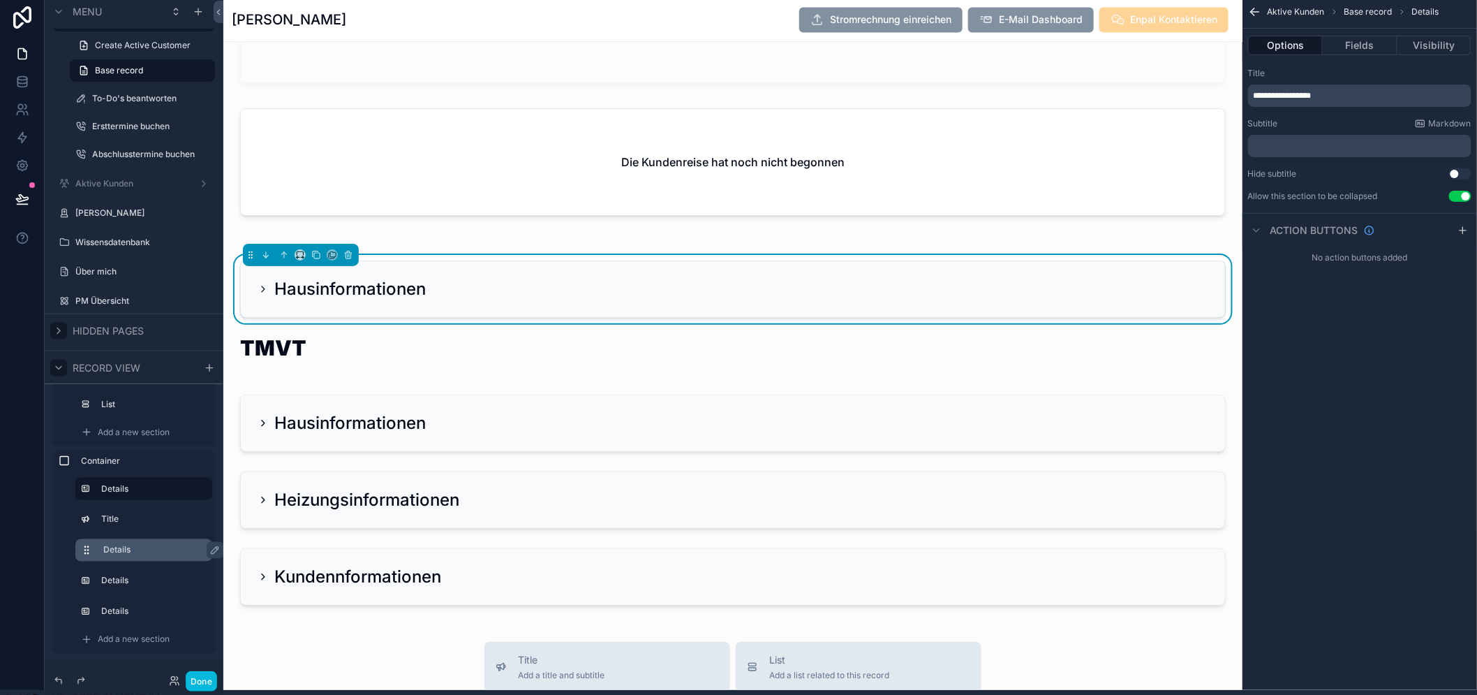
click at [1467, 194] on button "Use setting" at bounding box center [1460, 196] width 22 height 11
click at [1355, 147] on p "﻿" at bounding box center [1361, 145] width 215 height 11
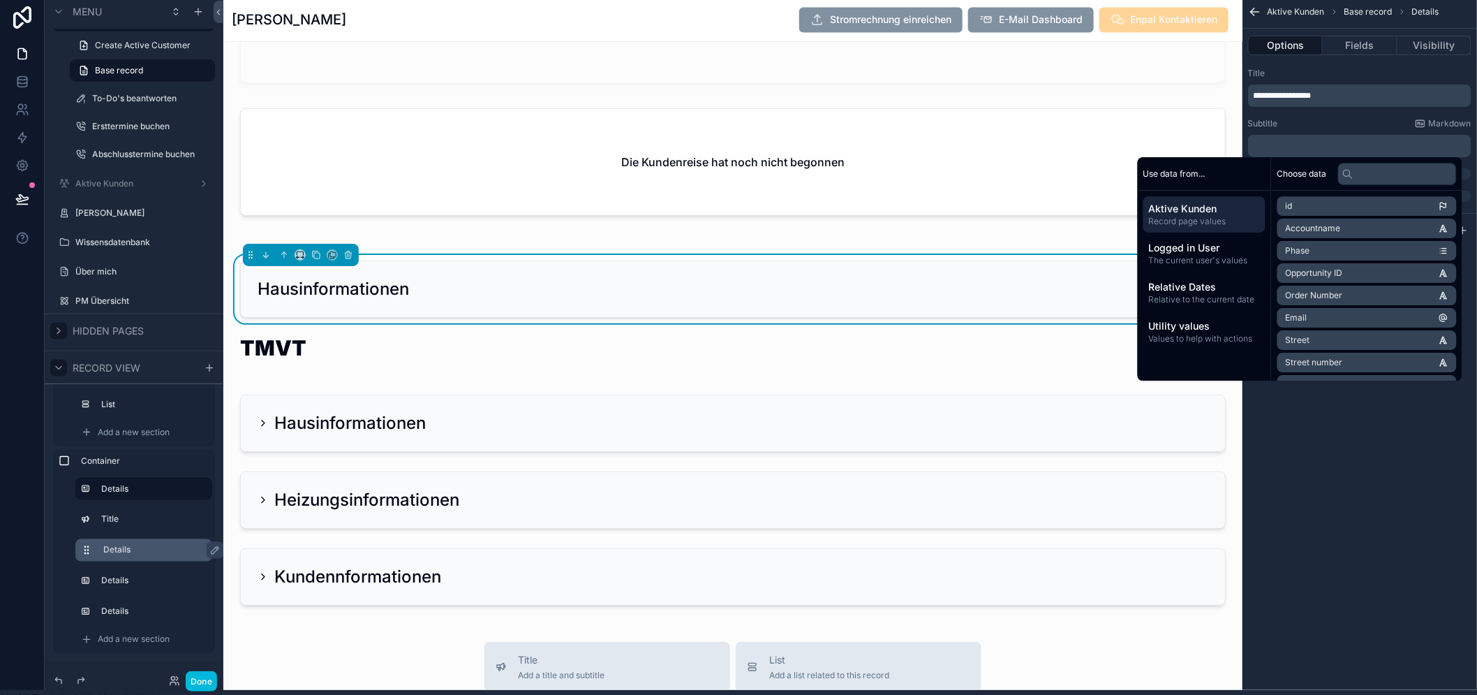
click at [1363, 96] on p "**********" at bounding box center [1361, 95] width 215 height 11
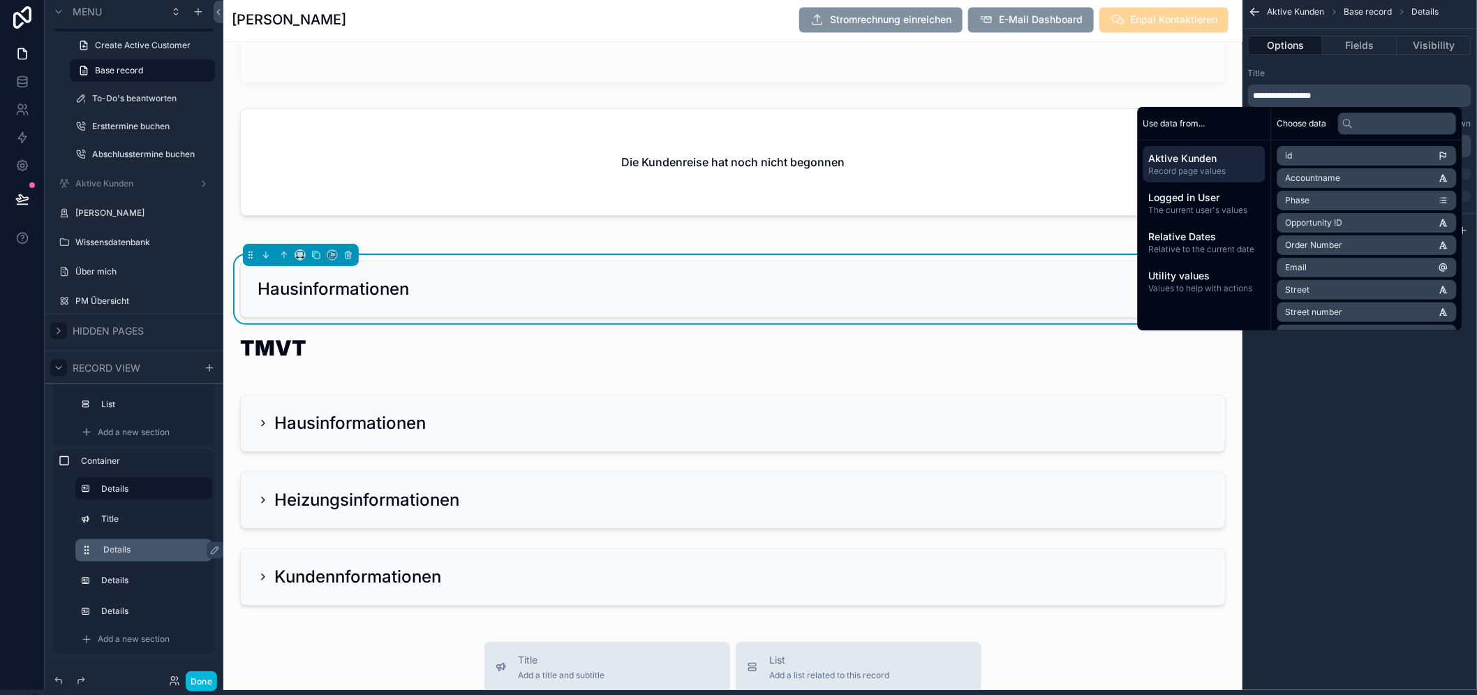
click at [1363, 438] on div "**********" at bounding box center [1359, 342] width 235 height 695
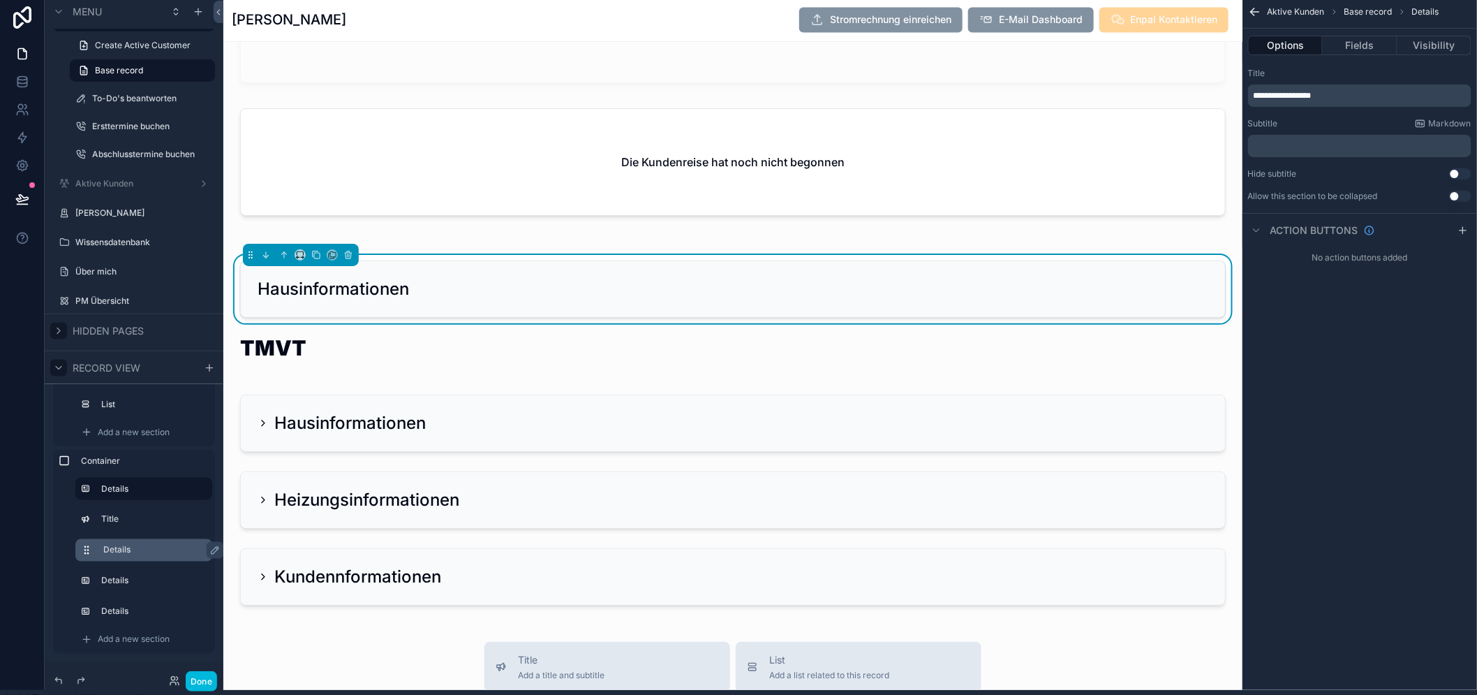
click at [1349, 149] on p "﻿" at bounding box center [1361, 145] width 215 height 11
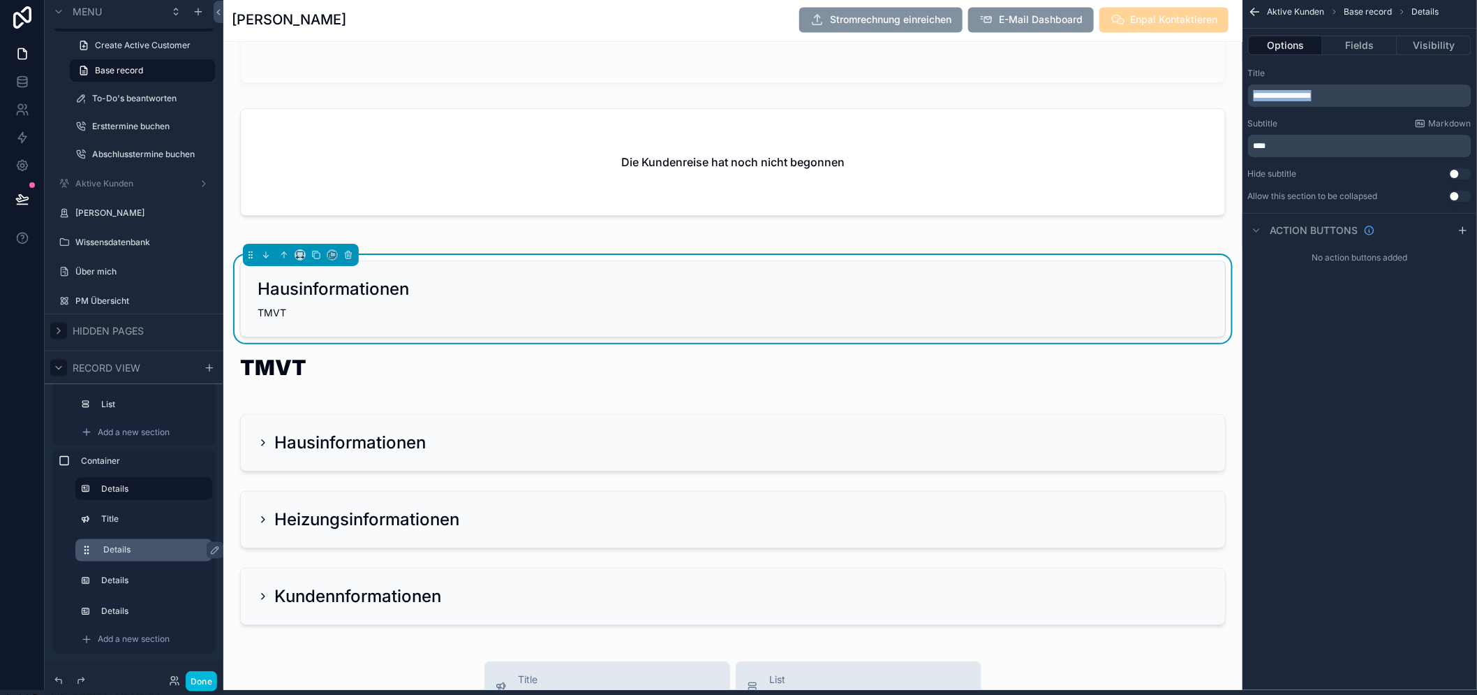
drag, startPoint x: 1349, startPoint y: 133, endPoint x: 1261, endPoint y: 94, distance: 95.3
click at [1262, 94] on div "**********" at bounding box center [1359, 95] width 223 height 22
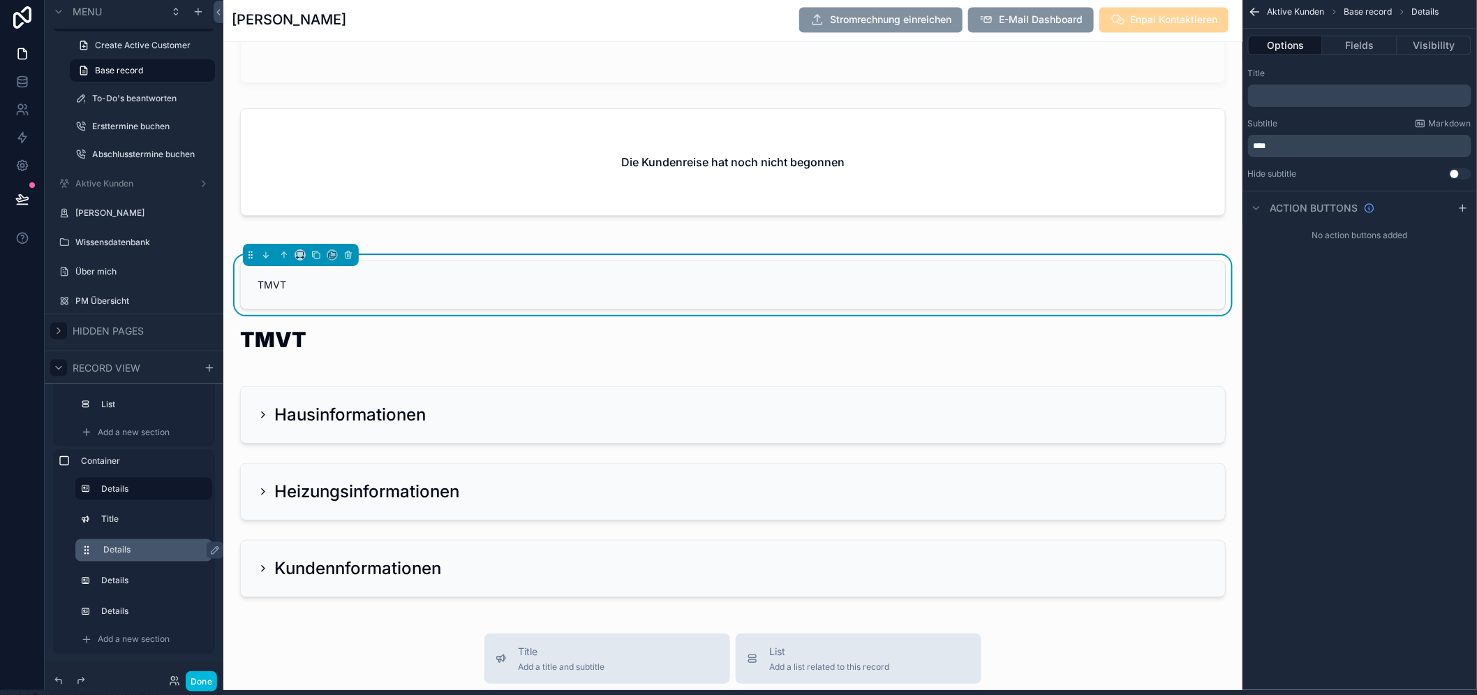
click at [1304, 138] on div "****" at bounding box center [1359, 146] width 223 height 22
click at [1308, 141] on p "****" at bounding box center [1361, 145] width 215 height 11
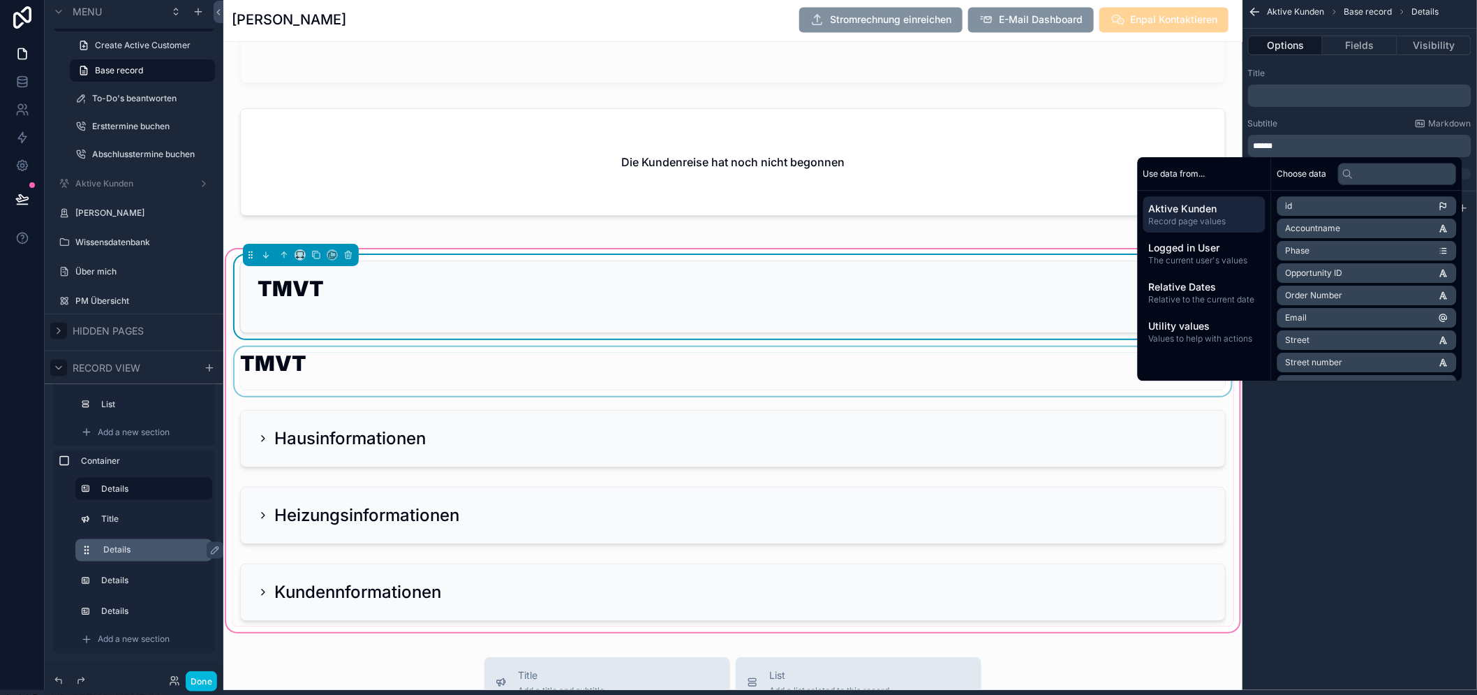
click at [570, 366] on div "scrollable content" at bounding box center [733, 371] width 1002 height 49
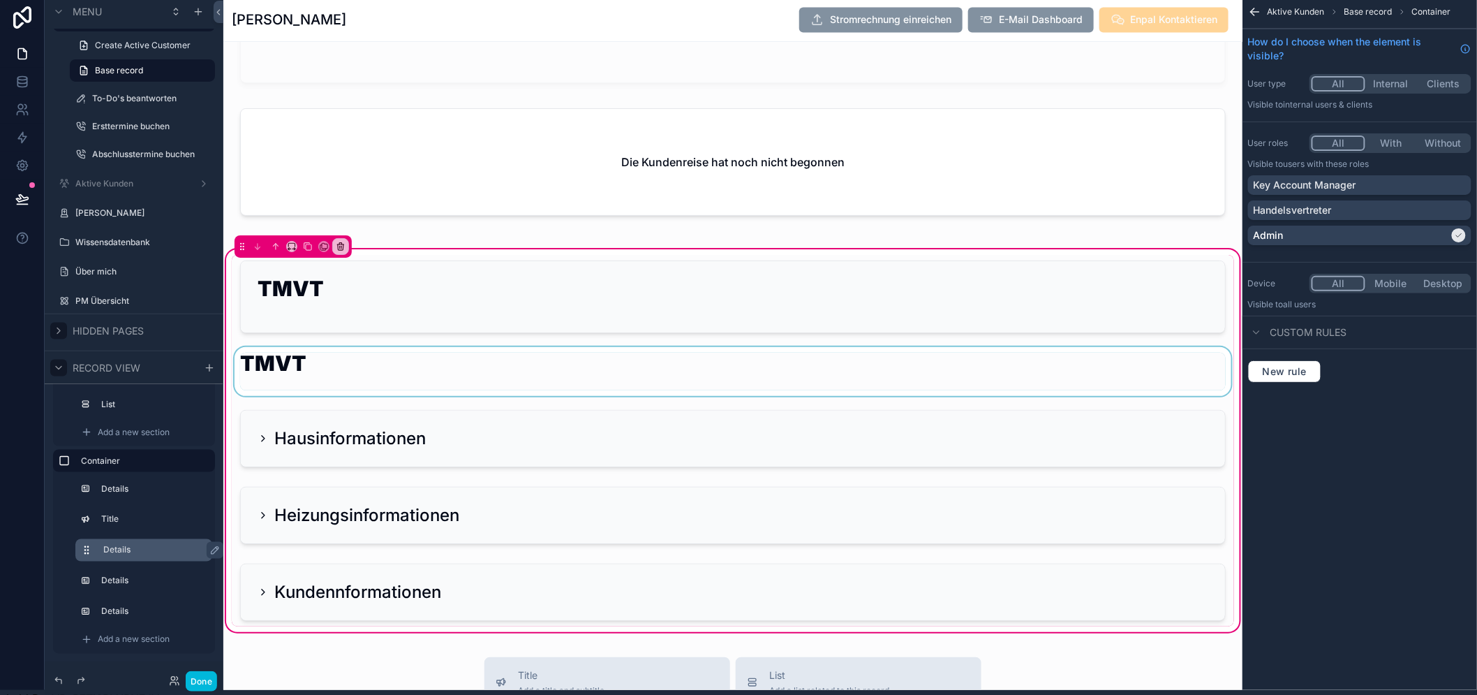
click at [325, 349] on div "scrollable content" at bounding box center [733, 371] width 1002 height 49
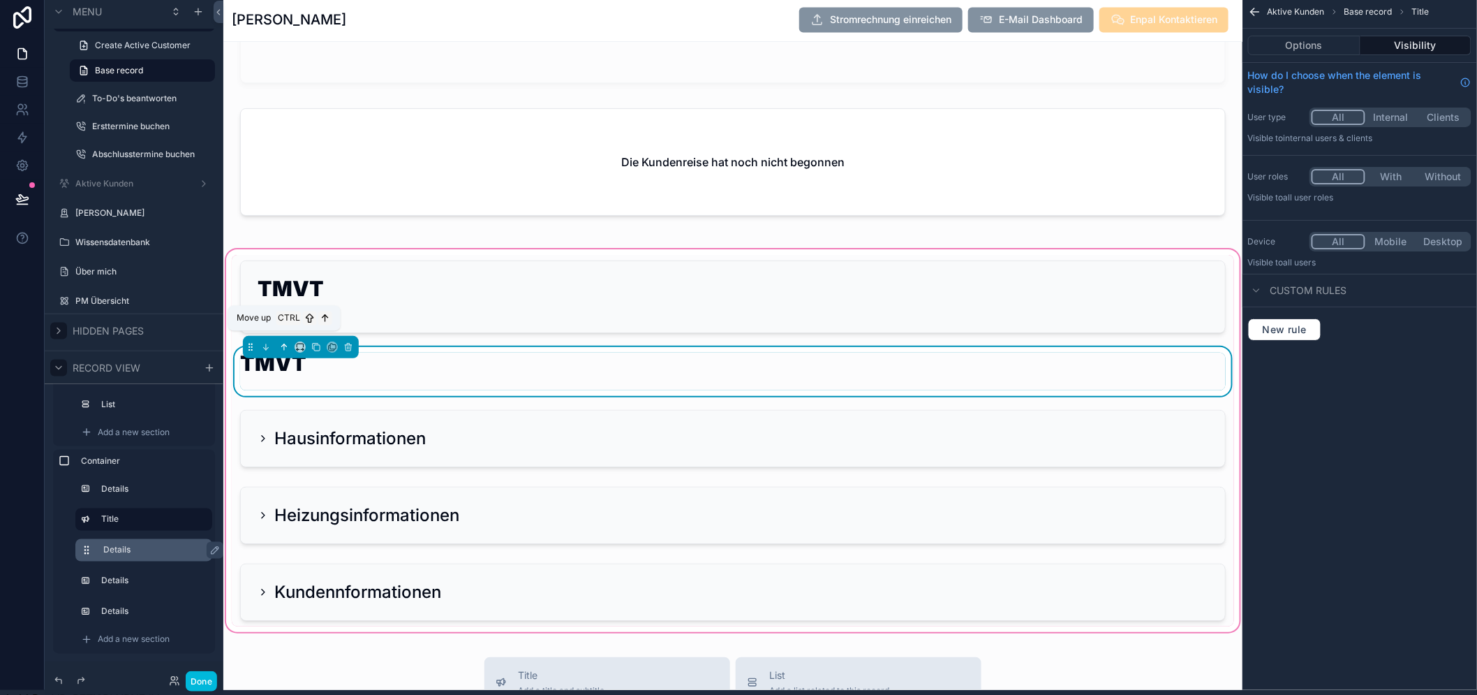
click at [284, 350] on icon "scrollable content" at bounding box center [284, 347] width 0 height 6
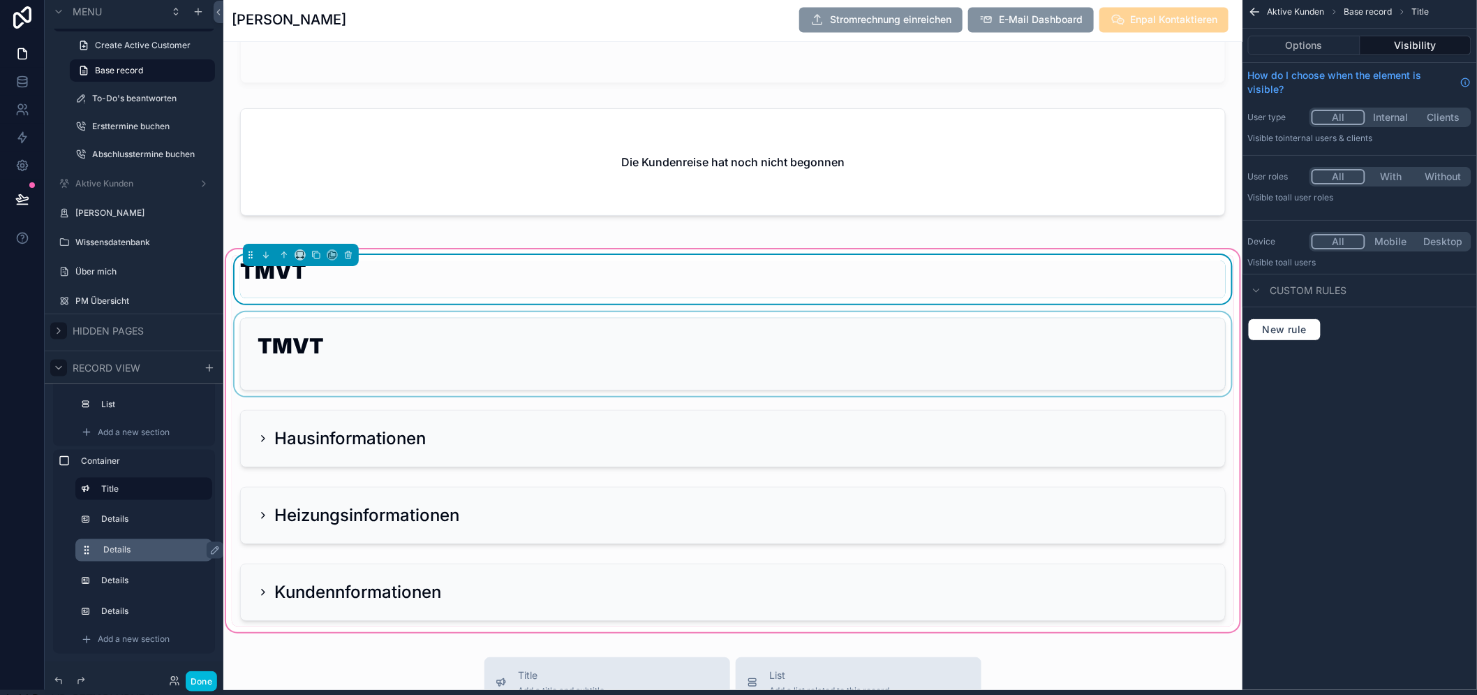
click at [477, 370] on div "scrollable content" at bounding box center [733, 354] width 1002 height 84
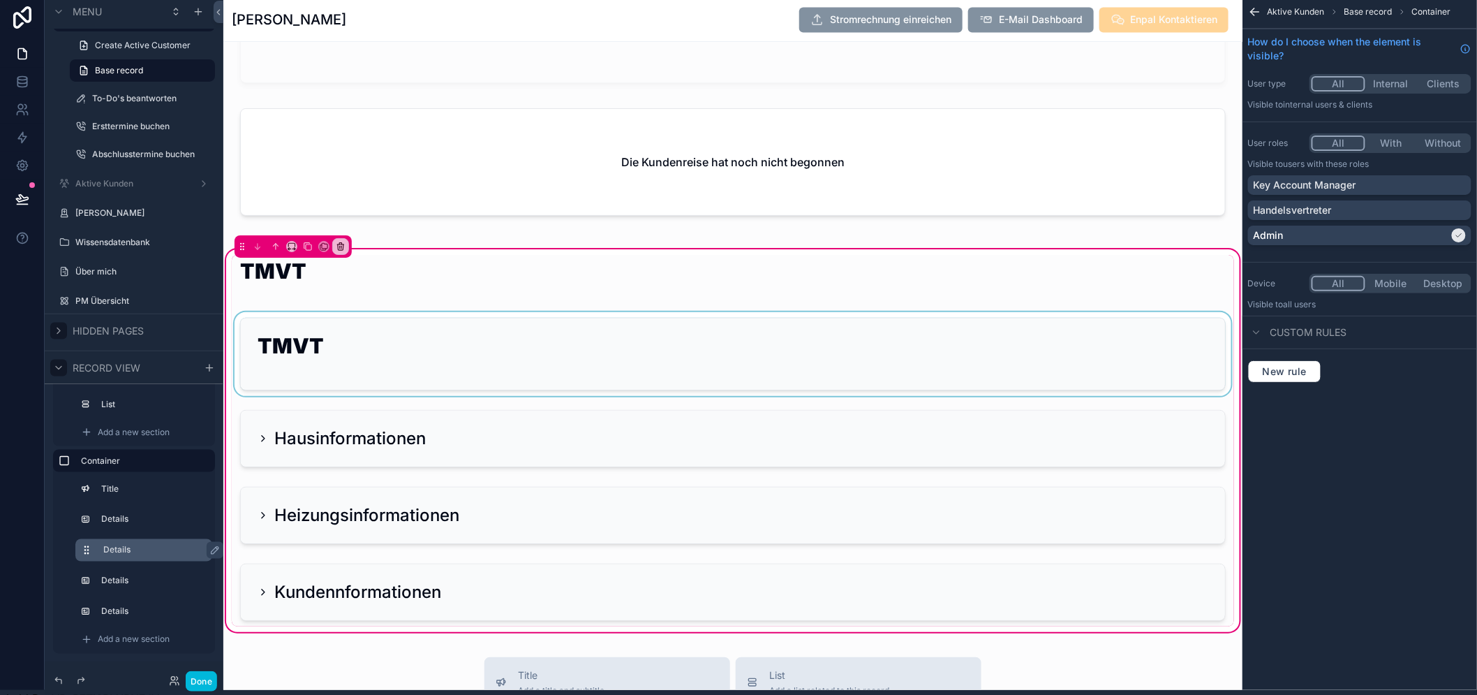
scroll to position [3690, 0]
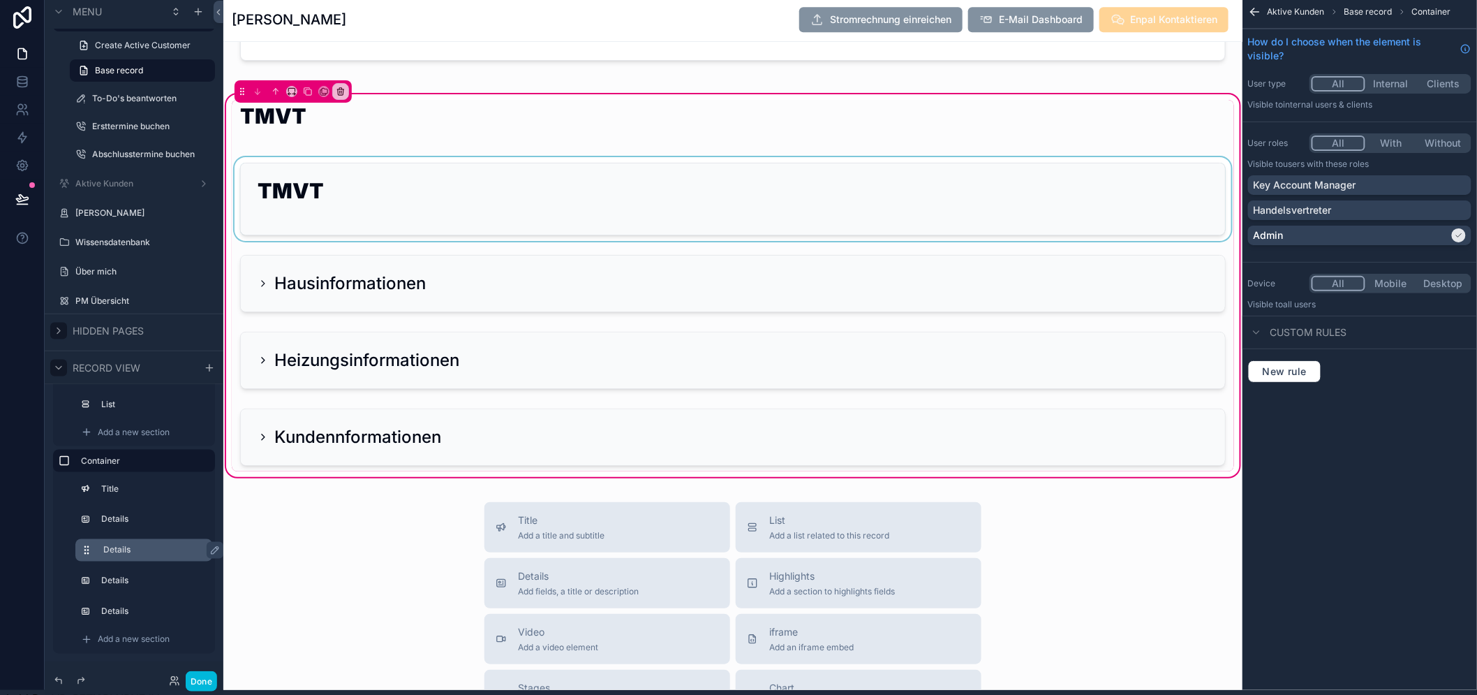
click at [469, 207] on div "scrollable content" at bounding box center [733, 199] width 1002 height 84
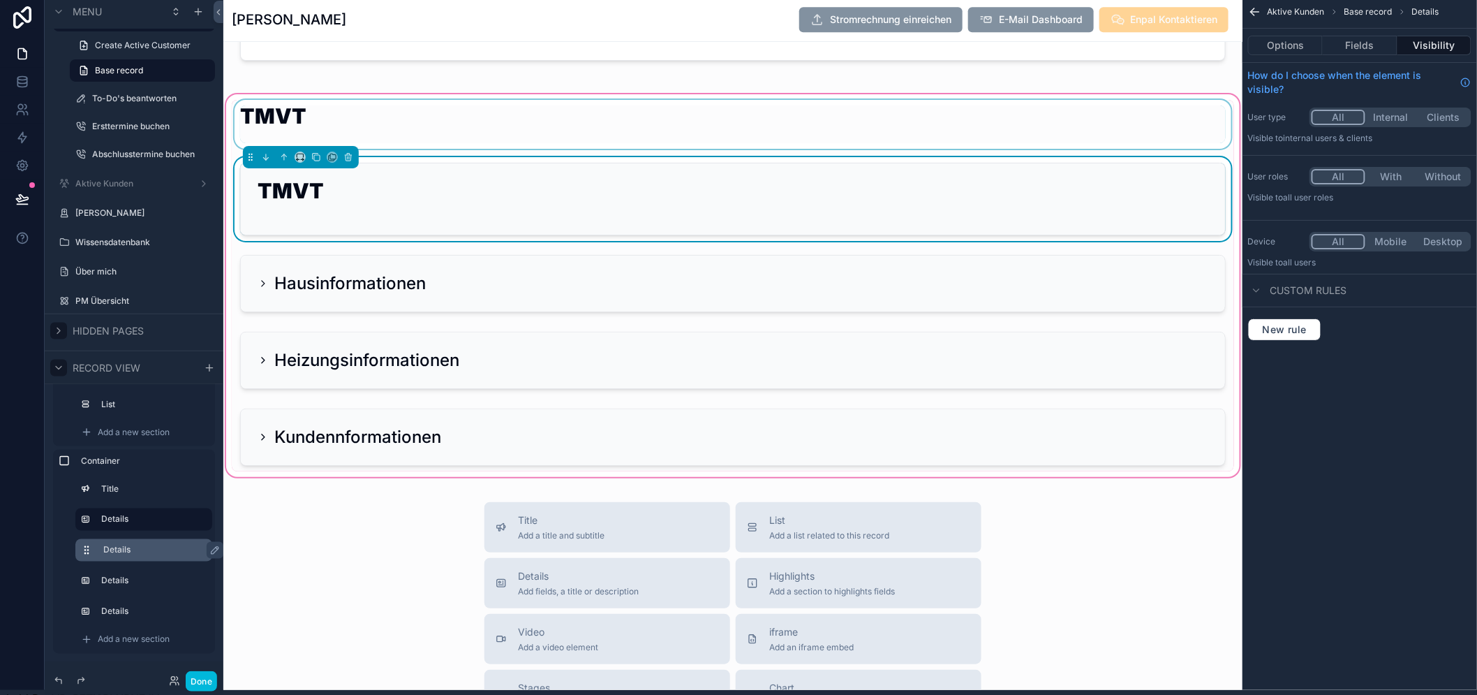
click at [522, 136] on div "scrollable content" at bounding box center [733, 124] width 1002 height 49
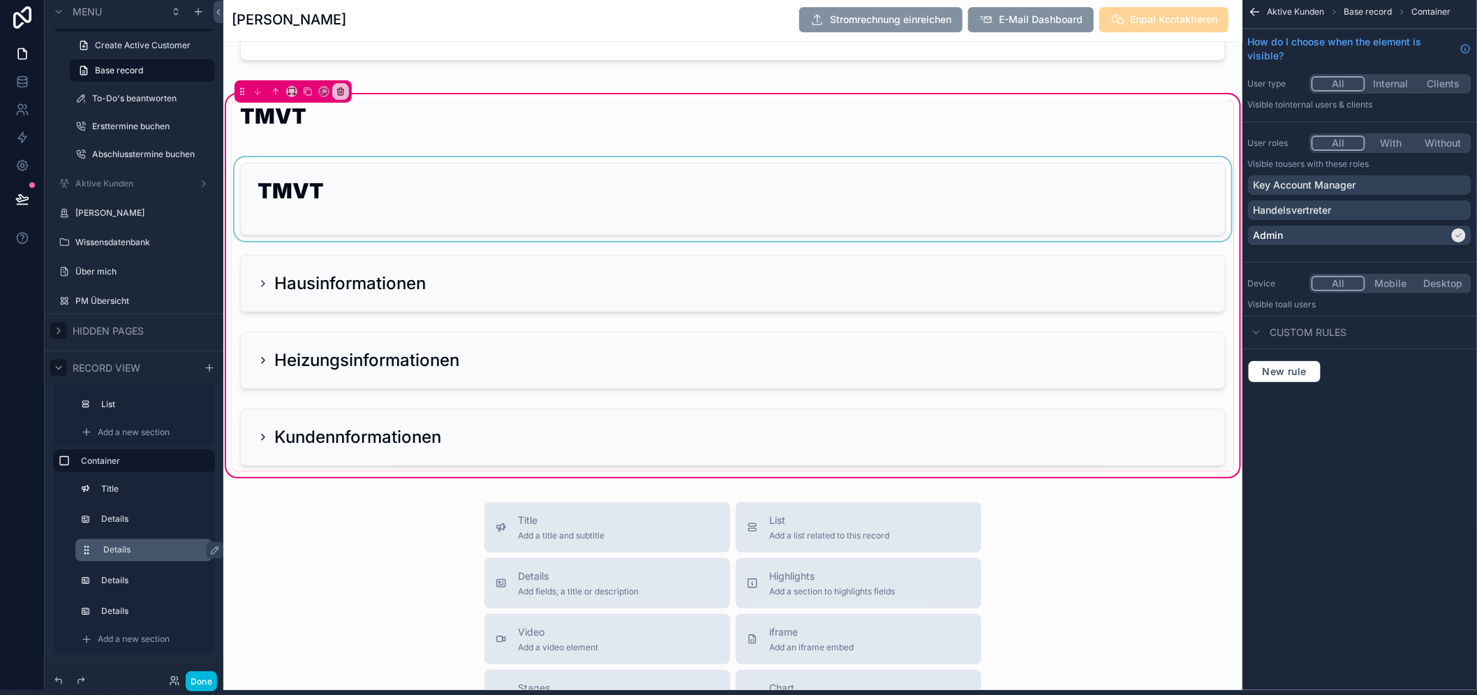
click at [517, 211] on div "scrollable content" at bounding box center [733, 199] width 1002 height 84
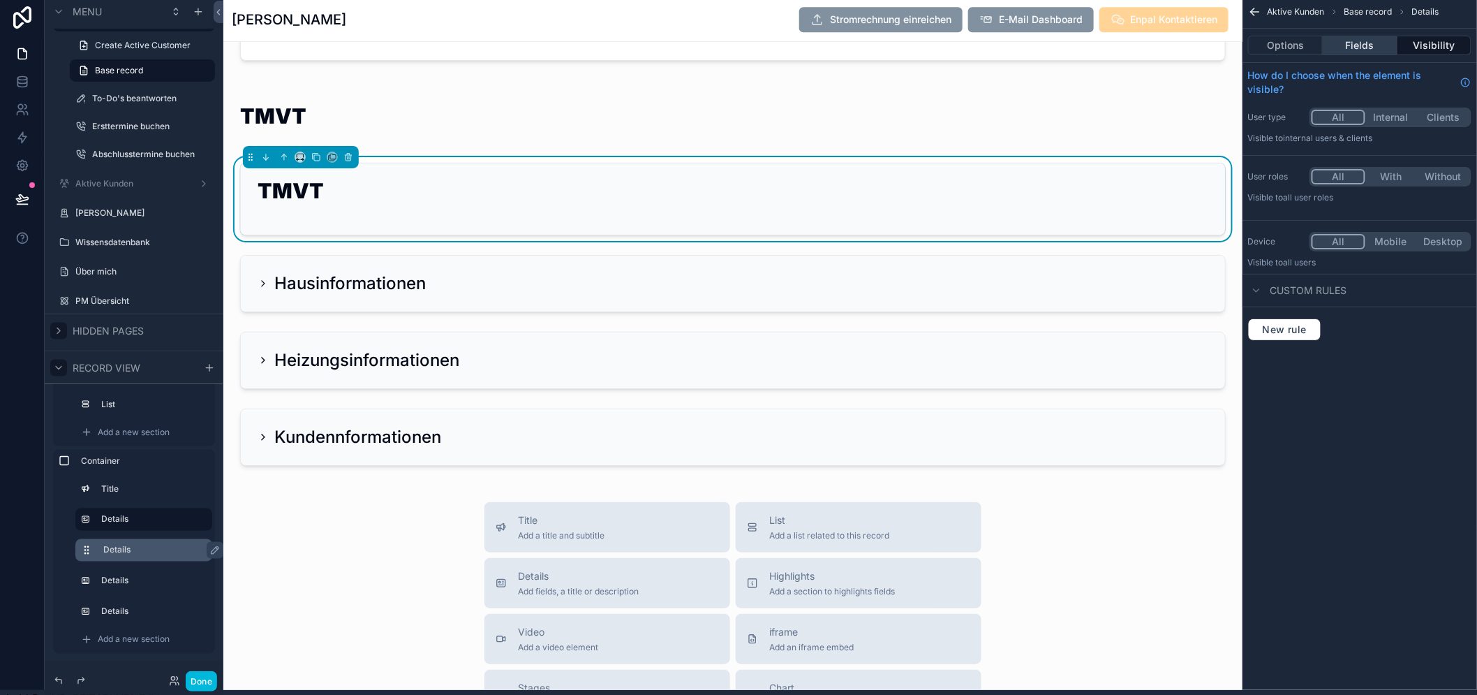
click at [1369, 47] on button "Fields" at bounding box center [1360, 46] width 74 height 20
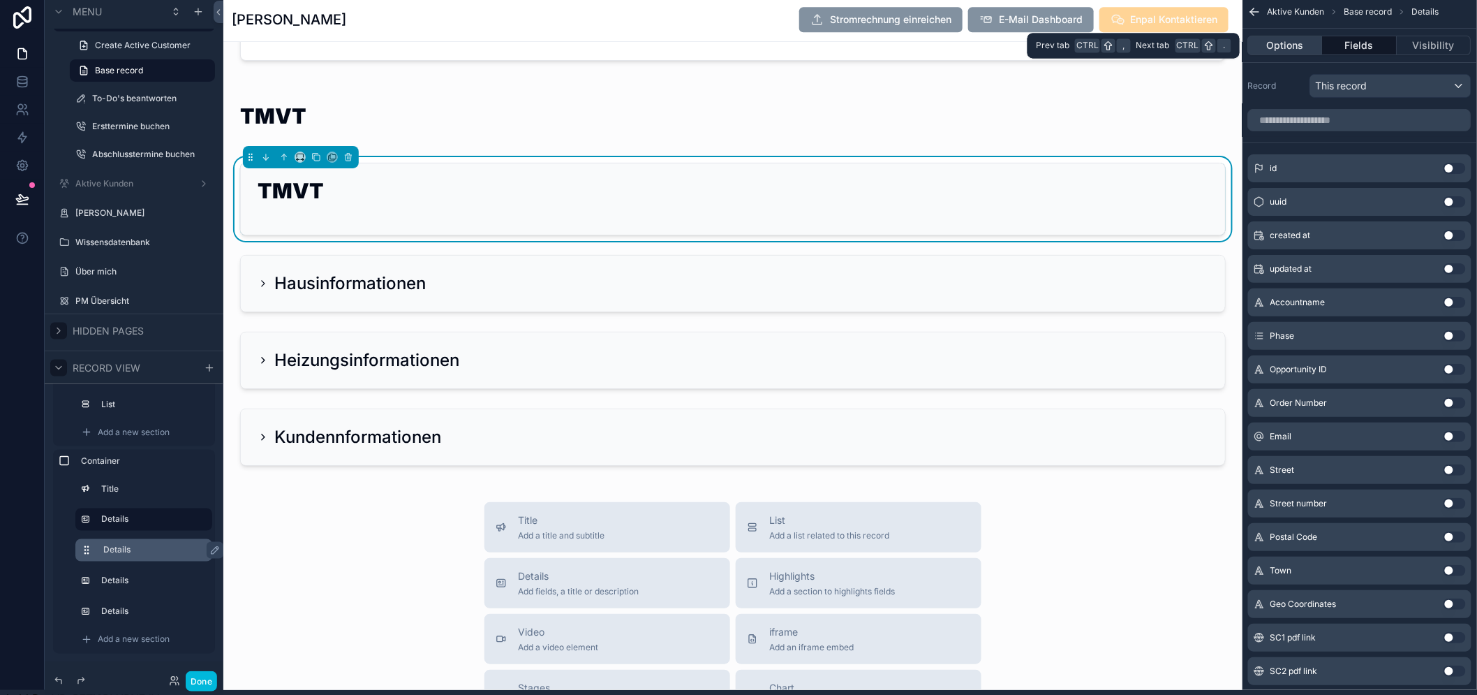
click at [1313, 40] on button "Options" at bounding box center [1285, 46] width 75 height 20
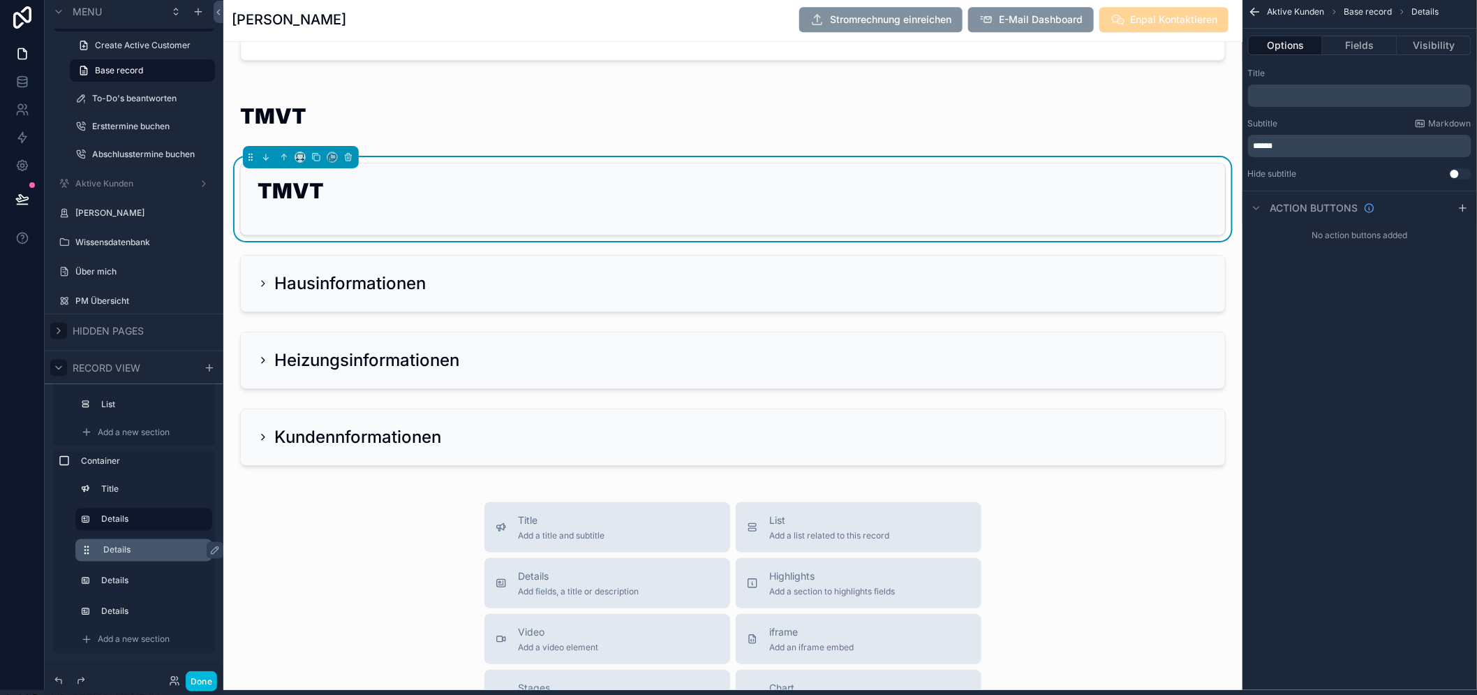
click at [1469, 172] on button "Use setting" at bounding box center [1460, 173] width 22 height 11
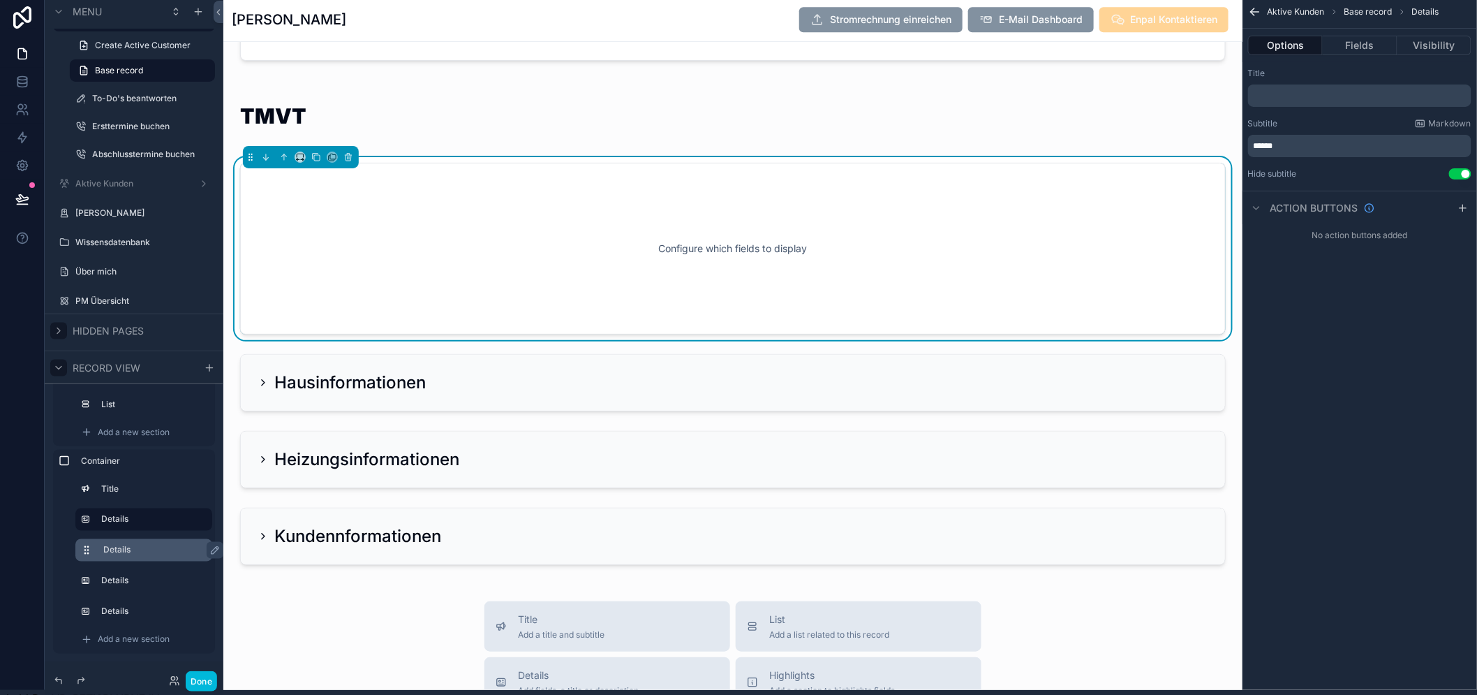
click at [1469, 172] on button "Use setting" at bounding box center [1460, 173] width 22 height 11
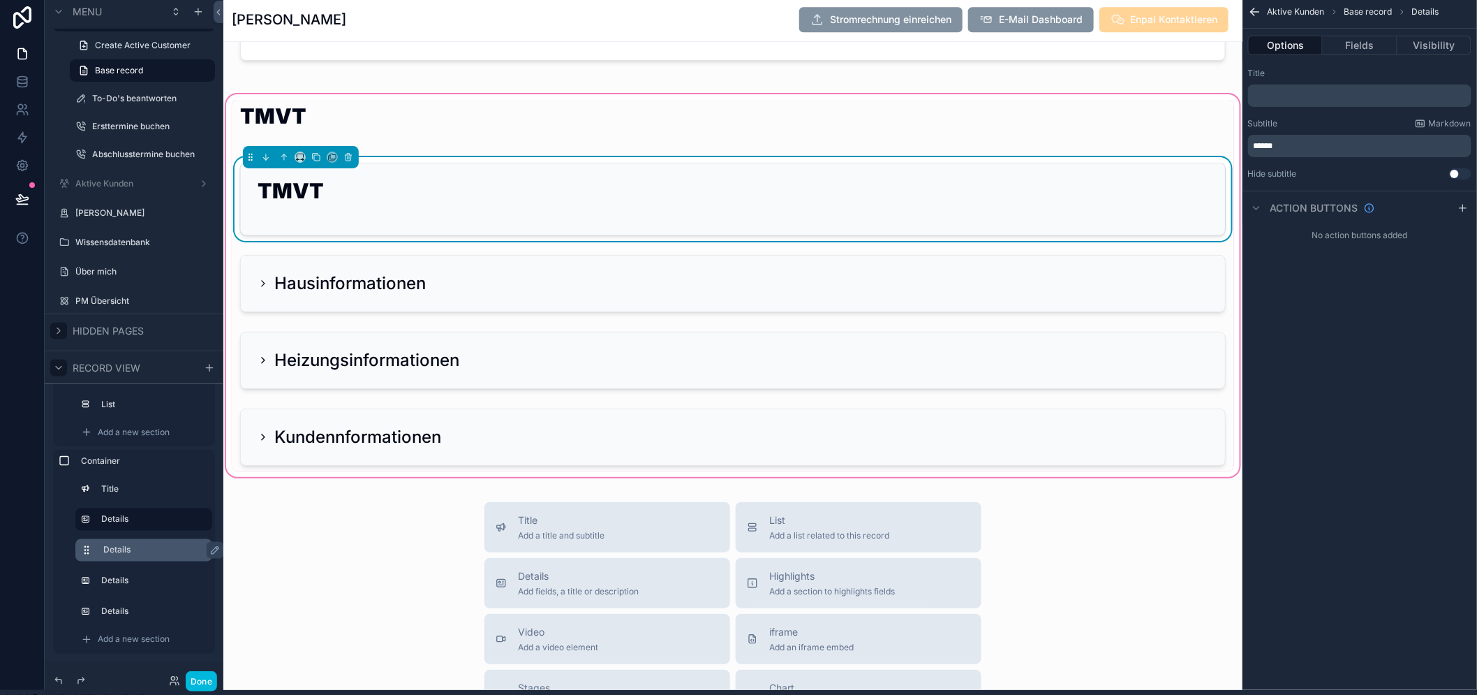
click at [426, 214] on div "TMVT" at bounding box center [733, 199] width 951 height 38
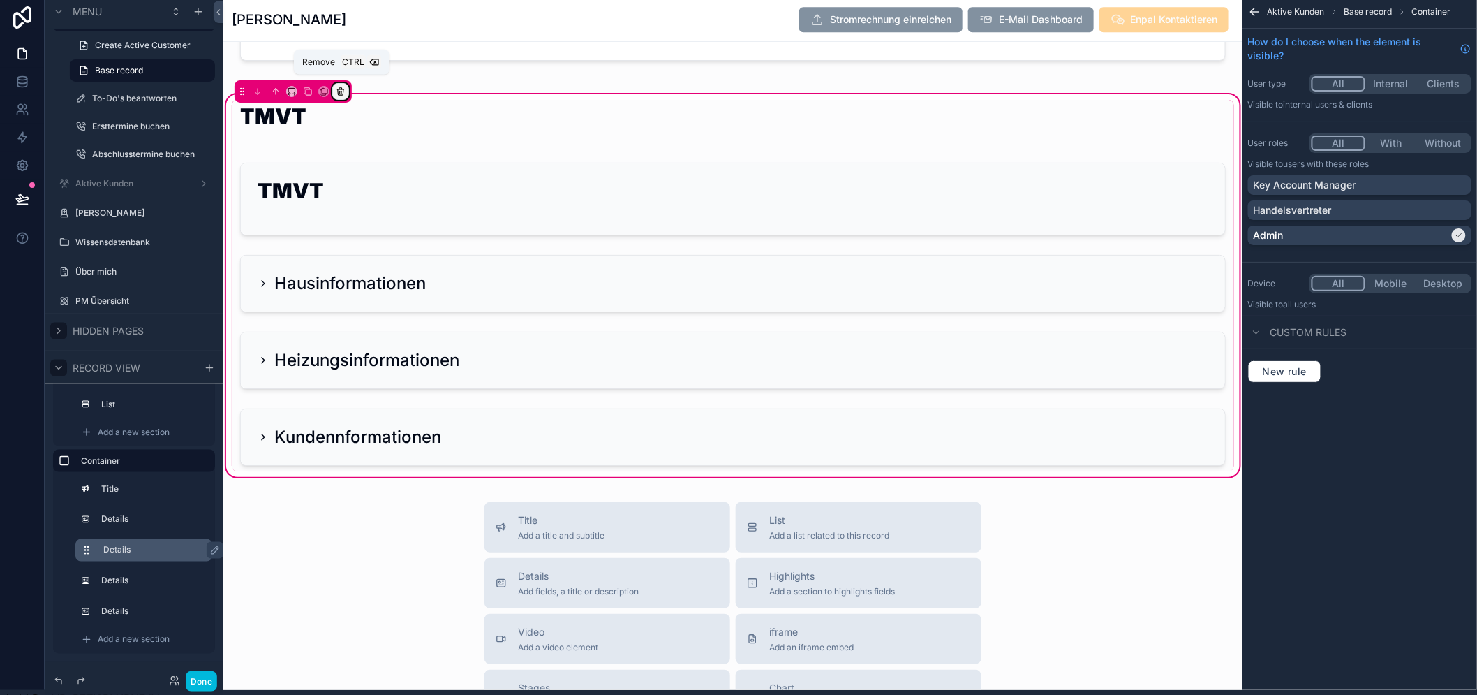
click at [341, 91] on icon "scrollable content" at bounding box center [341, 92] width 10 height 10
click at [586, 187] on div "scrollable content" at bounding box center [738, 347] width 1477 height 695
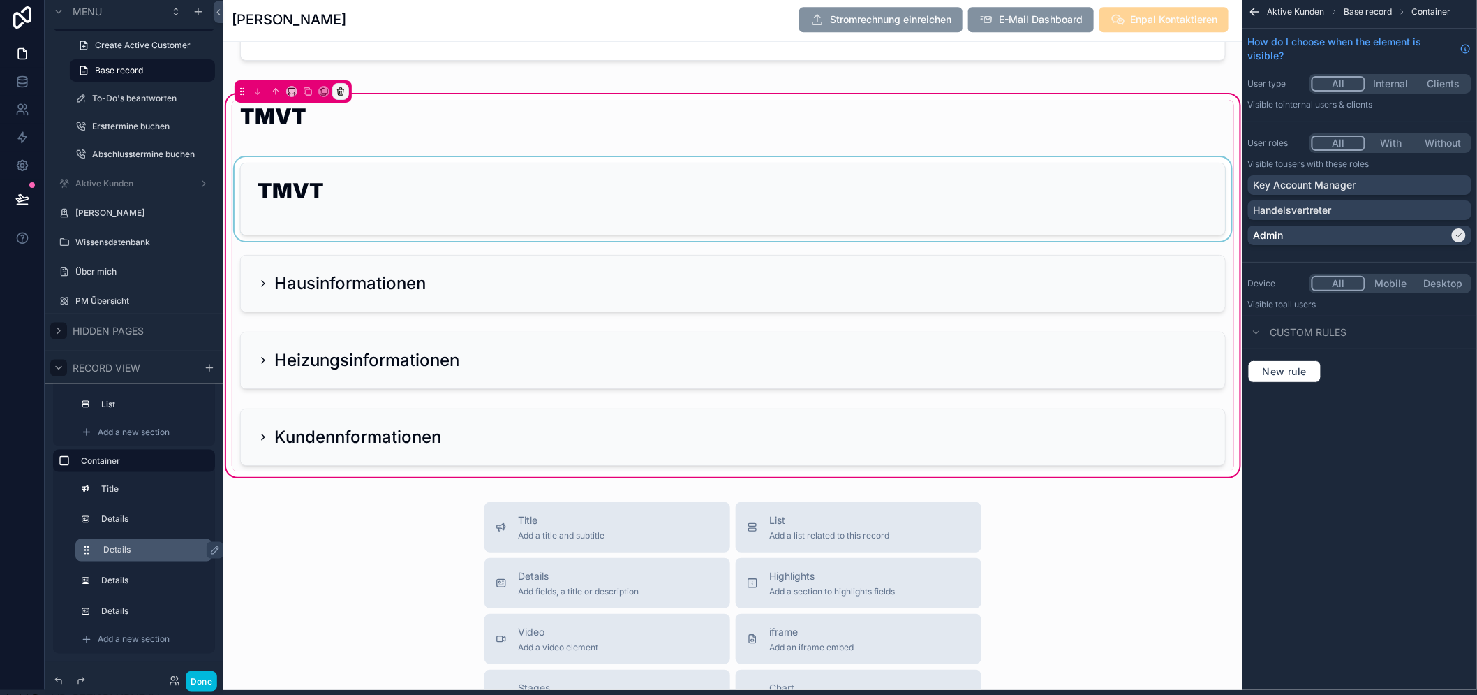
click at [593, 216] on div "scrollable content" at bounding box center [733, 199] width 1002 height 84
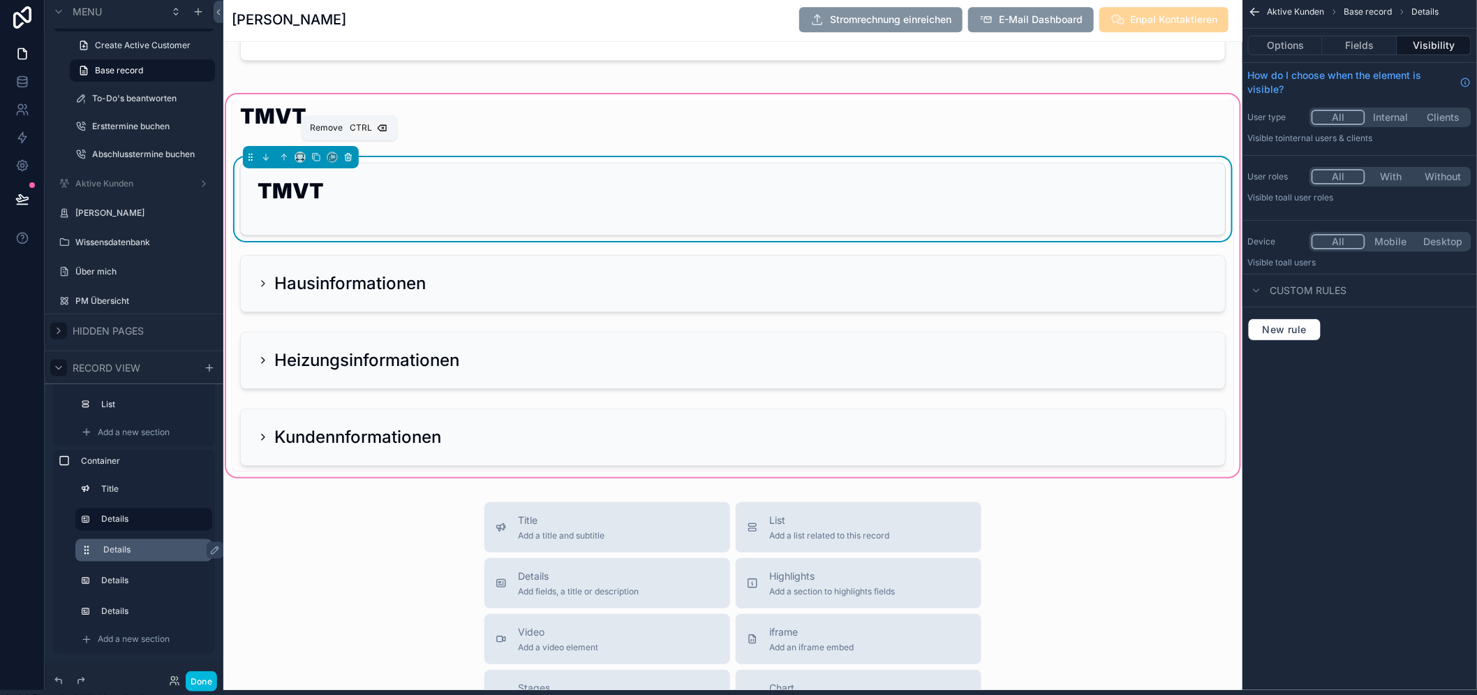
click at [346, 161] on icon "scrollable content" at bounding box center [348, 157] width 10 height 10
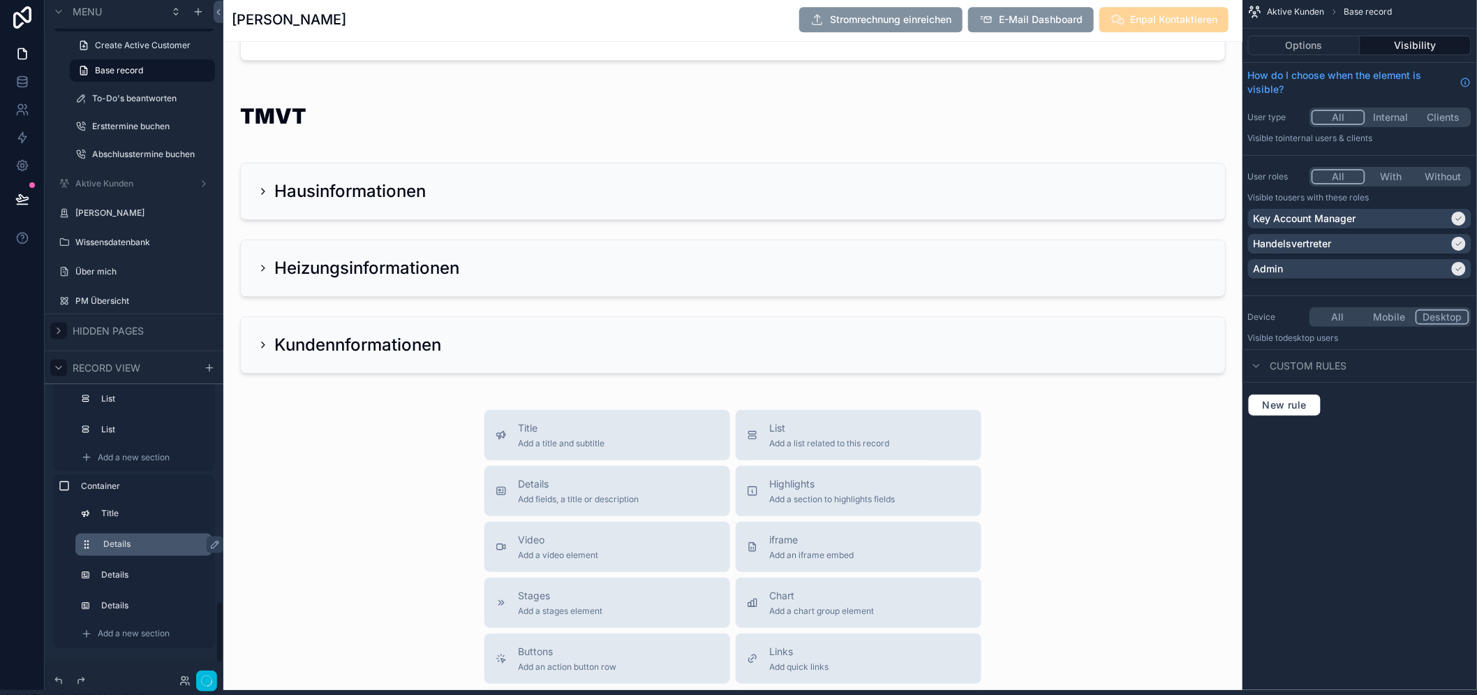
scroll to position [944, 0]
click at [378, 510] on div "Title Add a title and subtitle List Add a list related to this record Details A…" at bounding box center [732, 658] width 1019 height 497
click at [270, 343] on div "scrollable content" at bounding box center [732, 239] width 1019 height 296
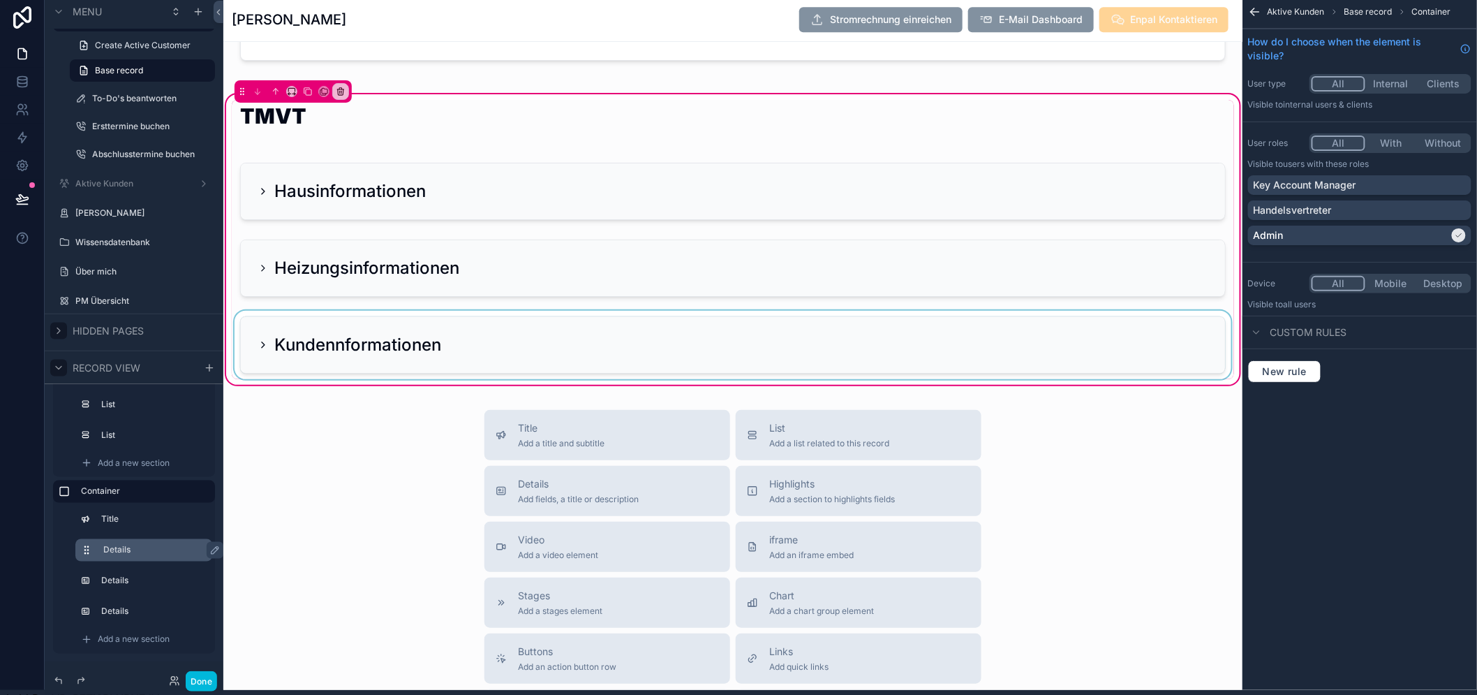
click at [266, 346] on div "scrollable content" at bounding box center [733, 345] width 1002 height 68
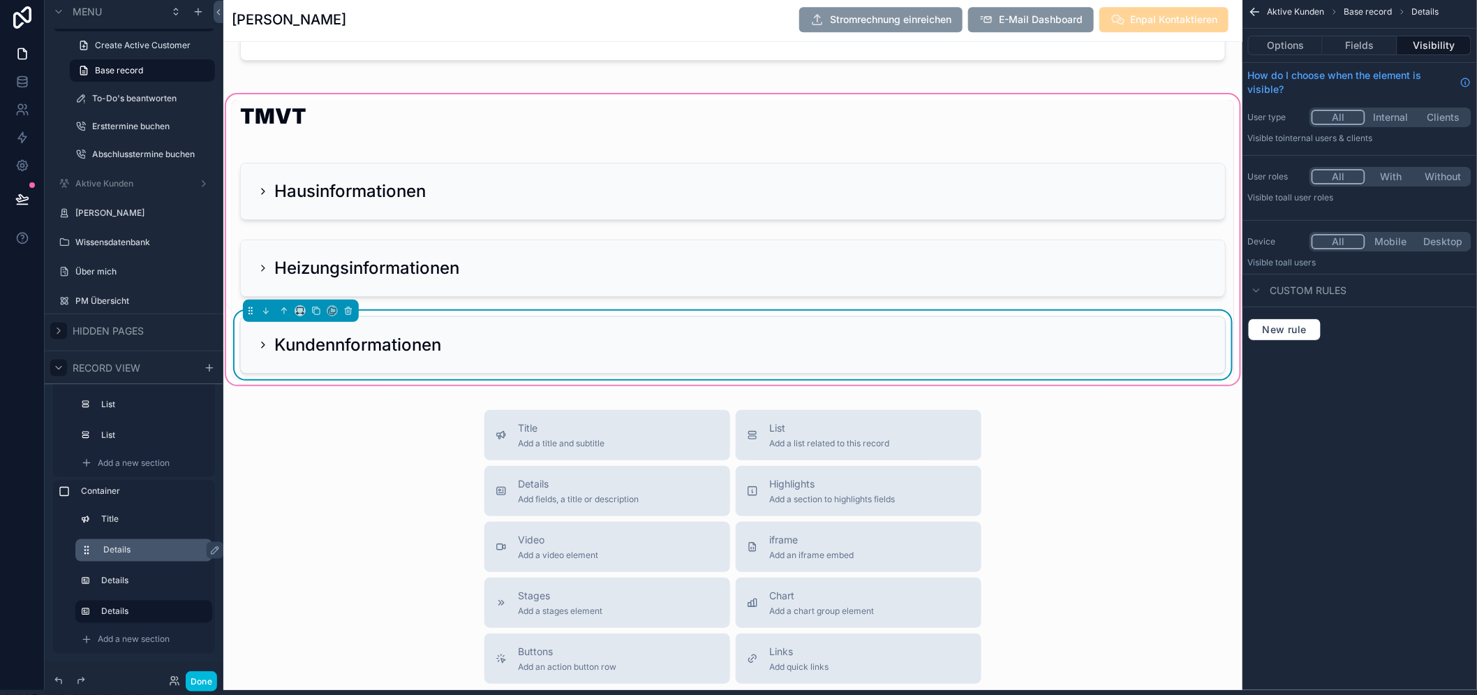
click at [263, 344] on icon "scrollable content" at bounding box center [263, 344] width 11 height 11
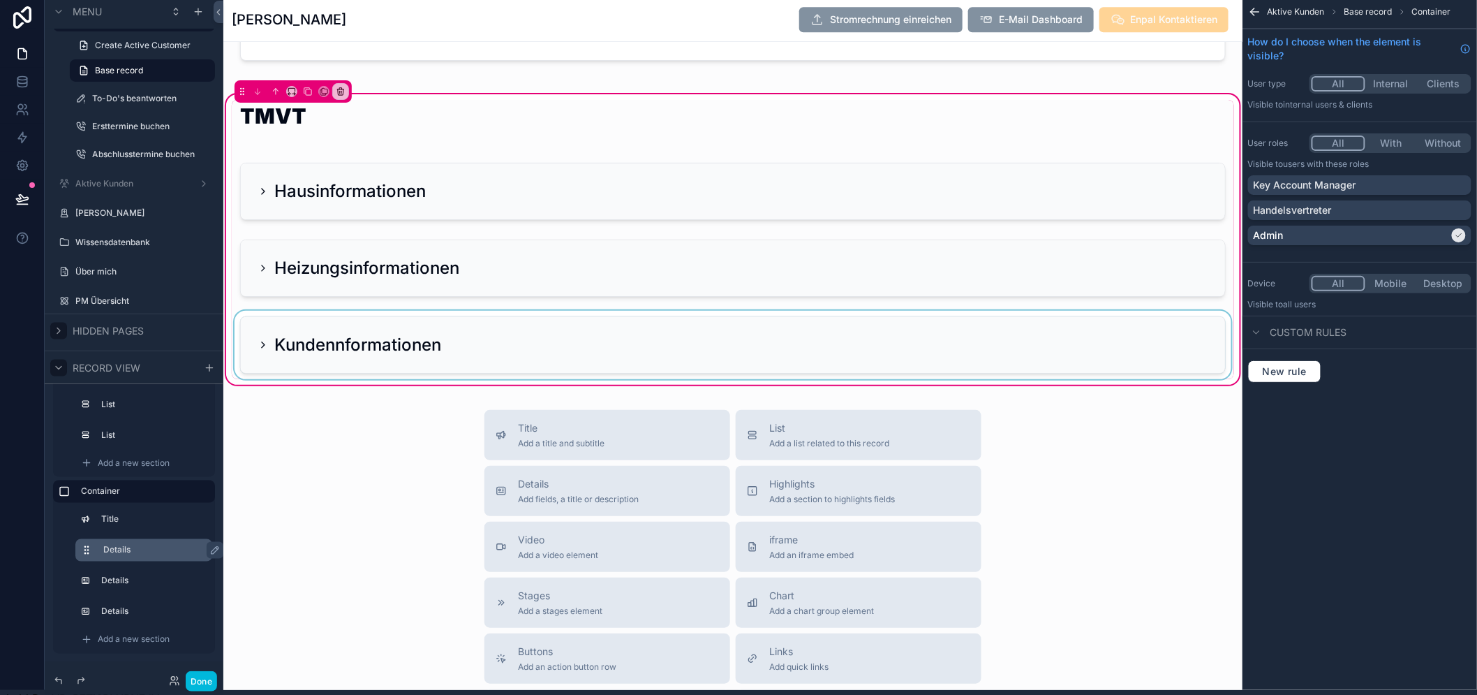
click at [266, 352] on div "scrollable content" at bounding box center [733, 345] width 1002 height 68
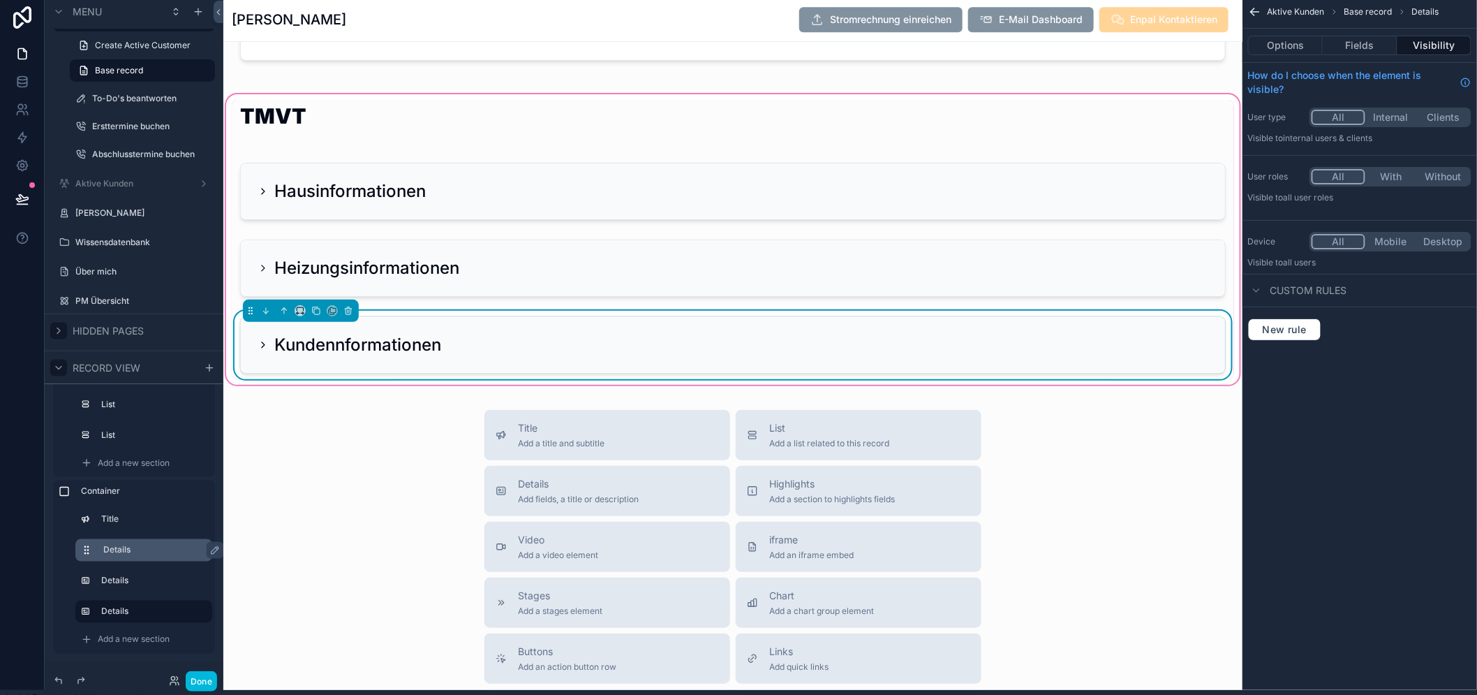
click at [261, 346] on icon "scrollable content" at bounding box center [263, 344] width 11 height 11
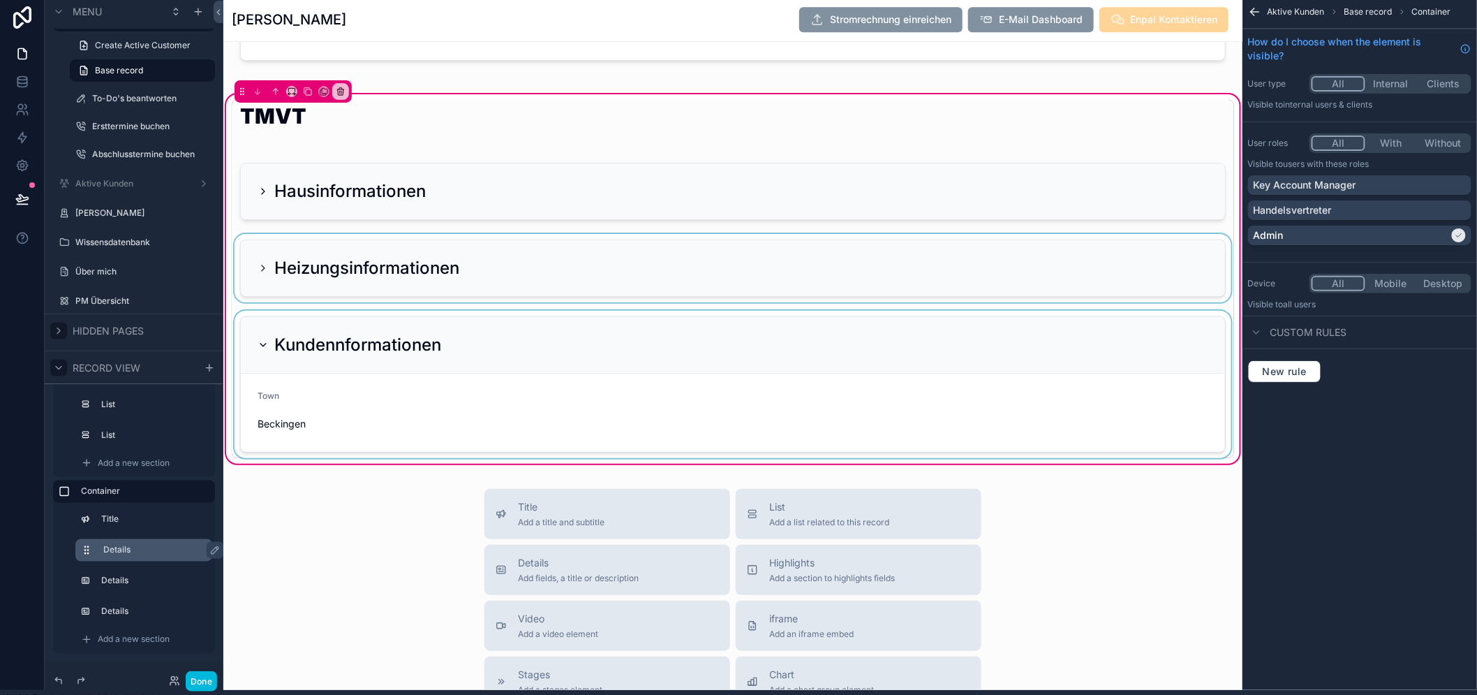
click at [260, 277] on div "scrollable content" at bounding box center [733, 268] width 1002 height 68
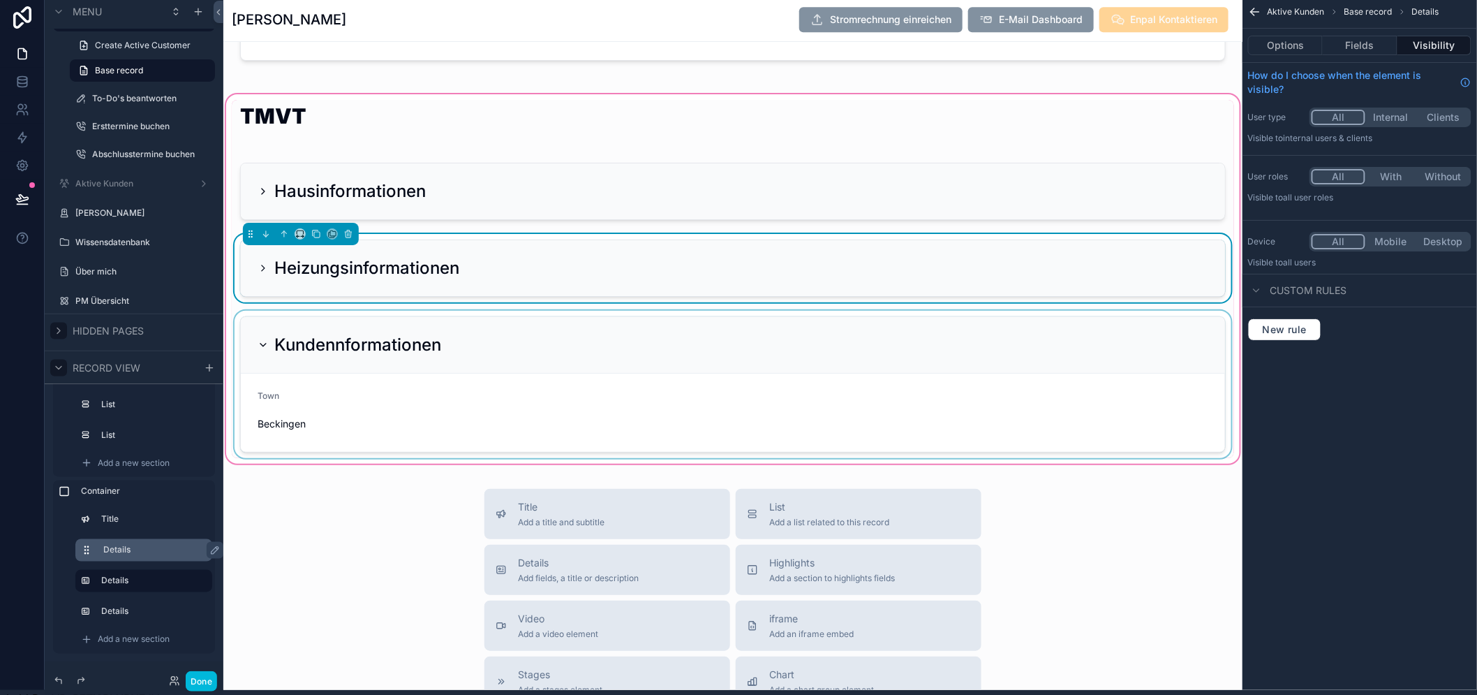
click at [260, 267] on icon "scrollable content" at bounding box center [263, 267] width 11 height 11
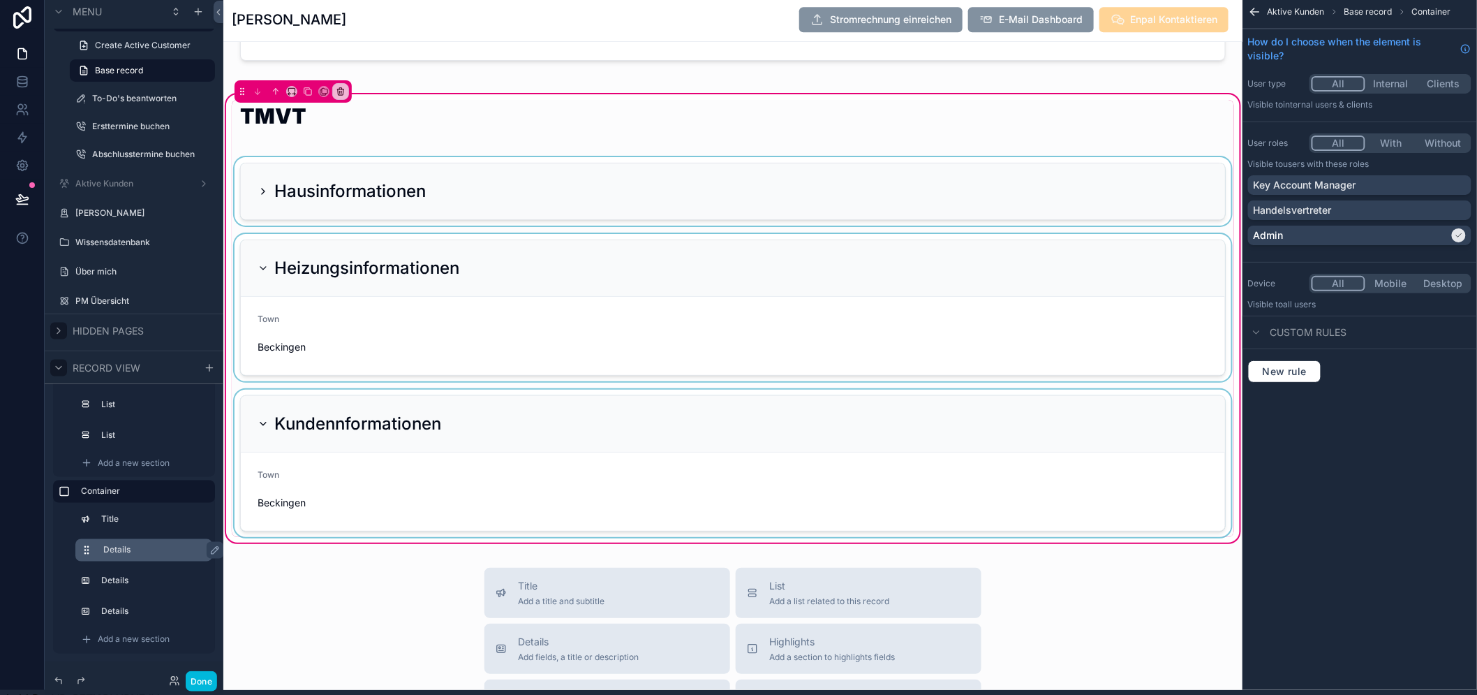
click at [262, 198] on div "scrollable content" at bounding box center [733, 191] width 1002 height 68
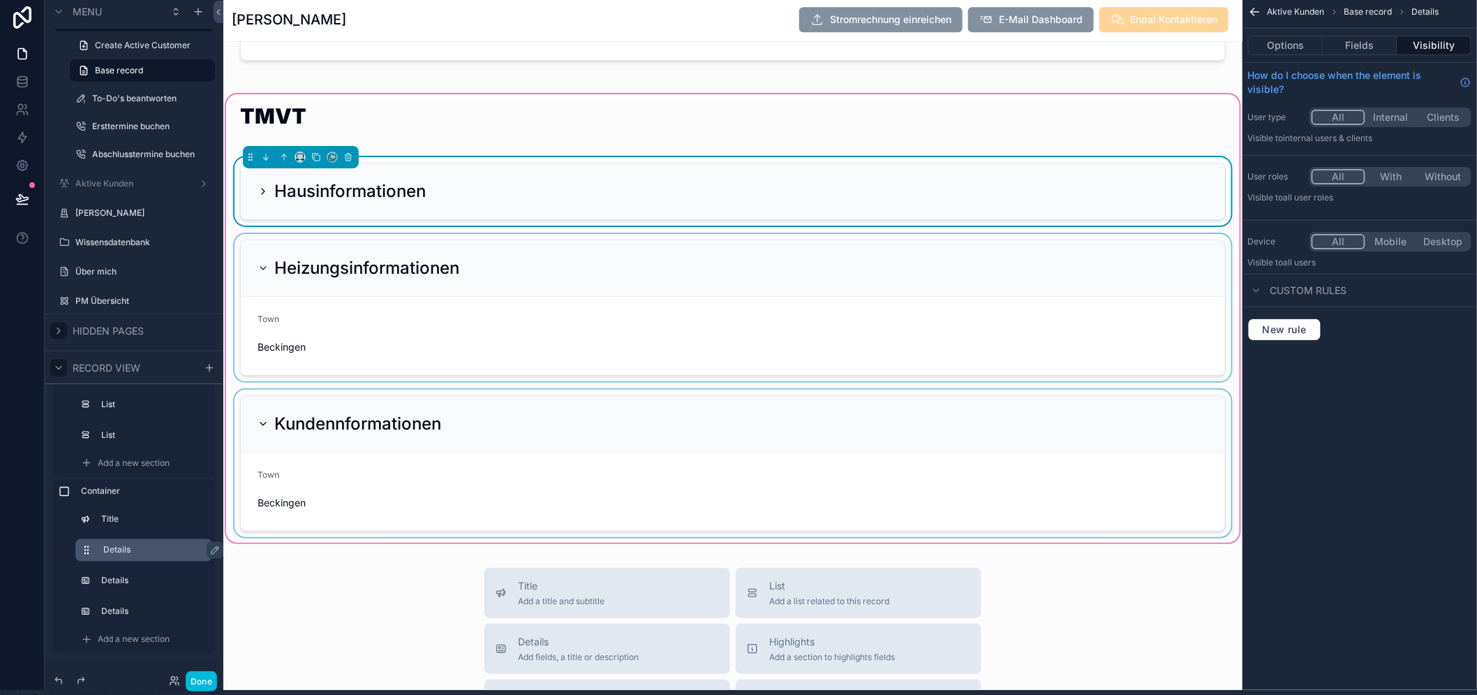
click at [261, 195] on icon "scrollable content" at bounding box center [263, 191] width 11 height 11
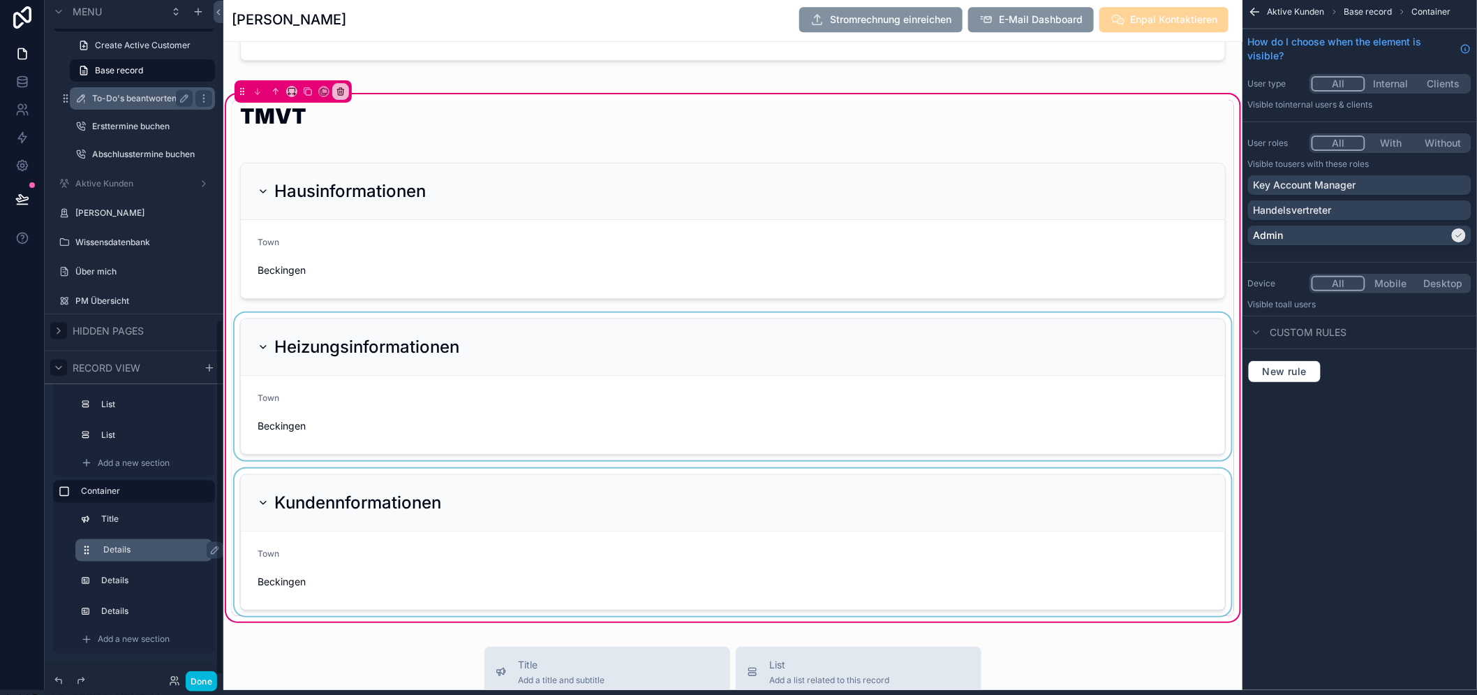
scroll to position [29, 0]
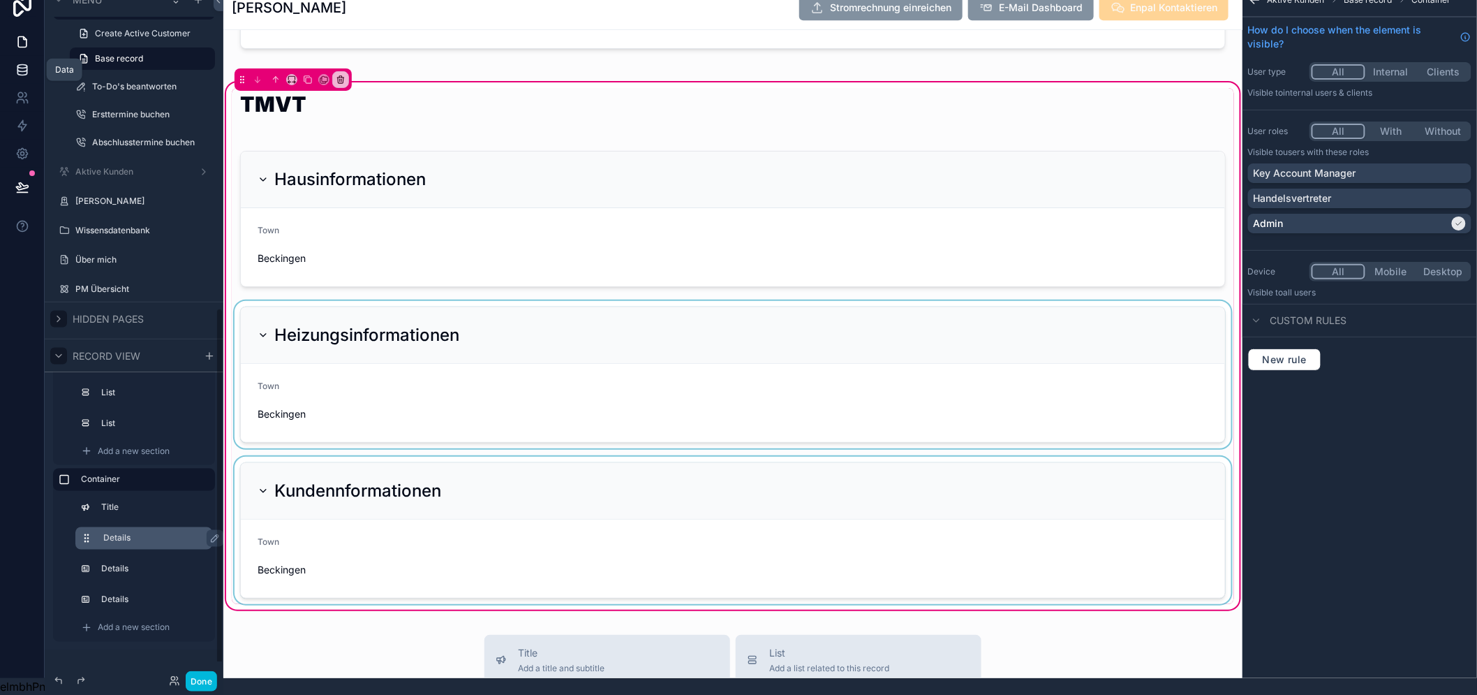
click at [23, 65] on icon at bounding box center [21, 66] width 9 height 3
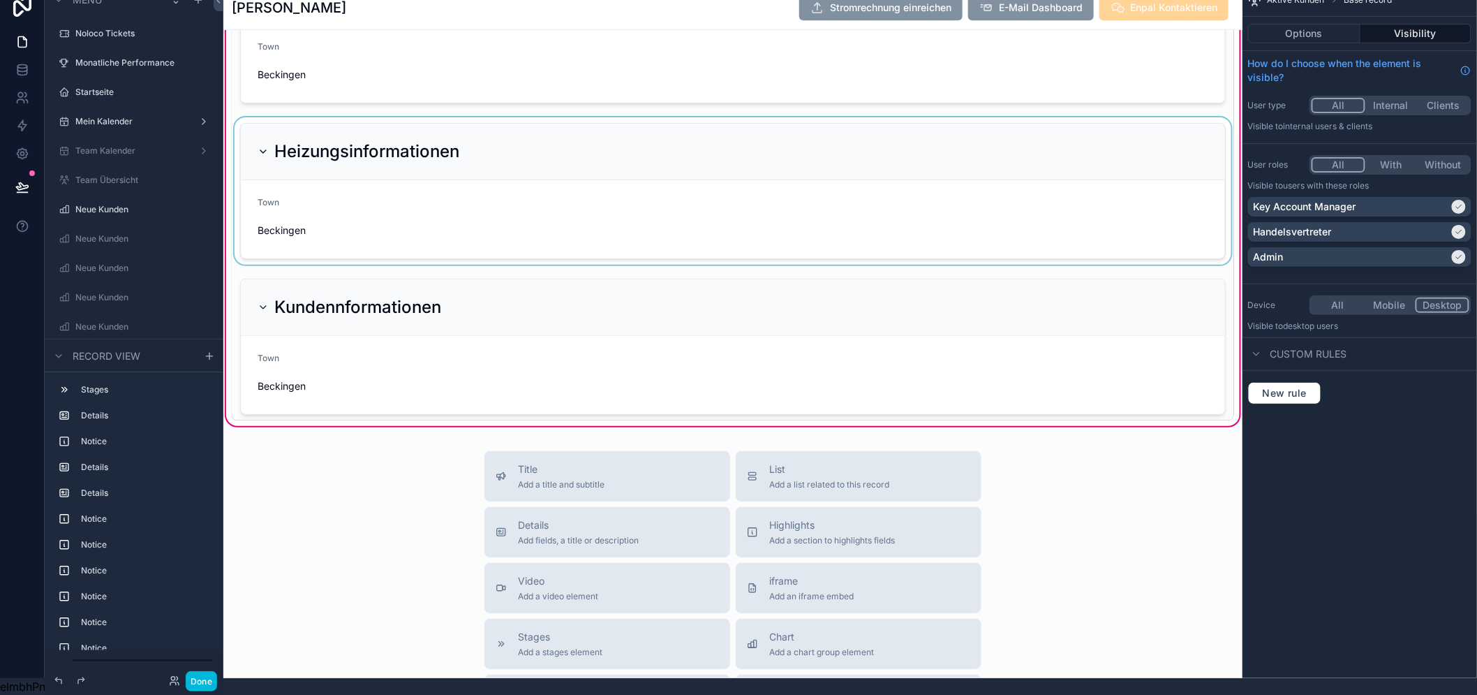
scroll to position [3800, 0]
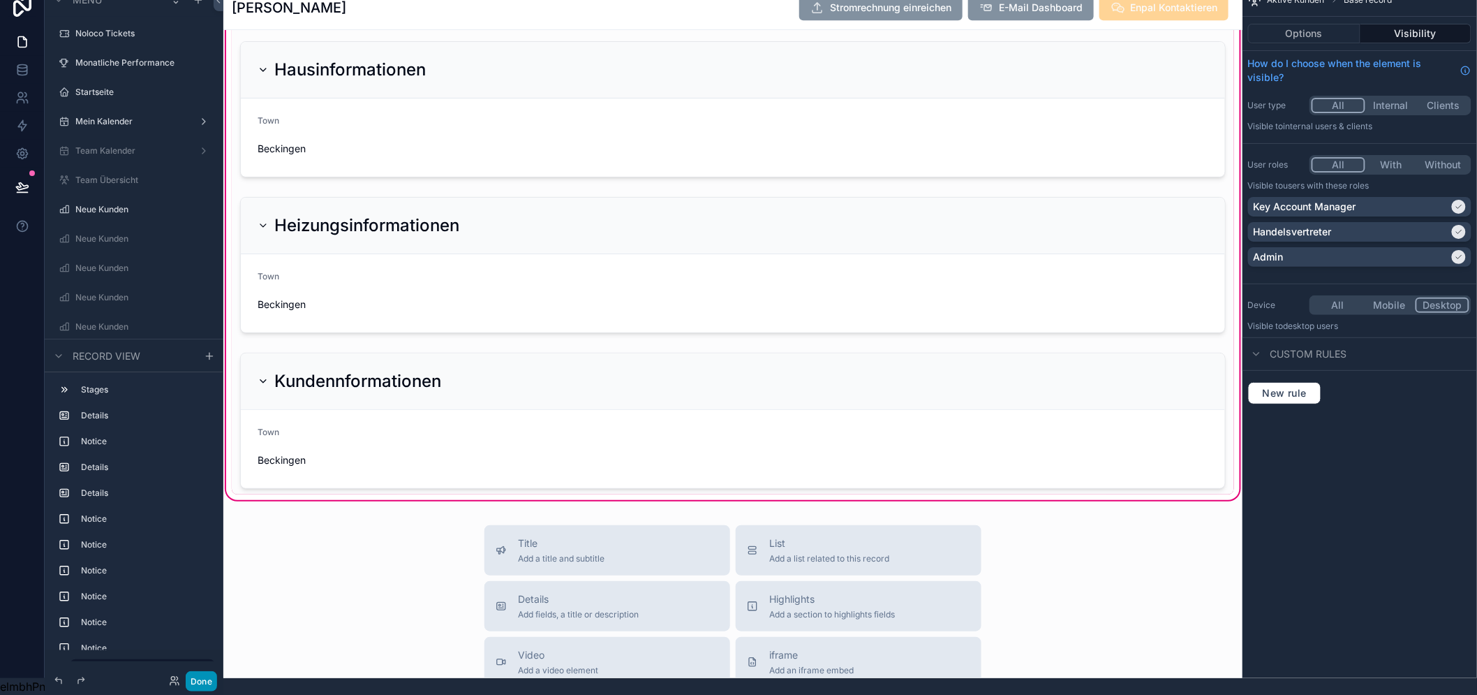
click at [211, 681] on button "Done" at bounding box center [201, 681] width 31 height 20
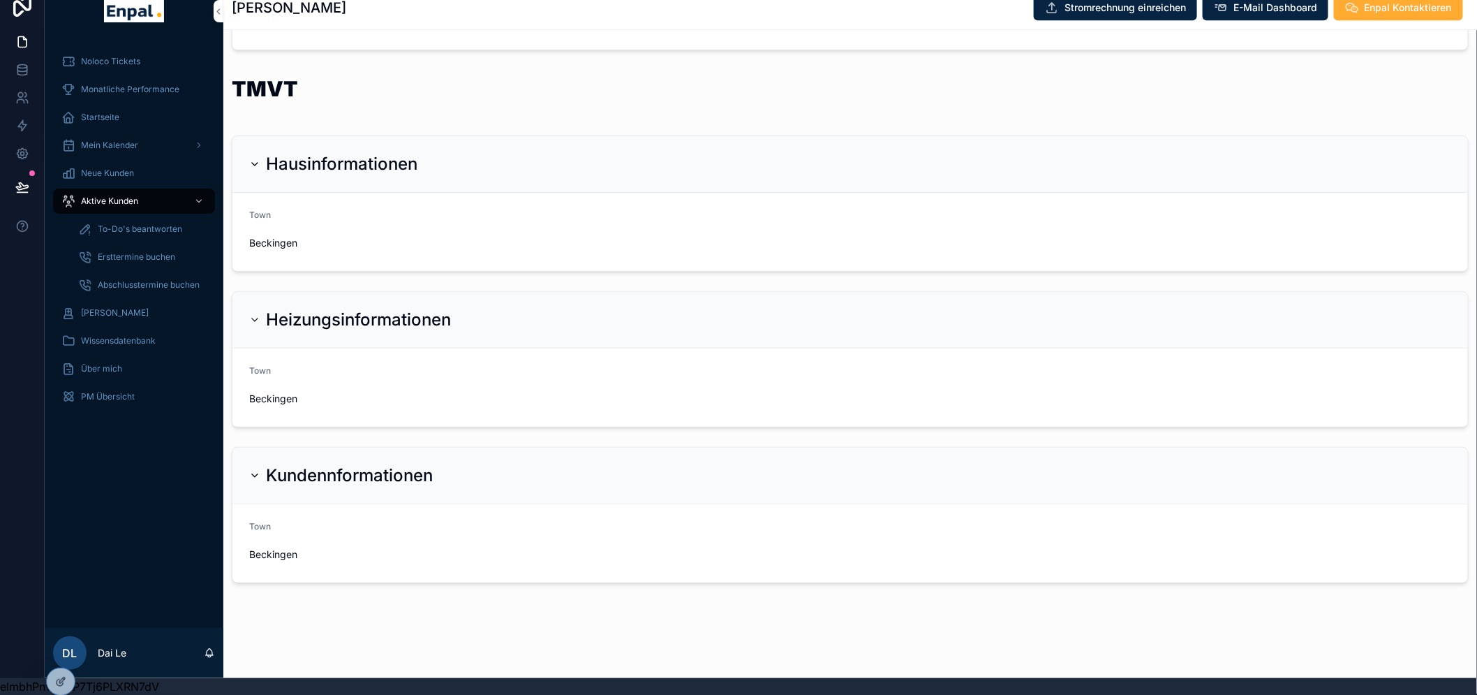
scroll to position [1384, 0]
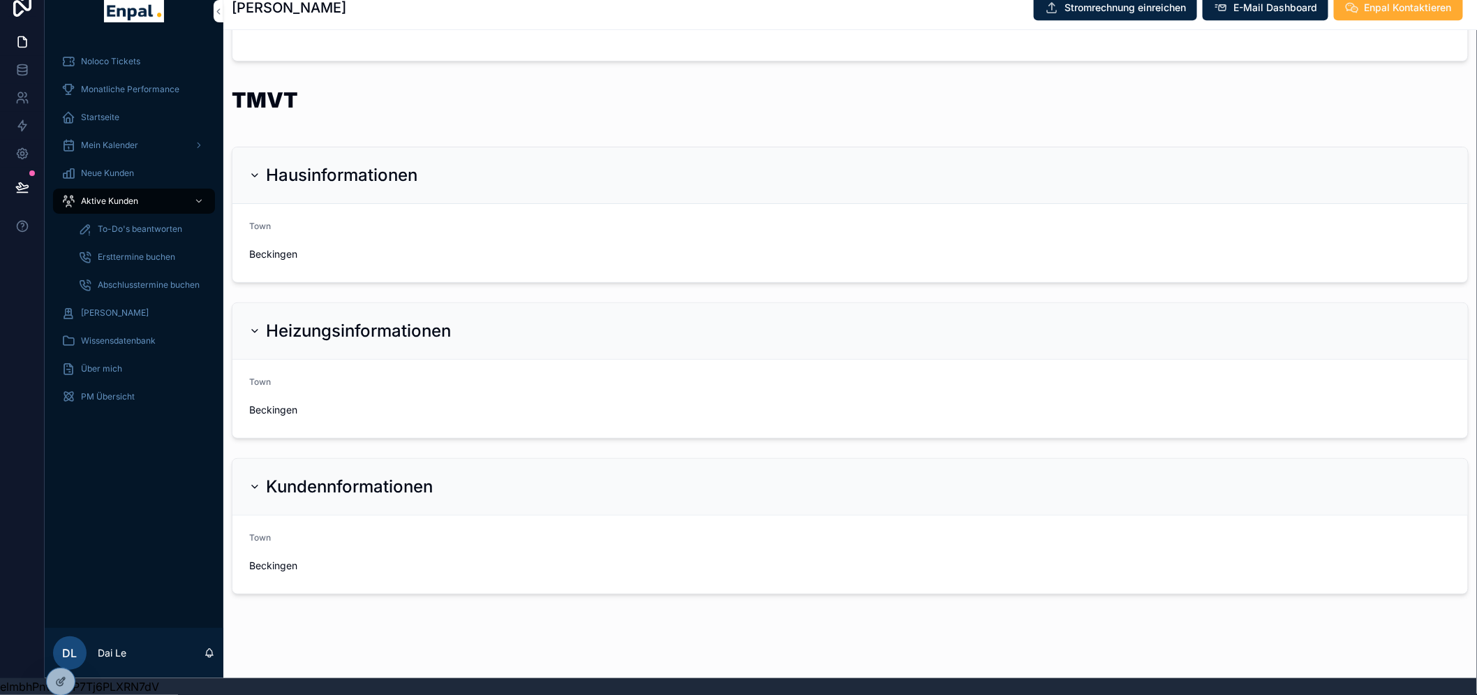
click at [536, 221] on div "Town" at bounding box center [395, 229] width 292 height 17
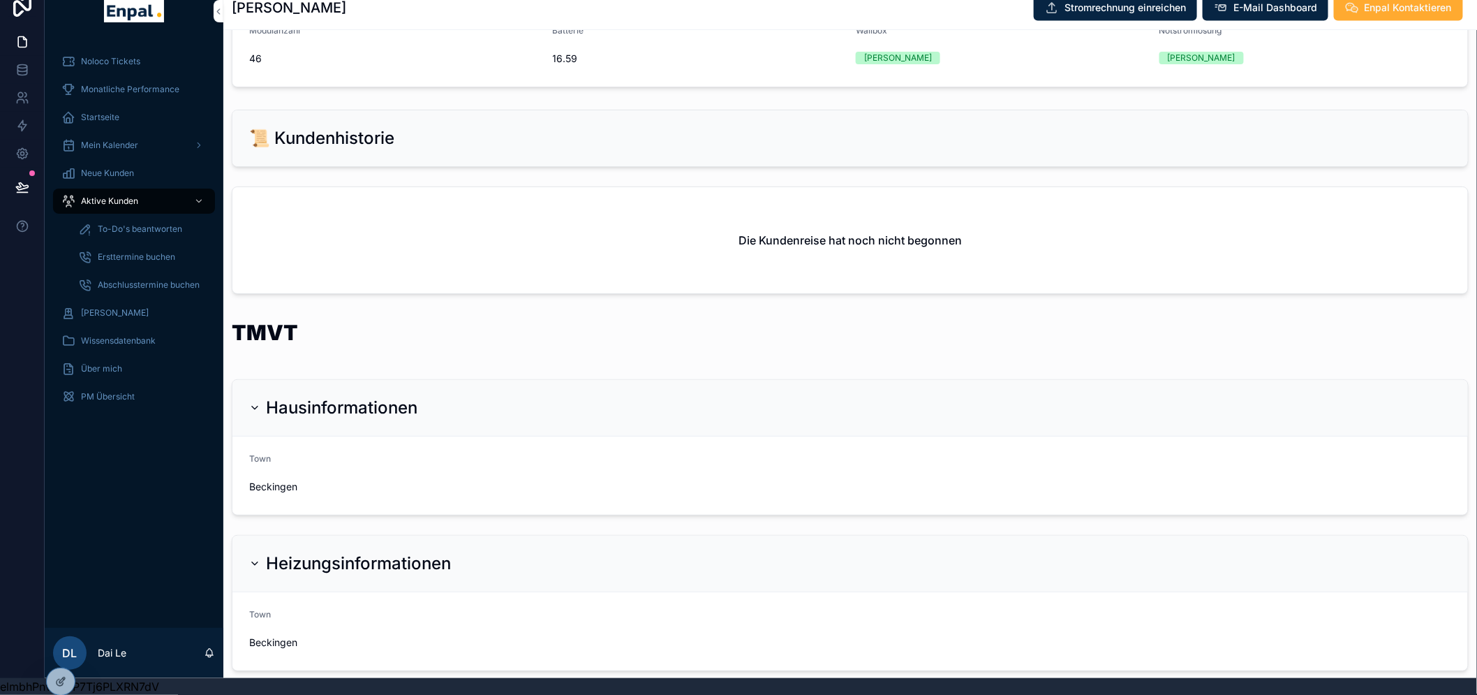
scroll to position [1229, 0]
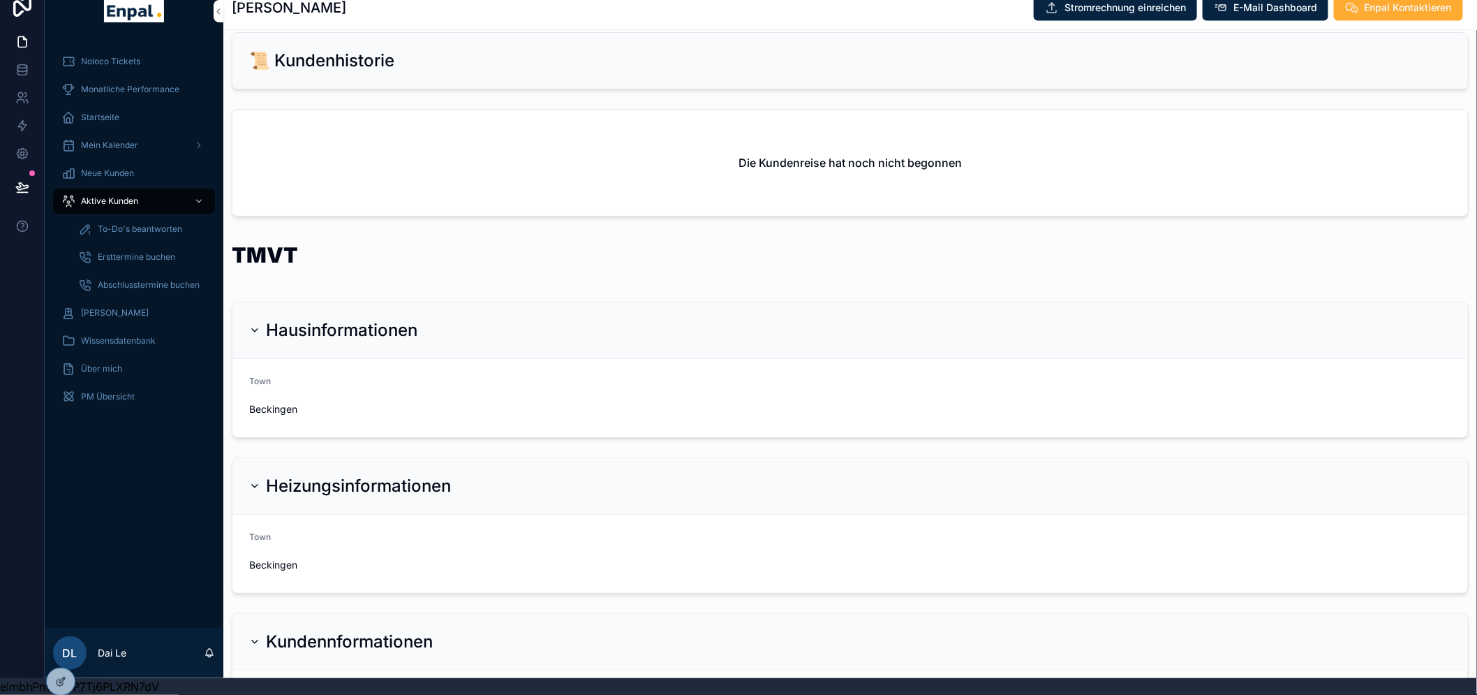
click at [266, 325] on h2 "Hausinformationen" at bounding box center [341, 330] width 151 height 22
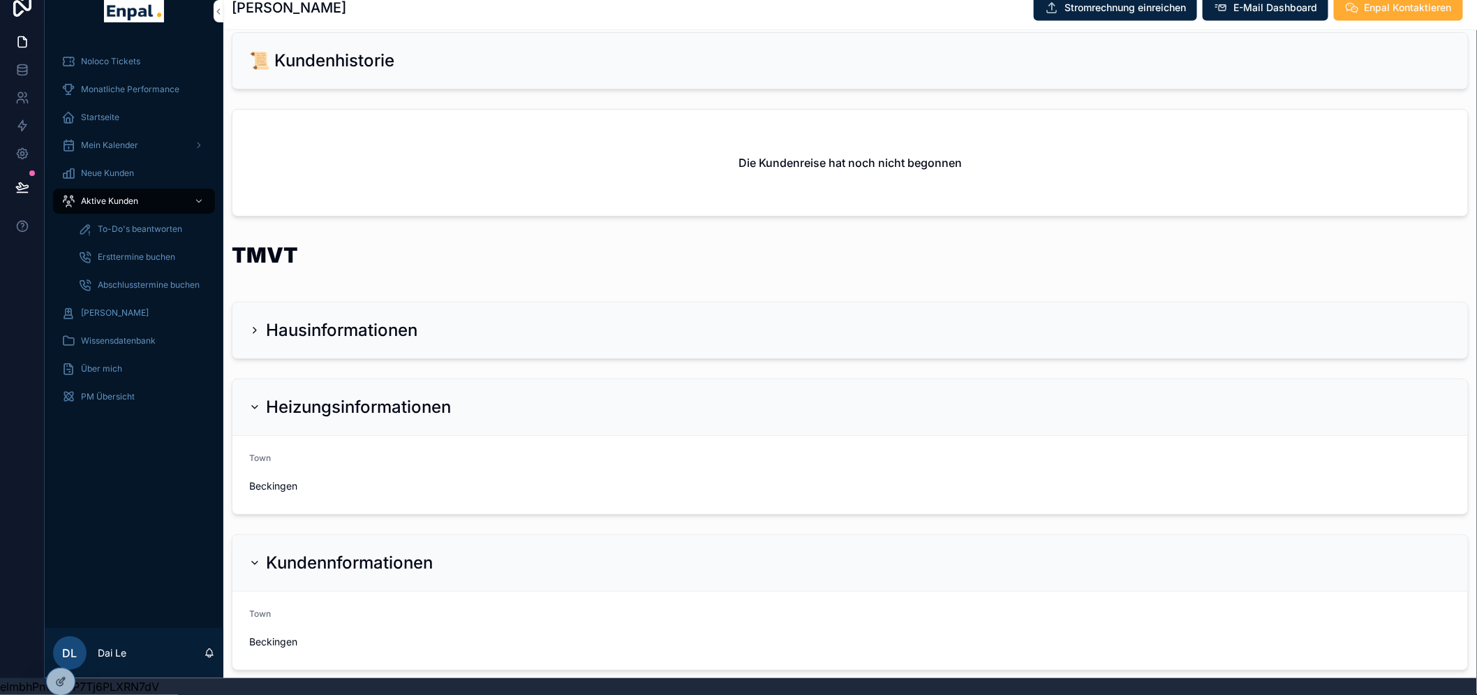
click at [255, 396] on div "Heizungsinformationen" at bounding box center [350, 407] width 202 height 22
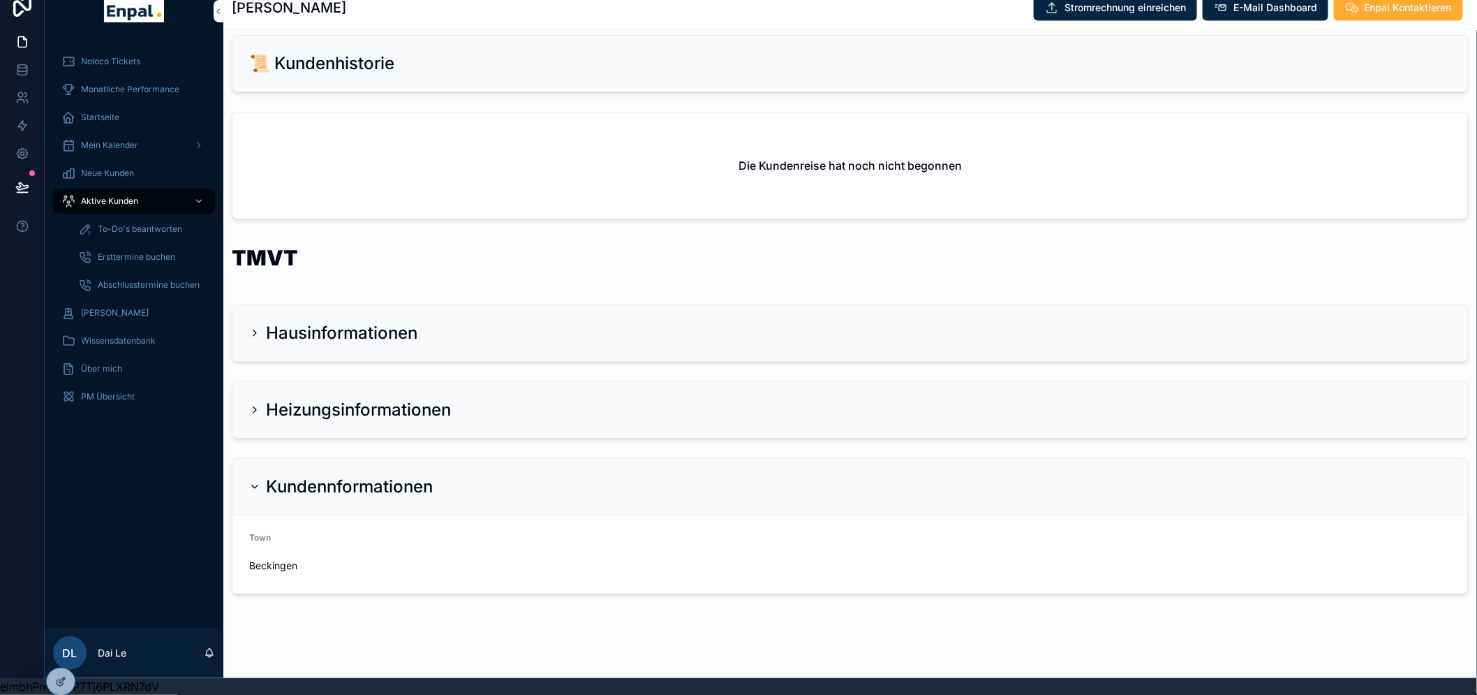
click at [249, 475] on div "Kundennformationen" at bounding box center [341, 486] width 184 height 22
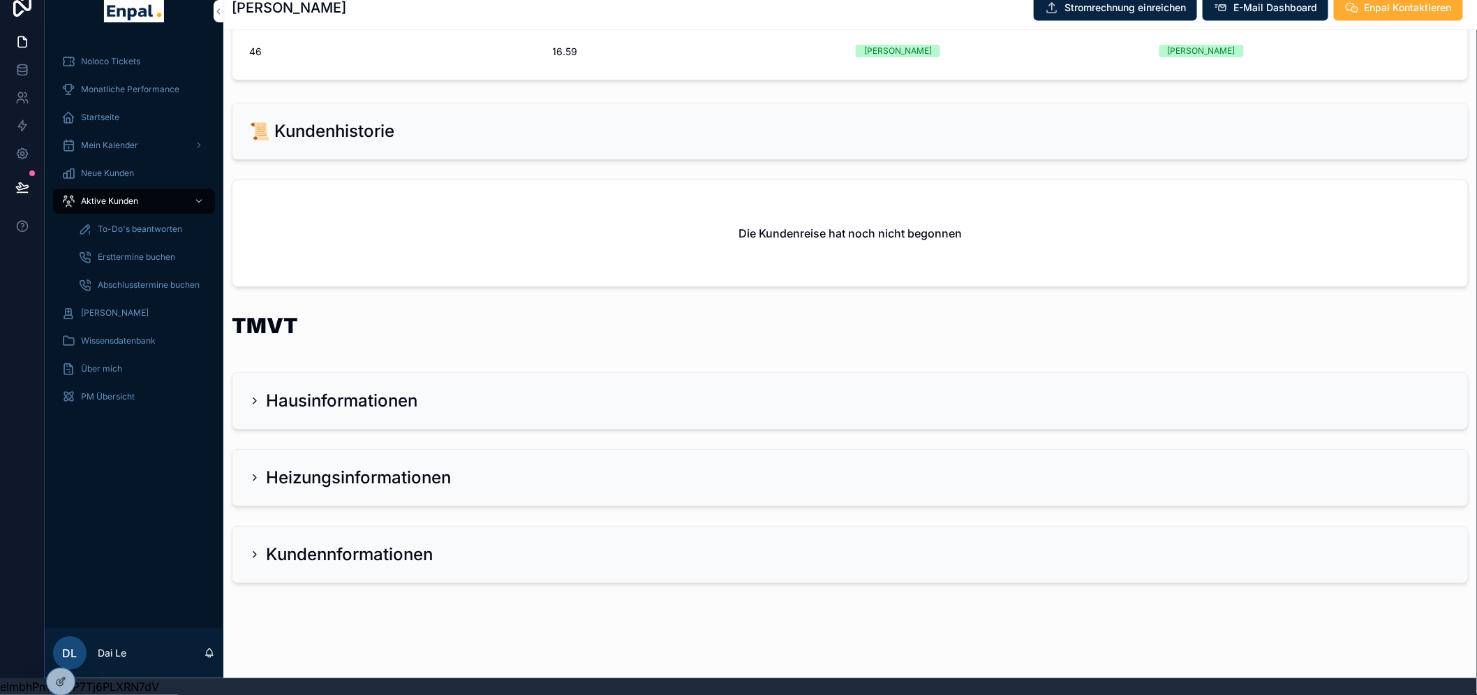
scroll to position [1148, 0]
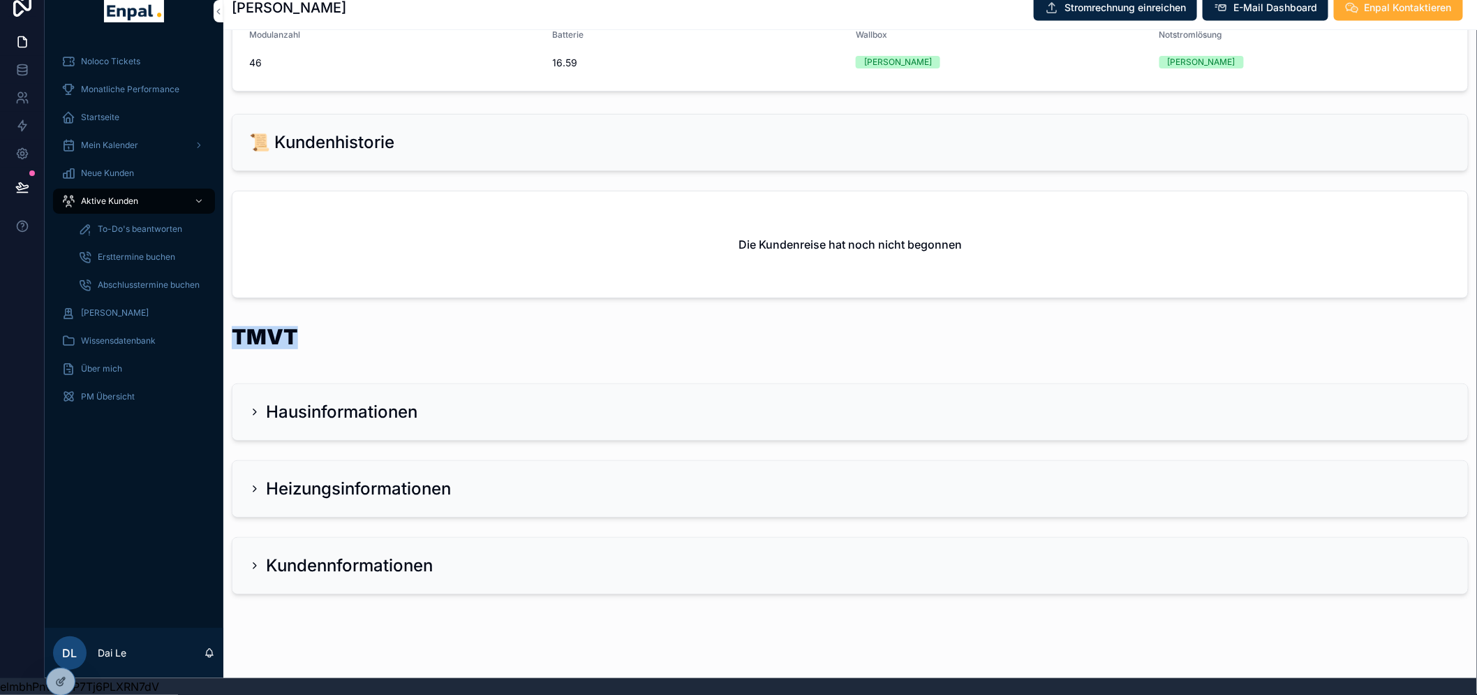
drag, startPoint x: 346, startPoint y: 326, endPoint x: 415, endPoint y: 327, distance: 69.1
click at [415, 327] on div "TMVT" at bounding box center [850, 345] width 1237 height 38
click at [417, 331] on div "TMVT" at bounding box center [850, 345] width 1237 height 38
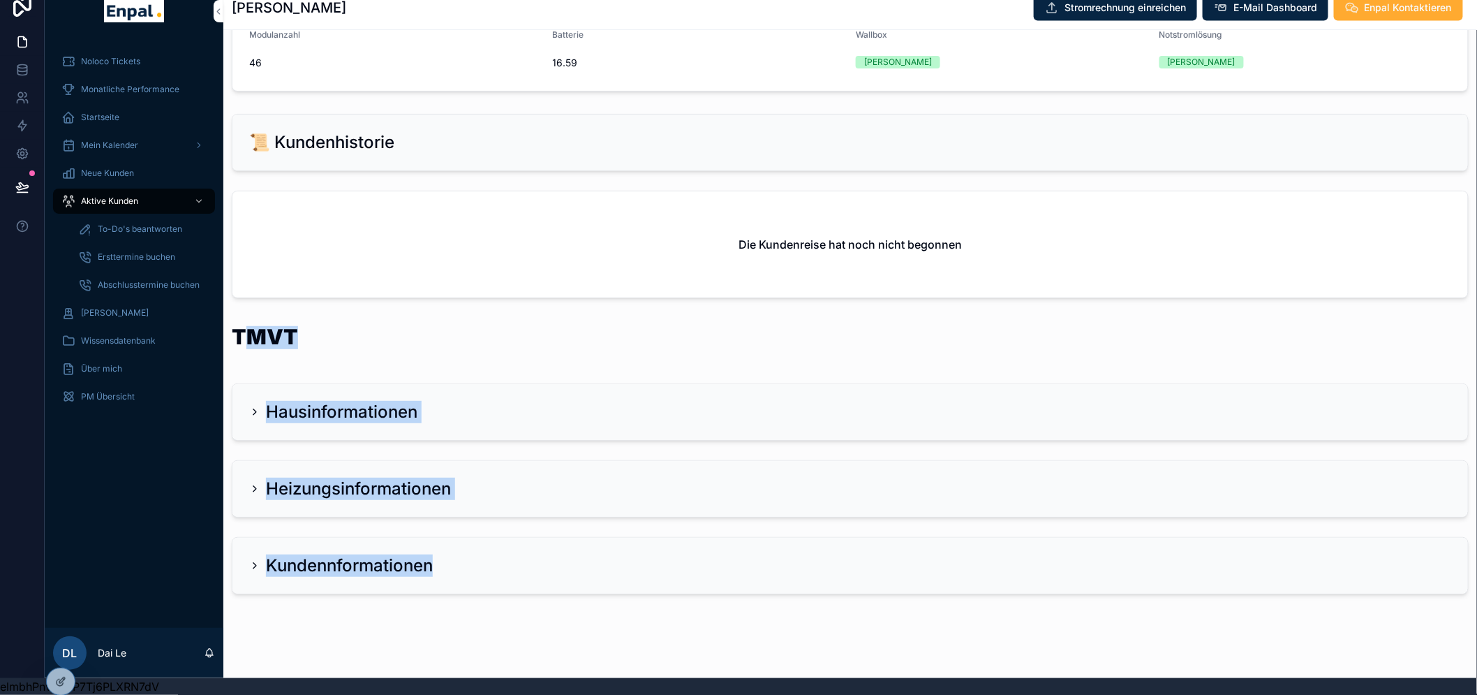
drag, startPoint x: 239, startPoint y: 322, endPoint x: 711, endPoint y: 613, distance: 553.8
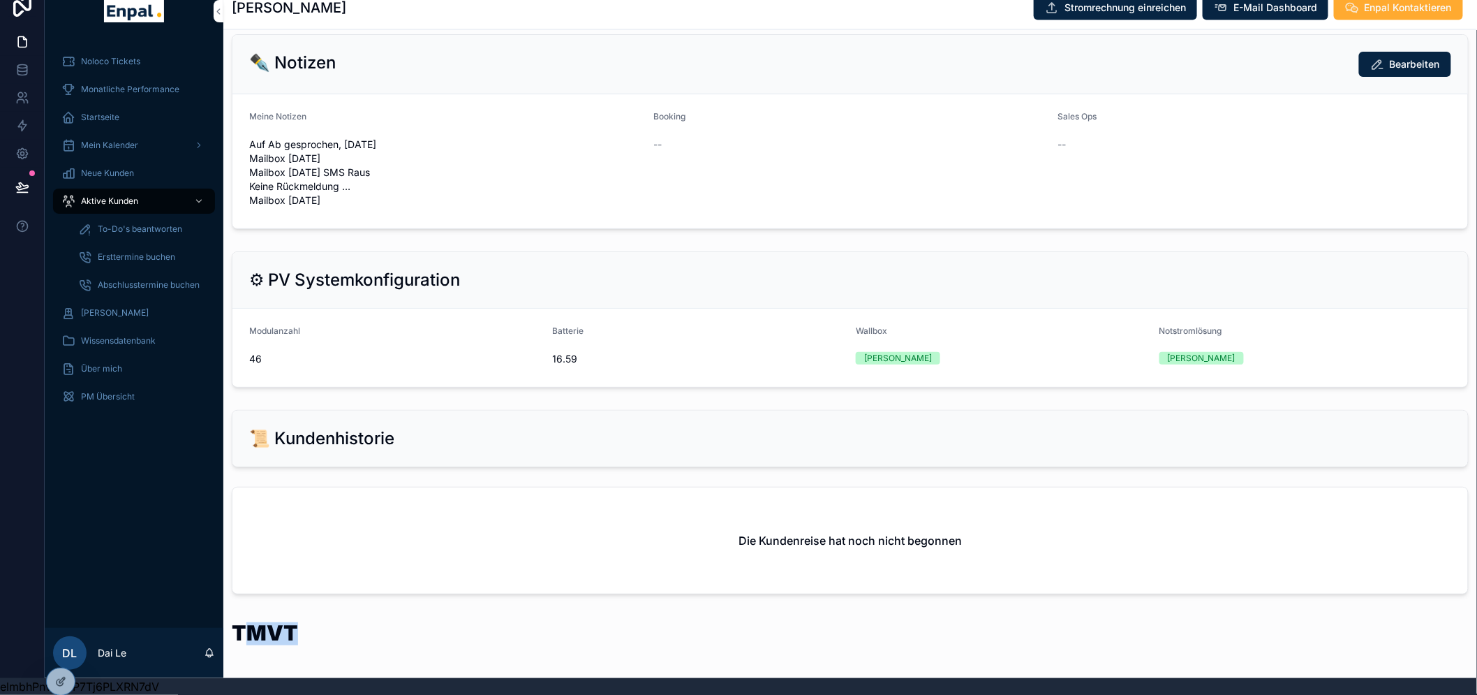
scroll to position [853, 0]
click at [60, 652] on icon at bounding box center [60, 651] width 11 height 11
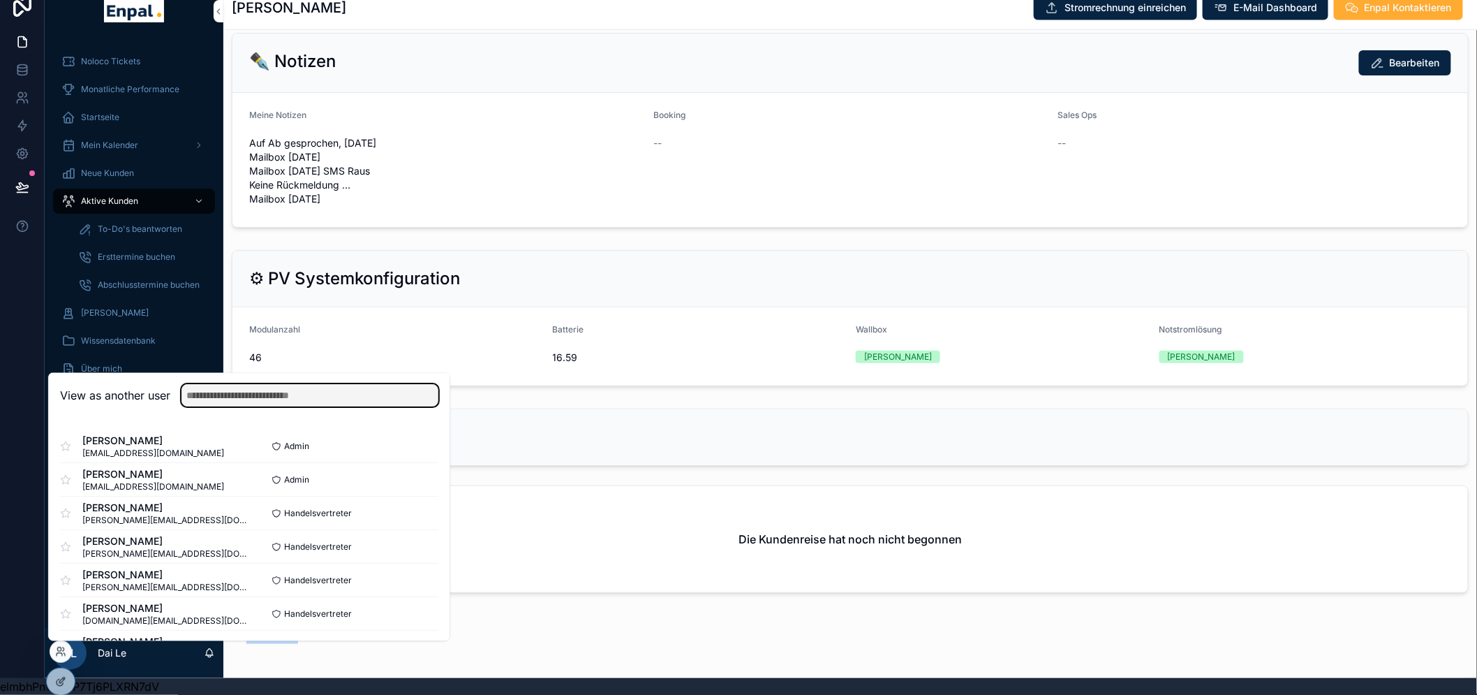
click at [262, 403] on input "text" at bounding box center [309, 396] width 257 height 22
click at [262, 401] on input "text" at bounding box center [309, 396] width 257 height 22
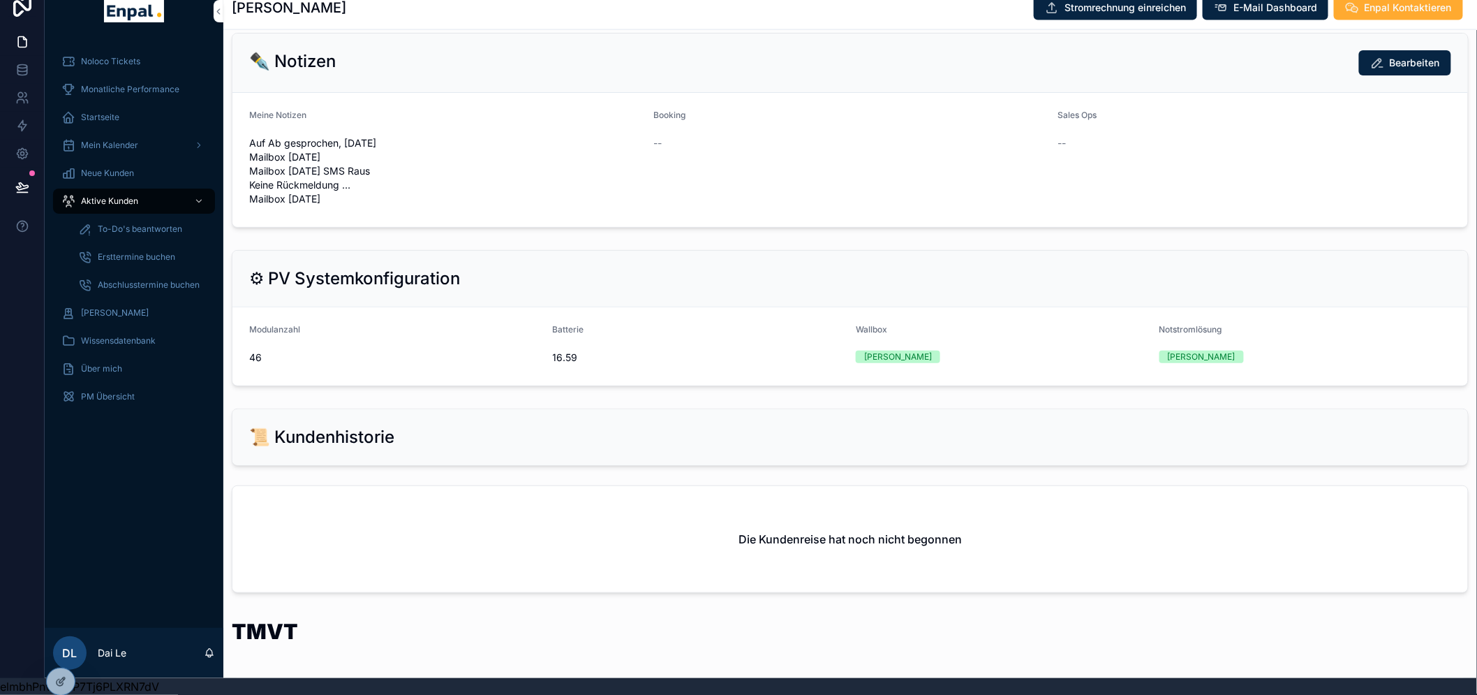
click at [558, 434] on div "📜 Kundenhistorie" at bounding box center [850, 437] width 1202 height 22
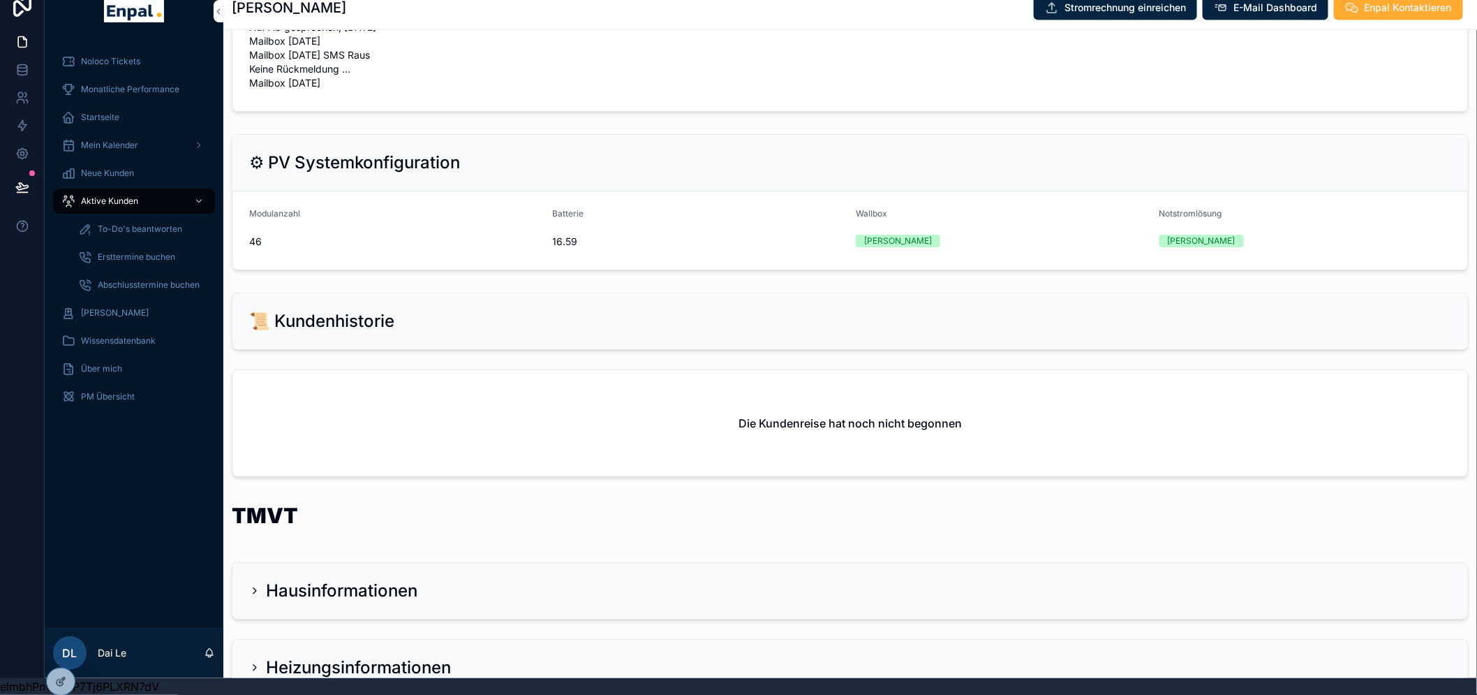
scroll to position [1148, 0]
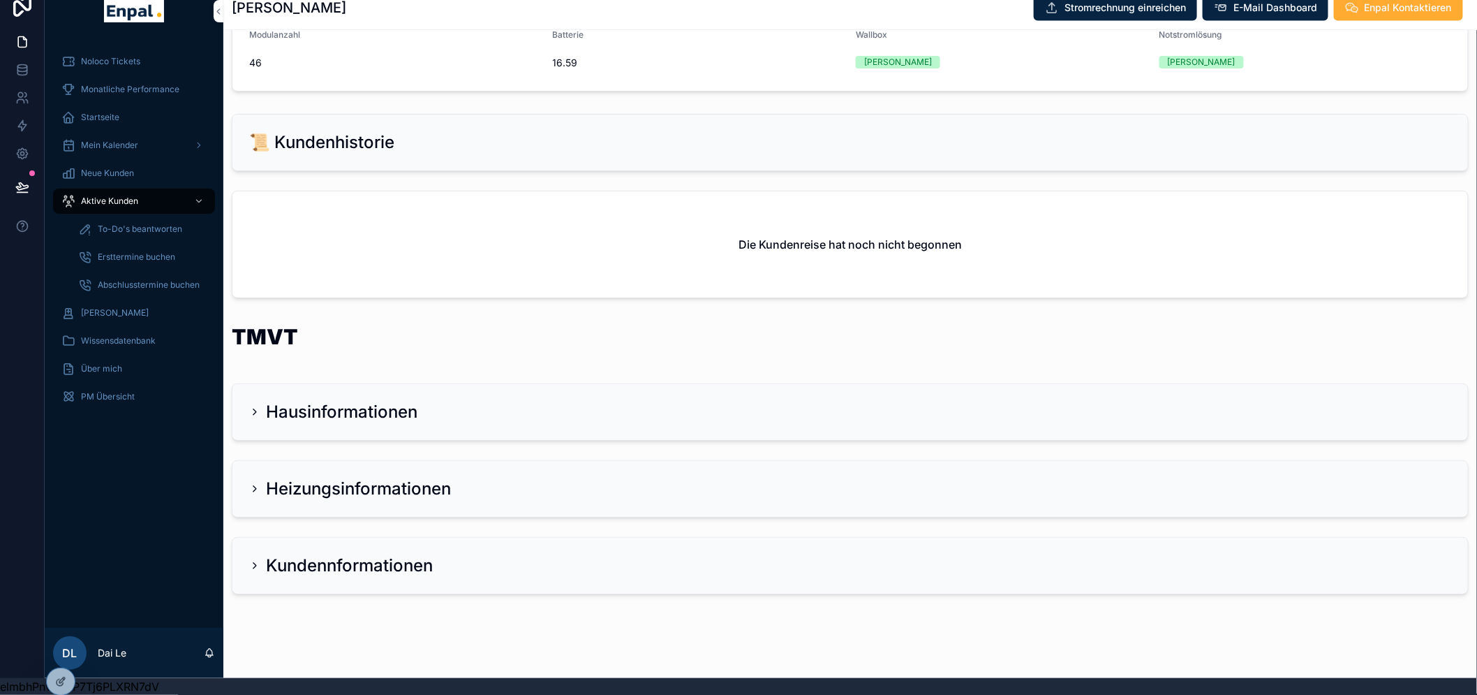
click at [480, 402] on div "Hausinformationen" at bounding box center [850, 412] width 1202 height 22
click at [345, 540] on div "Heizungsinformationen" at bounding box center [849, 568] width 1235 height 56
click at [346, 556] on h2 "Heizungsinformationen" at bounding box center [358, 567] width 185 height 22
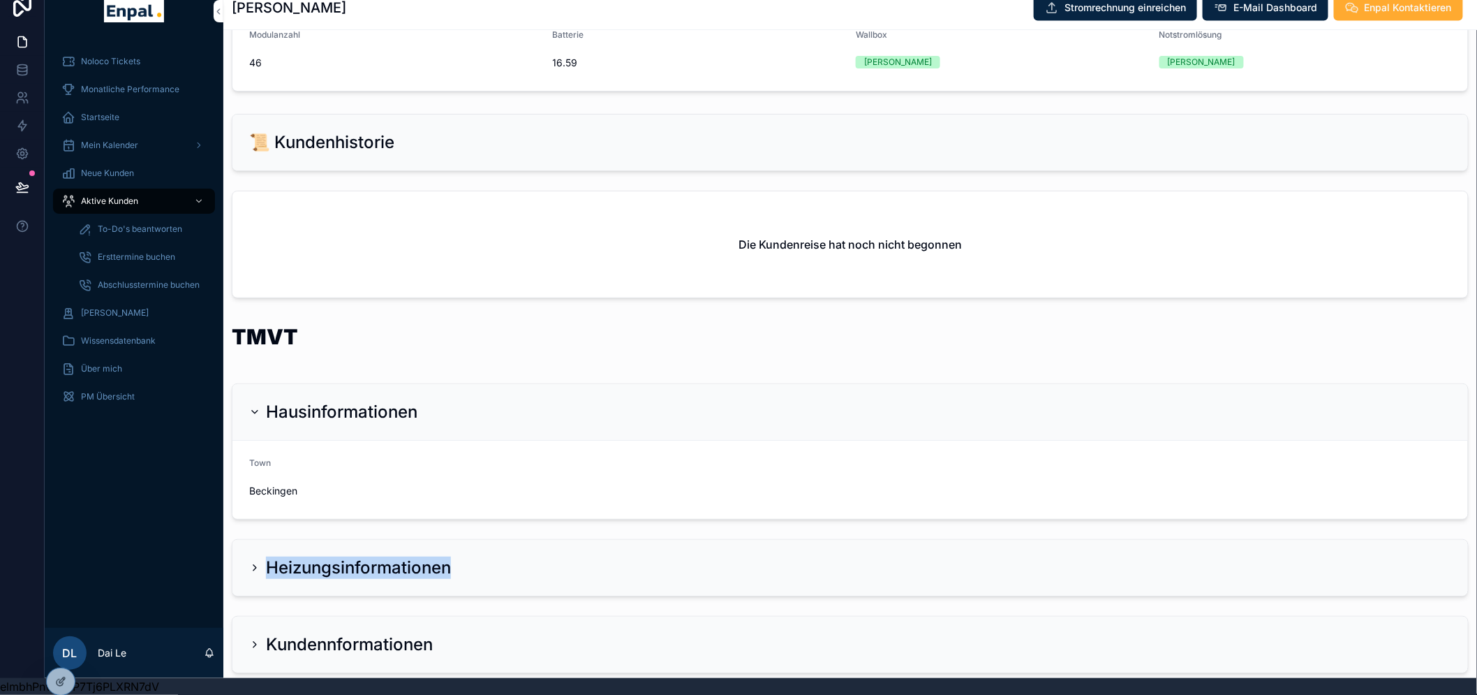
click at [346, 556] on h2 "Heizungsinformationen" at bounding box center [358, 567] width 185 height 22
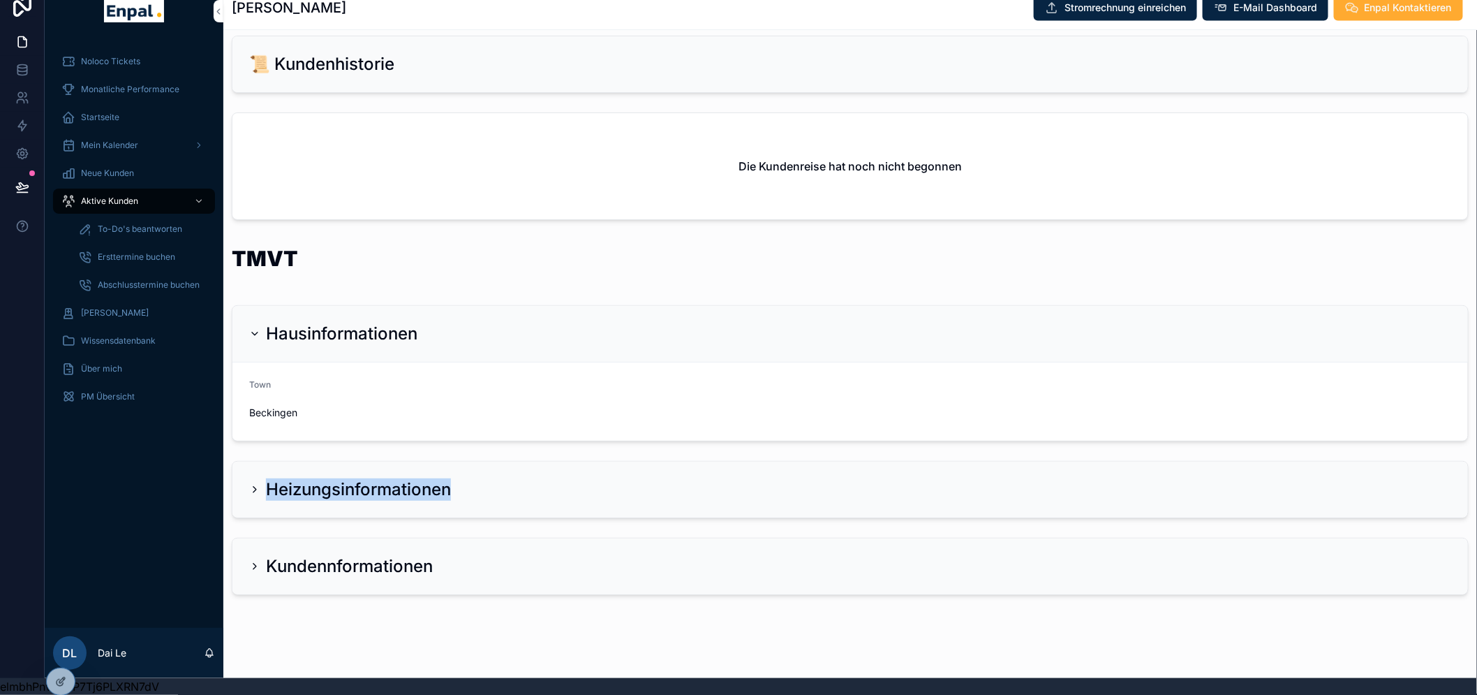
scroll to position [1226, 0]
click at [368, 461] on div "Heizungsinformationen" at bounding box center [849, 489] width 1235 height 56
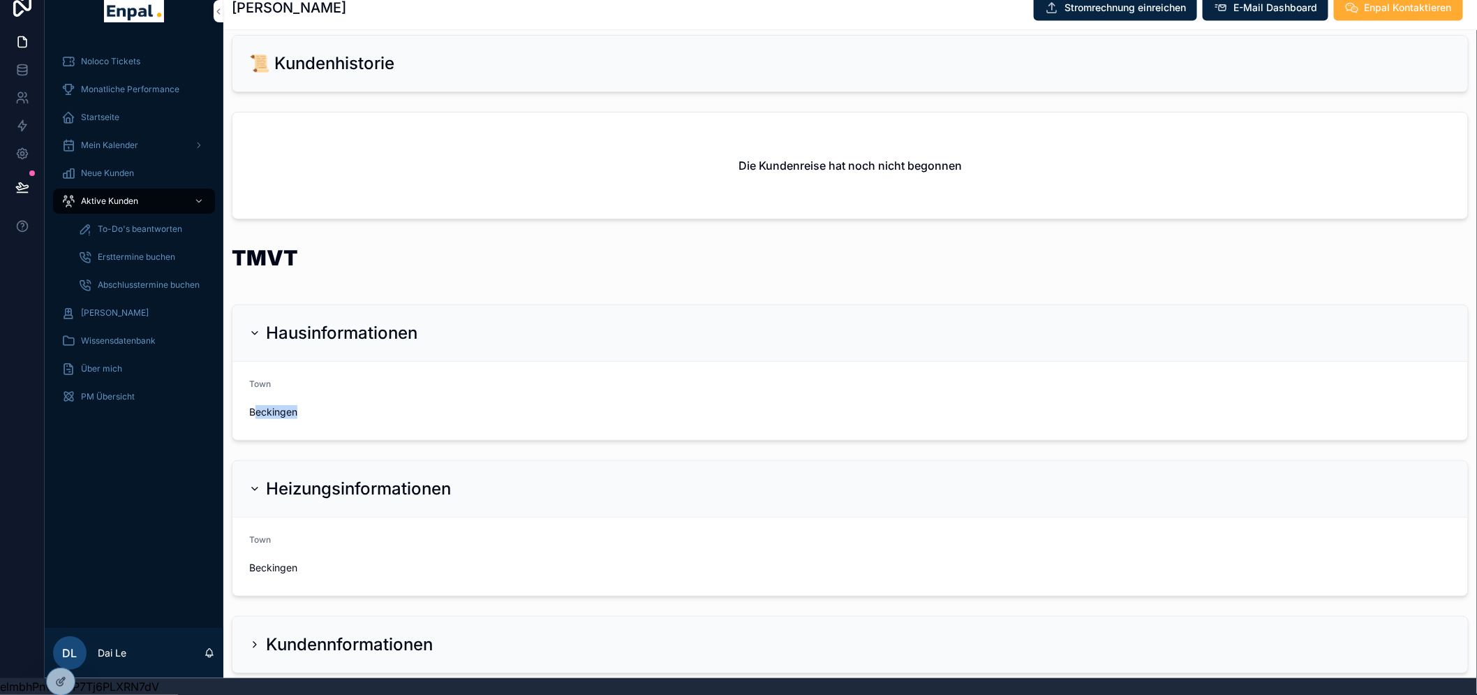
drag, startPoint x: 255, startPoint y: 392, endPoint x: 677, endPoint y: 387, distance: 422.3
click at [677, 387] on form "Town [GEOGRAPHIC_DATA]" at bounding box center [849, 401] width 1235 height 78
click at [448, 477] on h2 "Heizungsinformationen" at bounding box center [358, 488] width 185 height 22
click at [427, 482] on h2 "Heizungsinformationen" at bounding box center [358, 488] width 185 height 22
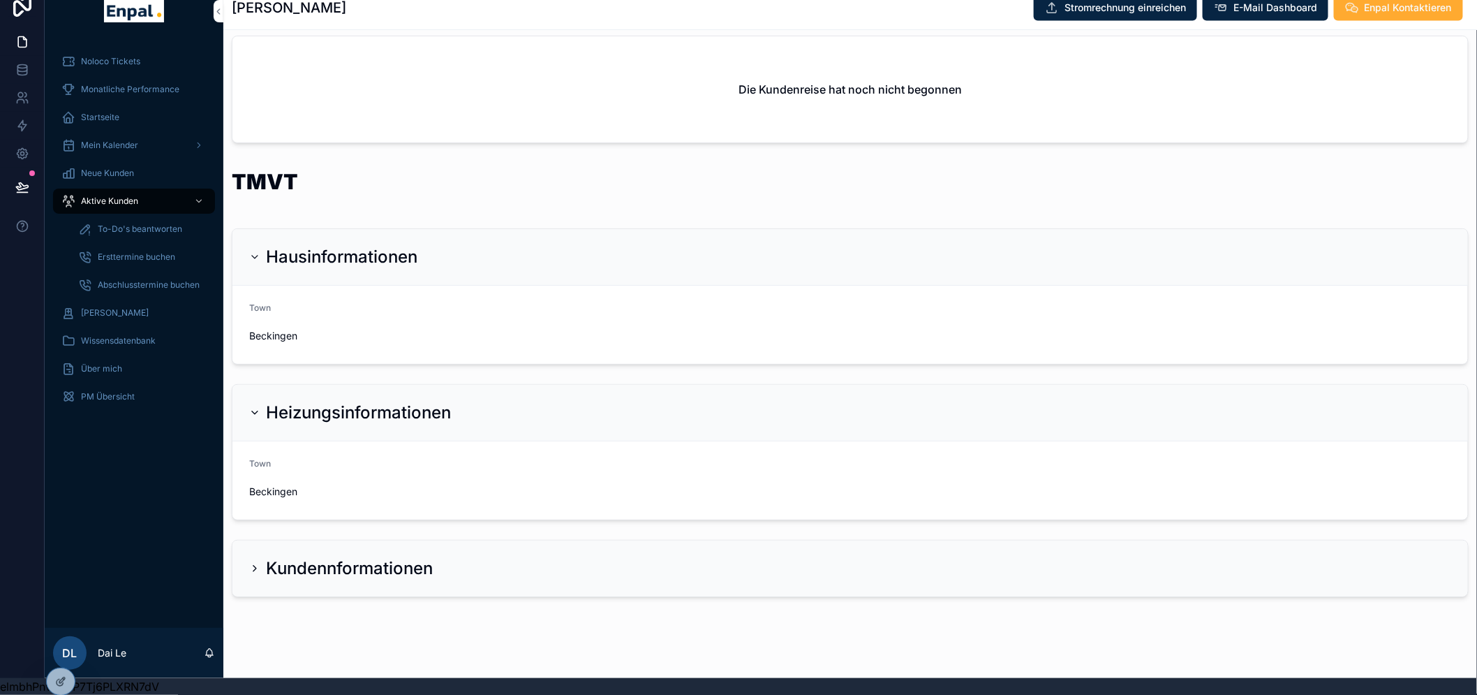
scroll to position [1306, 0]
click at [443, 554] on div "Kundennformationen" at bounding box center [850, 565] width 1202 height 22
click at [448, 554] on div "Kundennformationen" at bounding box center [850, 565] width 1202 height 22
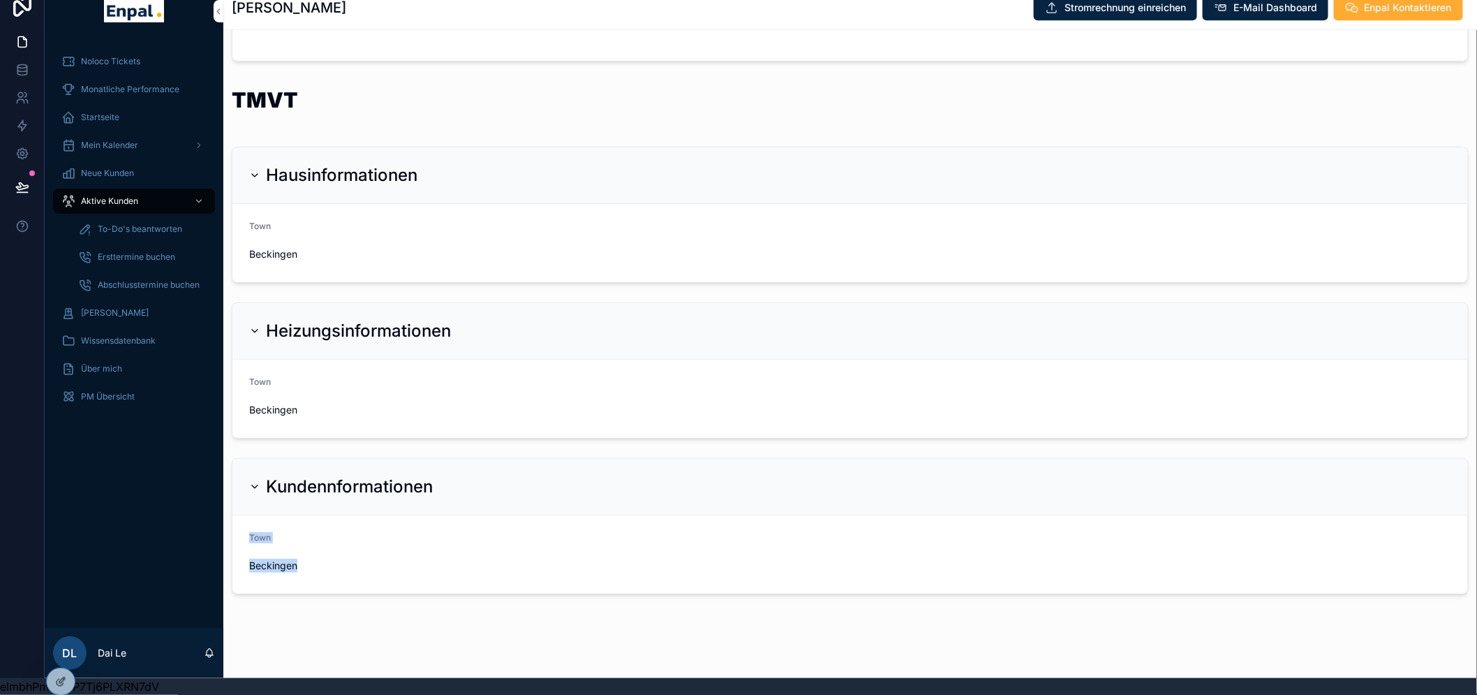
click at [533, 500] on div "Kundennformationen" at bounding box center [849, 487] width 1235 height 57
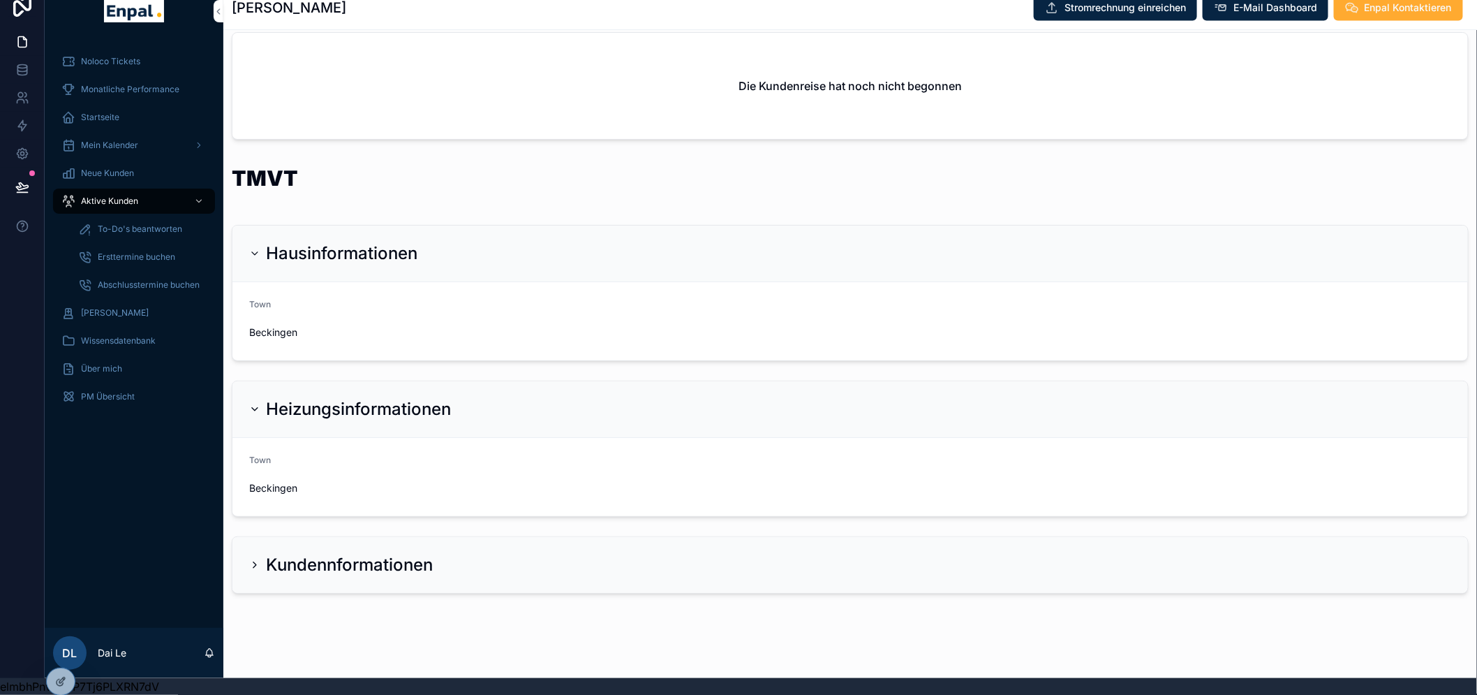
click at [482, 554] on div "Kundennformationen" at bounding box center [850, 565] width 1202 height 22
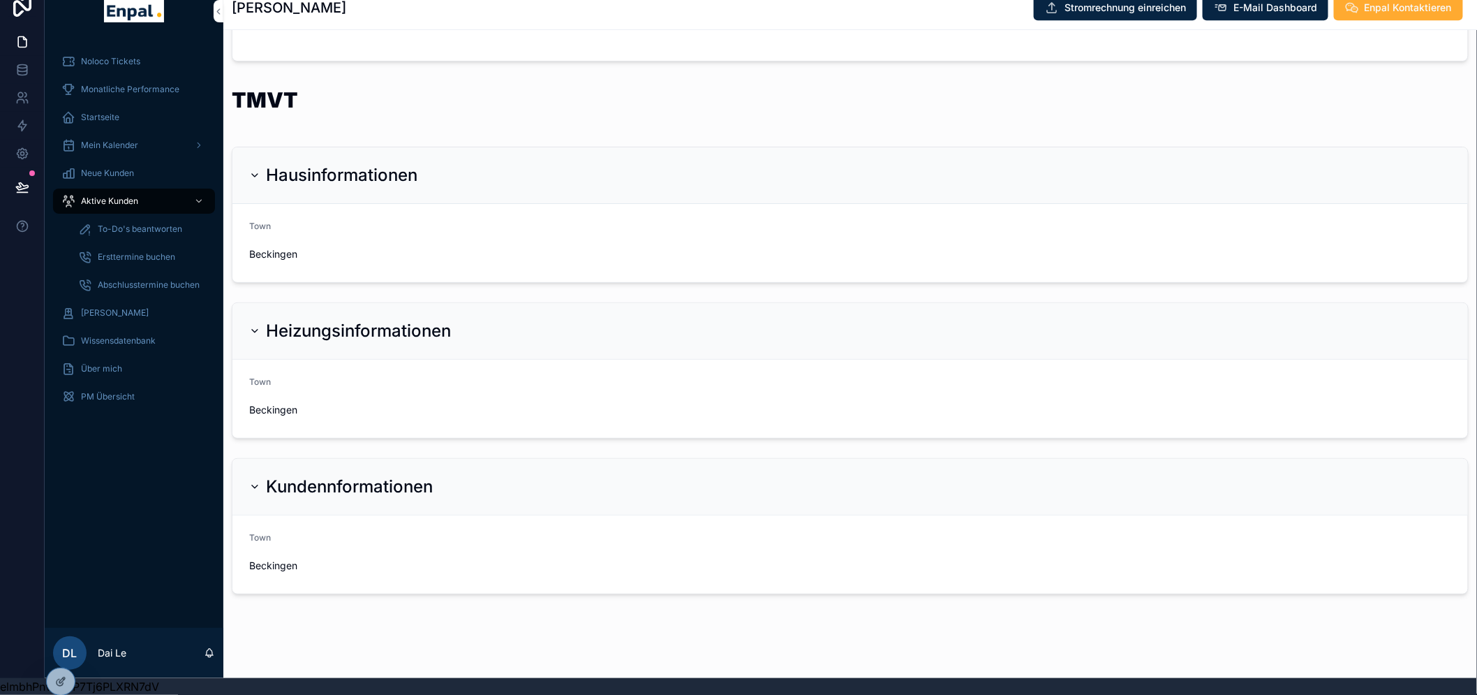
click at [443, 252] on div "Beckingen" at bounding box center [395, 254] width 292 height 22
click at [459, 251] on div "Beckingen" at bounding box center [395, 254] width 292 height 22
drag, startPoint x: 652, startPoint y: 258, endPoint x: 631, endPoint y: 250, distance: 22.6
click at [652, 256] on form "Town [GEOGRAPHIC_DATA]" at bounding box center [849, 243] width 1235 height 78
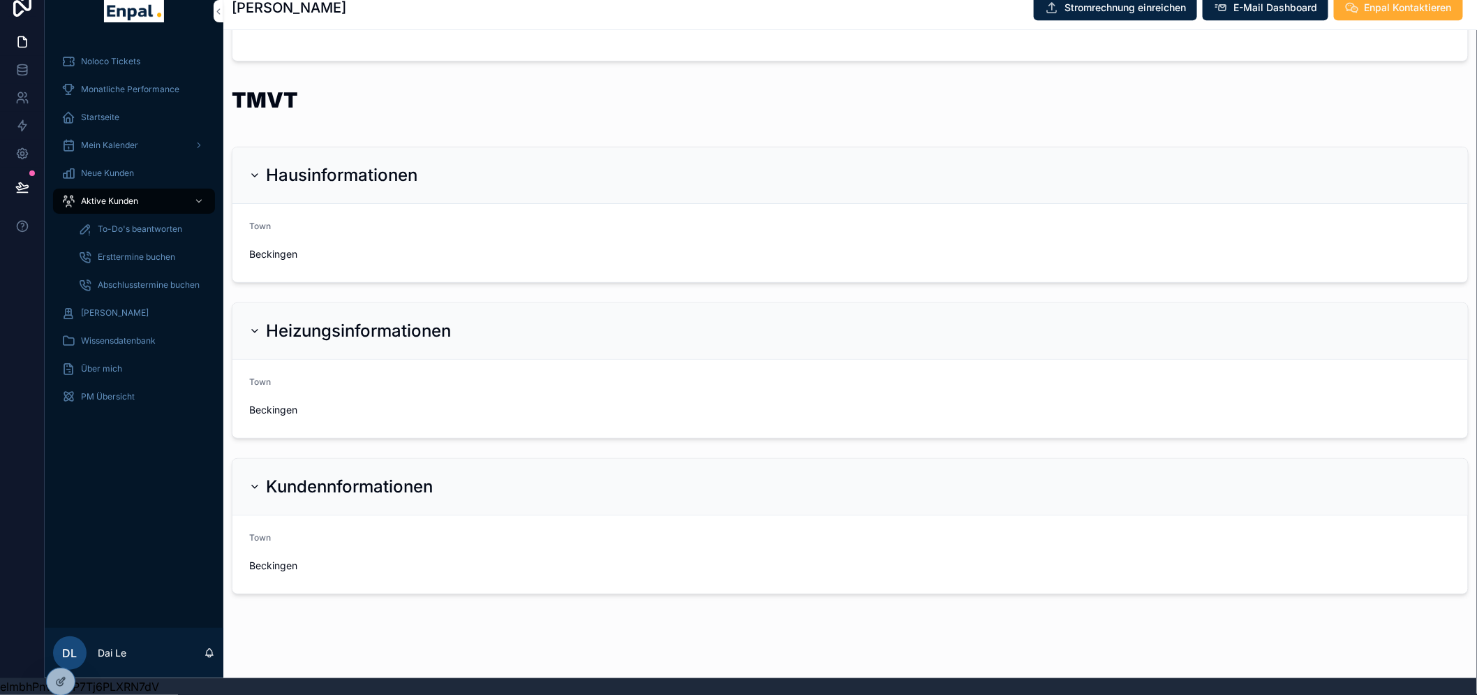
click at [631, 249] on form "Town [GEOGRAPHIC_DATA]" at bounding box center [849, 243] width 1235 height 78
